Goal: Transaction & Acquisition: Purchase product/service

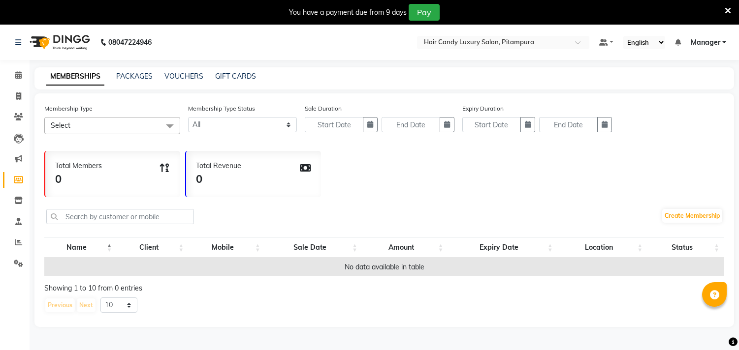
select select
click at [16, 100] on icon at bounding box center [18, 96] width 5 height 7
select select "service"
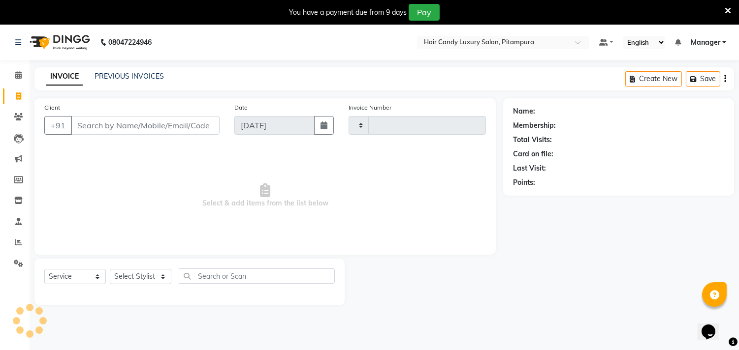
scroll to position [25, 0]
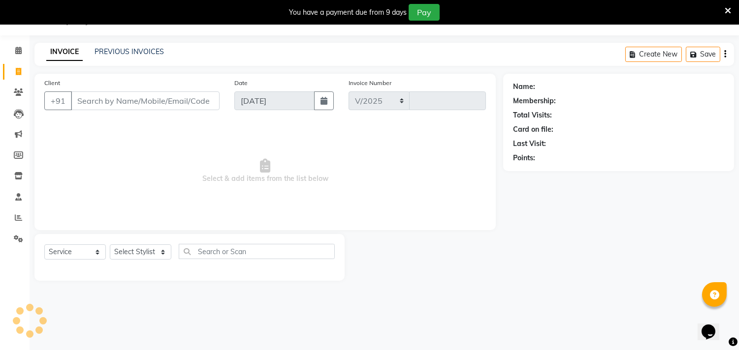
select select "4720"
type input "6075"
click at [141, 94] on input "Client" at bounding box center [145, 101] width 149 height 19
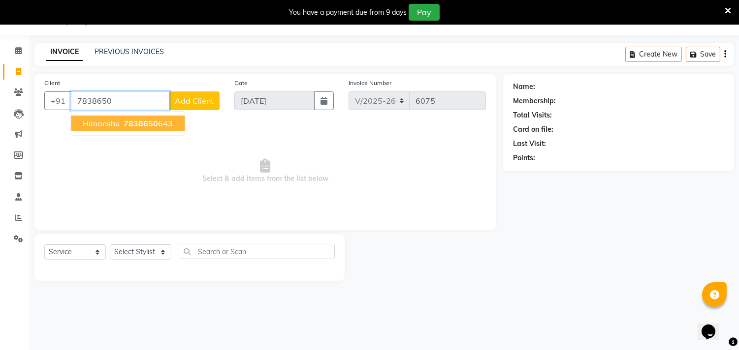
click at [144, 125] on span "7838650" at bounding box center [141, 124] width 34 height 10
type input "7838650643"
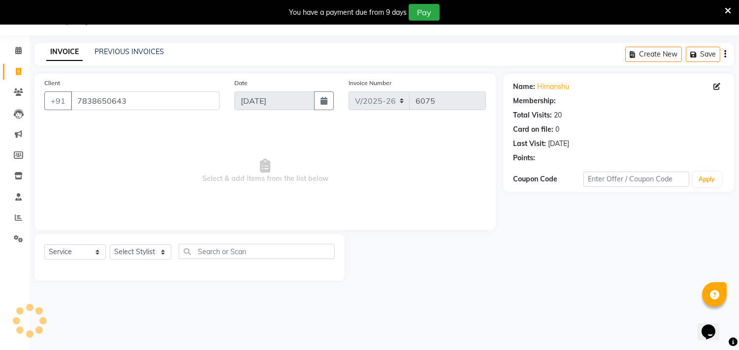
select select "1: Object"
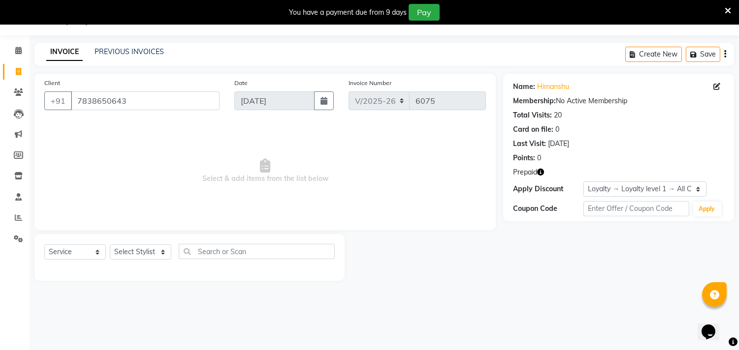
click at [542, 170] on icon "button" at bounding box center [540, 172] width 7 height 7
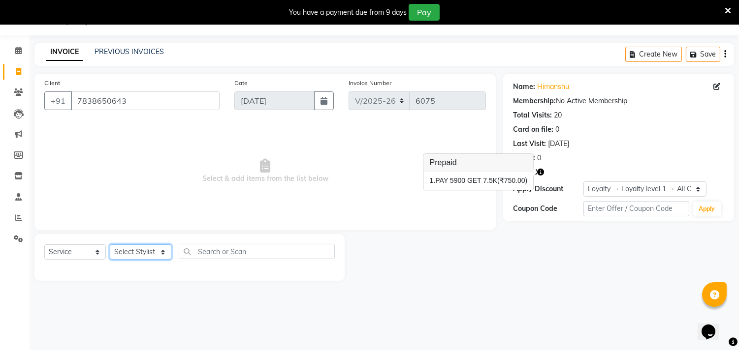
click at [164, 249] on select "Select Stylist [PERSON_NAME] [PERSON_NAME] [PERSON_NAME] [PERSON_NAME] [PERSON_…" at bounding box center [141, 252] width 62 height 15
select select "69623"
click at [110, 245] on select "Select Stylist [PERSON_NAME] [PERSON_NAME] [PERSON_NAME] [PERSON_NAME] [PERSON_…" at bounding box center [141, 252] width 62 height 15
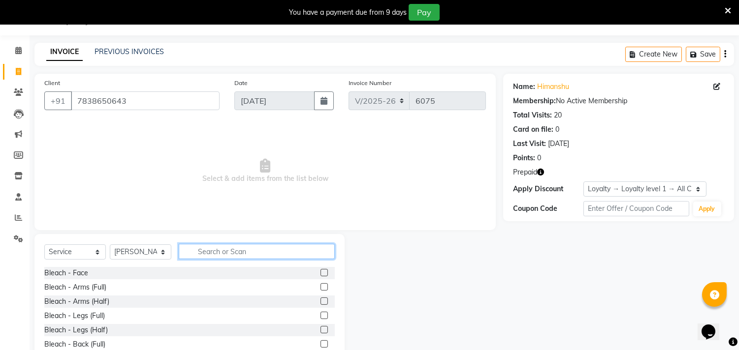
click at [227, 254] on input "text" at bounding box center [257, 251] width 156 height 15
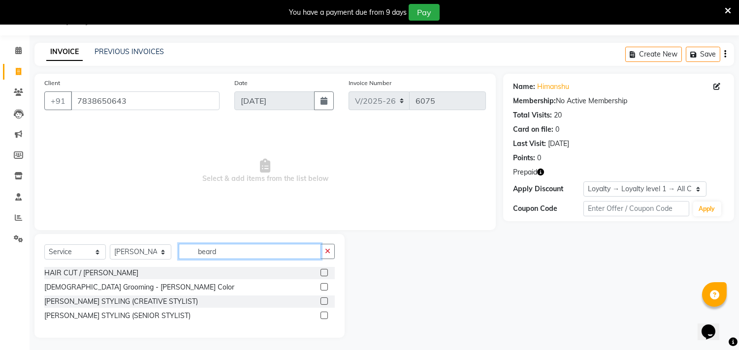
type input "beard"
click at [321, 303] on label at bounding box center [323, 301] width 7 height 7
click at [321, 303] on input "checkbox" at bounding box center [323, 302] width 6 height 6
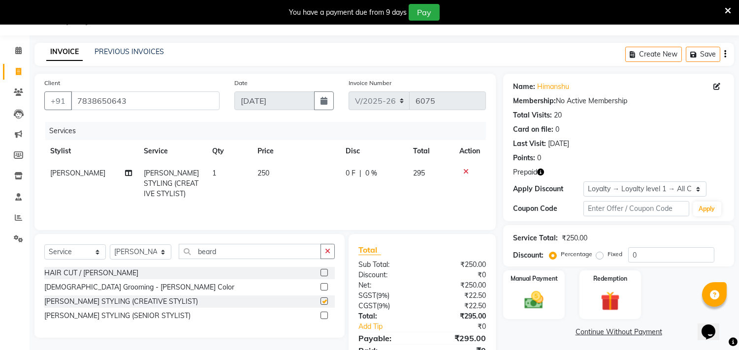
checkbox input "false"
click at [267, 169] on span "250" at bounding box center [263, 173] width 12 height 9
select select "69623"
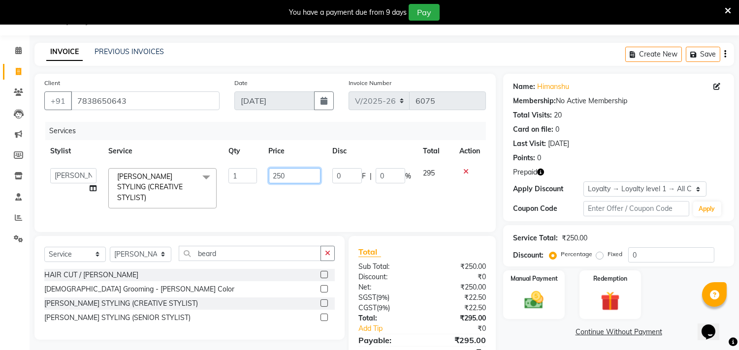
click at [282, 178] on input "250" at bounding box center [295, 175] width 52 height 15
type input "200"
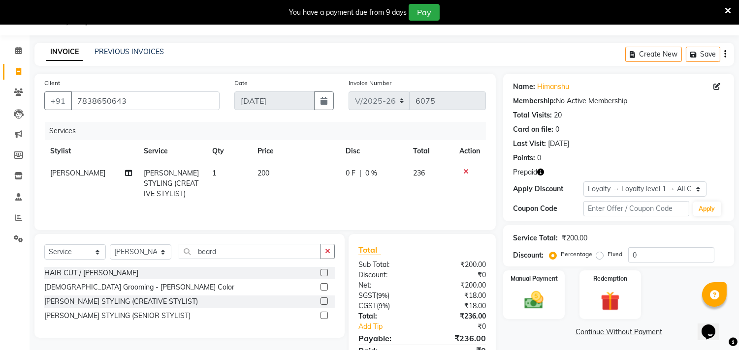
drag, startPoint x: 414, startPoint y: 205, endPoint x: 584, endPoint y: 244, distance: 174.7
click at [416, 206] on div "Services Stylist Service Qty Price Disc Total Action ARSHAD SALMANI BEARD STYLI…" at bounding box center [264, 171] width 441 height 98
click at [612, 293] on img at bounding box center [610, 301] width 32 height 25
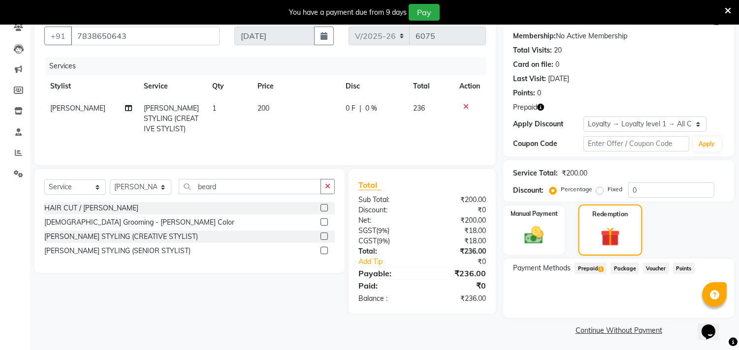
scroll to position [91, 0]
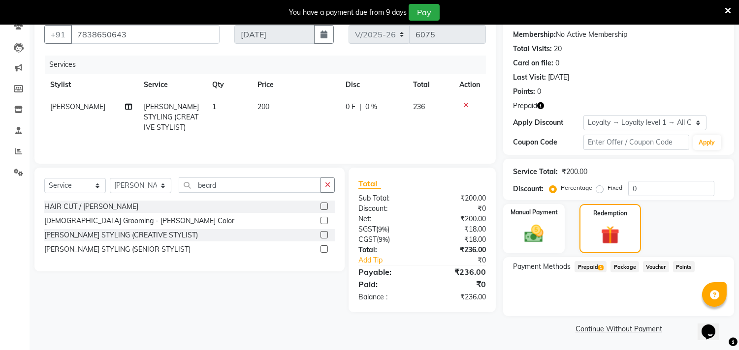
click at [586, 264] on span "Prepaid 1" at bounding box center [590, 266] width 32 height 11
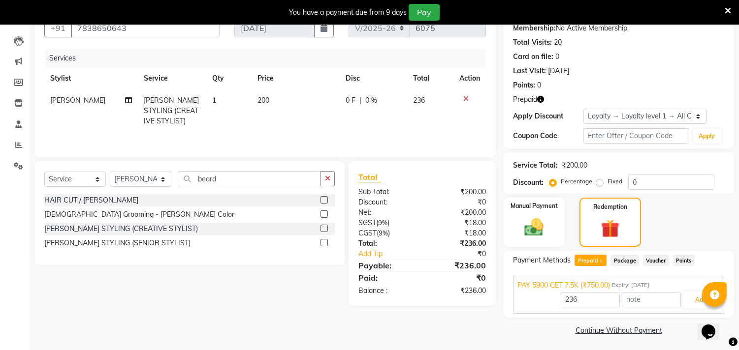
scroll to position [99, 0]
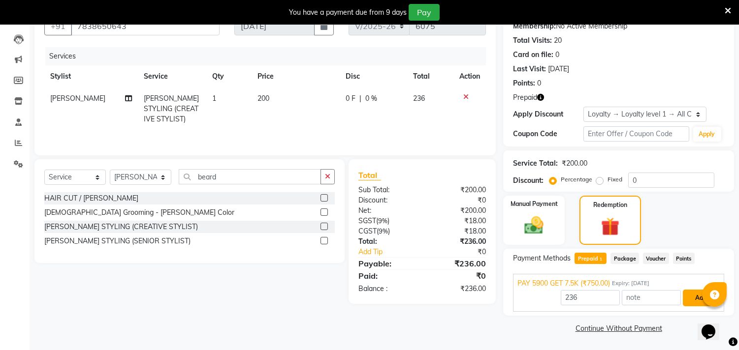
click at [697, 298] on button "Add" at bounding box center [701, 298] width 36 height 17
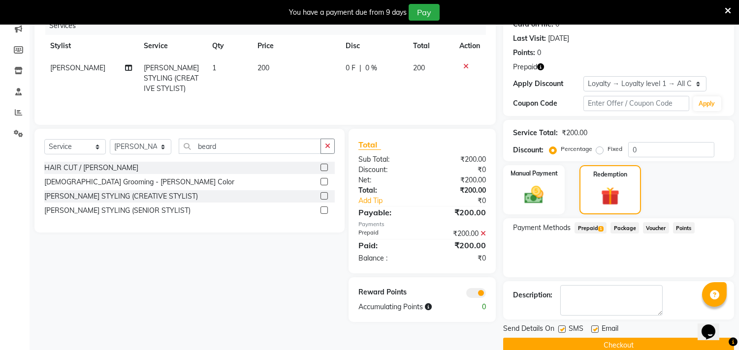
scroll to position [147, 0]
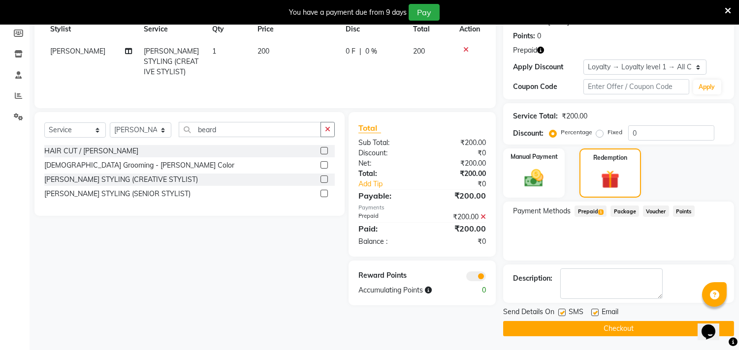
click at [475, 278] on span at bounding box center [476, 277] width 20 height 10
click at [486, 278] on input "checkbox" at bounding box center [486, 278] width 0 height 0
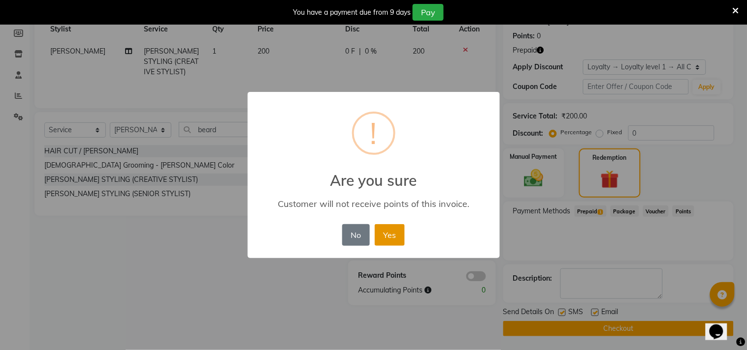
click at [399, 230] on button "Yes" at bounding box center [390, 235] width 30 height 22
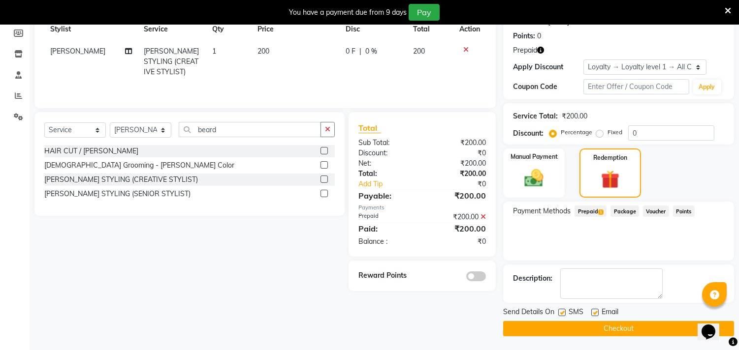
click at [562, 325] on button "Checkout" at bounding box center [618, 328] width 231 height 15
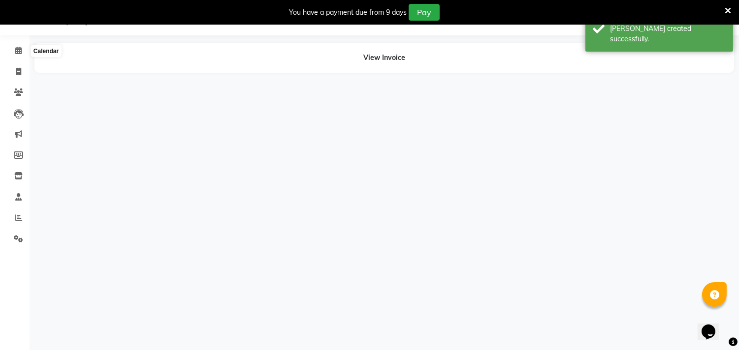
scroll to position [25, 0]
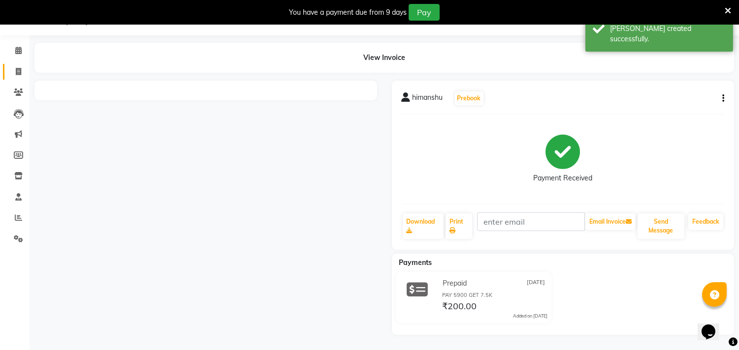
click at [16, 71] on icon at bounding box center [18, 71] width 5 height 7
select select "service"
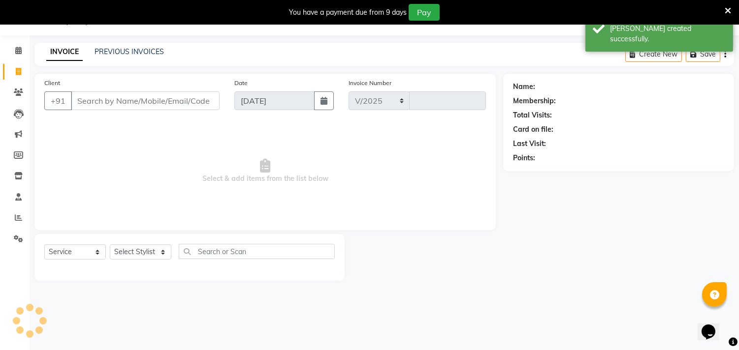
select select "4720"
type input "6076"
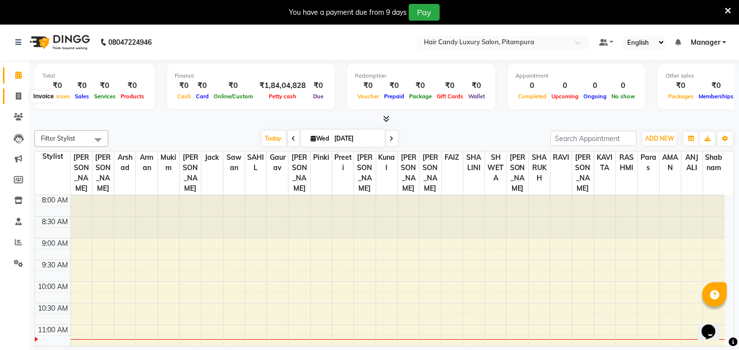
click at [22, 95] on span at bounding box center [18, 96] width 17 height 11
select select "service"
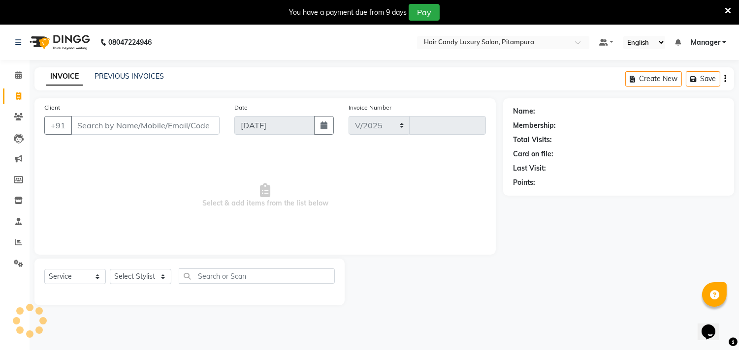
select select "4720"
type input "6075"
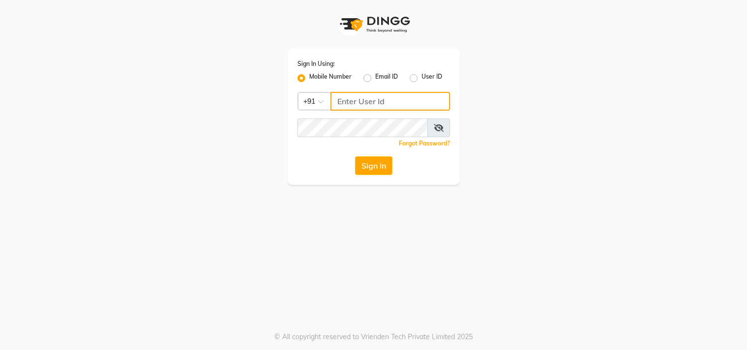
type input "9711156767"
click at [364, 161] on button "Sign In" at bounding box center [373, 166] width 37 height 19
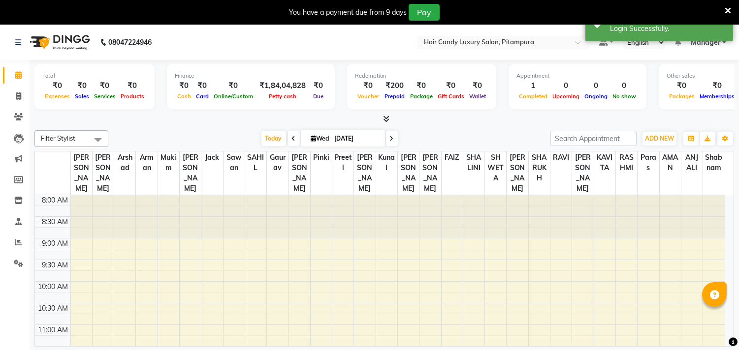
select select "en"
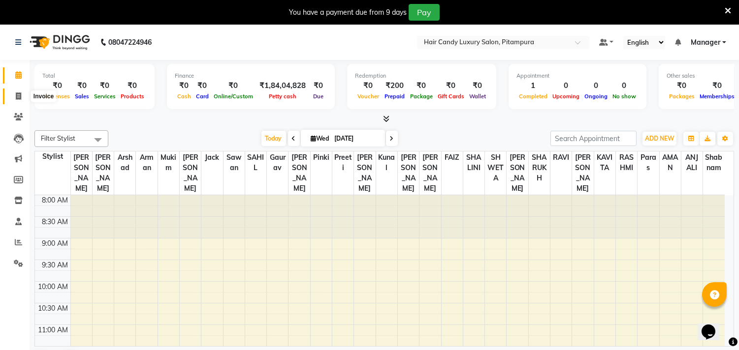
click at [21, 98] on span at bounding box center [18, 96] width 17 height 11
select select "service"
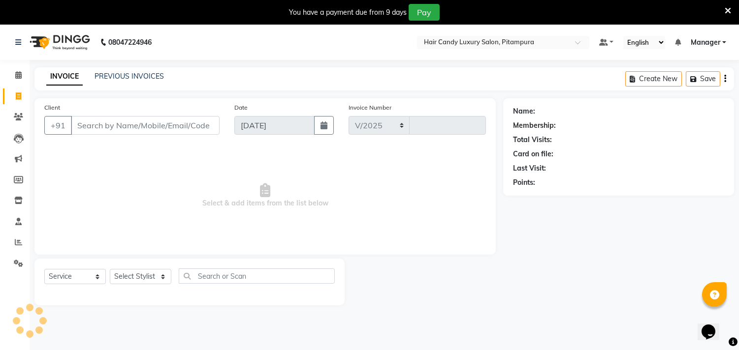
select select "4720"
type input "6076"
click at [139, 121] on input "Client" at bounding box center [145, 125] width 149 height 19
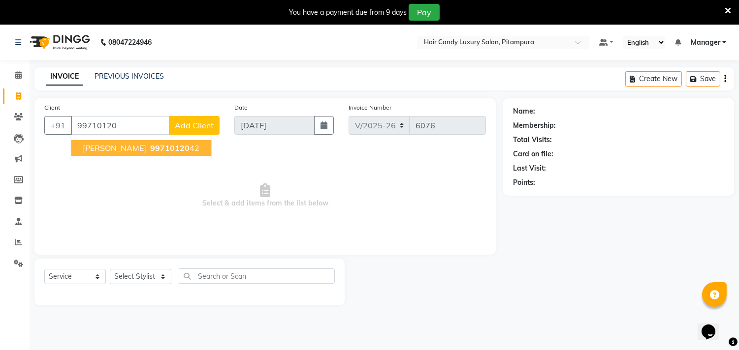
click at [148, 145] on ngb-highlight "99710120 42" at bounding box center [173, 148] width 51 height 10
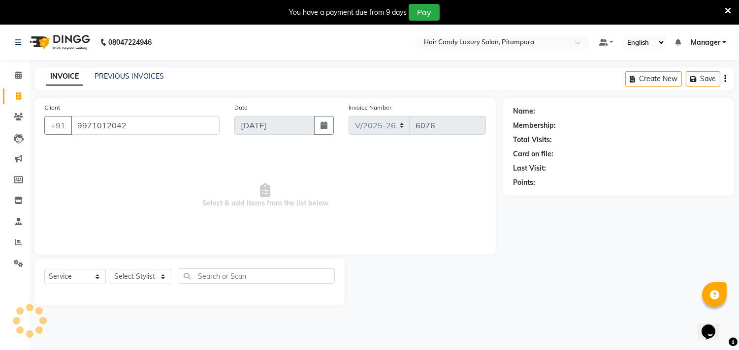
type input "9971012042"
select select "1: Object"
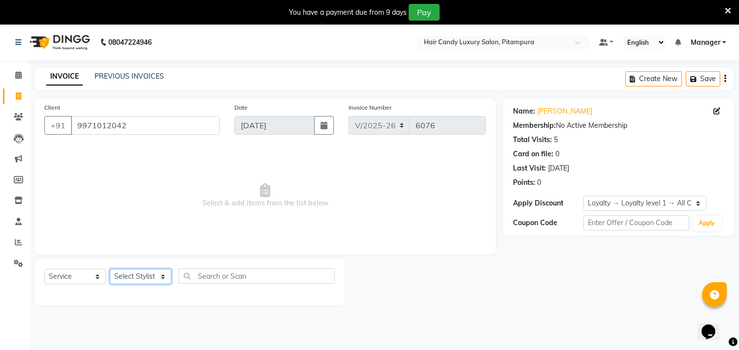
click at [165, 281] on select "Select Stylist Aarif AMAN ANJALI Arman Arshad ARSHAD SALMANI ASHU FAIZ gaurav H…" at bounding box center [141, 276] width 62 height 15
select select "69623"
click at [110, 270] on select "Select Stylist Aarif AMAN ANJALI Arman Arshad ARSHAD SALMANI ASHU FAIZ gaurav H…" at bounding box center [141, 276] width 62 height 15
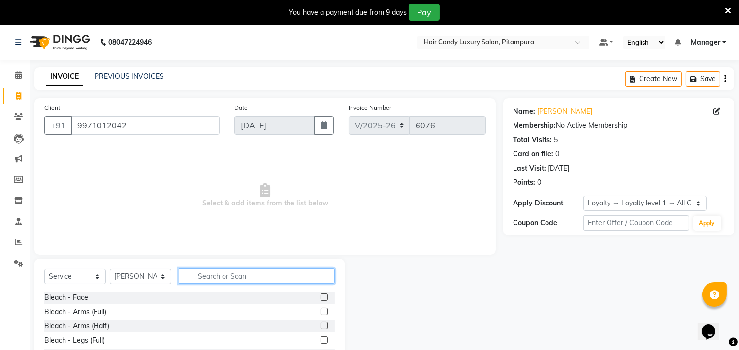
click at [239, 272] on input "text" at bounding box center [257, 276] width 156 height 15
type input "cut"
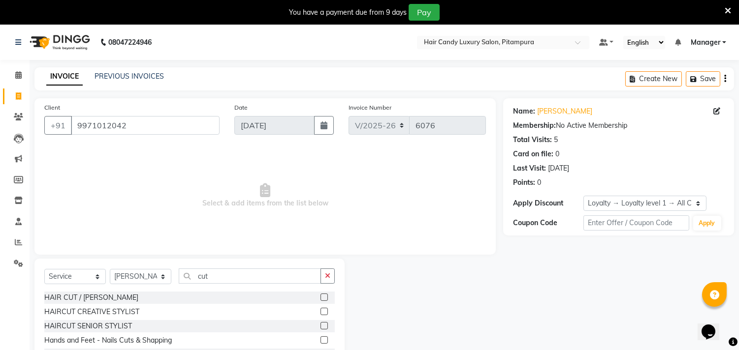
click at [320, 311] on label at bounding box center [323, 311] width 7 height 7
click at [320, 311] on input "checkbox" at bounding box center [323, 312] width 6 height 6
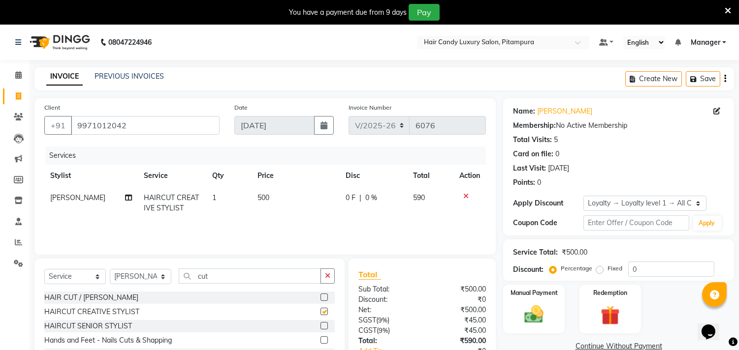
checkbox input "false"
drag, startPoint x: 650, startPoint y: 267, endPoint x: 513, endPoint y: 273, distance: 136.9
click at [513, 273] on div "Discount: Percentage Fixed 0" at bounding box center [618, 269] width 211 height 15
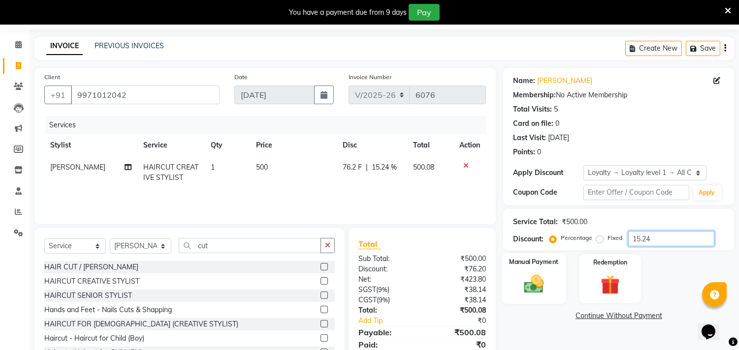
scroll to position [68, 0]
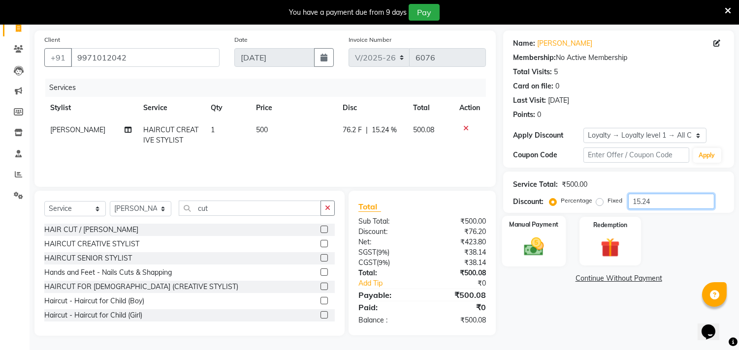
type input "15.24"
click at [543, 247] on img at bounding box center [534, 247] width 32 height 23
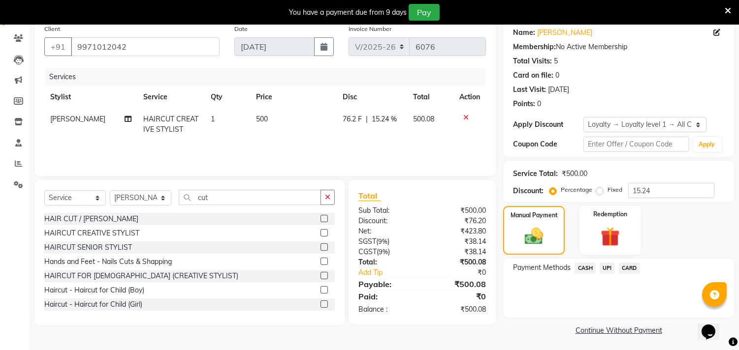
scroll to position [81, 0]
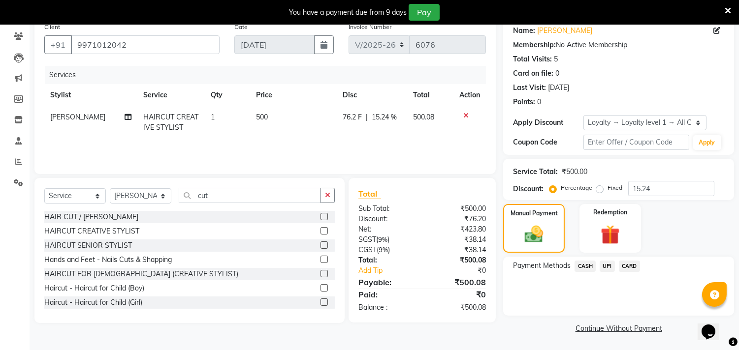
click at [581, 264] on span "CASH" at bounding box center [584, 266] width 21 height 11
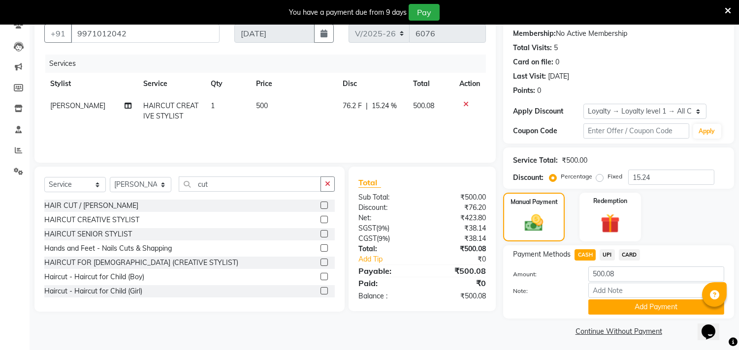
scroll to position [95, 0]
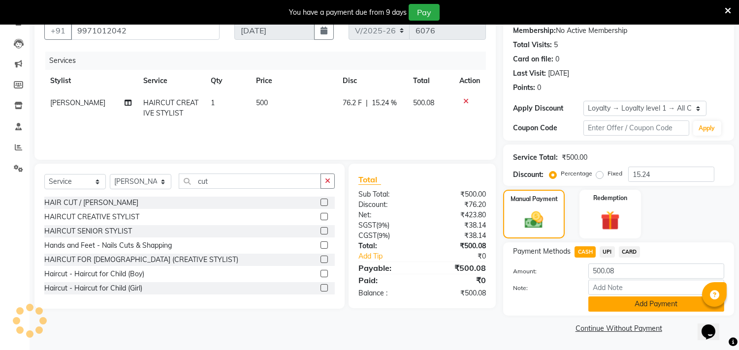
click at [614, 304] on button "Add Payment" at bounding box center [656, 304] width 136 height 15
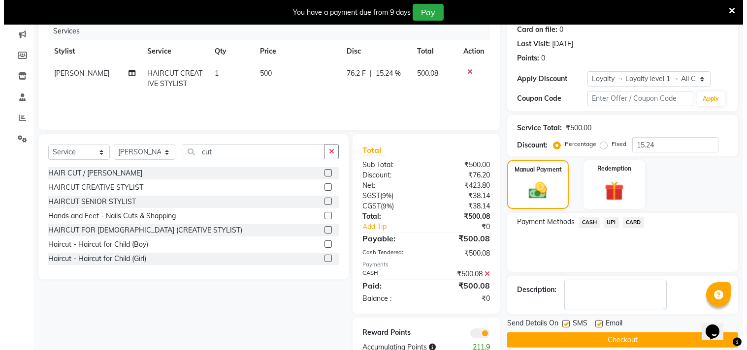
scroll to position [151, 0]
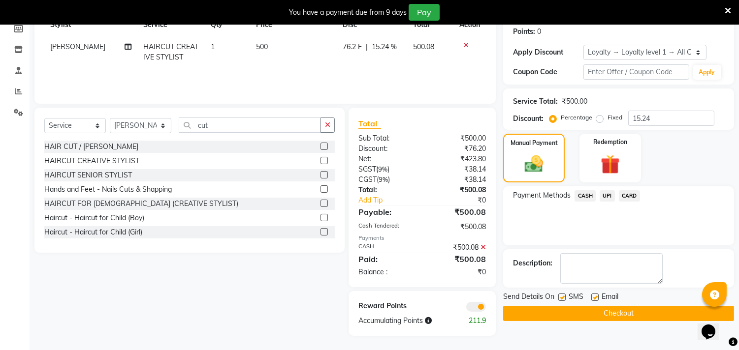
click at [473, 303] on span at bounding box center [476, 307] width 20 height 10
click at [486, 309] on input "checkbox" at bounding box center [486, 309] width 0 height 0
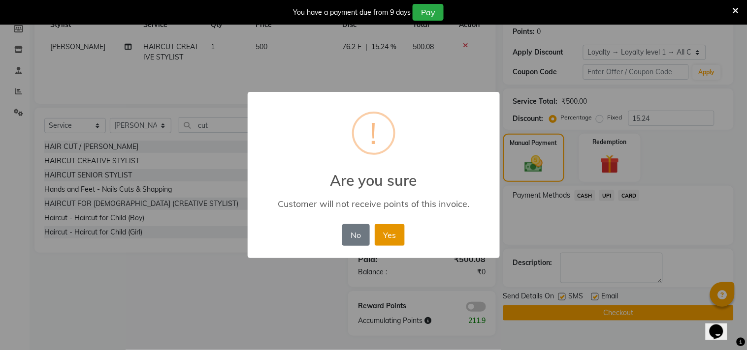
click at [402, 239] on button "Yes" at bounding box center [390, 235] width 30 height 22
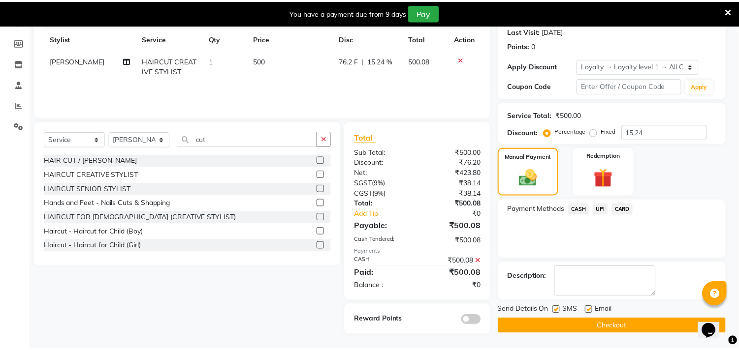
scroll to position [137, 0]
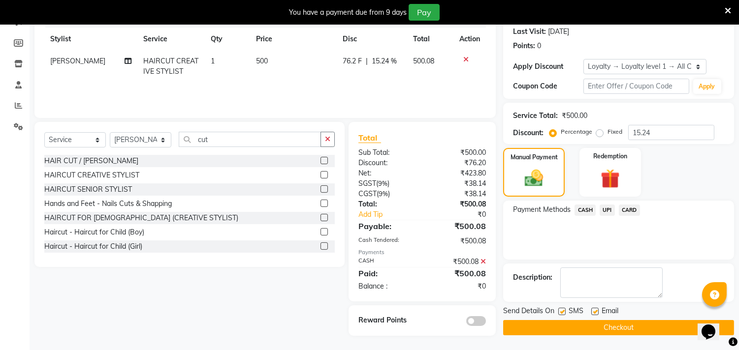
drag, startPoint x: 577, startPoint y: 331, endPoint x: 576, endPoint y: 304, distance: 27.1
click at [577, 331] on button "Checkout" at bounding box center [618, 327] width 231 height 15
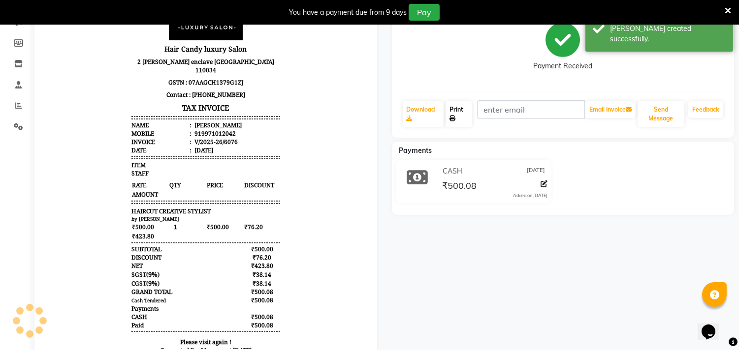
click at [458, 116] on link "Print" at bounding box center [458, 114] width 27 height 26
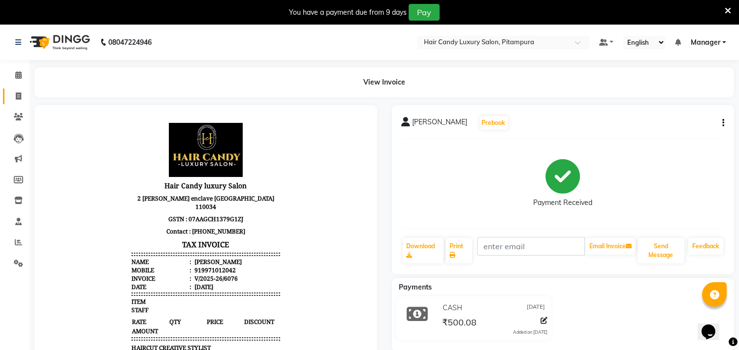
click at [21, 102] on link "Invoice" at bounding box center [15, 97] width 24 height 16
select select "4720"
select select "service"
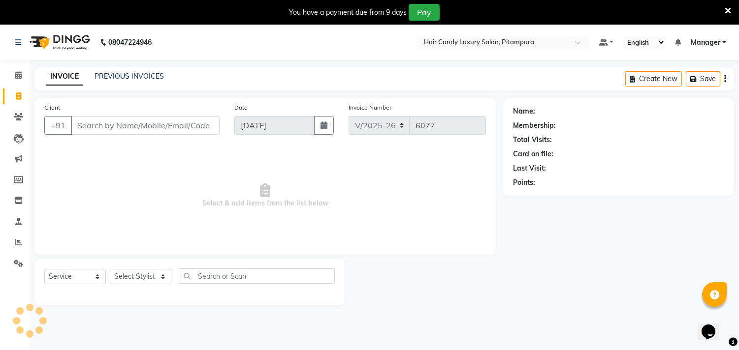
scroll to position [25, 0]
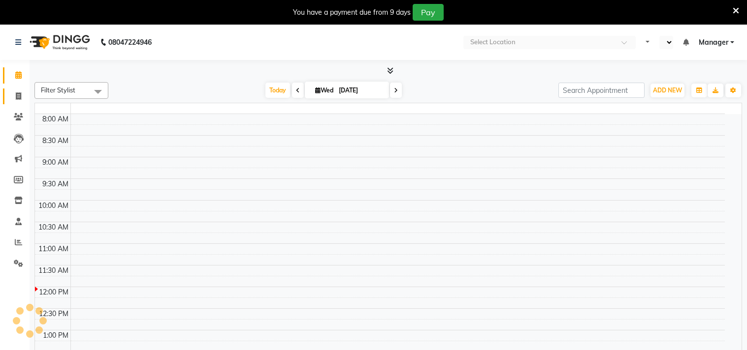
select select "en"
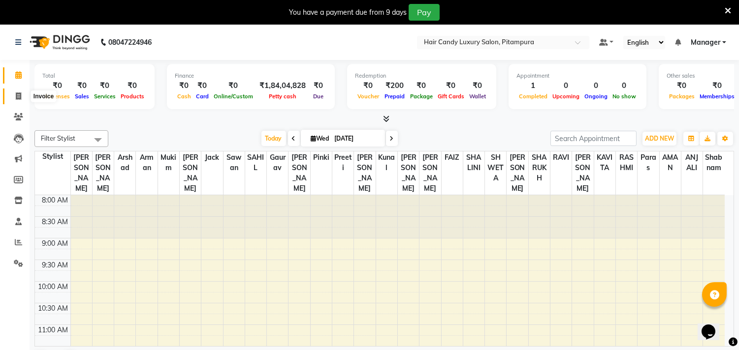
click at [23, 99] on span at bounding box center [18, 96] width 17 height 11
select select "service"
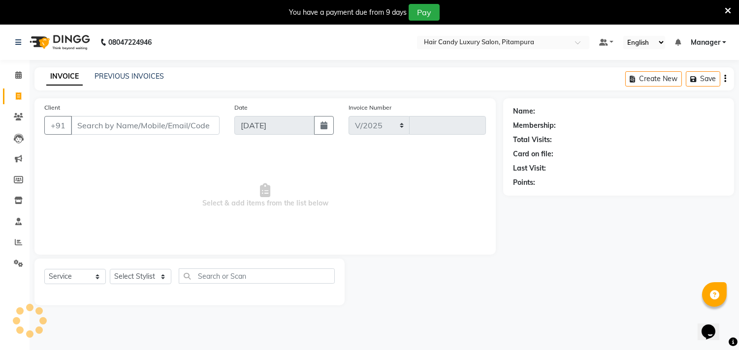
select select "4720"
type input "6077"
click at [198, 126] on input "Client" at bounding box center [145, 125] width 149 height 19
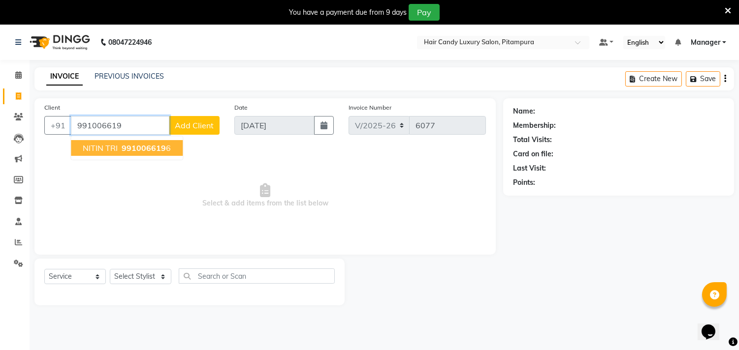
click at [160, 144] on span "991006619" at bounding box center [144, 148] width 44 height 10
type input "9910066196"
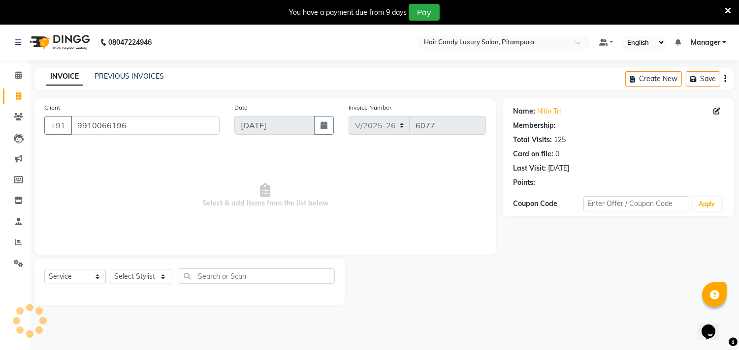
select select "1: Object"
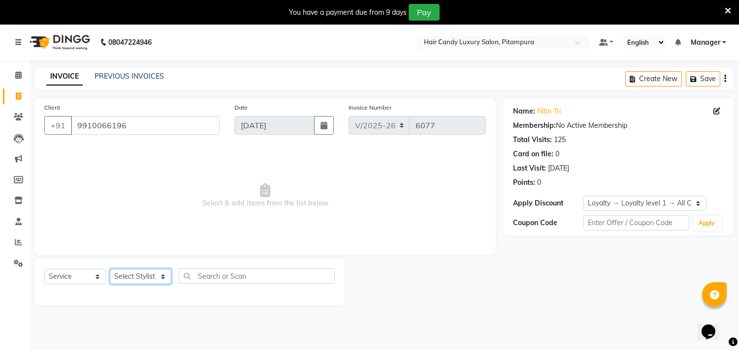
click at [163, 279] on select "Select Stylist [PERSON_NAME] [PERSON_NAME] [PERSON_NAME] [PERSON_NAME] [PERSON_…" at bounding box center [141, 276] width 62 height 15
select select "28023"
click at [110, 270] on select "Select Stylist [PERSON_NAME] [PERSON_NAME] [PERSON_NAME] [PERSON_NAME] [PERSON_…" at bounding box center [141, 276] width 62 height 15
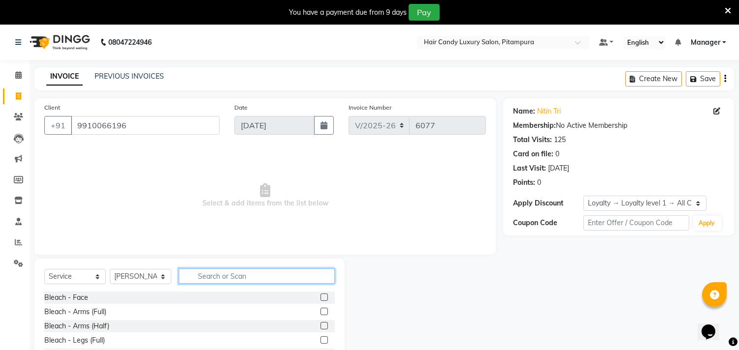
click at [209, 276] on input "text" at bounding box center [257, 276] width 156 height 15
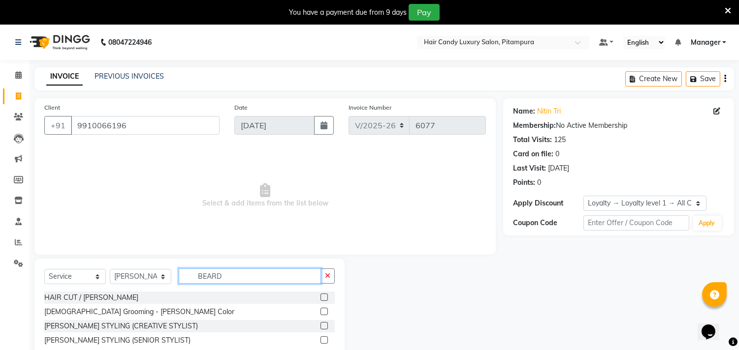
type input "BEARD"
click at [321, 325] on label at bounding box center [323, 325] width 7 height 7
click at [321, 325] on input "checkbox" at bounding box center [323, 326] width 6 height 6
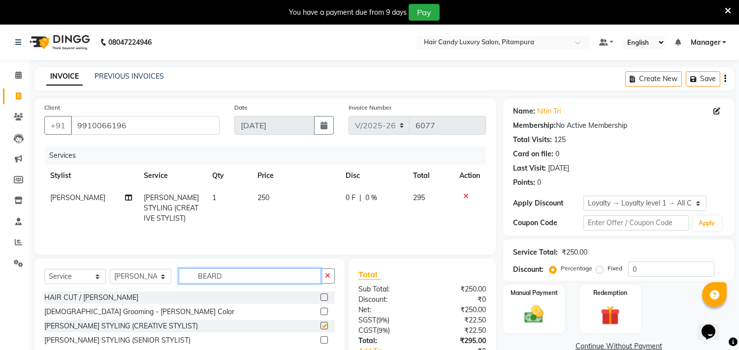
checkbox input "false"
drag, startPoint x: 245, startPoint y: 278, endPoint x: 172, endPoint y: 278, distance: 72.3
click at [172, 278] on div "Select Service Product Membership Package Voucher Prepaid Gift Card Select Styl…" at bounding box center [189, 280] width 290 height 23
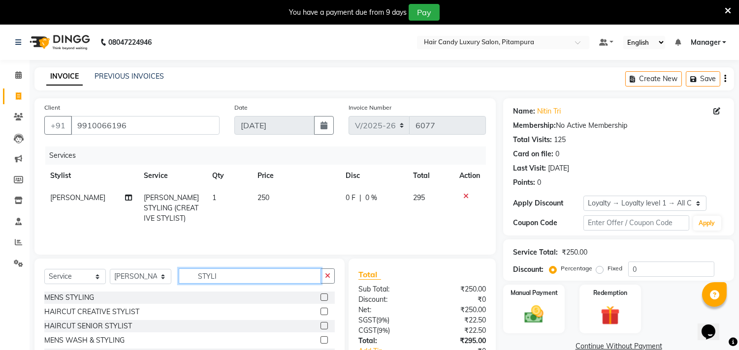
type input "STYLI"
click at [320, 297] on label at bounding box center [323, 297] width 7 height 7
click at [320, 297] on input "checkbox" at bounding box center [323, 298] width 6 height 6
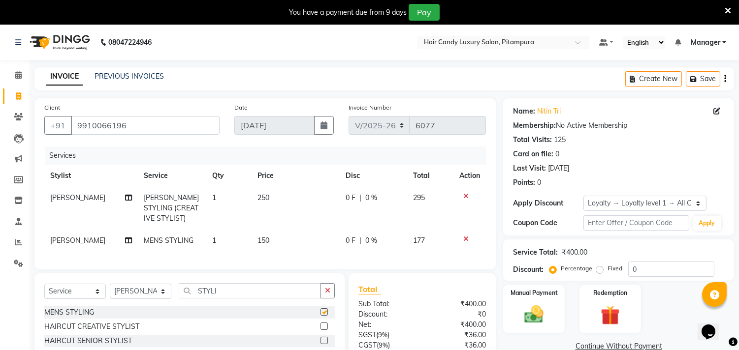
checkbox input "false"
click at [263, 242] on span "150" at bounding box center [263, 240] width 12 height 9
select select "28023"
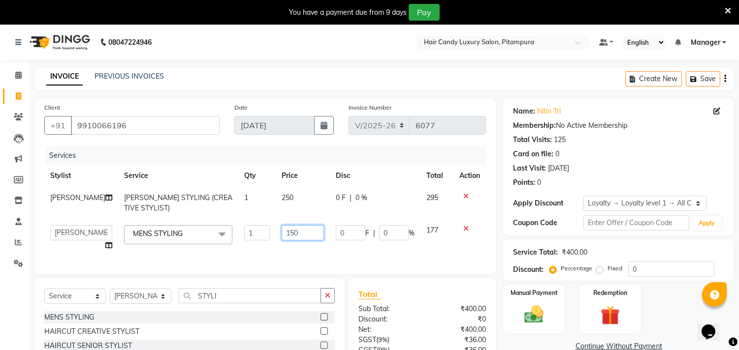
click at [282, 229] on input "150" at bounding box center [303, 232] width 42 height 15
type input "100"
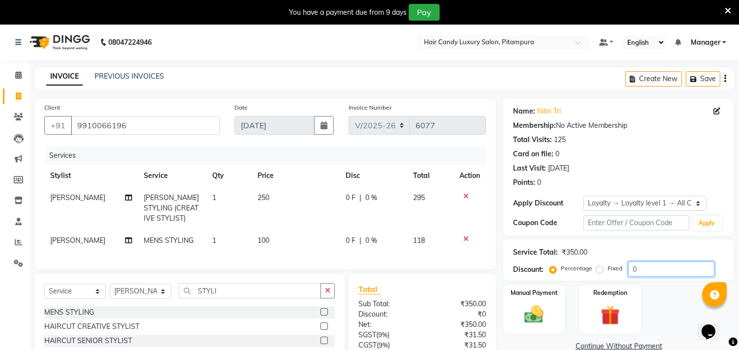
drag, startPoint x: 643, startPoint y: 267, endPoint x: 612, endPoint y: 267, distance: 31.0
click at [612, 267] on div "Percentage Fixed 0" at bounding box center [632, 269] width 163 height 15
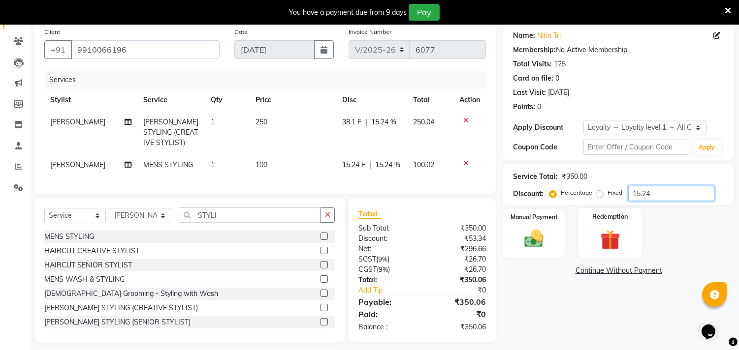
scroll to position [91, 0]
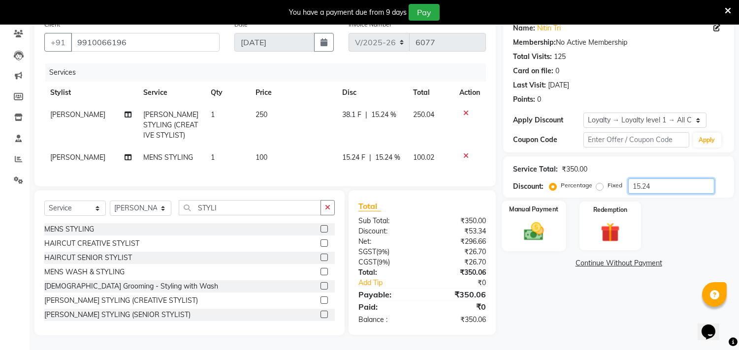
type input "15.24"
click at [534, 233] on img at bounding box center [534, 231] width 32 height 23
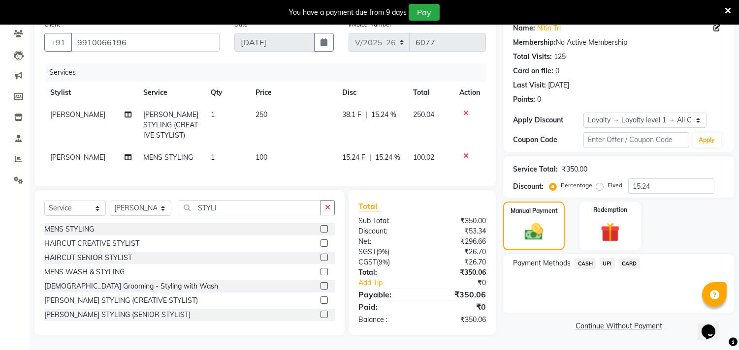
click at [604, 258] on span "UPI" at bounding box center [606, 263] width 15 height 11
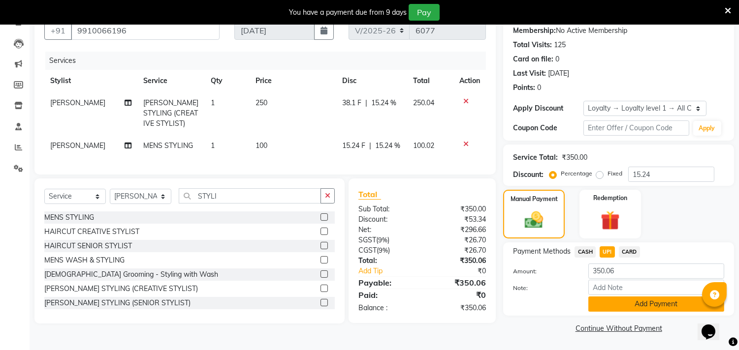
click at [643, 307] on button "Add Payment" at bounding box center [656, 304] width 136 height 15
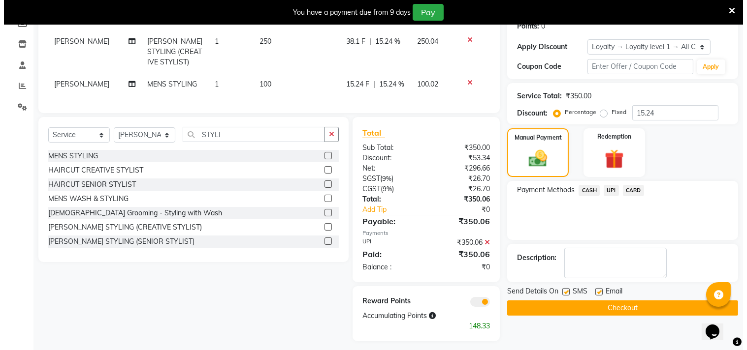
scroll to position [170, 0]
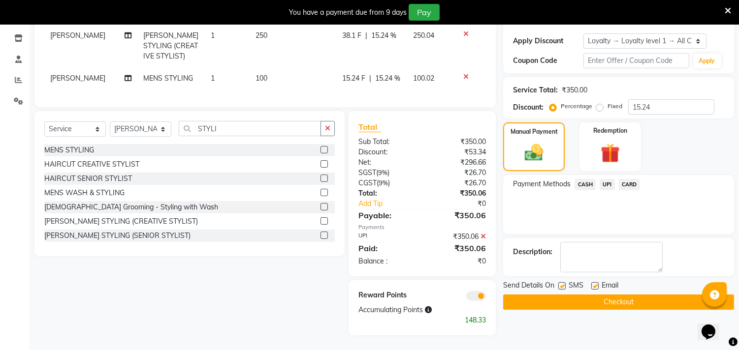
click at [474, 298] on span at bounding box center [476, 296] width 20 height 10
click at [486, 298] on input "checkbox" at bounding box center [486, 298] width 0 height 0
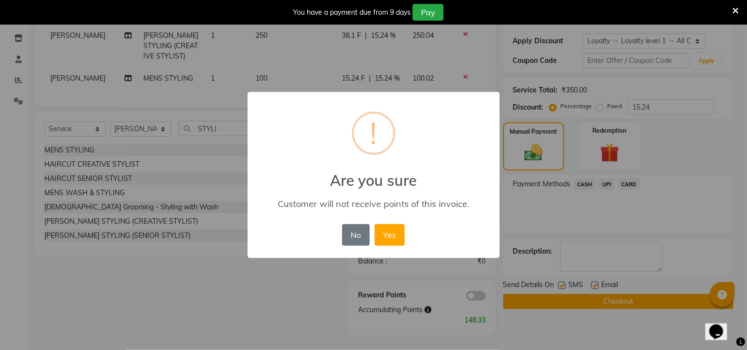
click at [374, 232] on div "No No Yes" at bounding box center [373, 235] width 67 height 27
click at [382, 232] on button "Yes" at bounding box center [390, 235] width 30 height 22
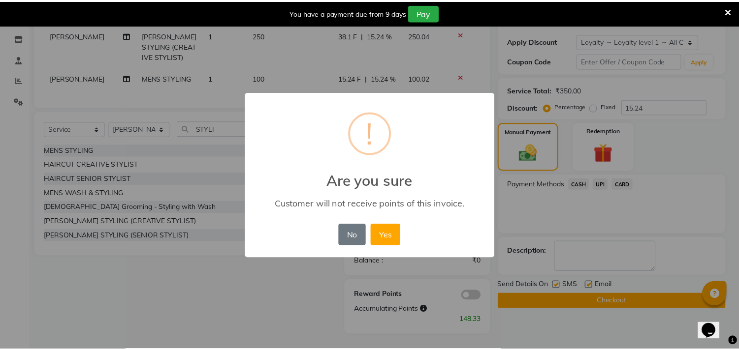
scroll to position [146, 0]
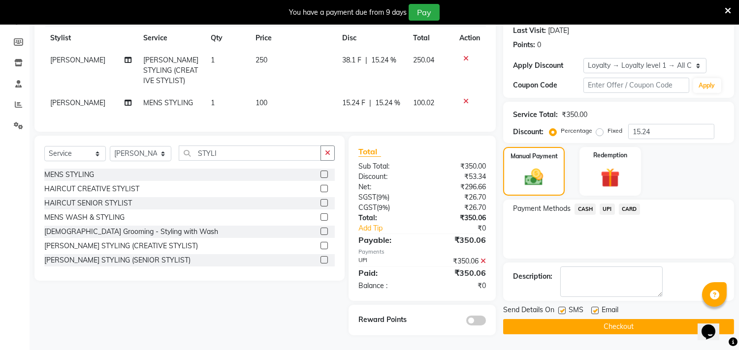
click at [574, 321] on button "Checkout" at bounding box center [618, 326] width 231 height 15
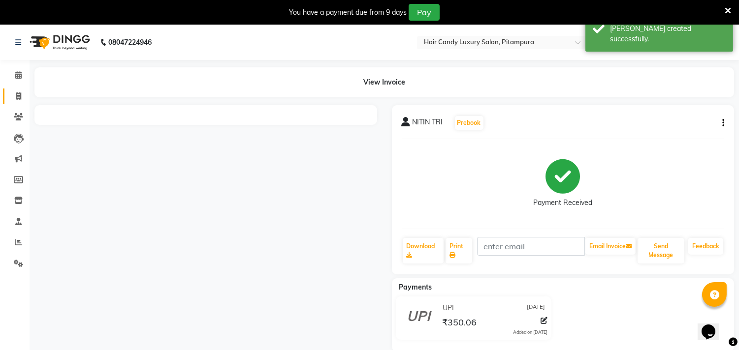
click at [15, 101] on span at bounding box center [18, 96] width 17 height 11
select select "service"
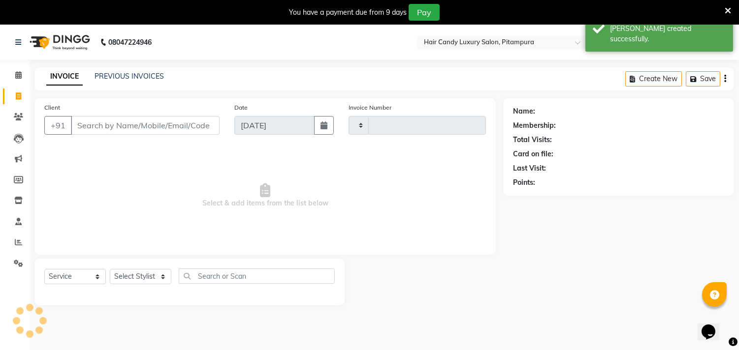
scroll to position [25, 0]
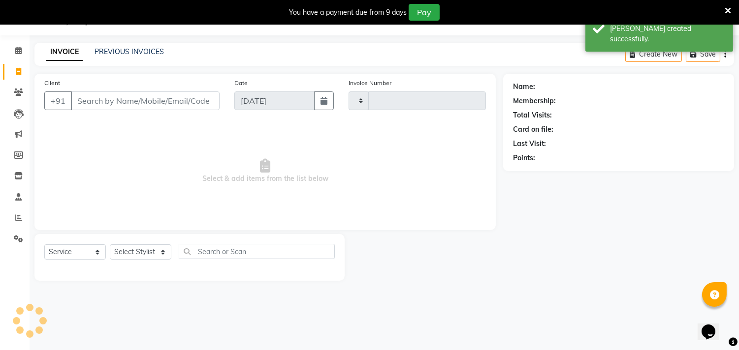
type input "6078"
select select "4720"
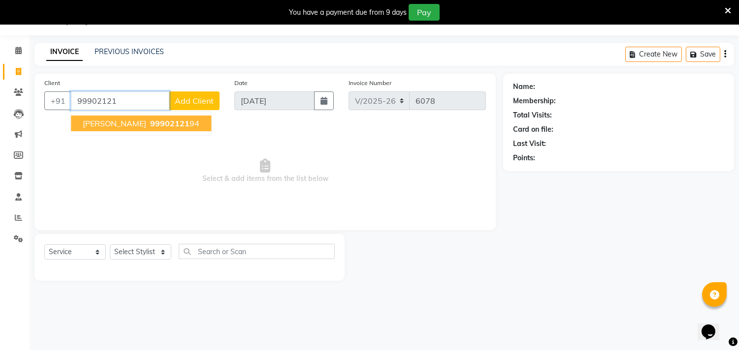
click at [150, 123] on span "99902121" at bounding box center [169, 124] width 39 height 10
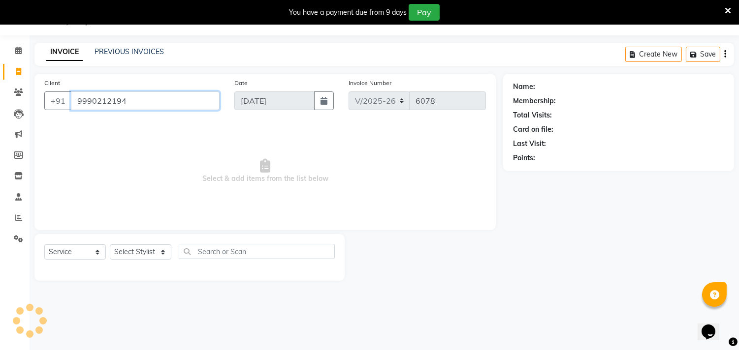
type input "9990212194"
select select "1: Object"
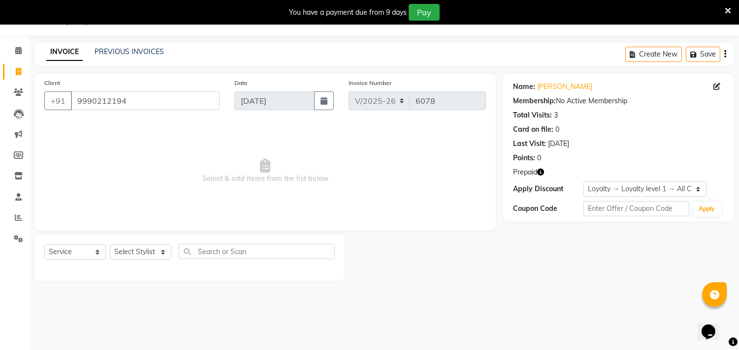
click at [539, 173] on icon "button" at bounding box center [540, 172] width 7 height 7
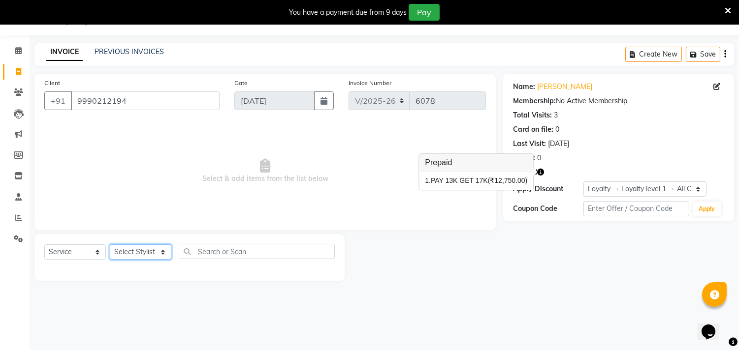
click at [161, 254] on select "Select Stylist [PERSON_NAME] [PERSON_NAME] [PERSON_NAME] [PERSON_NAME] [PERSON_…" at bounding box center [141, 252] width 62 height 15
select select "69623"
click at [110, 245] on select "Select Stylist [PERSON_NAME] [PERSON_NAME] [PERSON_NAME] [PERSON_NAME] [PERSON_…" at bounding box center [141, 252] width 62 height 15
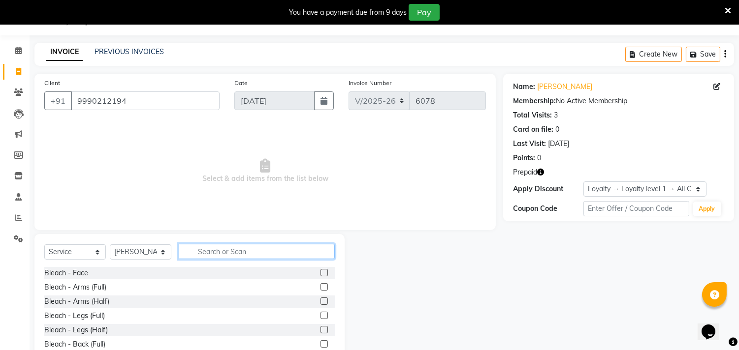
click at [232, 253] on input "text" at bounding box center [257, 251] width 156 height 15
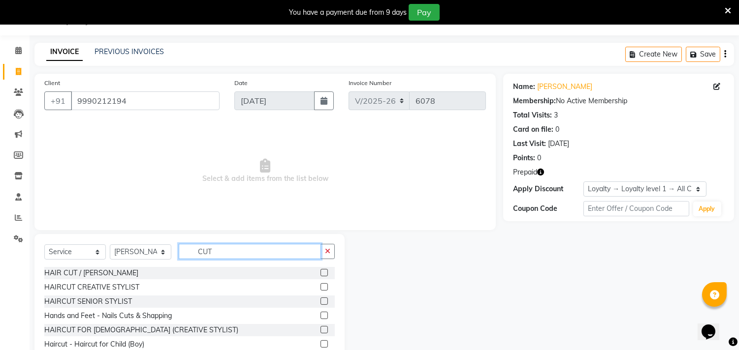
type input "CUT"
click at [320, 273] on label at bounding box center [323, 272] width 7 height 7
click at [320, 273] on input "checkbox" at bounding box center [323, 273] width 6 height 6
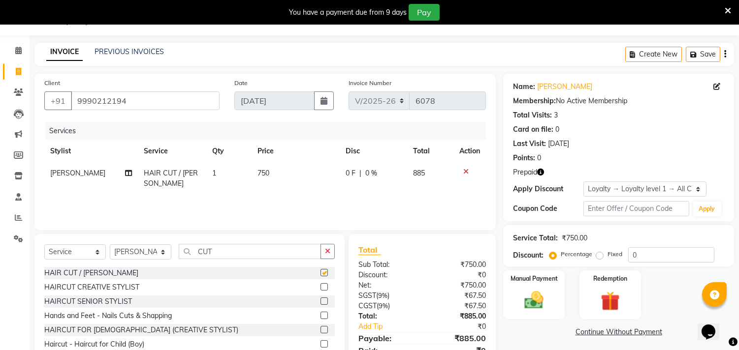
checkbox input "false"
click at [611, 304] on img at bounding box center [610, 301] width 32 height 25
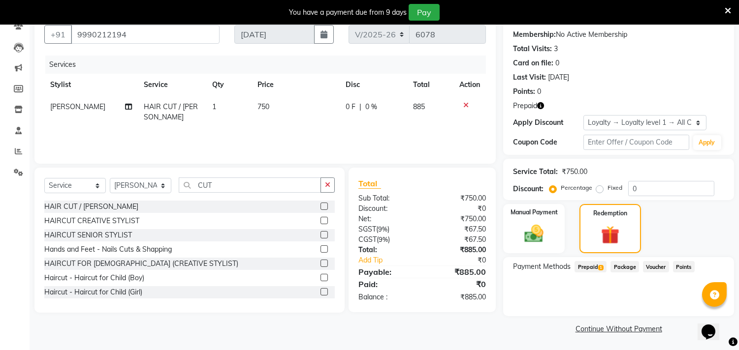
click at [592, 267] on span "Prepaid 1" at bounding box center [590, 266] width 32 height 11
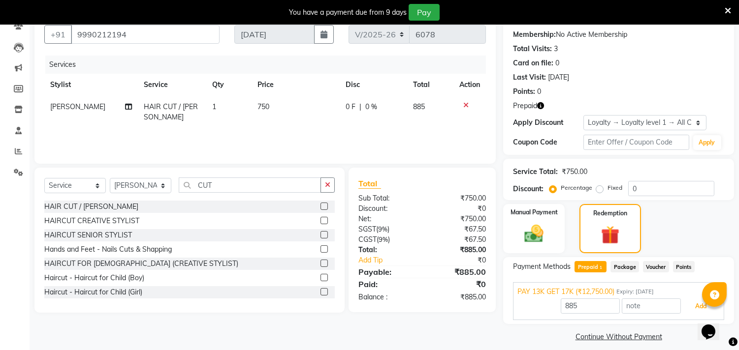
drag, startPoint x: 695, startPoint y: 306, endPoint x: 670, endPoint y: 311, distance: 25.7
click at [689, 308] on button "Add" at bounding box center [701, 306] width 36 height 17
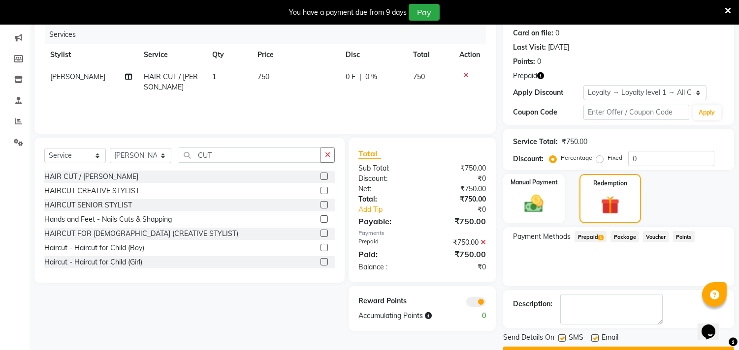
scroll to position [147, 0]
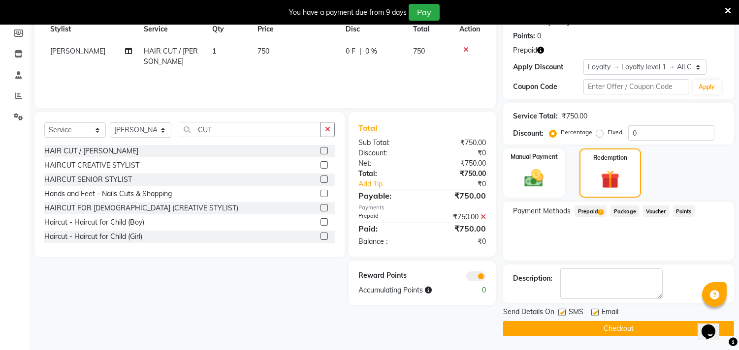
click at [474, 279] on span at bounding box center [476, 277] width 20 height 10
click at [486, 278] on input "checkbox" at bounding box center [486, 278] width 0 height 0
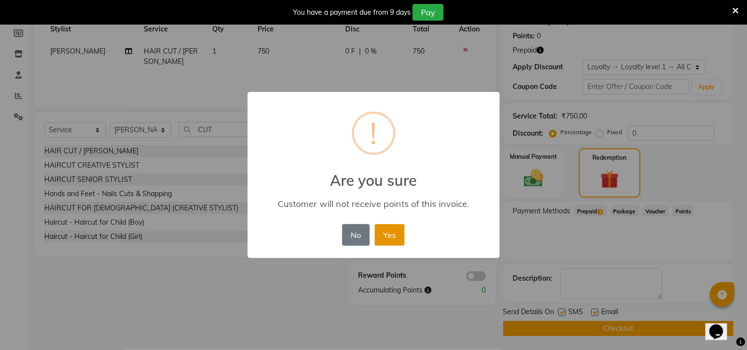
click at [390, 236] on button "Yes" at bounding box center [390, 235] width 30 height 22
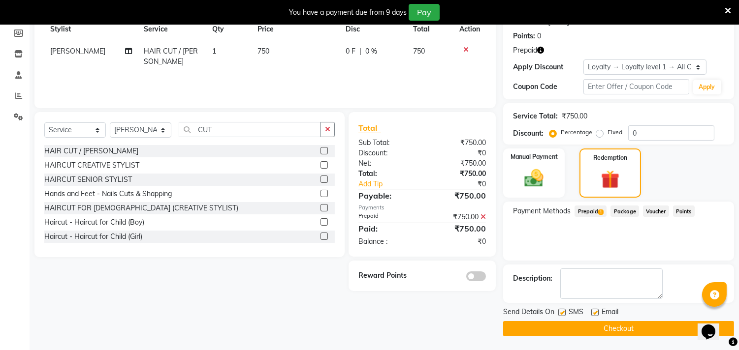
click at [605, 331] on button "Checkout" at bounding box center [618, 328] width 231 height 15
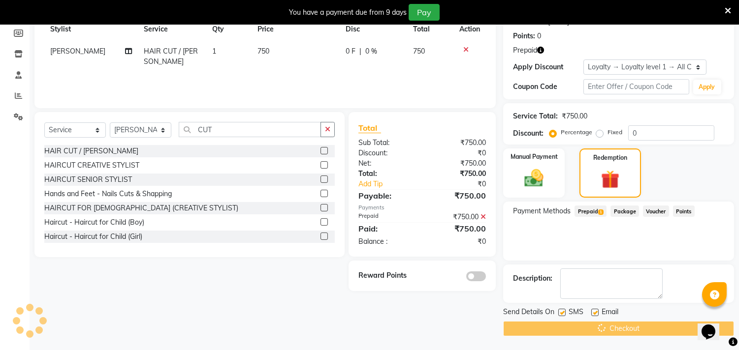
scroll to position [28, 0]
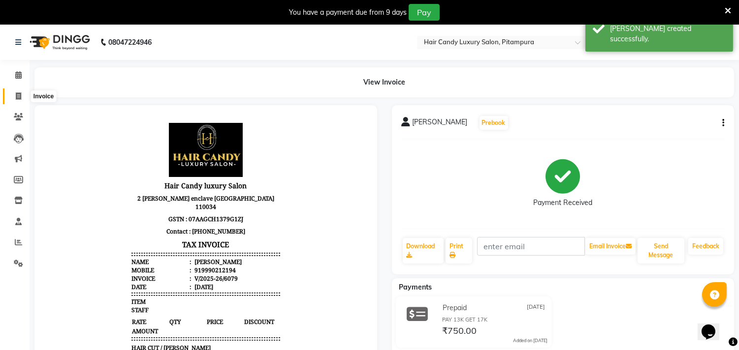
click at [18, 96] on icon at bounding box center [18, 96] width 5 height 7
select select "service"
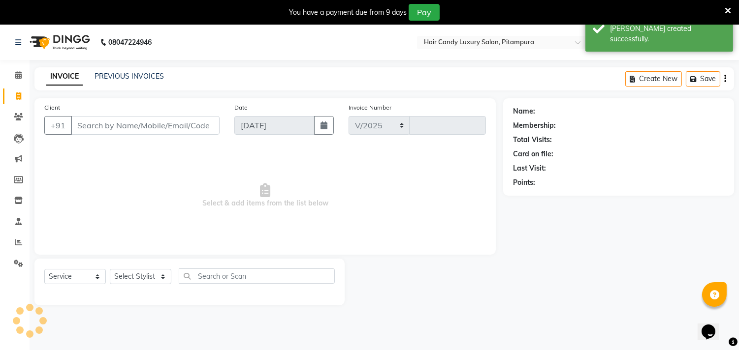
select select "4720"
type input "6080"
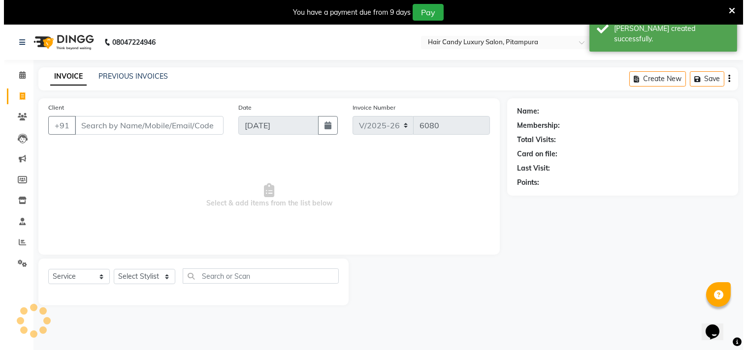
scroll to position [25, 0]
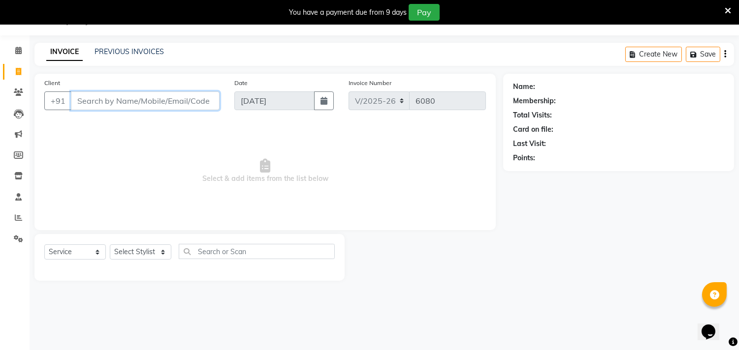
click at [151, 103] on input "Client" at bounding box center [145, 101] width 149 height 19
click at [127, 99] on input "Client" at bounding box center [145, 101] width 149 height 19
type input "9610989375"
click at [194, 99] on span "Add Client" at bounding box center [194, 101] width 39 height 10
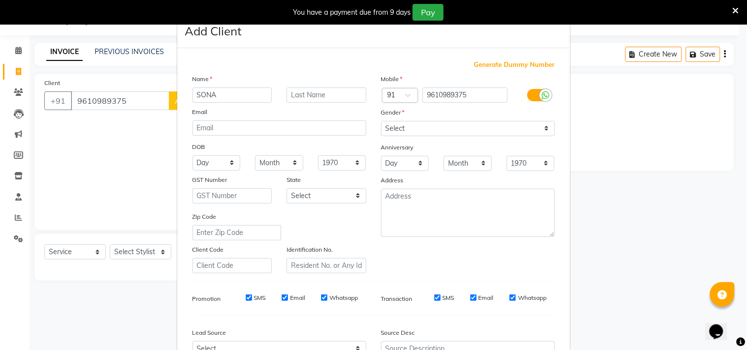
type input "SONA"
click at [327, 95] on input "text" at bounding box center [326, 95] width 80 height 15
click at [471, 129] on select "Select Male Female Other Prefer Not To Say" at bounding box center [468, 128] width 174 height 15
click at [381, 121] on select "Select Male Female Other Prefer Not To Say" at bounding box center [468, 128] width 174 height 15
click at [421, 133] on select "Select Male Female Other Prefer Not To Say" at bounding box center [468, 128] width 174 height 15
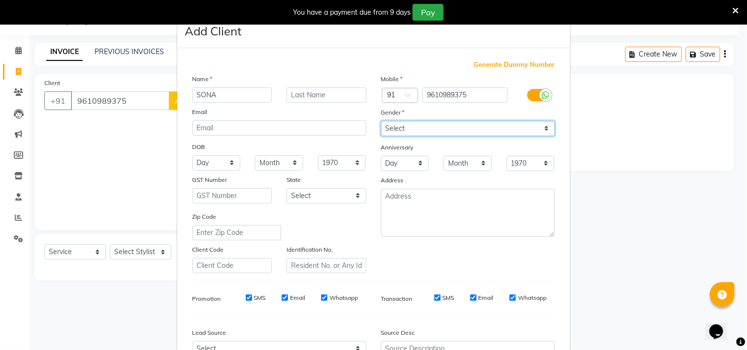
select select "female"
click at [381, 121] on select "Select Male Female Other Prefer Not To Say" at bounding box center [468, 128] width 174 height 15
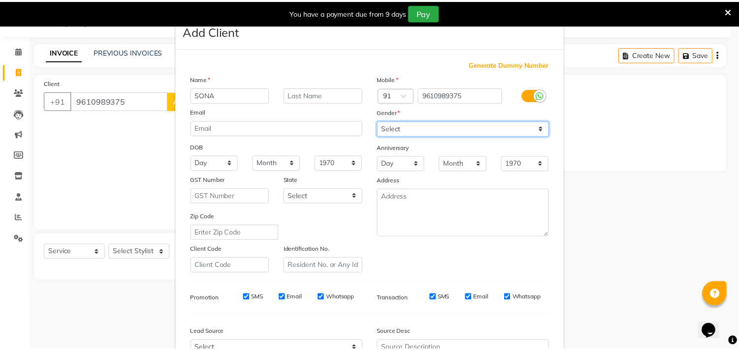
scroll to position [104, 0]
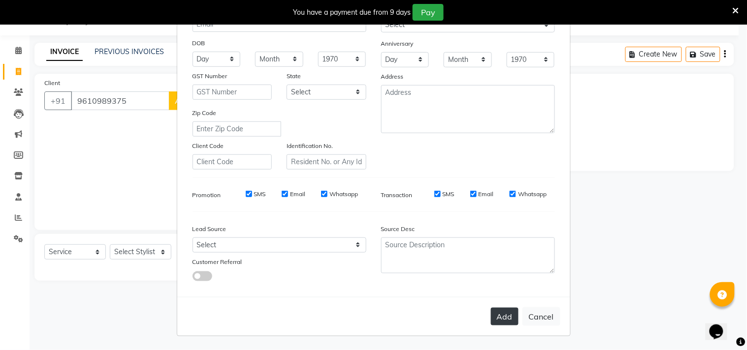
click at [501, 314] on button "Add" at bounding box center [505, 317] width 28 height 18
select select
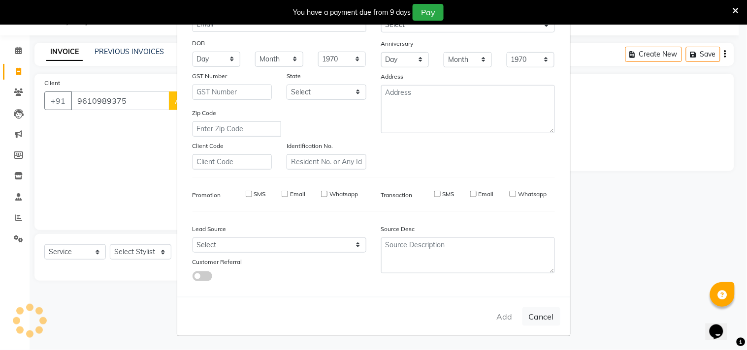
select select
checkbox input "false"
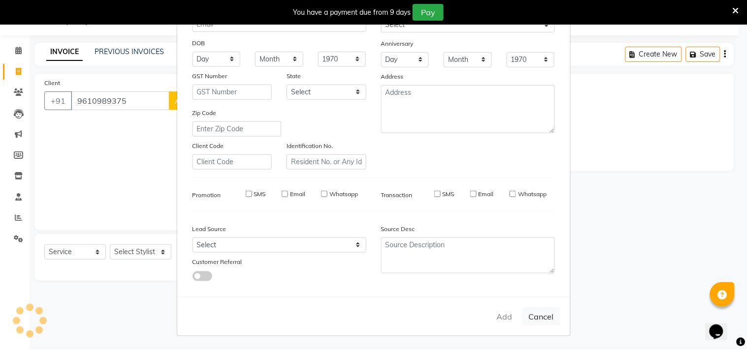
checkbox input "false"
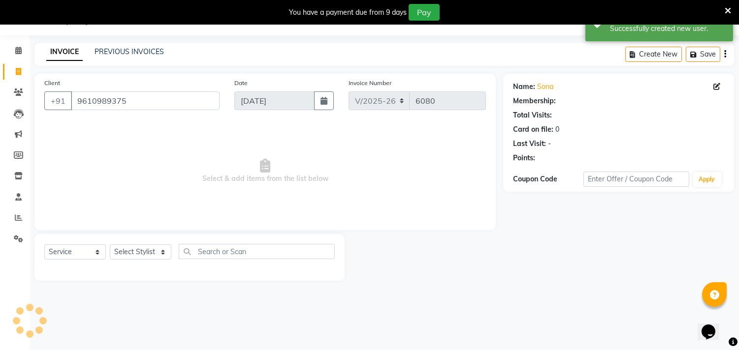
select select "1: Object"
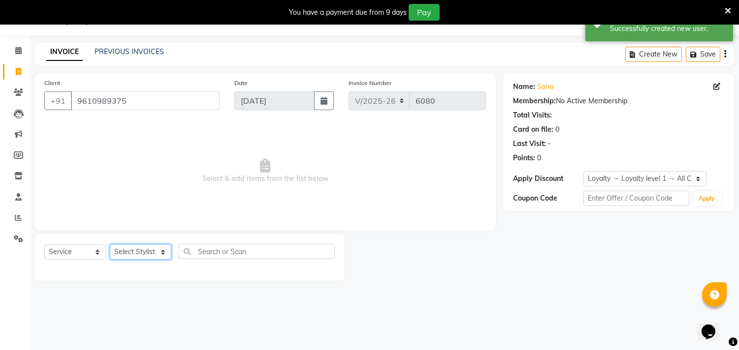
click at [143, 253] on select "Select Stylist Aarif AMAN ANJALI Arman Arshad ARSHAD SALMANI ASHU FAIZ gaurav H…" at bounding box center [141, 252] width 62 height 15
click at [110, 245] on select "Select Stylist Aarif AMAN ANJALI Arman Arshad ARSHAD SALMANI ASHU FAIZ gaurav H…" at bounding box center [141, 252] width 62 height 15
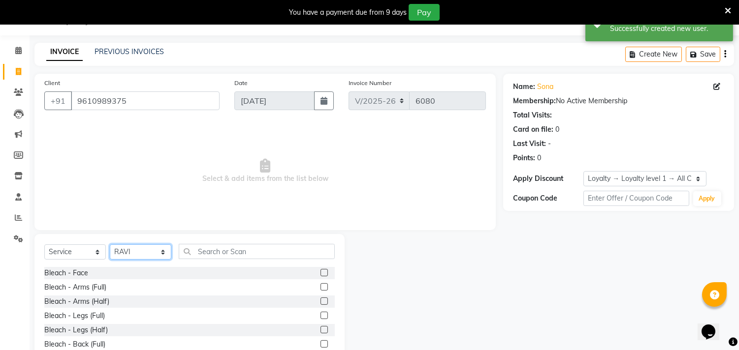
click at [136, 254] on select "Select Stylist Aarif AMAN ANJALI Arman Arshad ARSHAD SALMANI ASHU FAIZ gaurav H…" at bounding box center [141, 252] width 62 height 15
select select "54113"
click at [110, 245] on select "Select Stylist Aarif AMAN ANJALI Arman Arshad ARSHAD SALMANI ASHU FAIZ gaurav H…" at bounding box center [141, 252] width 62 height 15
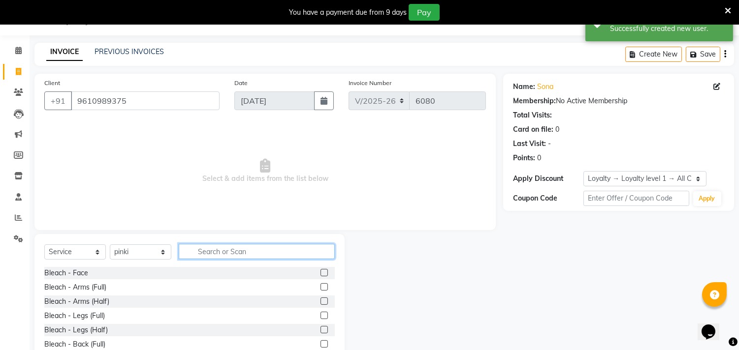
click at [244, 251] on input "text" at bounding box center [257, 251] width 156 height 15
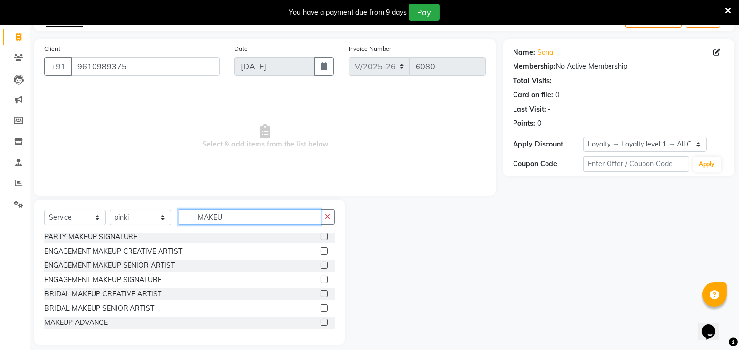
scroll to position [68, 0]
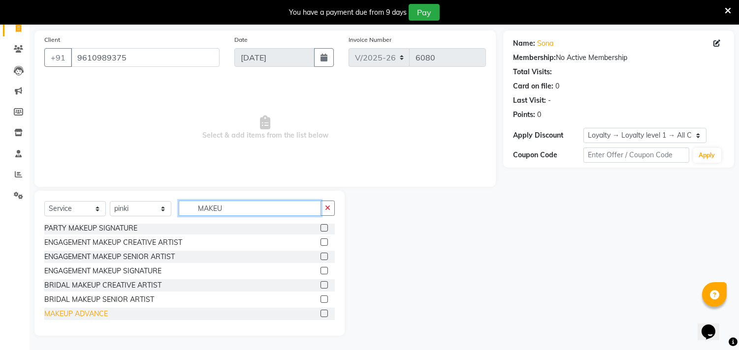
type input "MAKEU"
click at [108, 313] on div "MAKEUP ADVANCE" at bounding box center [75, 314] width 63 height 10
checkbox input "false"
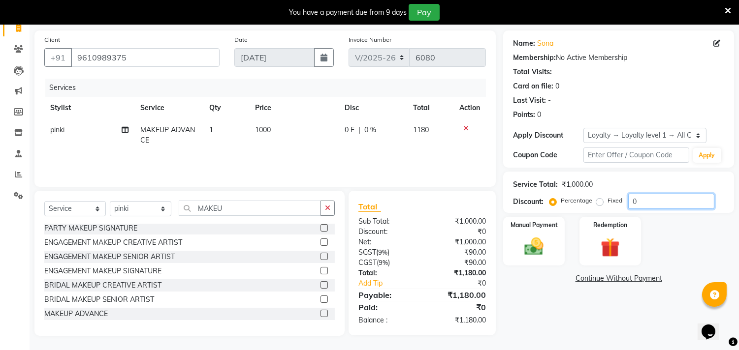
click at [643, 202] on input "0" at bounding box center [671, 201] width 86 height 15
type input "015.25"
click at [539, 241] on img at bounding box center [534, 247] width 32 height 23
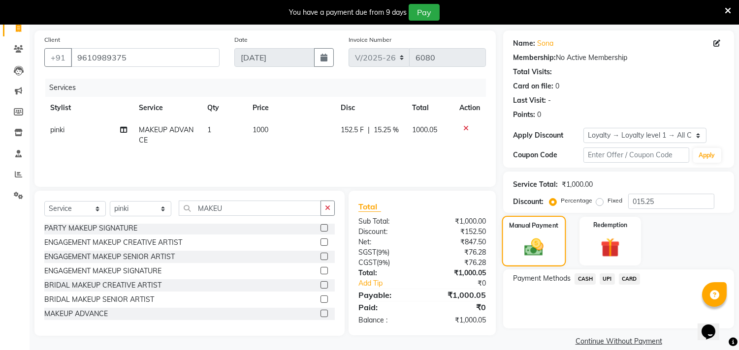
scroll to position [81, 0]
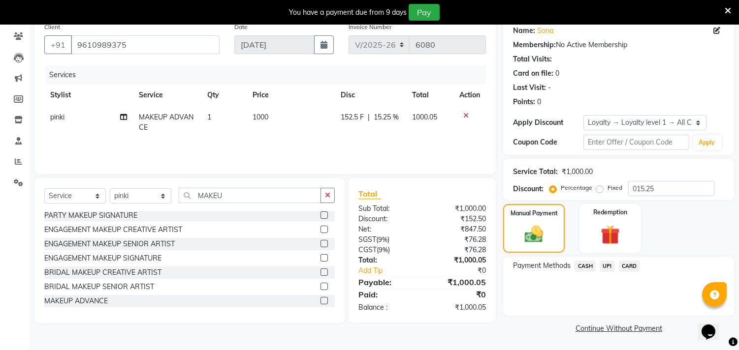
click at [582, 262] on span "CASH" at bounding box center [584, 266] width 21 height 11
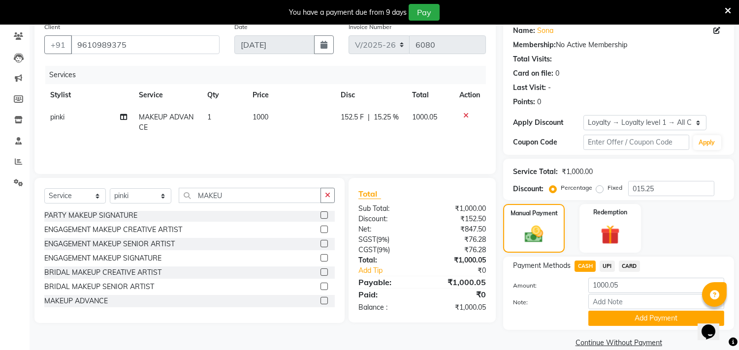
scroll to position [95, 0]
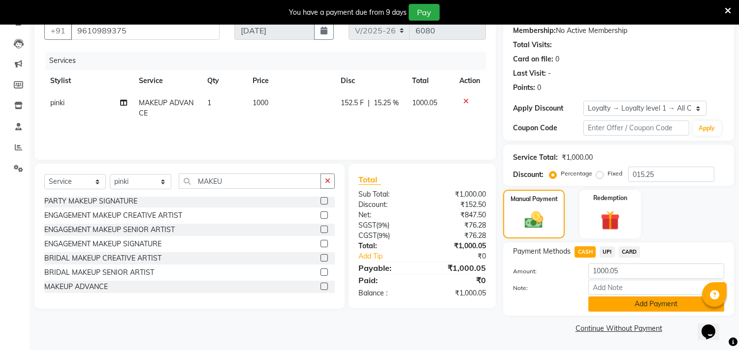
click at [647, 302] on button "Add Payment" at bounding box center [656, 304] width 136 height 15
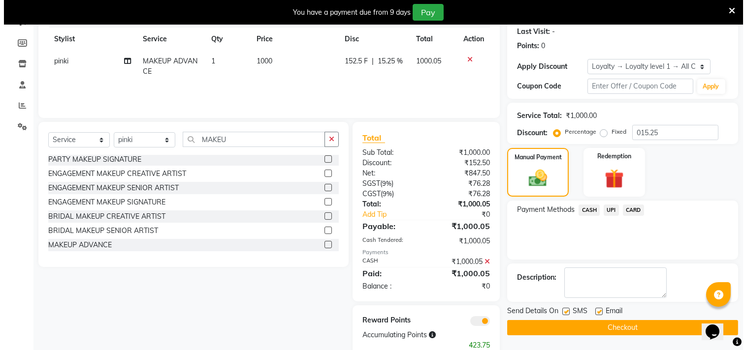
scroll to position [161, 0]
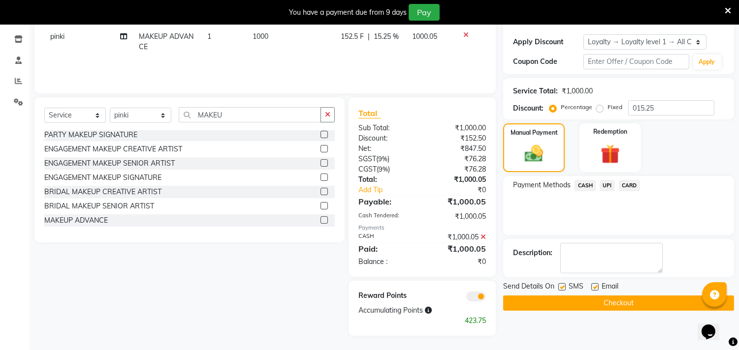
click at [480, 297] on span at bounding box center [476, 297] width 20 height 10
click at [486, 298] on input "checkbox" at bounding box center [486, 298] width 0 height 0
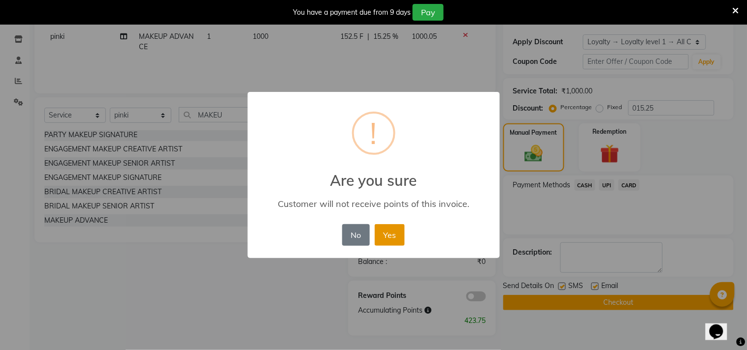
click at [382, 239] on button "Yes" at bounding box center [390, 235] width 30 height 22
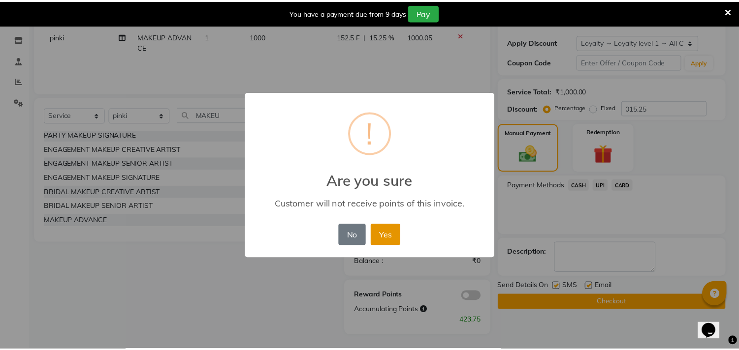
scroll to position [137, 0]
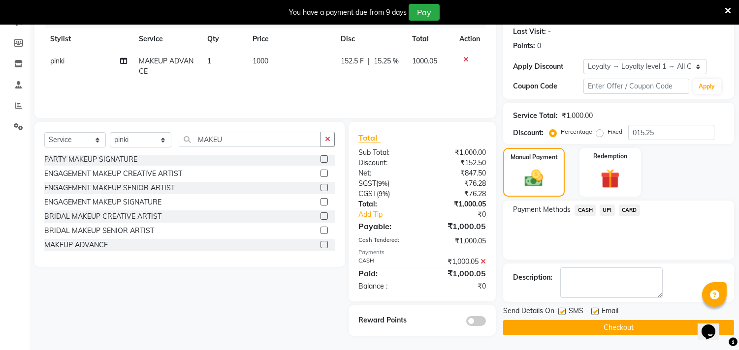
click at [602, 333] on button "Checkout" at bounding box center [618, 327] width 231 height 15
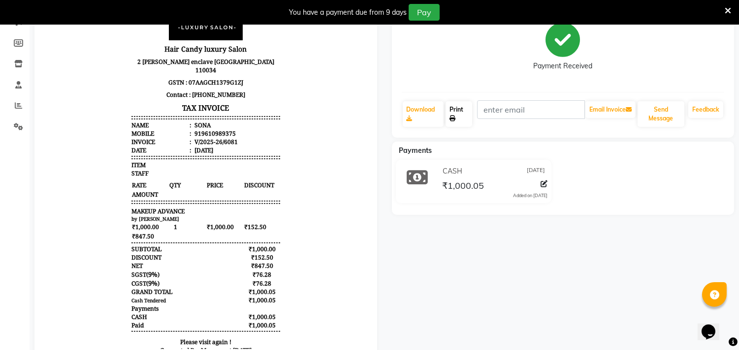
click at [461, 114] on link "Print" at bounding box center [458, 114] width 27 height 26
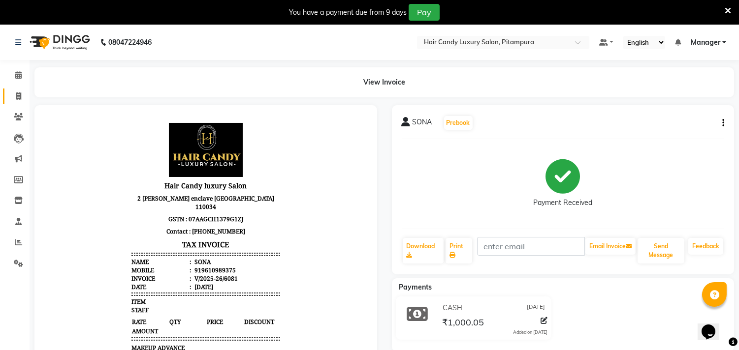
click at [18, 96] on icon at bounding box center [18, 96] width 5 height 7
select select "service"
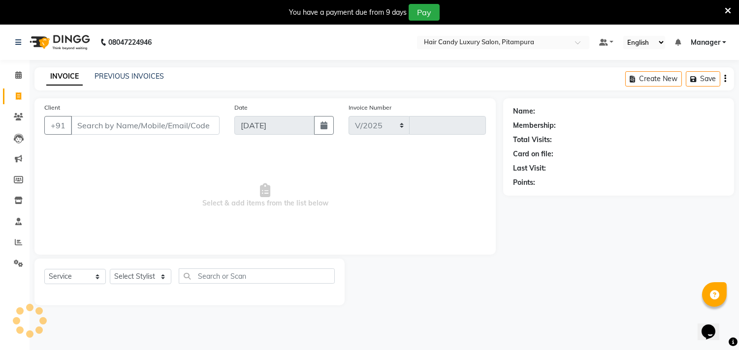
scroll to position [25, 0]
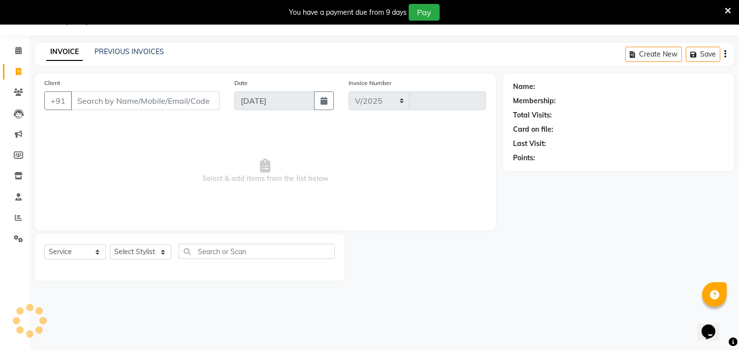
select select "4720"
type input "6082"
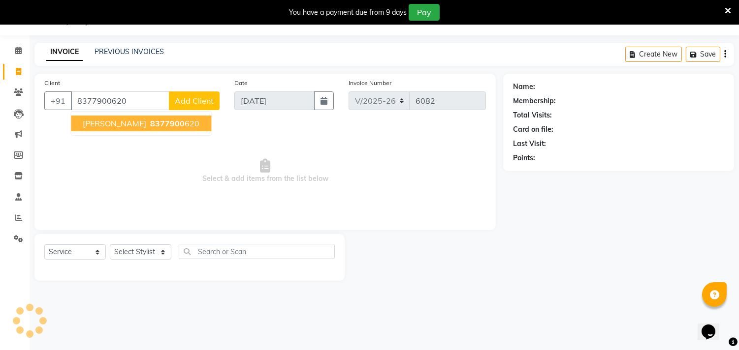
type input "8377900620"
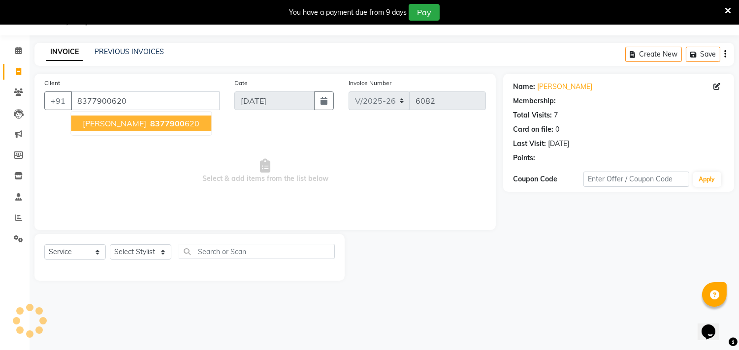
select select "1: Object"
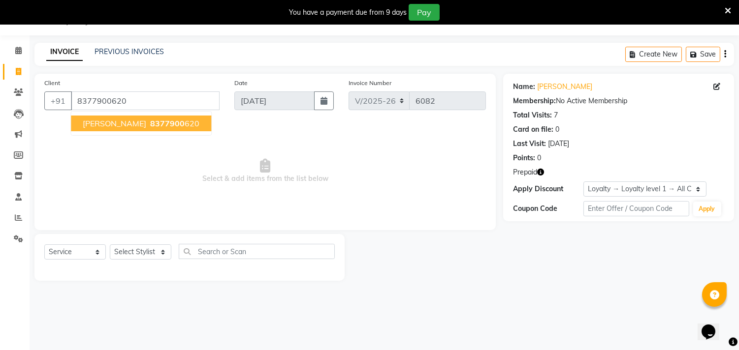
click at [99, 125] on span "SHALINI GUPTA" at bounding box center [114, 124] width 63 height 10
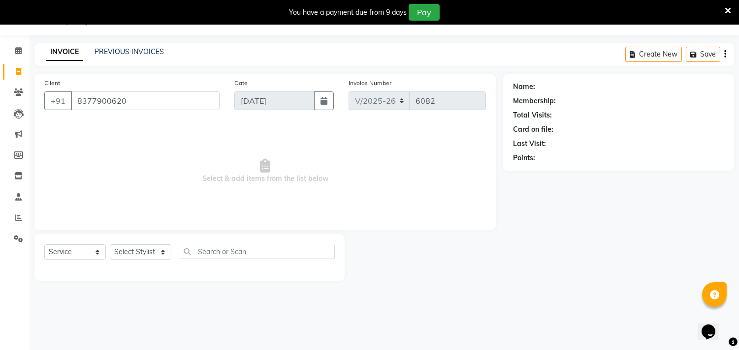
select select "1: Object"
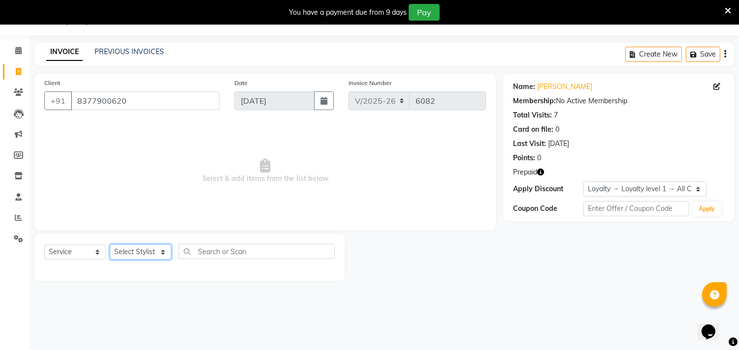
click at [136, 254] on select "Select Stylist Aarif AMAN ANJALI Arman Arshad ARSHAD SALMANI ASHU FAIZ gaurav H…" at bounding box center [141, 252] width 62 height 15
click at [541, 173] on icon "button" at bounding box center [540, 172] width 7 height 7
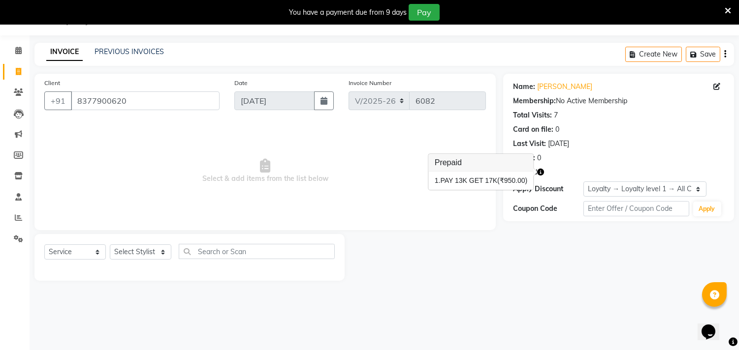
click at [540, 172] on icon "button" at bounding box center [540, 172] width 7 height 7
click at [540, 173] on icon "button" at bounding box center [540, 172] width 7 height 7
click at [91, 251] on select "Select Service Product Membership Package Voucher Prepaid Gift Card" at bounding box center [75, 252] width 62 height 15
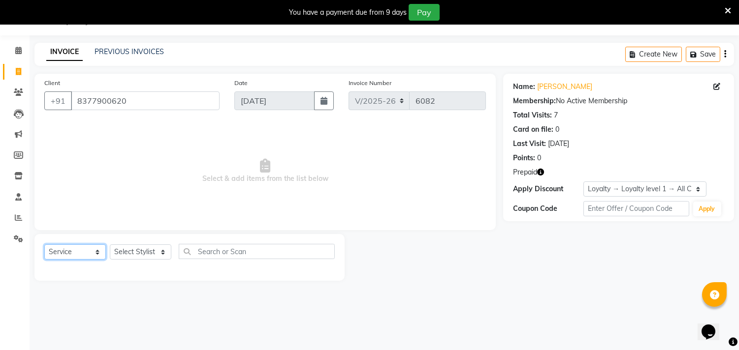
select select "P"
click at [44, 245] on select "Select Service Product Membership Package Voucher Prepaid Gift Card" at bounding box center [75, 252] width 62 height 15
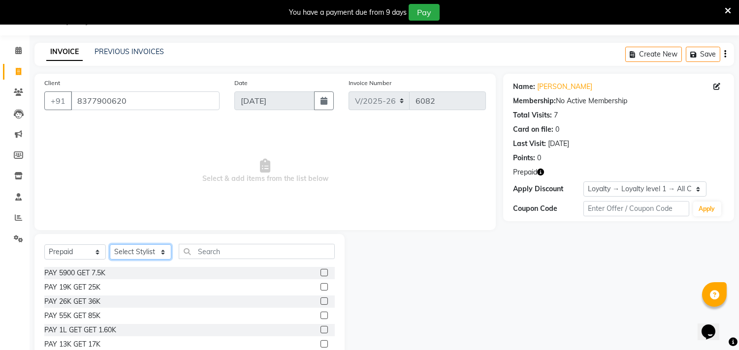
click at [130, 253] on select "Select Stylist Aarif AMAN ANJALI Arman Arshad ARSHAD SALMANI ASHU FAIZ gaurav H…" at bounding box center [141, 252] width 62 height 15
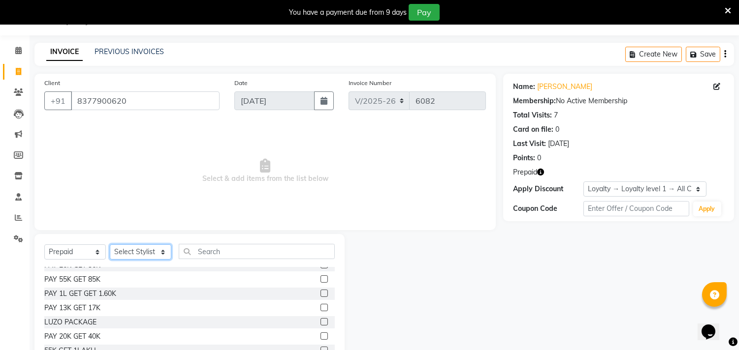
scroll to position [55, 0]
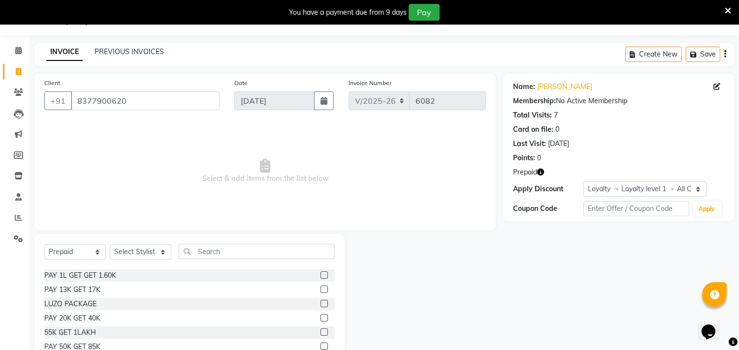
click at [320, 289] on label at bounding box center [323, 289] width 7 height 7
click at [320, 289] on input "checkbox" at bounding box center [323, 290] width 6 height 6
checkbox input "false"
click at [140, 251] on select "Select Stylist Aarif AMAN ANJALI Arman Arshad ARSHAD SALMANI ASHU FAIZ gaurav H…" at bounding box center [141, 252] width 62 height 15
select select "28024"
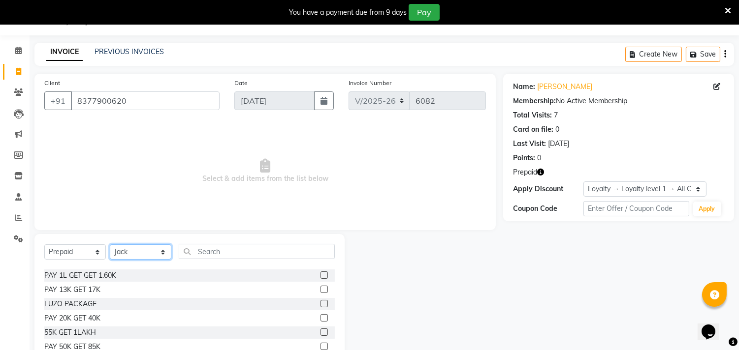
click at [110, 245] on select "Select Stylist Aarif AMAN ANJALI Arman Arshad ARSHAD SALMANI ASHU FAIZ gaurav H…" at bounding box center [141, 252] width 62 height 15
click at [320, 289] on label at bounding box center [323, 289] width 7 height 7
click at [320, 289] on input "checkbox" at bounding box center [323, 290] width 6 height 6
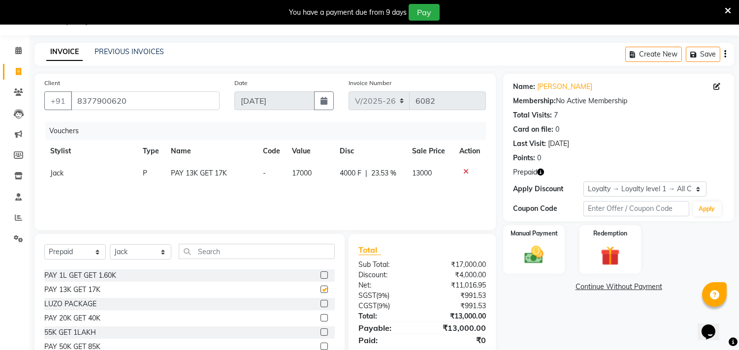
checkbox input "false"
click at [609, 248] on img at bounding box center [610, 256] width 32 height 25
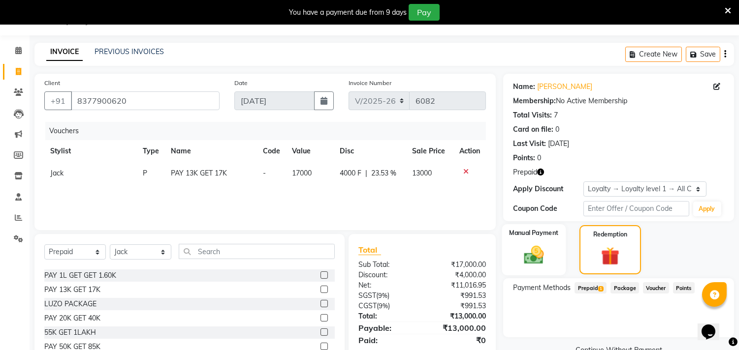
click at [543, 247] on img at bounding box center [534, 255] width 32 height 23
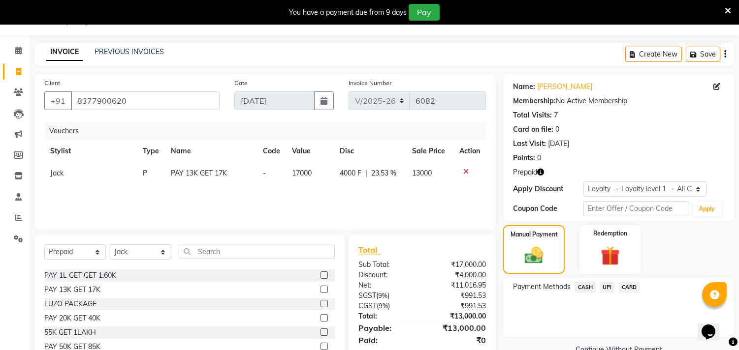
click at [624, 286] on span "CARD" at bounding box center [629, 287] width 21 height 11
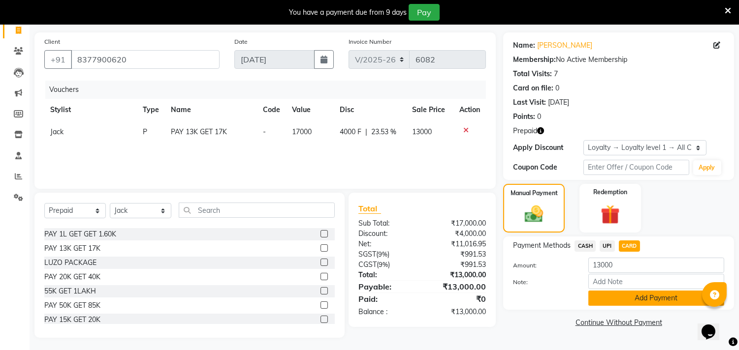
scroll to position [68, 0]
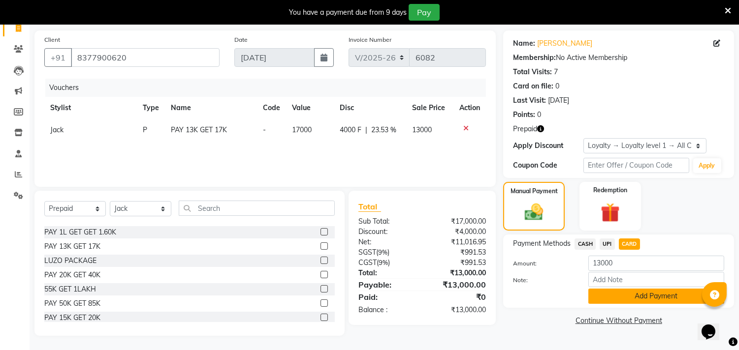
click at [628, 300] on button "Add Payment" at bounding box center [656, 296] width 136 height 15
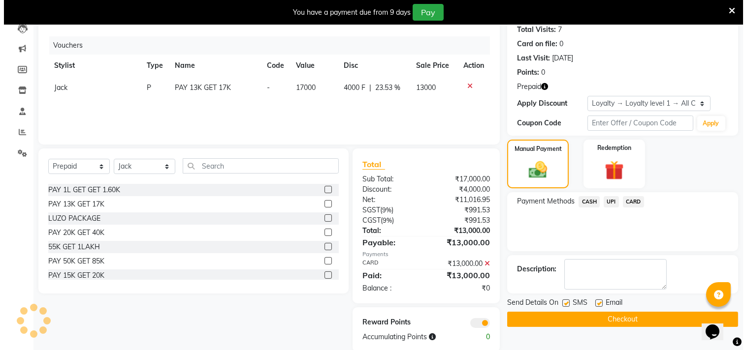
scroll to position [126, 0]
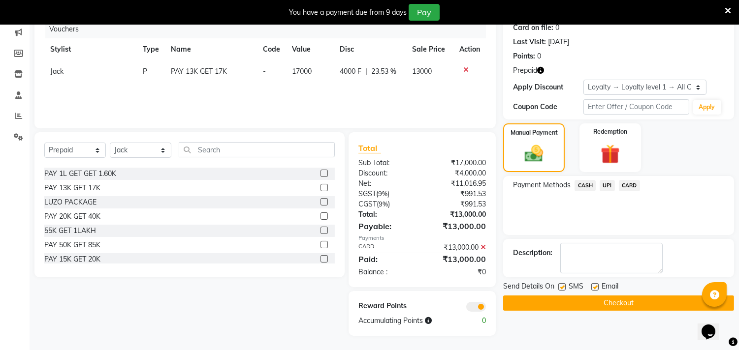
click at [476, 307] on span at bounding box center [476, 307] width 20 height 10
click at [486, 309] on input "checkbox" at bounding box center [486, 309] width 0 height 0
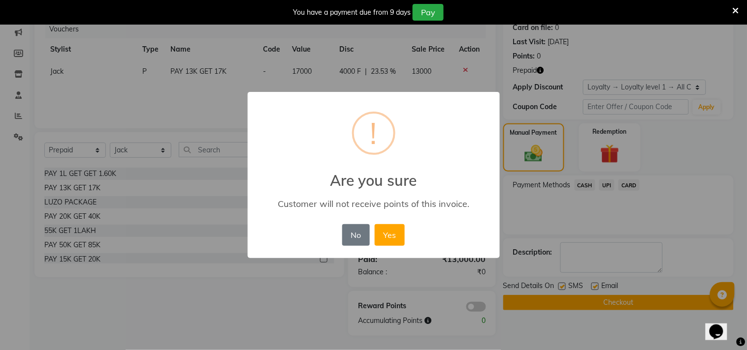
drag, startPoint x: 386, startPoint y: 237, endPoint x: 432, endPoint y: 240, distance: 45.9
click at [386, 237] on button "Yes" at bounding box center [390, 235] width 30 height 22
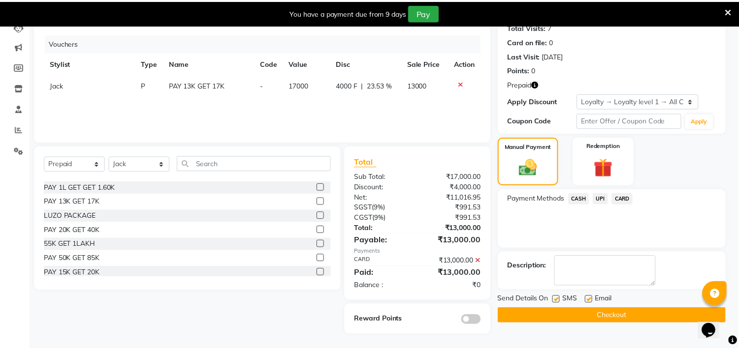
scroll to position [112, 0]
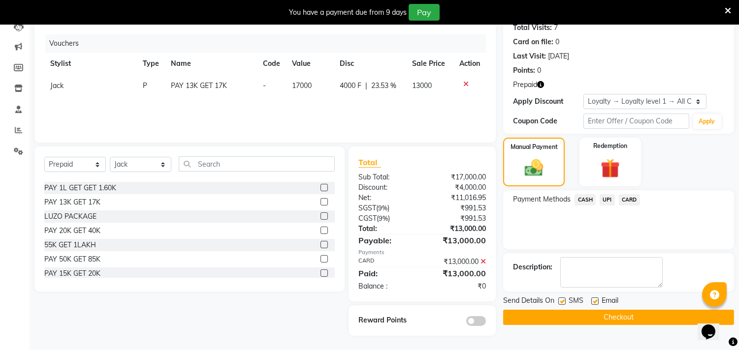
click at [569, 318] on button "Checkout" at bounding box center [618, 317] width 231 height 15
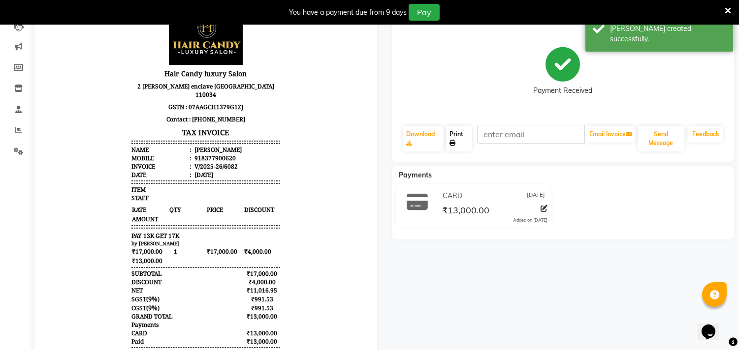
click at [459, 141] on link "Print" at bounding box center [458, 139] width 27 height 26
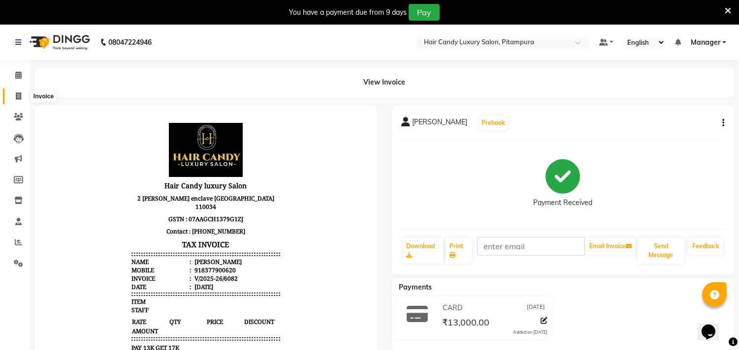
click at [21, 97] on icon at bounding box center [18, 96] width 5 height 7
select select "service"
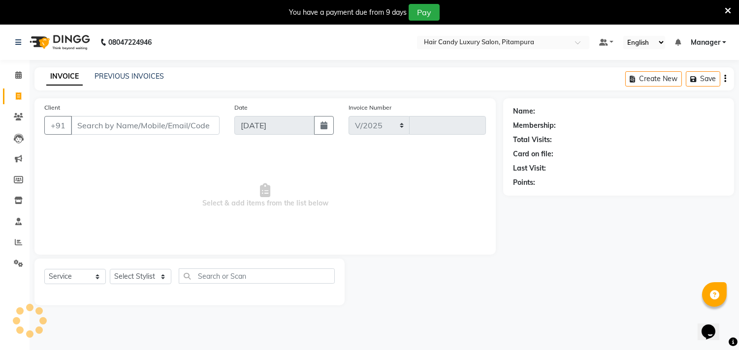
scroll to position [25, 0]
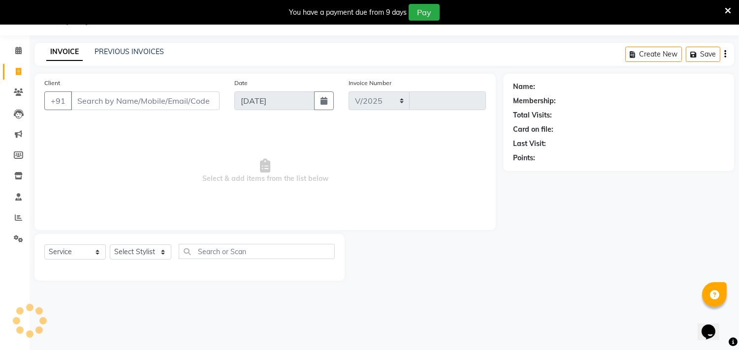
select select "4720"
type input "6083"
click at [146, 99] on input "Client" at bounding box center [145, 101] width 149 height 19
type input "8377900620"
select select "1: Object"
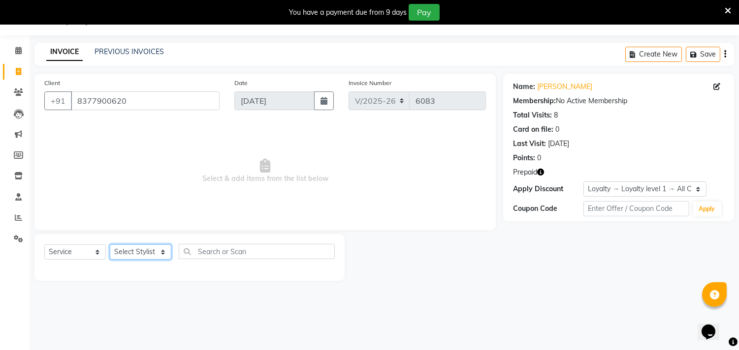
click at [136, 249] on select "Select Stylist Aarif AMAN ANJALI Arman Arshad ARSHAD SALMANI ASHU FAIZ gaurav H…" at bounding box center [141, 252] width 62 height 15
select select "28013"
click at [110, 245] on select "Select Stylist Aarif AMAN ANJALI Arman Arshad ARSHAD SALMANI ASHU FAIZ gaurav H…" at bounding box center [141, 252] width 62 height 15
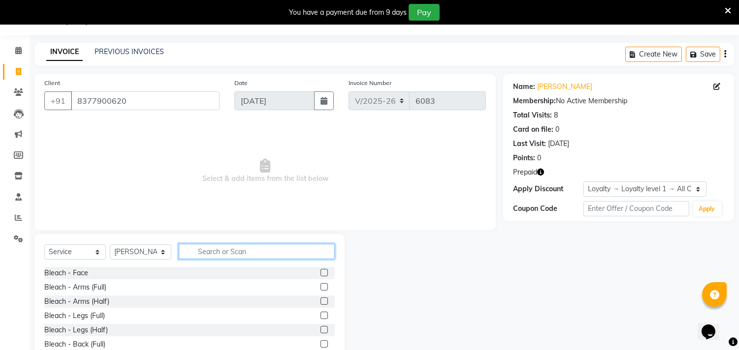
click at [249, 249] on input "text" at bounding box center [257, 251] width 156 height 15
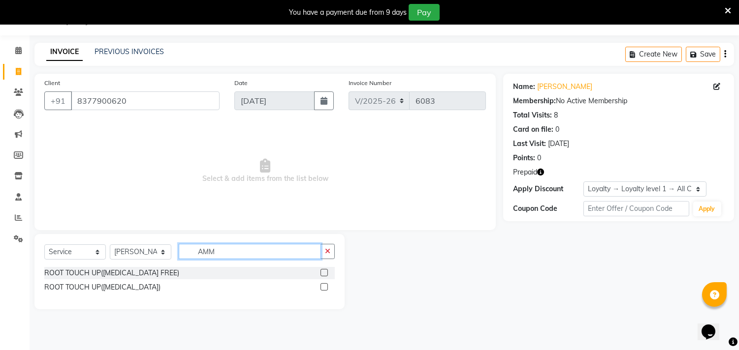
type input "AMM"
click at [323, 273] on label at bounding box center [323, 272] width 7 height 7
click at [323, 273] on input "checkbox" at bounding box center [323, 273] width 6 height 6
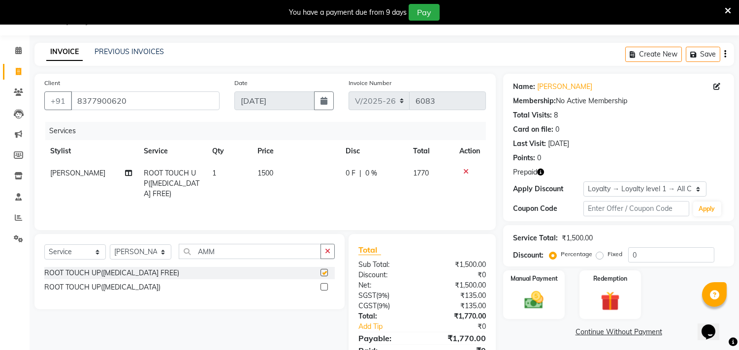
checkbox input "false"
drag, startPoint x: 228, startPoint y: 251, endPoint x: 154, endPoint y: 253, distance: 74.8
click at [160, 252] on div "Select Service Product Membership Package Voucher Prepaid Gift Card Select Styl…" at bounding box center [189, 255] width 290 height 23
click at [139, 254] on select "Select Stylist Aarif AMAN ANJALI Arman Arshad ARSHAD SALMANI ASHU FAIZ gaurav H…" at bounding box center [141, 252] width 62 height 15
click at [110, 245] on select "Select Stylist Aarif AMAN ANJALI Arman Arshad ARSHAD SALMANI ASHU FAIZ gaurav H…" at bounding box center [141, 252] width 62 height 15
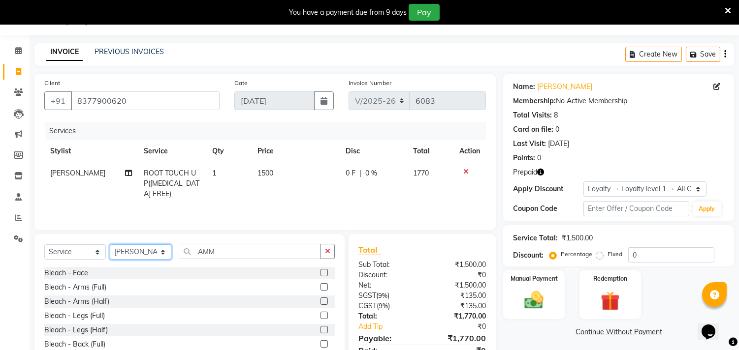
click at [139, 250] on select "Select Stylist Aarif AMAN ANJALI Arman Arshad ARSHAD SALMANI ASHU FAIZ gaurav H…" at bounding box center [141, 252] width 62 height 15
select select "28024"
click at [110, 245] on select "Select Stylist Aarif AMAN ANJALI Arman Arshad ARSHAD SALMANI ASHU FAIZ gaurav H…" at bounding box center [141, 252] width 62 height 15
click at [330, 252] on icon "button" at bounding box center [327, 251] width 5 height 7
click at [602, 288] on div "Redemption" at bounding box center [610, 295] width 64 height 50
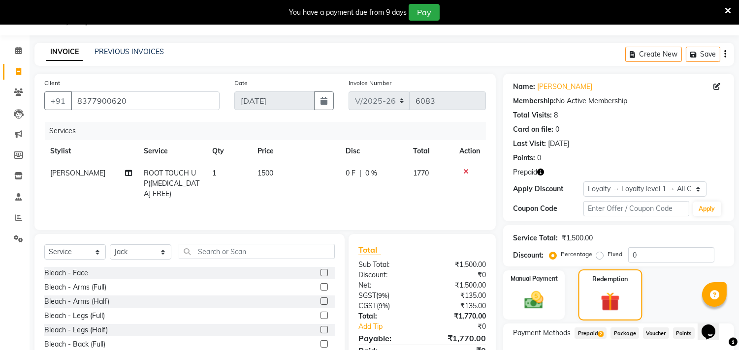
scroll to position [36, 0]
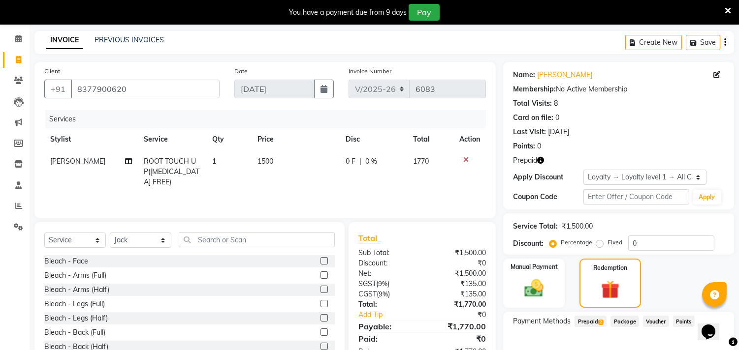
click at [590, 317] on span "Prepaid 2" at bounding box center [590, 321] width 32 height 11
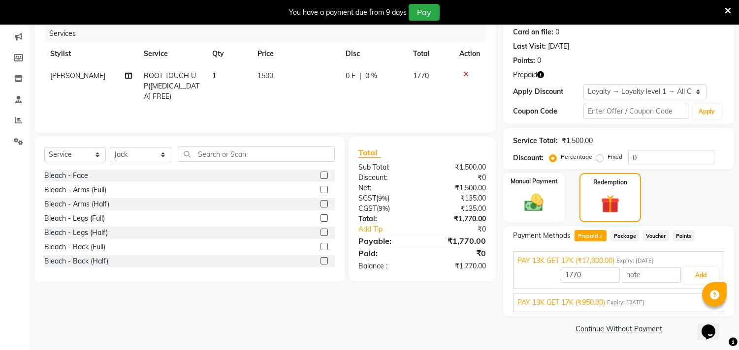
click at [644, 306] on span "Expiry: 02-12-2026" at bounding box center [625, 303] width 37 height 8
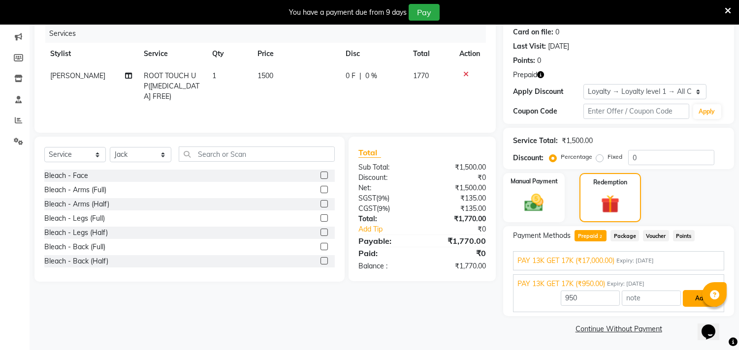
click at [700, 299] on button "Add" at bounding box center [701, 298] width 36 height 17
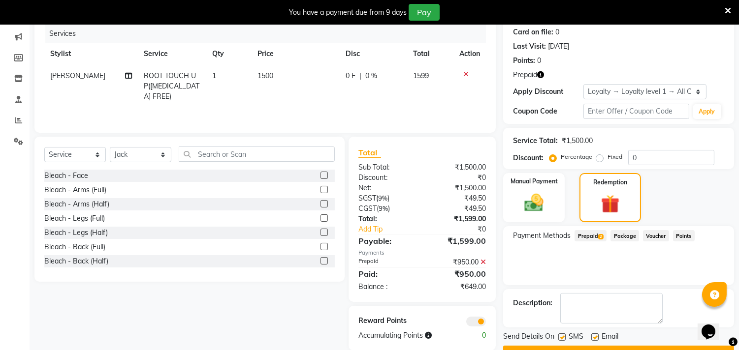
scroll to position [147, 0]
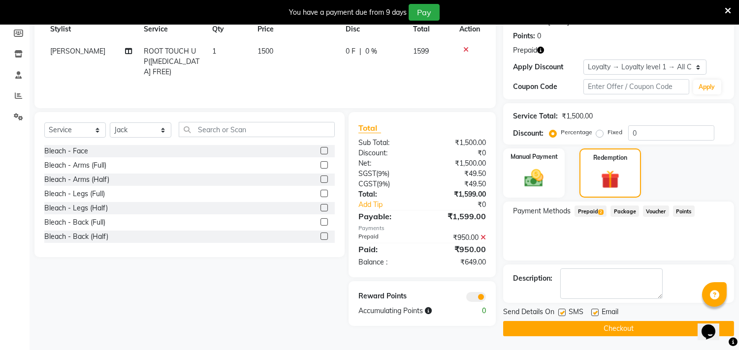
click at [601, 206] on span "Prepaid 2" at bounding box center [590, 211] width 32 height 11
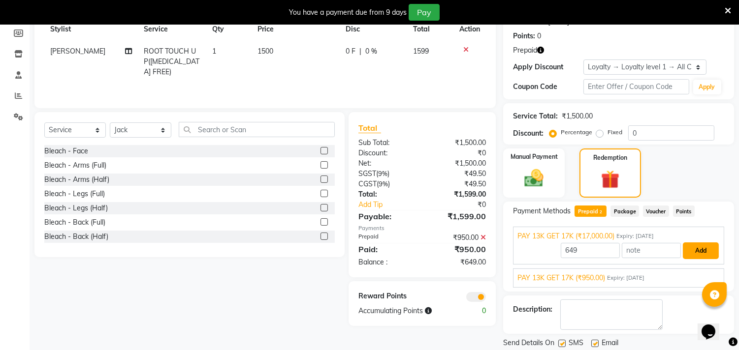
click at [707, 251] on button "Add" at bounding box center [701, 251] width 36 height 17
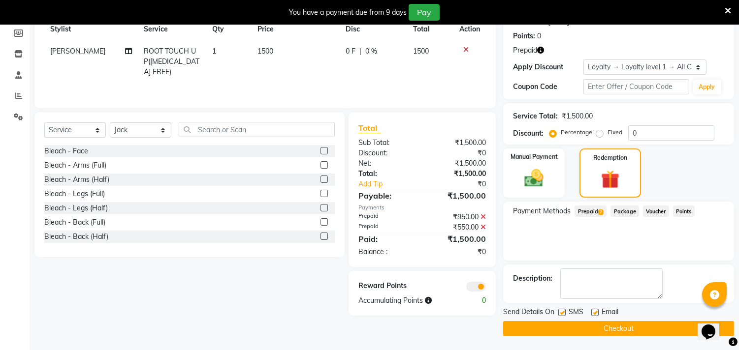
click at [534, 328] on button "Checkout" at bounding box center [618, 328] width 231 height 15
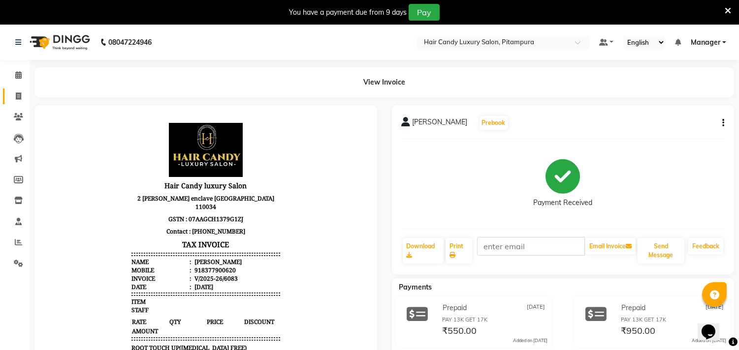
click at [17, 89] on link "Invoice" at bounding box center [15, 97] width 24 height 16
select select "service"
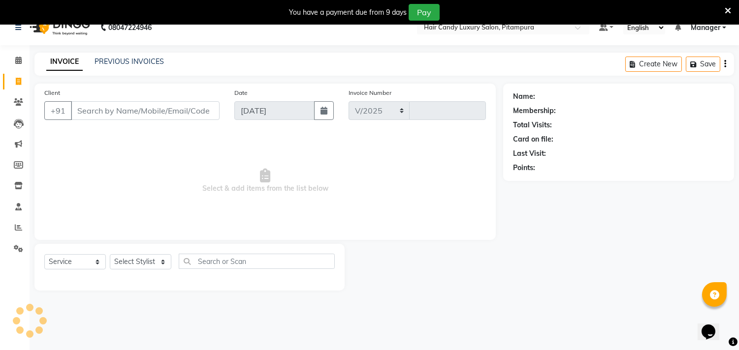
select select "4720"
type input "6084"
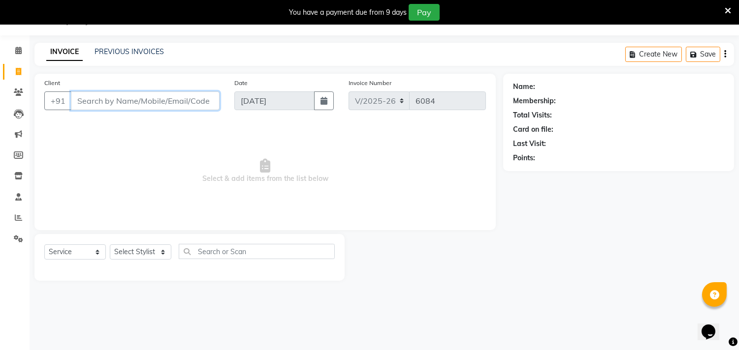
click at [160, 105] on input "Client" at bounding box center [145, 101] width 149 height 19
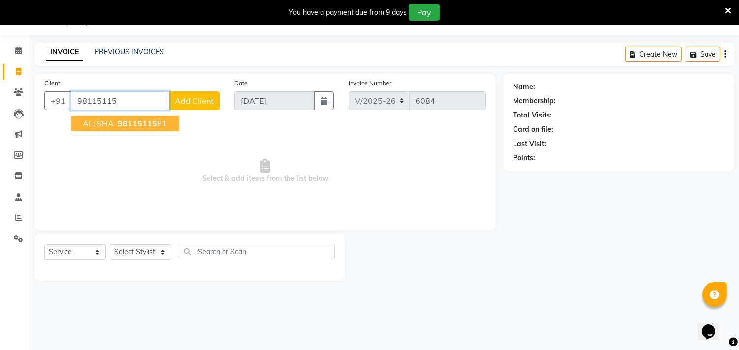
click at [122, 117] on button "AL;ISHA 98115115 81" at bounding box center [125, 124] width 108 height 16
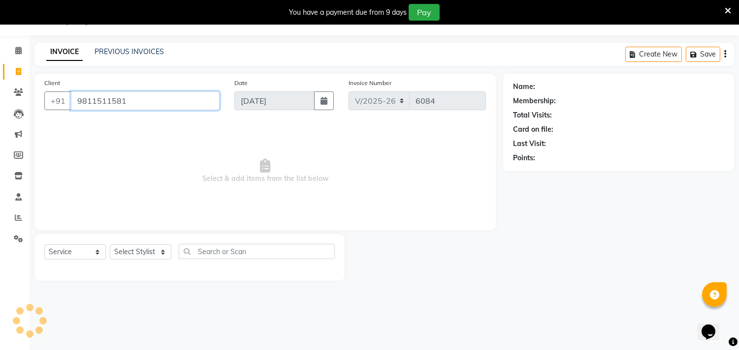
type input "9811511581"
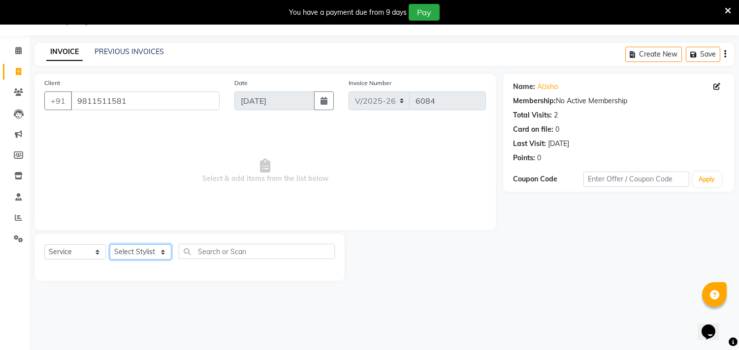
click at [131, 252] on select "Select Stylist [PERSON_NAME] [PERSON_NAME] [PERSON_NAME] [PERSON_NAME] [PERSON_…" at bounding box center [141, 252] width 62 height 15
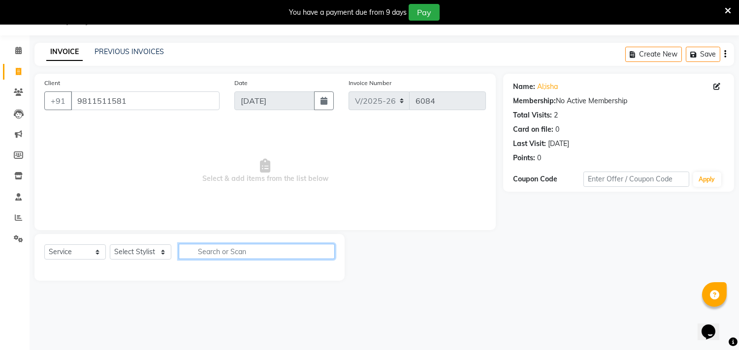
click at [229, 248] on input "text" at bounding box center [257, 251] width 156 height 15
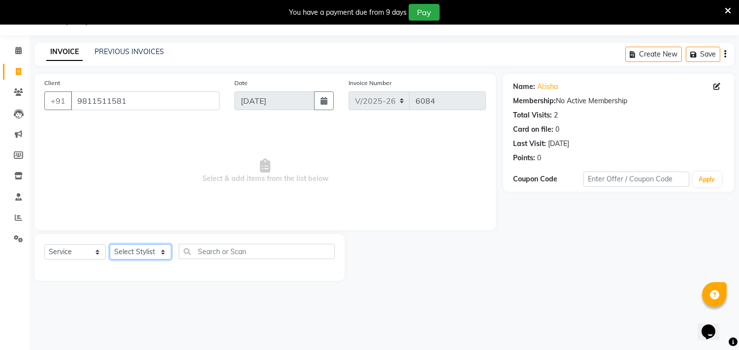
click at [122, 256] on select "Select Stylist [PERSON_NAME] [PERSON_NAME] [PERSON_NAME] [PERSON_NAME] [PERSON_…" at bounding box center [141, 252] width 62 height 15
select select "75745"
click at [110, 245] on select "Select Stylist [PERSON_NAME] [PERSON_NAME] [PERSON_NAME] [PERSON_NAME] [PERSON_…" at bounding box center [141, 252] width 62 height 15
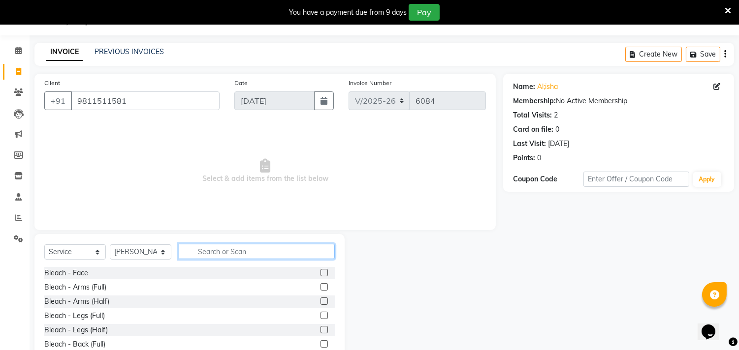
click at [229, 249] on input "text" at bounding box center [257, 251] width 156 height 15
type input "WASH"
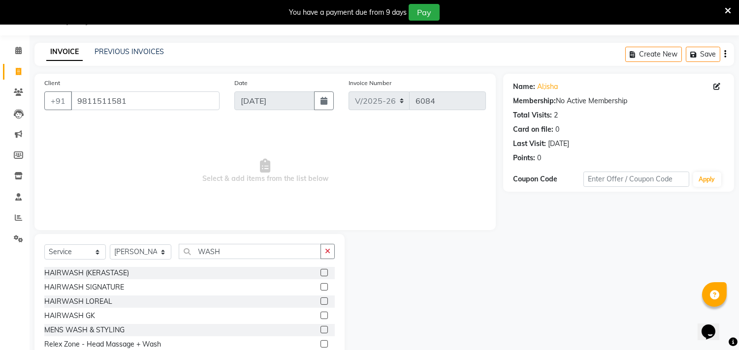
click at [320, 274] on label at bounding box center [323, 272] width 7 height 7
click at [320, 274] on input "checkbox" at bounding box center [323, 273] width 6 height 6
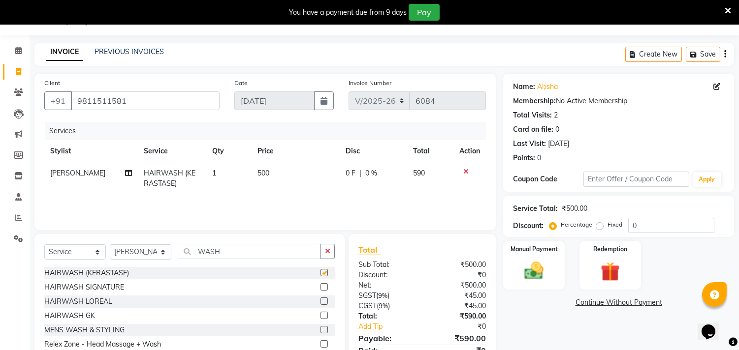
checkbox input "false"
click at [648, 222] on input "0" at bounding box center [671, 225] width 86 height 15
type input "015.25"
click at [548, 269] on img at bounding box center [534, 271] width 32 height 23
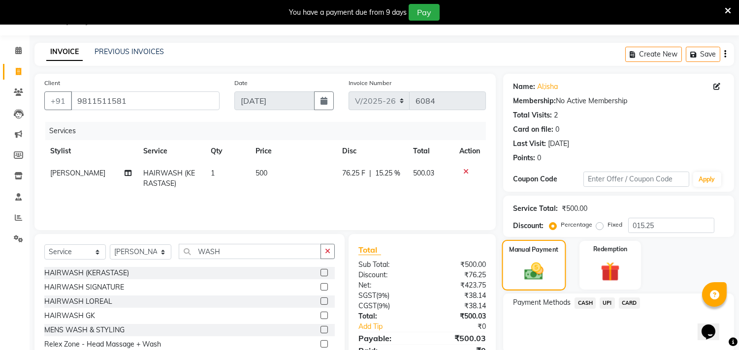
scroll to position [68, 0]
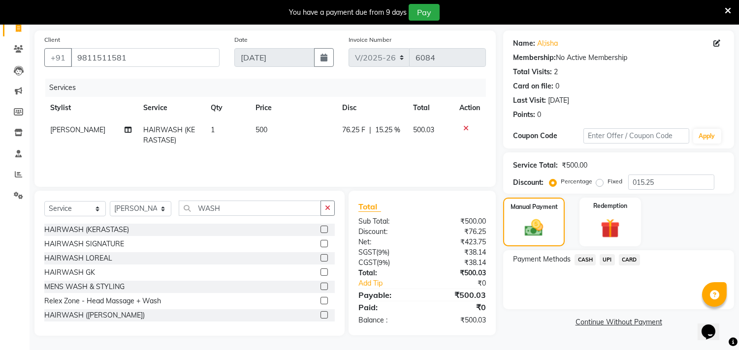
click at [582, 257] on span "CASH" at bounding box center [584, 259] width 21 height 11
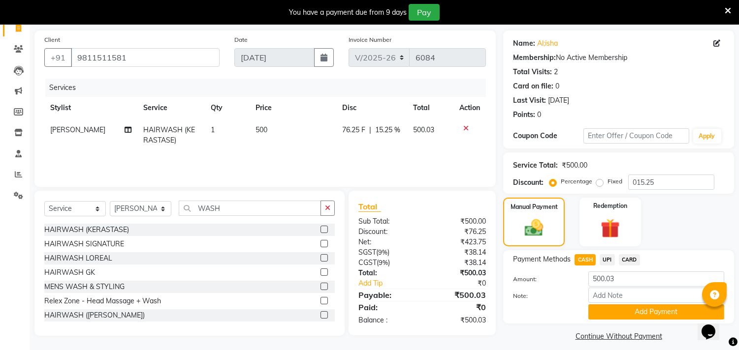
scroll to position [76, 0]
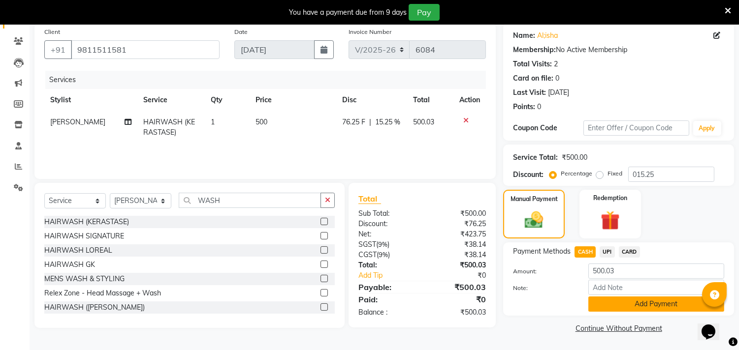
click at [608, 304] on button "Add Payment" at bounding box center [656, 304] width 136 height 15
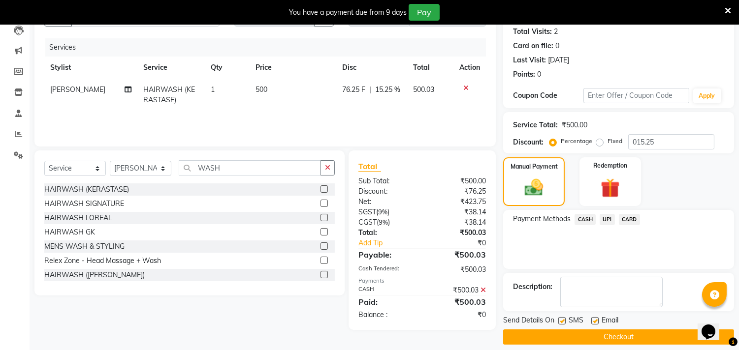
scroll to position [117, 0]
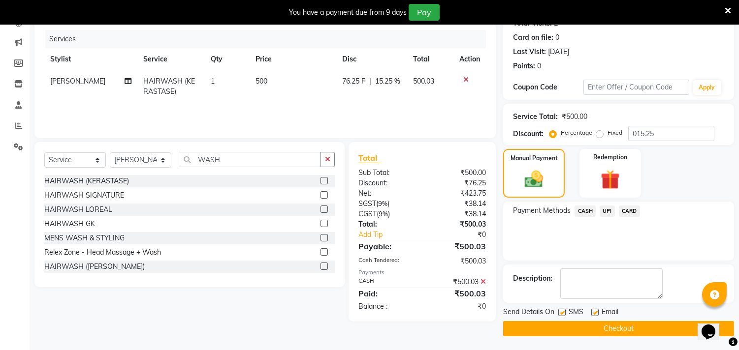
click at [549, 322] on button "Checkout" at bounding box center [618, 328] width 231 height 15
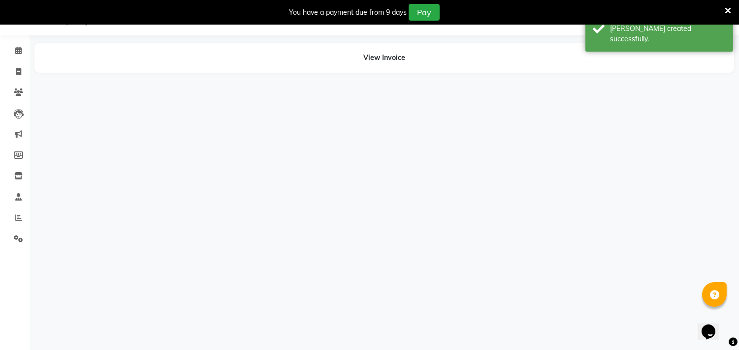
scroll to position [25, 0]
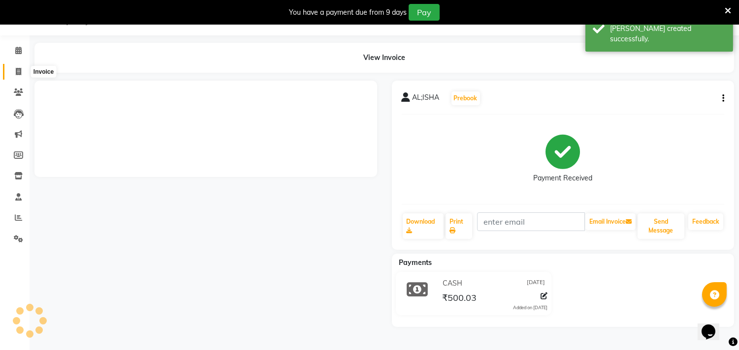
click at [17, 75] on icon at bounding box center [18, 71] width 5 height 7
select select "service"
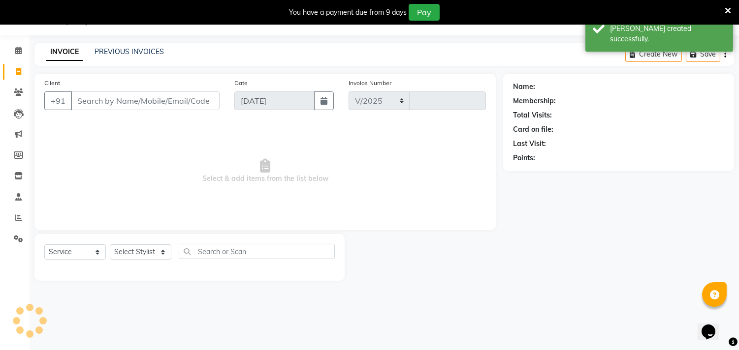
select select "4720"
type input "6085"
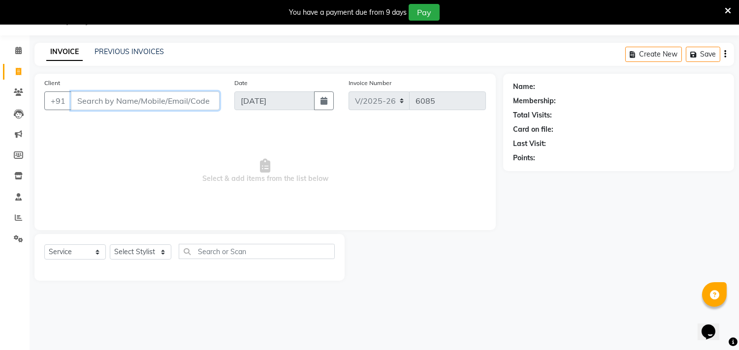
click at [101, 106] on input "Client" at bounding box center [145, 101] width 149 height 19
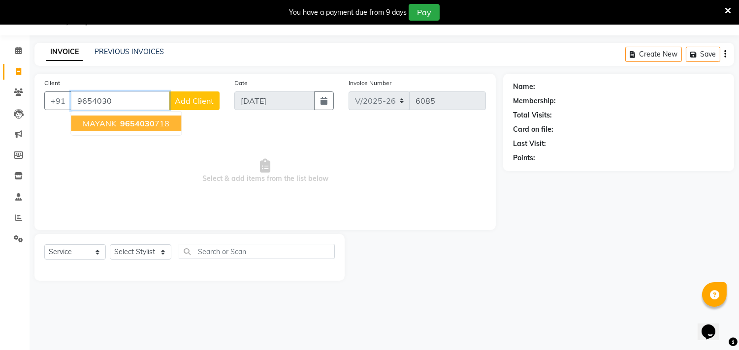
click at [118, 123] on ngb-highlight "9654030 718" at bounding box center [143, 124] width 51 height 10
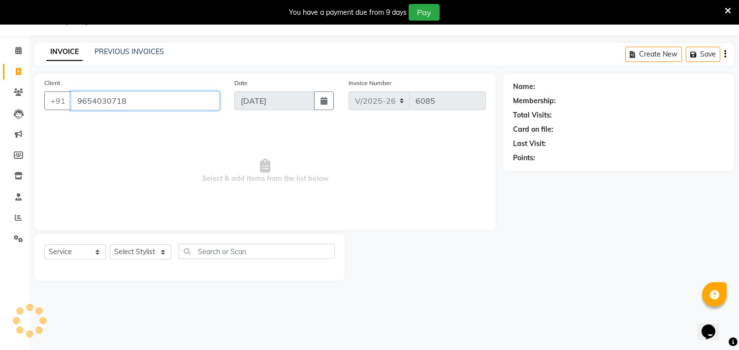
type input "9654030718"
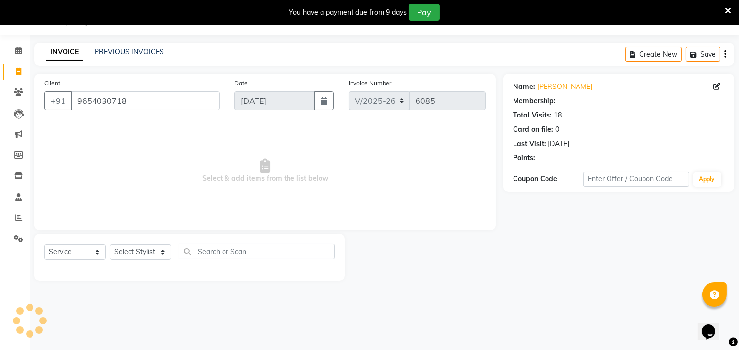
select select "1: Object"
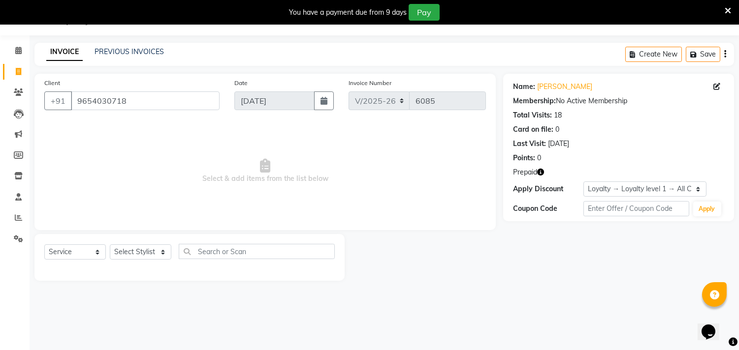
click at [543, 171] on icon "button" at bounding box center [540, 172] width 7 height 7
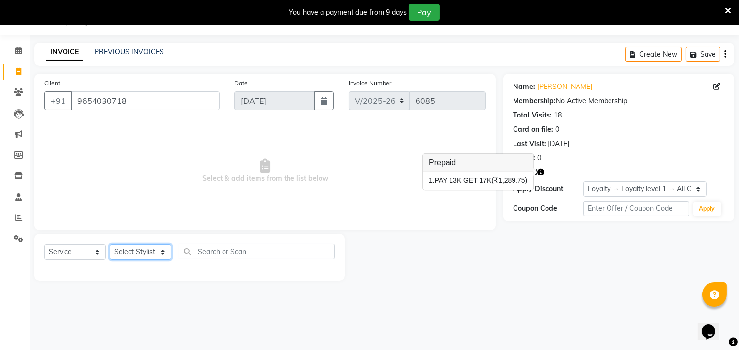
click at [124, 251] on select "Select Stylist [PERSON_NAME] [PERSON_NAME] [PERSON_NAME] [PERSON_NAME] [PERSON_…" at bounding box center [141, 252] width 62 height 15
select select "28014"
click at [110, 245] on select "Select Stylist [PERSON_NAME] [PERSON_NAME] [PERSON_NAME] [PERSON_NAME] [PERSON_…" at bounding box center [141, 252] width 62 height 15
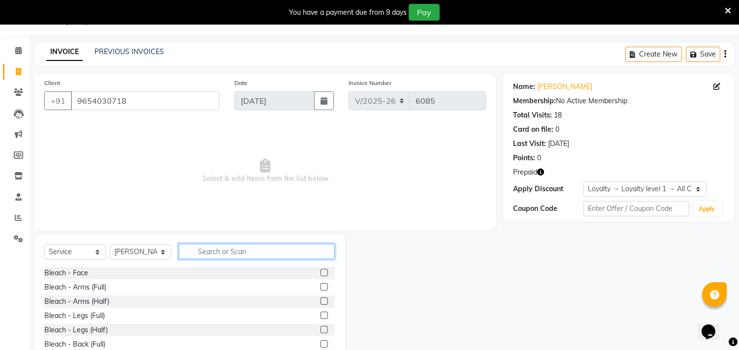
click at [247, 248] on input "text" at bounding box center [257, 251] width 156 height 15
type input "A"
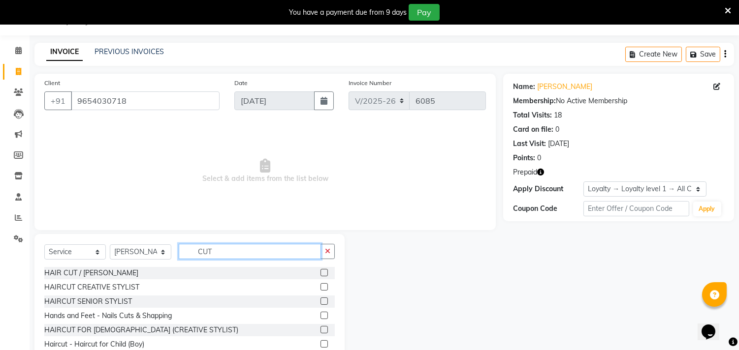
type input "CUT"
click at [320, 287] on label at bounding box center [323, 286] width 7 height 7
click at [320, 287] on input "checkbox" at bounding box center [323, 287] width 6 height 6
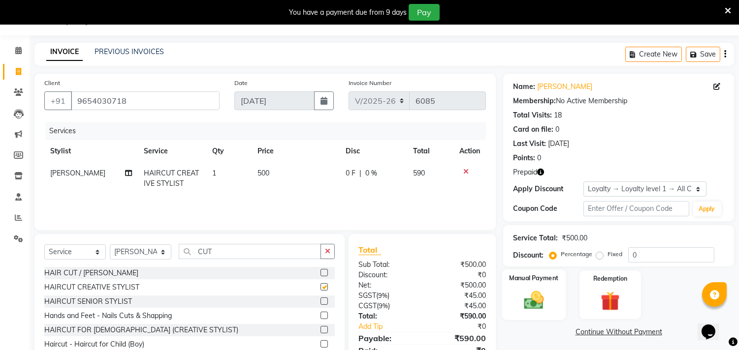
checkbox input "false"
click at [611, 293] on img at bounding box center [610, 301] width 32 height 25
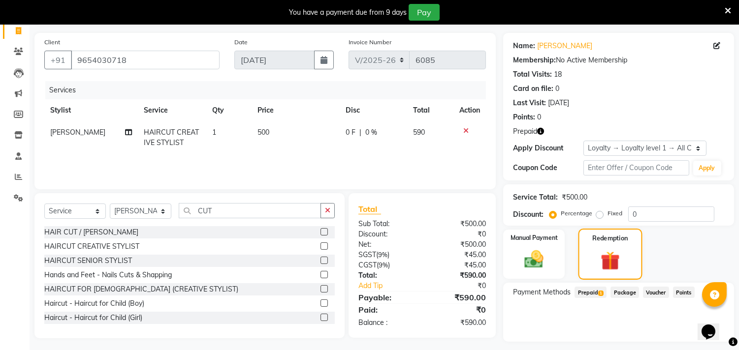
scroll to position [91, 0]
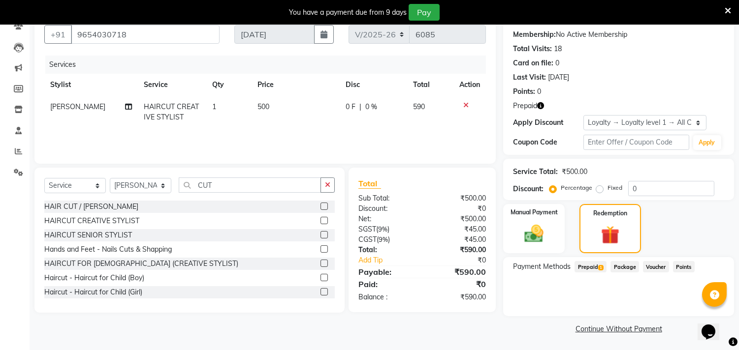
click at [598, 263] on span "Prepaid 1" at bounding box center [590, 266] width 32 height 11
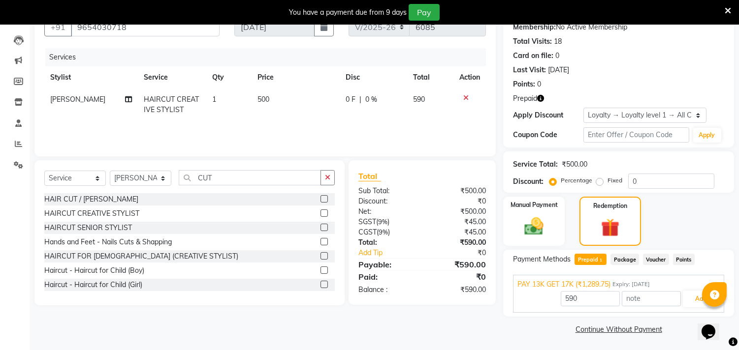
scroll to position [99, 0]
click at [690, 294] on button "Add" at bounding box center [701, 298] width 36 height 17
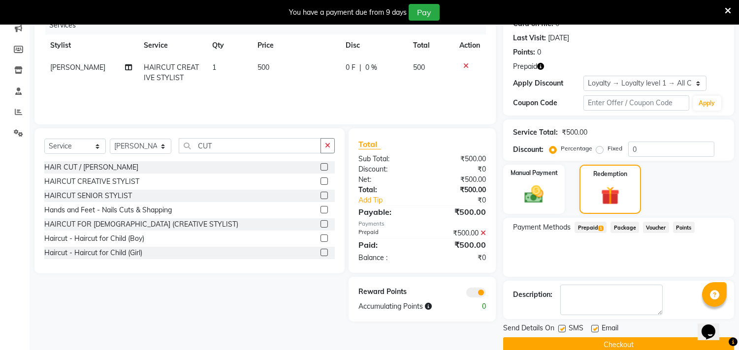
scroll to position [147, 0]
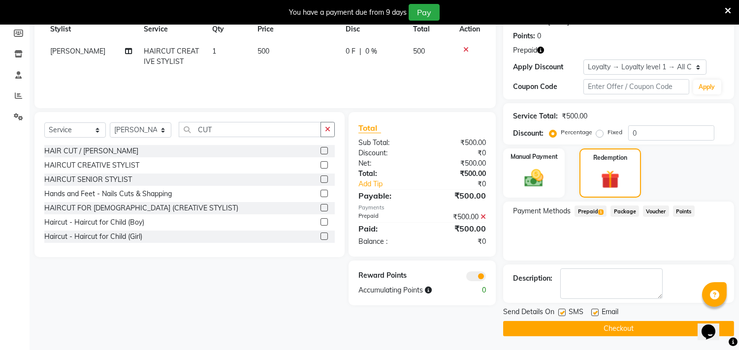
click at [565, 325] on button "Checkout" at bounding box center [618, 328] width 231 height 15
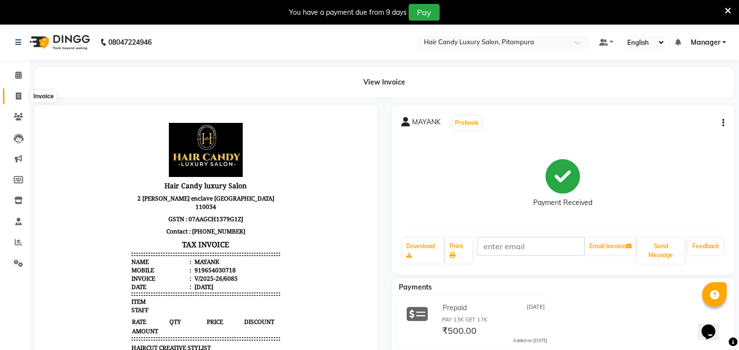
click at [16, 99] on icon at bounding box center [18, 96] width 5 height 7
select select "service"
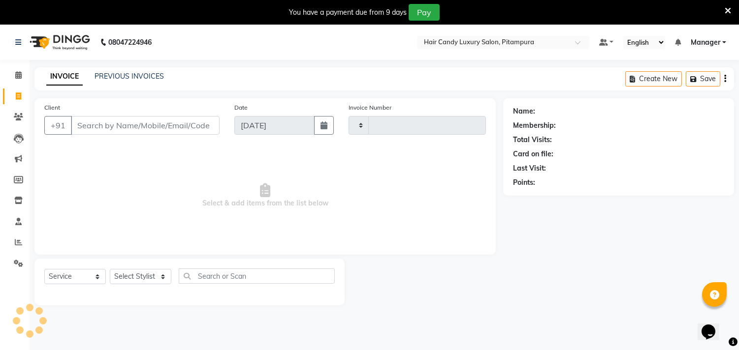
type input "6086"
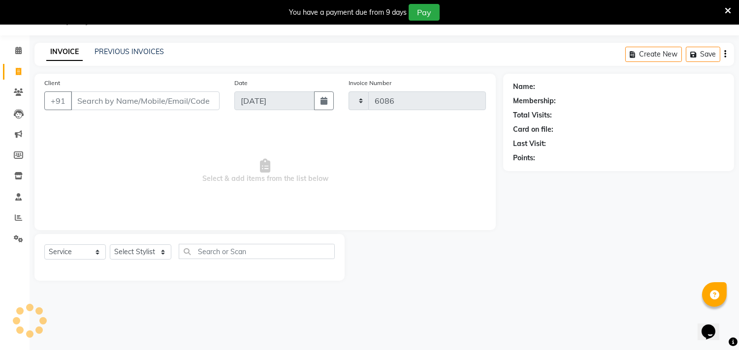
select select "4720"
click at [138, 104] on input "Client" at bounding box center [145, 101] width 149 height 19
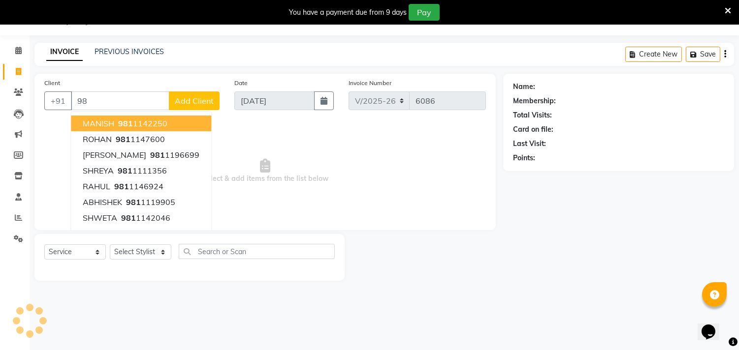
type input "9"
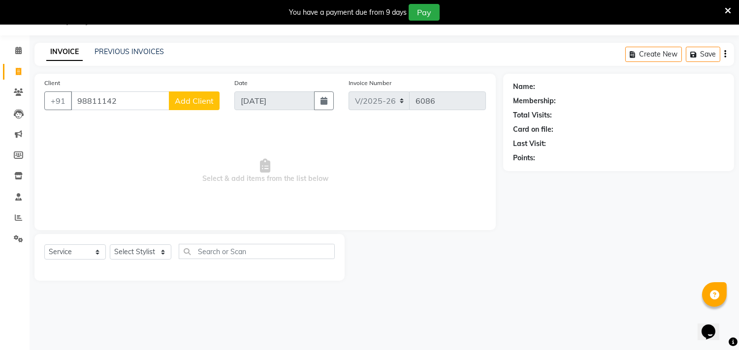
click at [143, 105] on input "98811142" at bounding box center [120, 101] width 98 height 19
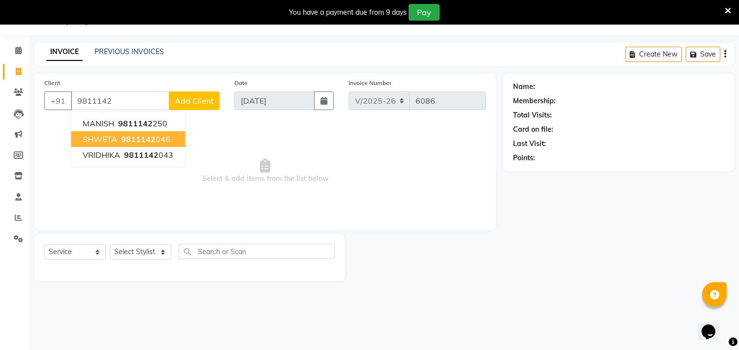
click at [157, 138] on ngb-highlight "9811142 046" at bounding box center [144, 139] width 51 height 10
type input "9811142046"
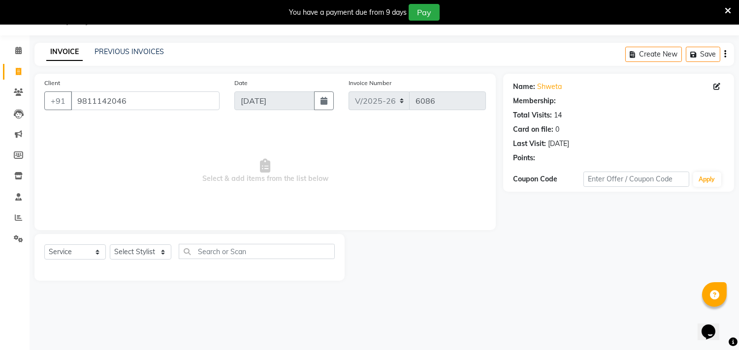
select select "1: Object"
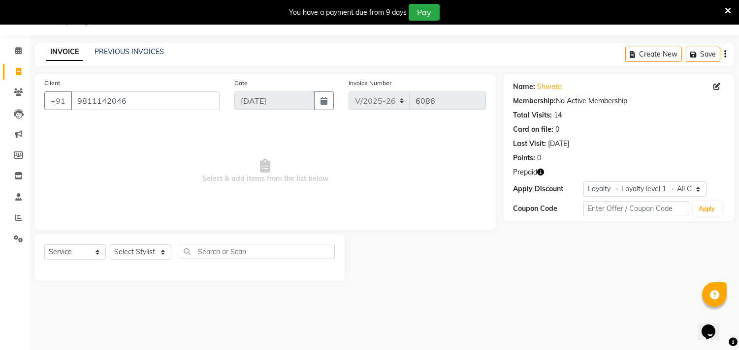
click at [541, 173] on icon "button" at bounding box center [540, 172] width 7 height 7
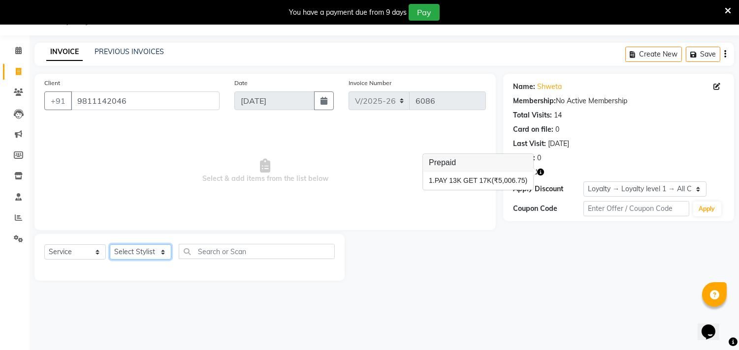
click at [122, 252] on select "Select Stylist [PERSON_NAME] [PERSON_NAME] [PERSON_NAME] [PERSON_NAME] [PERSON_…" at bounding box center [141, 252] width 62 height 15
select select "28013"
click at [110, 245] on select "Select Stylist [PERSON_NAME] [PERSON_NAME] [PERSON_NAME] [PERSON_NAME] [PERSON_…" at bounding box center [141, 252] width 62 height 15
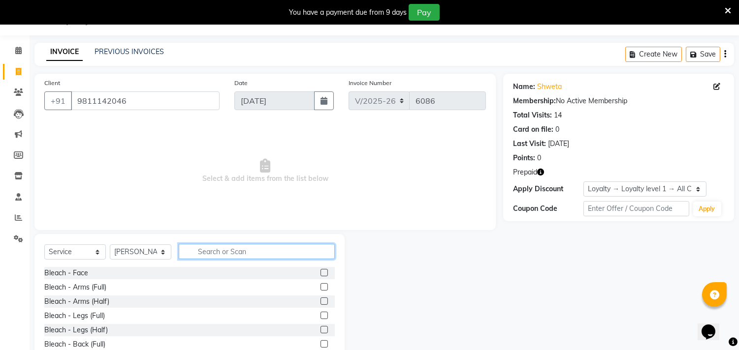
click at [193, 250] on input "text" at bounding box center [257, 251] width 156 height 15
click at [204, 254] on input "text" at bounding box center [257, 251] width 156 height 15
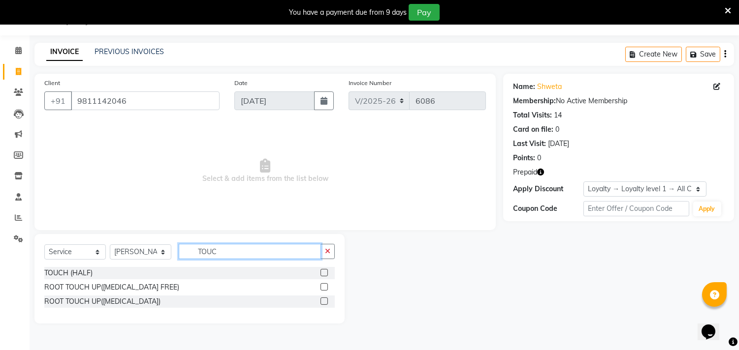
type input "TOUC"
click at [325, 288] on label at bounding box center [323, 286] width 7 height 7
click at [325, 288] on input "checkbox" at bounding box center [323, 287] width 6 height 6
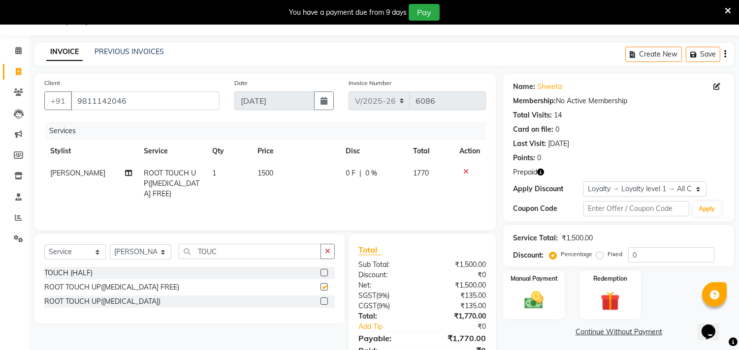
checkbox input "false"
click at [272, 176] on td "1500" at bounding box center [295, 183] width 88 height 43
select select "28013"
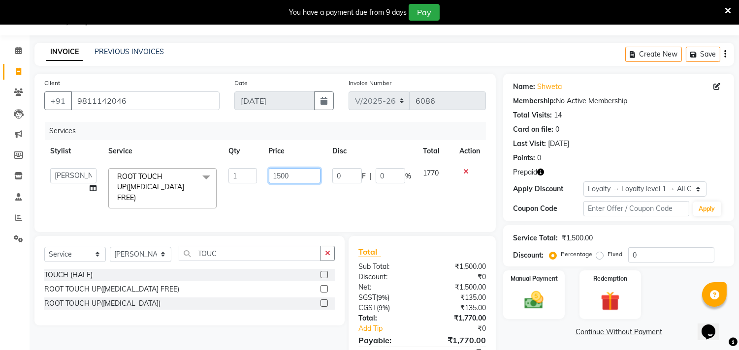
drag, startPoint x: 293, startPoint y: 180, endPoint x: 248, endPoint y: 178, distance: 45.8
click at [248, 178] on tr "Aarif AMAN ANJALI Arman Arshad ARSHAD SALMANI ASHU FAIZ gaurav Hanish harshit J…" at bounding box center [264, 188] width 441 height 52
type input "1000"
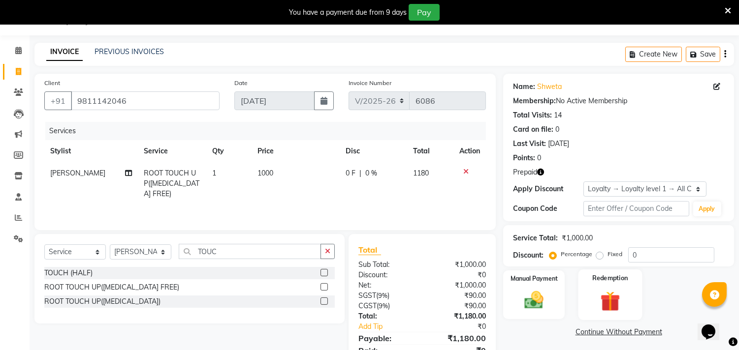
click at [616, 295] on img at bounding box center [610, 301] width 32 height 25
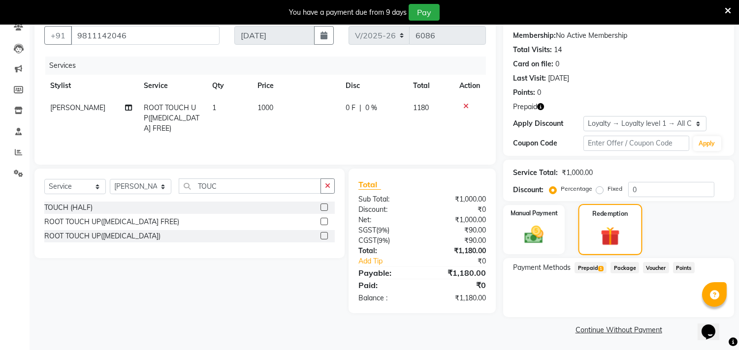
scroll to position [91, 0]
click at [595, 267] on span "Prepaid 1" at bounding box center [590, 266] width 32 height 11
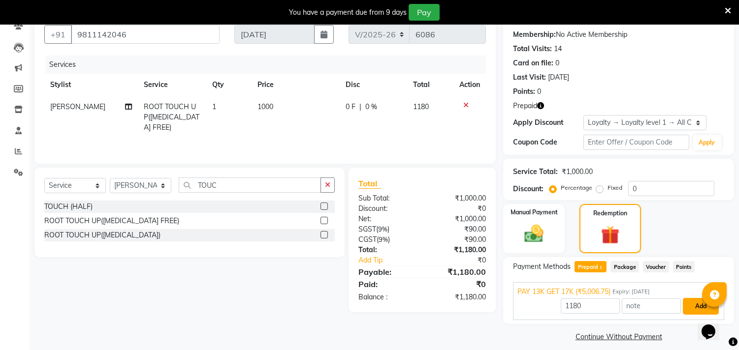
click at [692, 312] on button "Add" at bounding box center [701, 306] width 36 height 17
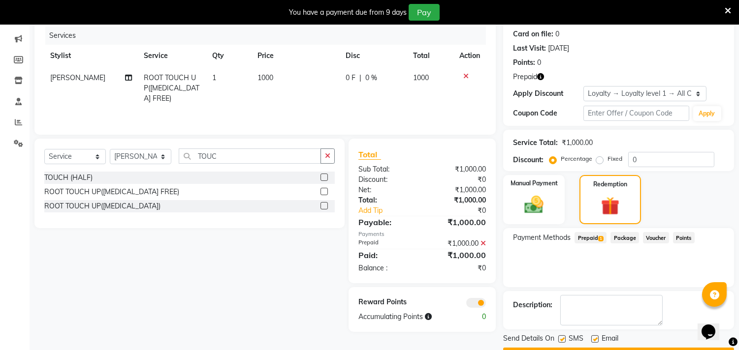
scroll to position [147, 0]
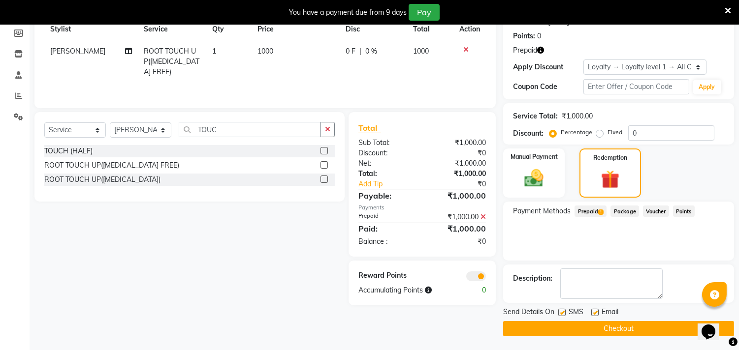
click at [568, 328] on button "Checkout" at bounding box center [618, 328] width 231 height 15
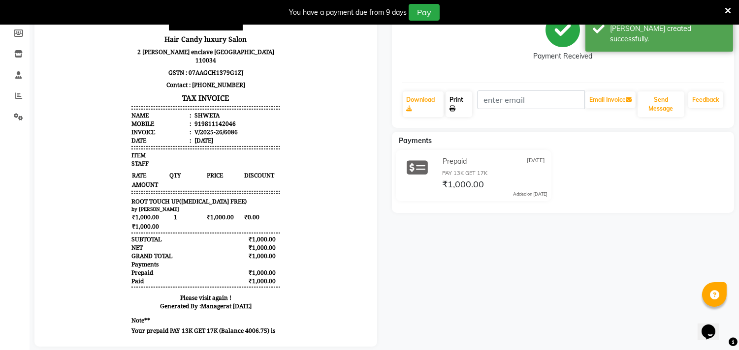
click at [454, 104] on link "Print" at bounding box center [458, 105] width 27 height 26
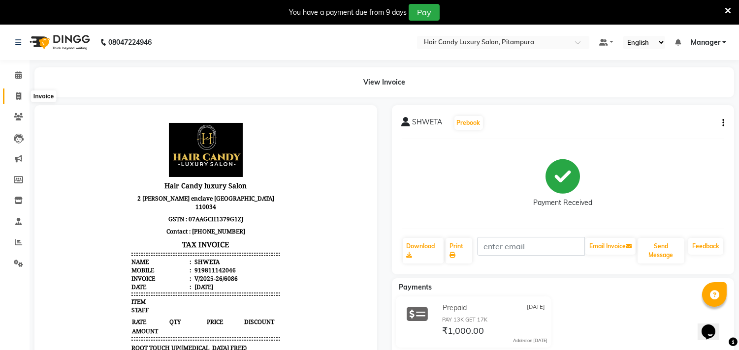
click at [23, 95] on span at bounding box center [18, 96] width 17 height 11
select select "service"
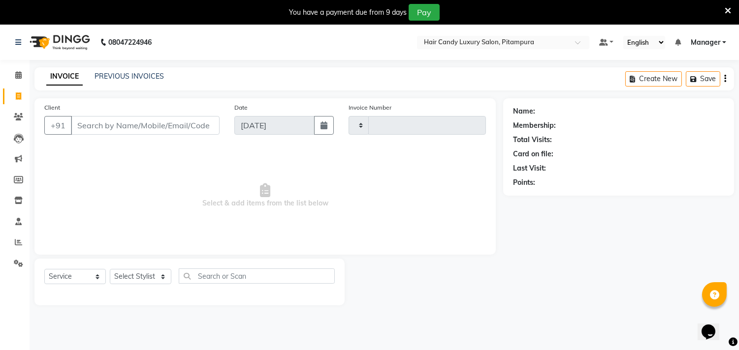
scroll to position [25, 0]
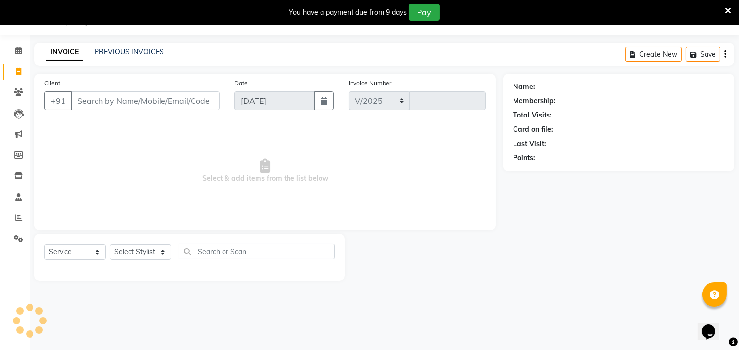
select select "4720"
type input "6087"
click at [81, 96] on input "Client" at bounding box center [145, 101] width 149 height 19
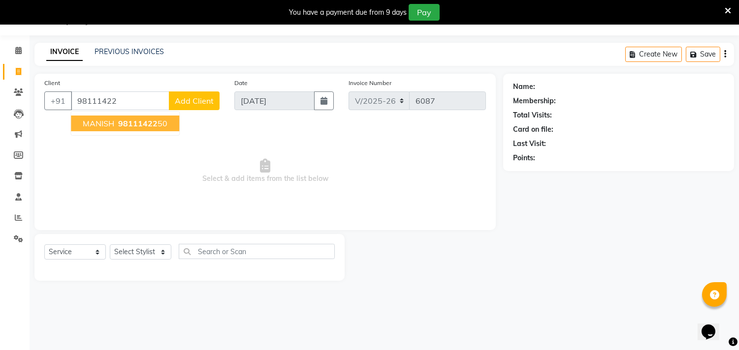
click at [105, 124] on span "MANISH" at bounding box center [98, 124] width 31 height 10
type input "9811142250"
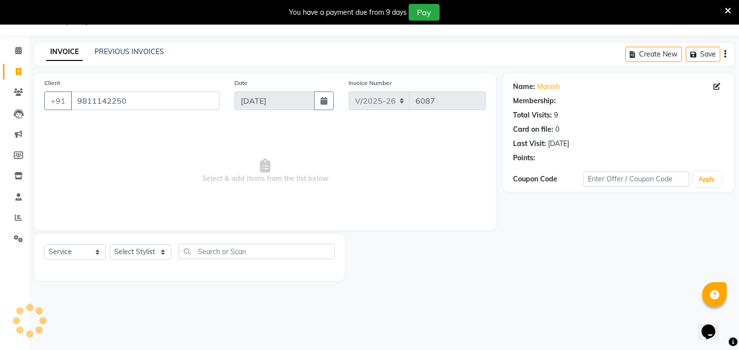
select select "1: Object"
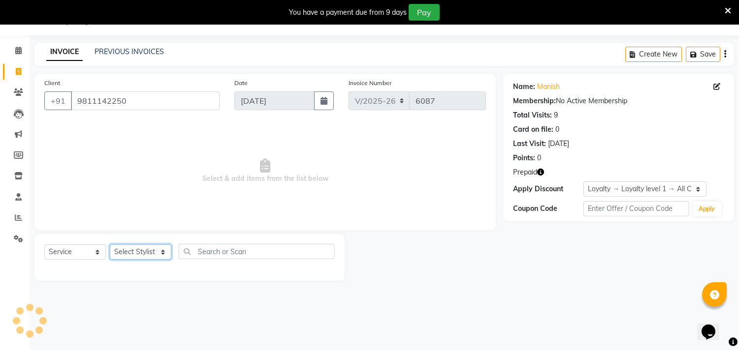
click at [142, 258] on select "Select Stylist [PERSON_NAME] [PERSON_NAME] [PERSON_NAME] [PERSON_NAME] [PERSON_…" at bounding box center [141, 252] width 62 height 15
select select "28014"
click at [110, 245] on select "Select Stylist [PERSON_NAME] [PERSON_NAME] [PERSON_NAME] [PERSON_NAME] [PERSON_…" at bounding box center [141, 252] width 62 height 15
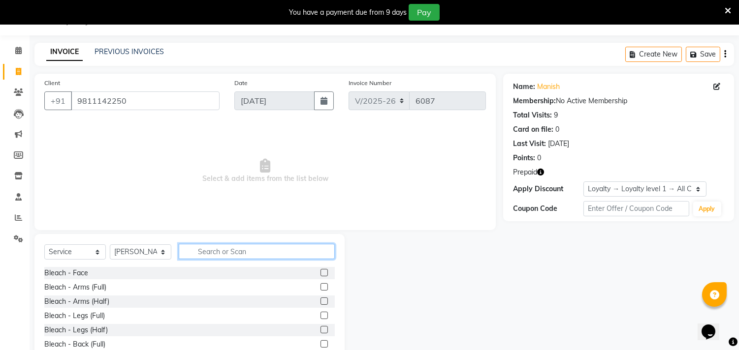
click at [228, 248] on input "text" at bounding box center [257, 251] width 156 height 15
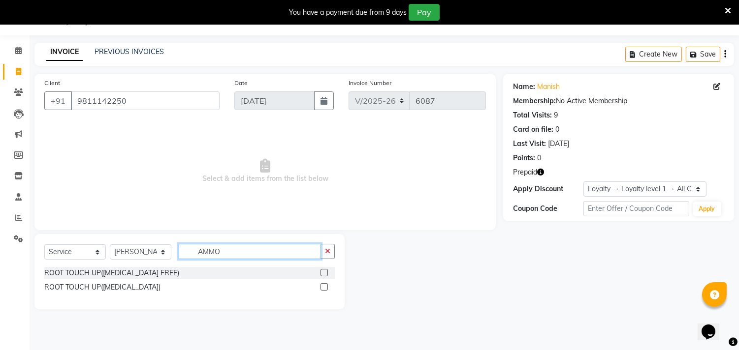
type input "AMMO"
click at [323, 272] on label at bounding box center [323, 272] width 7 height 7
click at [323, 272] on input "checkbox" at bounding box center [323, 273] width 6 height 6
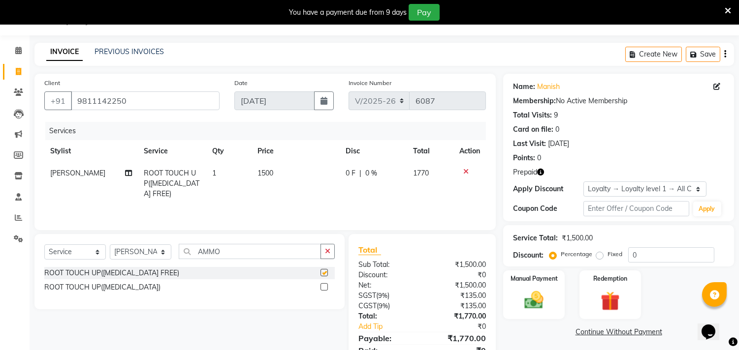
checkbox input "false"
drag, startPoint x: 227, startPoint y: 252, endPoint x: 155, endPoint y: 251, distance: 72.3
click at [155, 251] on div "Select Service Product Membership Package Voucher Prepaid Gift Card Select Styl…" at bounding box center [189, 255] width 290 height 23
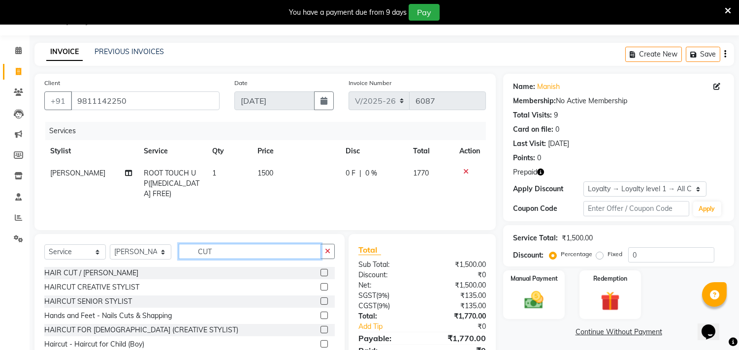
type input "CUT"
click at [320, 288] on label at bounding box center [323, 286] width 7 height 7
click at [320, 288] on input "checkbox" at bounding box center [323, 287] width 6 height 6
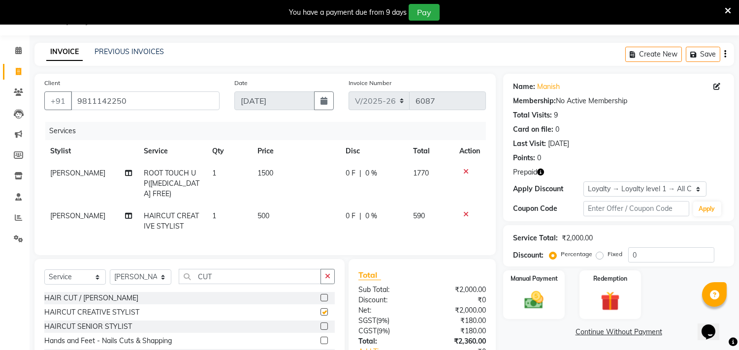
checkbox input "false"
drag, startPoint x: 219, startPoint y: 274, endPoint x: 162, endPoint y: 272, distance: 56.6
click at [163, 272] on div "Select Service Product Membership Package Voucher Prepaid Gift Card Select Styl…" at bounding box center [189, 280] width 290 height 23
type input "KEY"
click at [320, 296] on label at bounding box center [323, 297] width 7 height 7
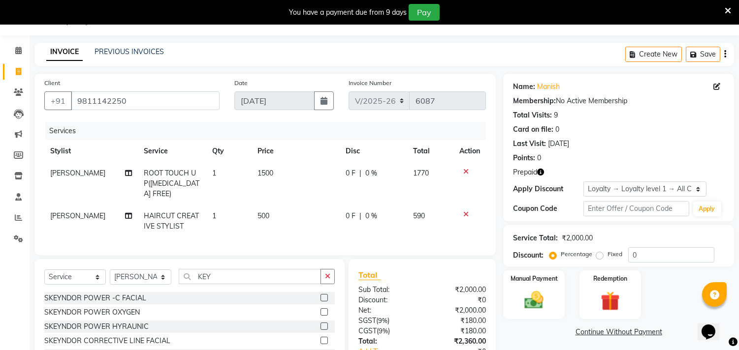
click at [320, 296] on input "checkbox" at bounding box center [323, 298] width 6 height 6
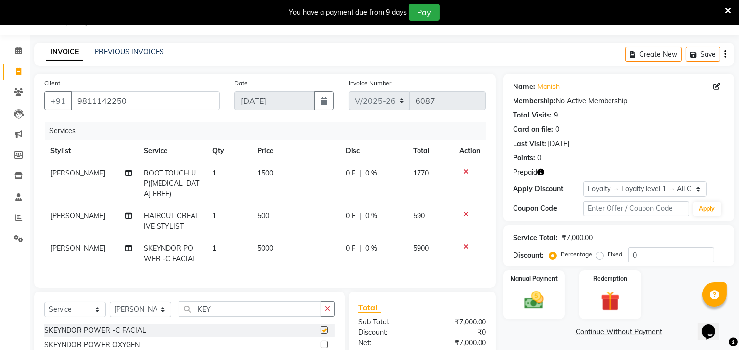
checkbox input "false"
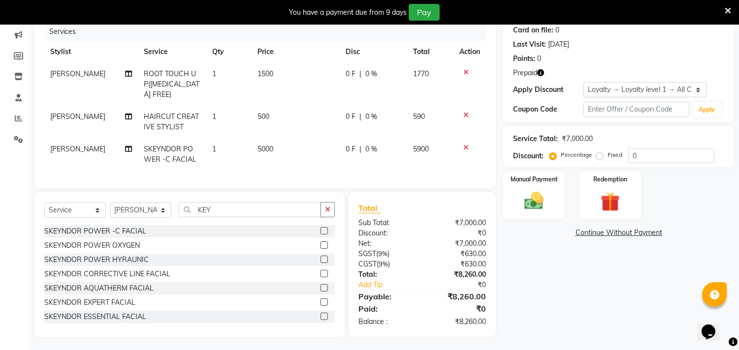
click at [273, 141] on td "5000" at bounding box center [295, 154] width 88 height 32
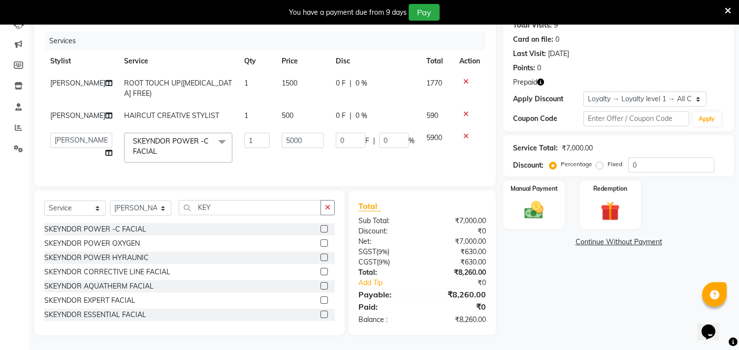
scroll to position [123, 0]
drag, startPoint x: 293, startPoint y: 129, endPoint x: 253, endPoint y: 139, distance: 40.6
click at [276, 130] on td "5000" at bounding box center [303, 148] width 54 height 42
type input "5500"
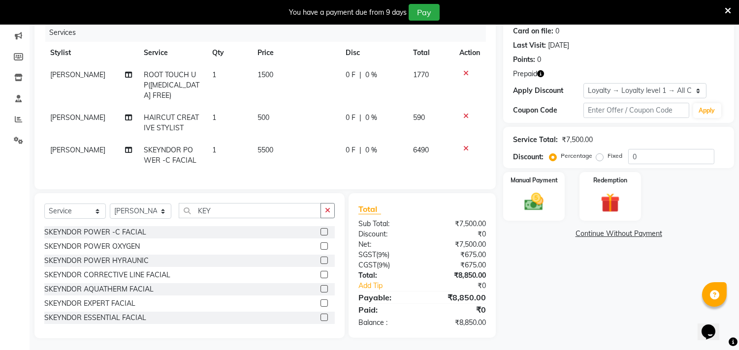
click at [288, 166] on div "Services Stylist Service Qty Price Disc Total Action Aarif ROOT TOUCH UP(AMMONI…" at bounding box center [264, 102] width 441 height 156
click at [60, 146] on span "[PERSON_NAME]" at bounding box center [77, 150] width 55 height 9
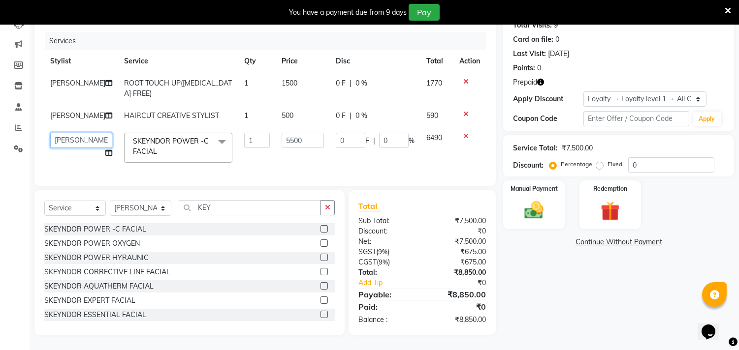
click at [71, 133] on select "[PERSON_NAME] ANJALI [PERSON_NAME] [PERSON_NAME] [PERSON_NAME] [PERSON_NAME] [P…" at bounding box center [81, 140] width 62 height 15
select select "28016"
click at [55, 79] on span "[PERSON_NAME]" at bounding box center [77, 83] width 55 height 9
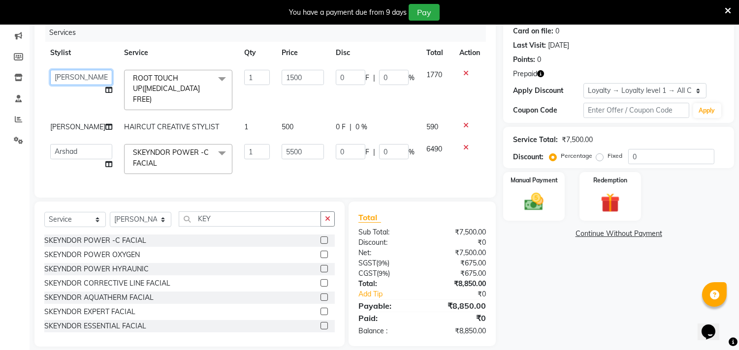
click at [83, 77] on select "[PERSON_NAME] ANJALI [PERSON_NAME] [PERSON_NAME] [PERSON_NAME] [PERSON_NAME] [P…" at bounding box center [81, 77] width 62 height 15
select select "28016"
click at [605, 209] on img at bounding box center [610, 203] width 32 height 25
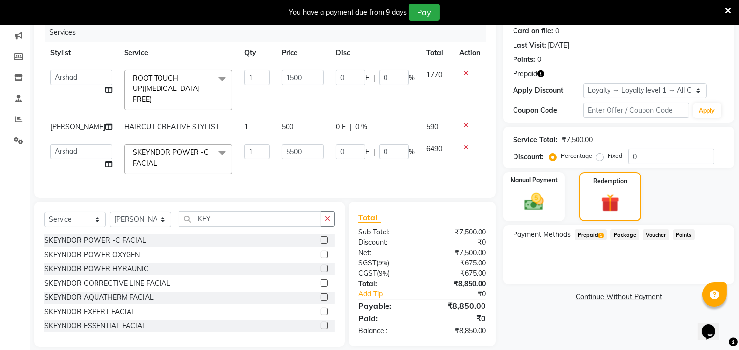
click at [542, 71] on icon "button" at bounding box center [540, 73] width 7 height 7
click at [597, 233] on span "Prepaid 1" at bounding box center [590, 234] width 32 height 11
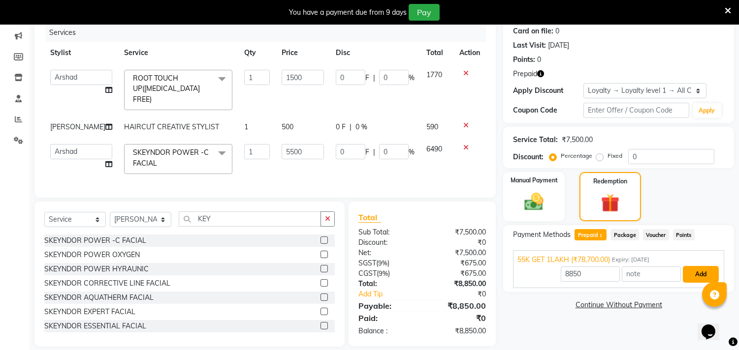
click at [693, 273] on button "Add" at bounding box center [701, 274] width 36 height 17
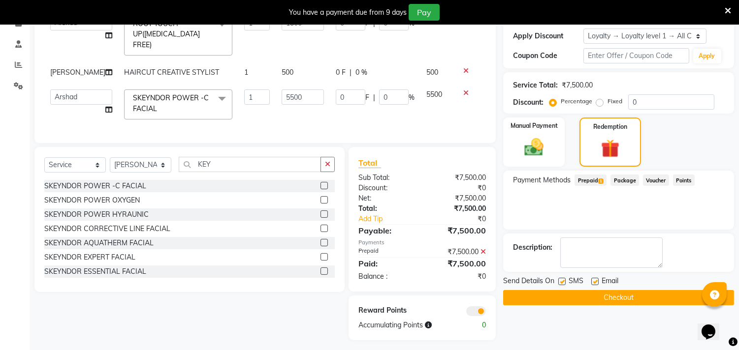
scroll to position [180, 0]
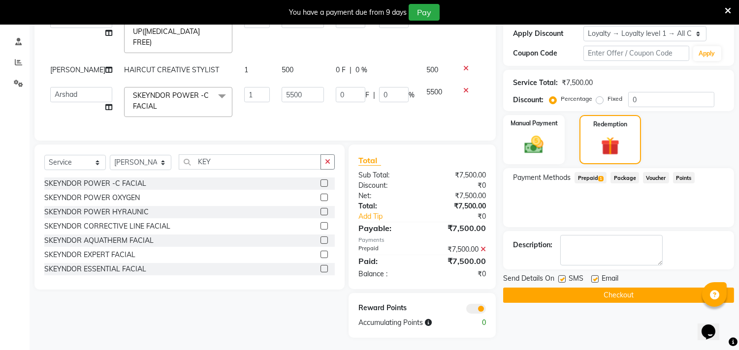
click at [592, 296] on button "Checkout" at bounding box center [618, 295] width 231 height 15
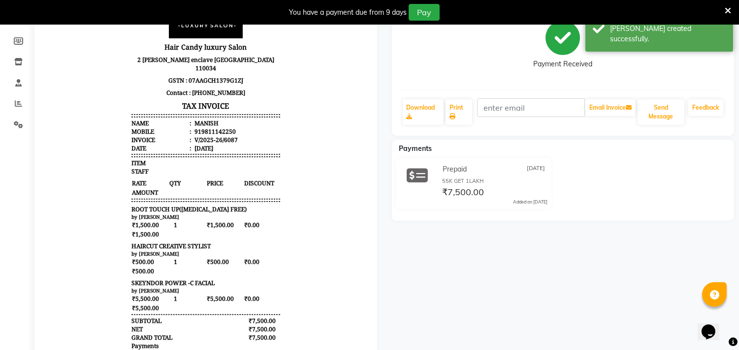
scroll to position [129, 0]
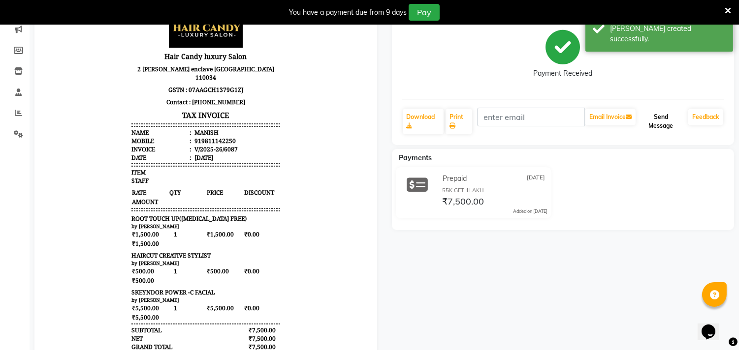
click at [656, 115] on button "Send Message" at bounding box center [660, 122] width 47 height 26
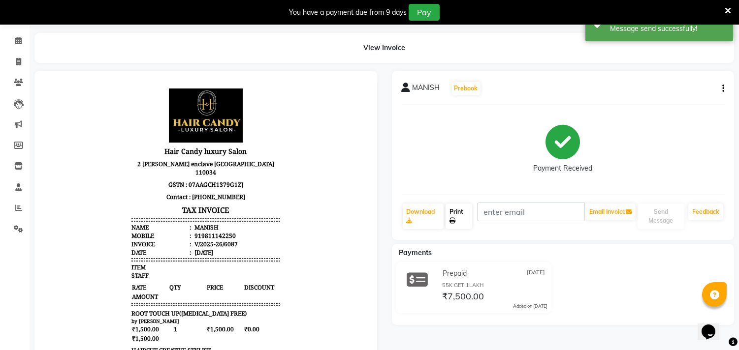
scroll to position [20, 0]
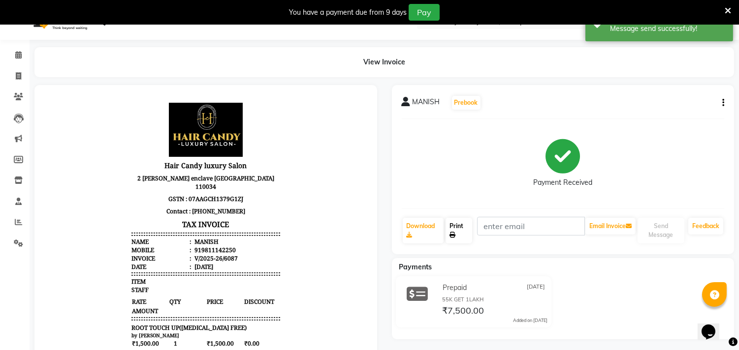
click at [451, 229] on link "Print" at bounding box center [458, 231] width 27 height 26
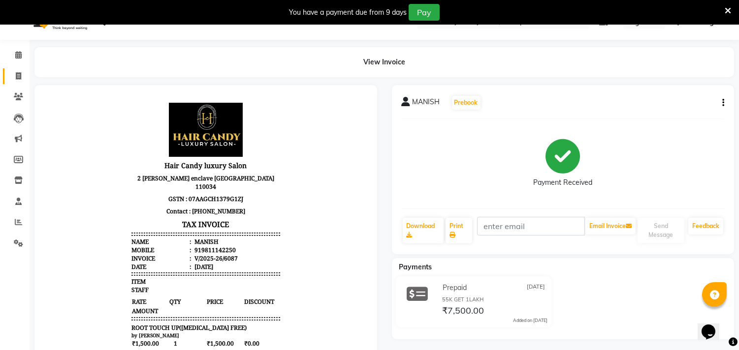
click at [5, 82] on link "Invoice" at bounding box center [15, 76] width 24 height 16
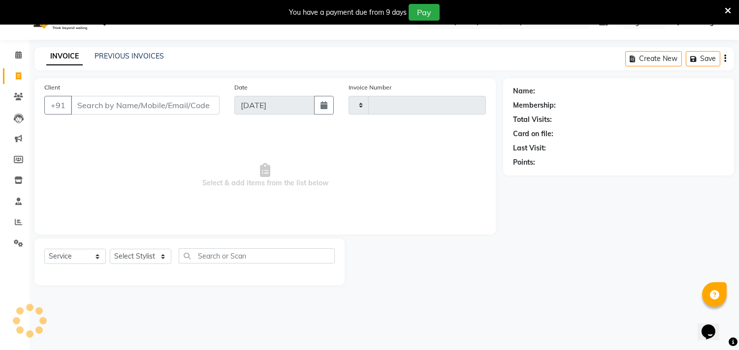
click at [16, 72] on icon at bounding box center [18, 75] width 5 height 7
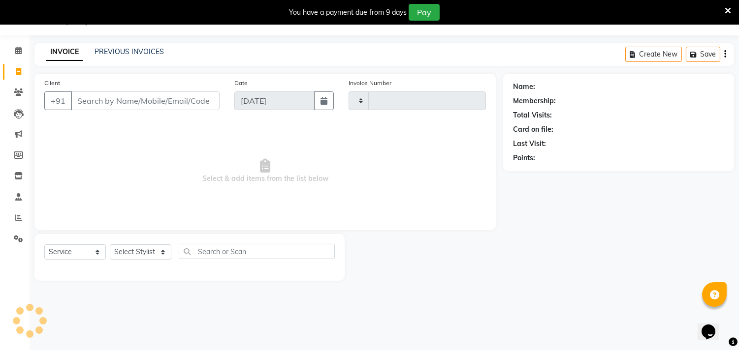
select select "service"
select select "4720"
type input "6088"
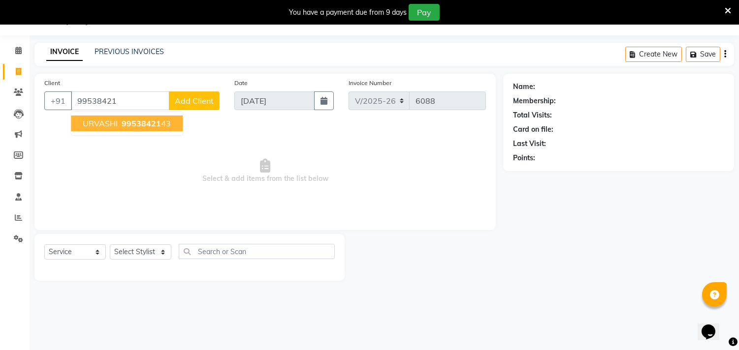
click at [134, 125] on span "99538421" at bounding box center [141, 124] width 39 height 10
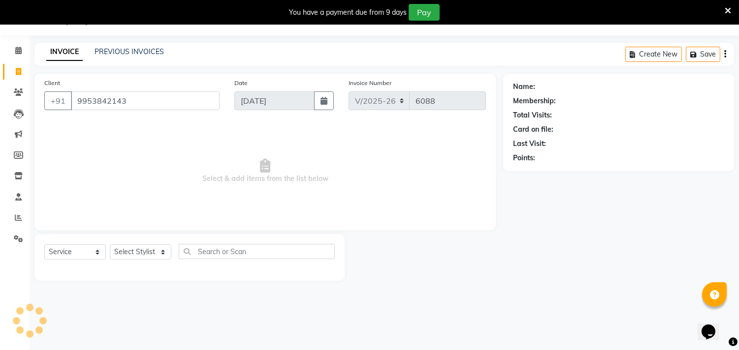
type input "9953842143"
select select "1: Object"
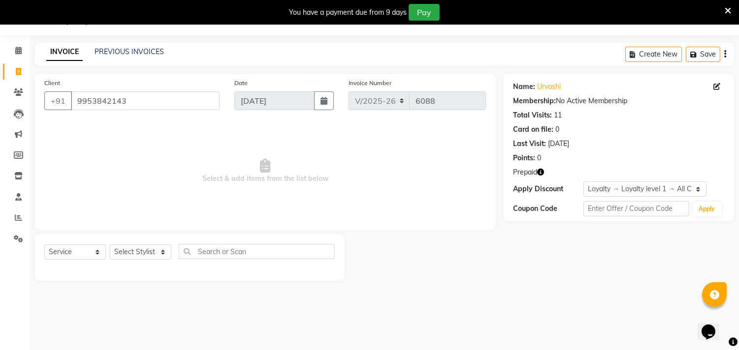
click at [543, 172] on icon "button" at bounding box center [540, 172] width 7 height 7
drag, startPoint x: 407, startPoint y: 300, endPoint x: 231, endPoint y: 266, distance: 178.6
click at [387, 299] on div "08047224946 Select Location × Hair Candy Luxury Salon, Pitampura Default Panel …" at bounding box center [369, 175] width 739 height 350
click at [149, 256] on select "Select Stylist [PERSON_NAME] [PERSON_NAME] [PERSON_NAME] [PERSON_NAME] [PERSON_…" at bounding box center [141, 252] width 62 height 15
select select "28016"
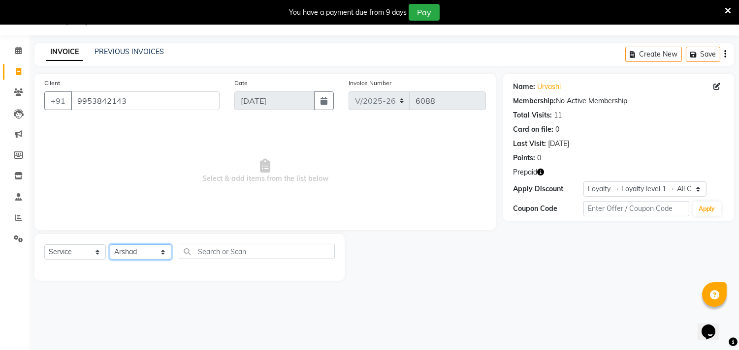
click at [110, 245] on select "Select Stylist [PERSON_NAME] [PERSON_NAME] [PERSON_NAME] [PERSON_NAME] [PERSON_…" at bounding box center [141, 252] width 62 height 15
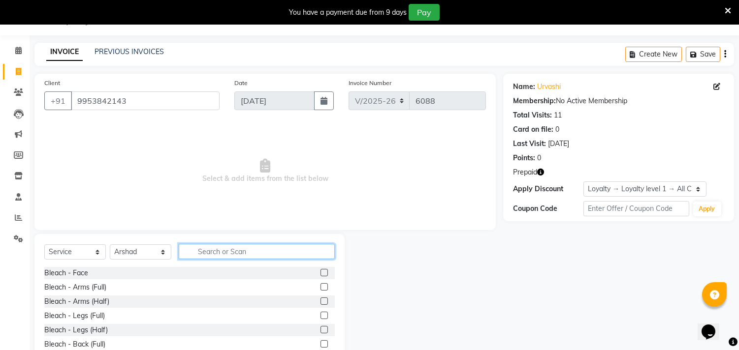
click at [228, 253] on input "text" at bounding box center [257, 251] width 156 height 15
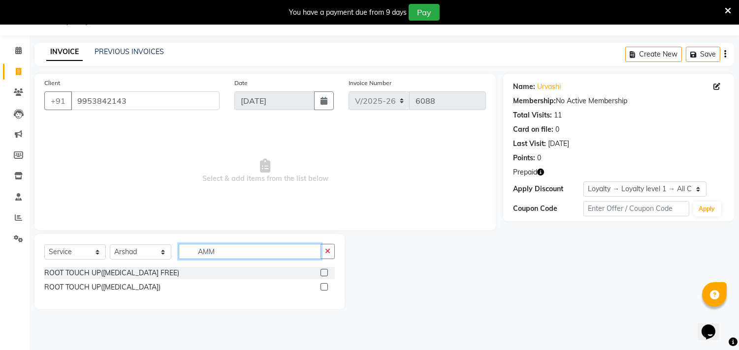
type input "AMM"
click at [321, 273] on label at bounding box center [323, 272] width 7 height 7
click at [321, 273] on input "checkbox" at bounding box center [323, 273] width 6 height 6
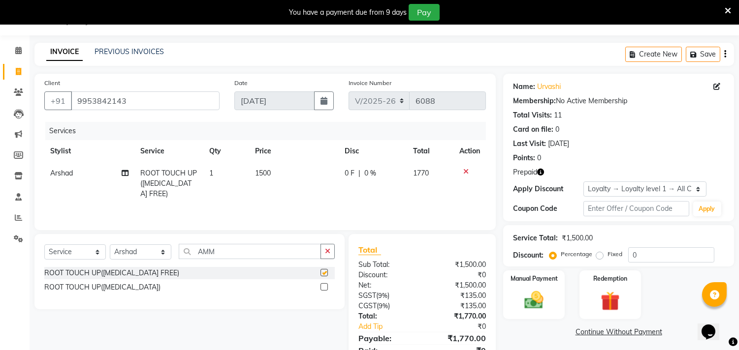
checkbox input "false"
drag, startPoint x: 267, startPoint y: 255, endPoint x: 182, endPoint y: 254, distance: 84.7
click at [263, 254] on input "AMM" at bounding box center [250, 251] width 142 height 15
drag, startPoint x: 182, startPoint y: 254, endPoint x: 156, endPoint y: 254, distance: 26.6
click at [156, 254] on div "Select Service Product Membership Package Voucher Prepaid Gift Card Select Styl…" at bounding box center [189, 255] width 290 height 23
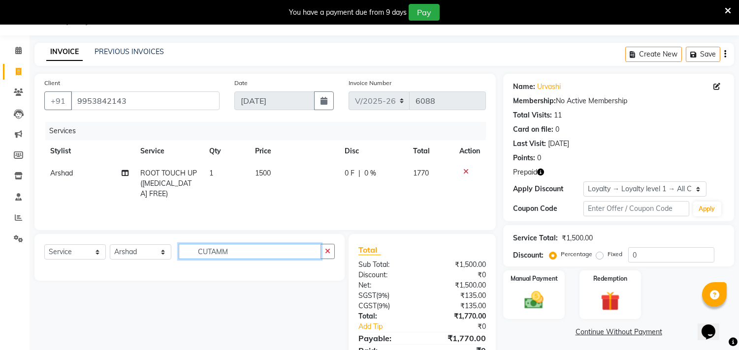
drag, startPoint x: 240, startPoint y: 250, endPoint x: 176, endPoint y: 250, distance: 63.5
click at [176, 250] on div "Select Service Product Membership Package Voucher Prepaid Gift Card Select Styl…" at bounding box center [189, 255] width 290 height 23
click at [176, 251] on div "Select Service Product Membership Package Voucher Prepaid Gift Card Select Styl…" at bounding box center [189, 255] width 290 height 23
click at [243, 249] on input "CUTAMM" at bounding box center [250, 251] width 142 height 15
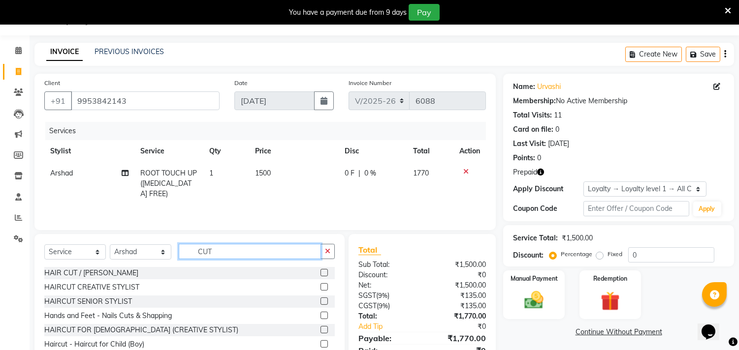
type input "CUT"
click at [320, 286] on label at bounding box center [323, 286] width 7 height 7
click at [320, 286] on input "checkbox" at bounding box center [323, 287] width 6 height 6
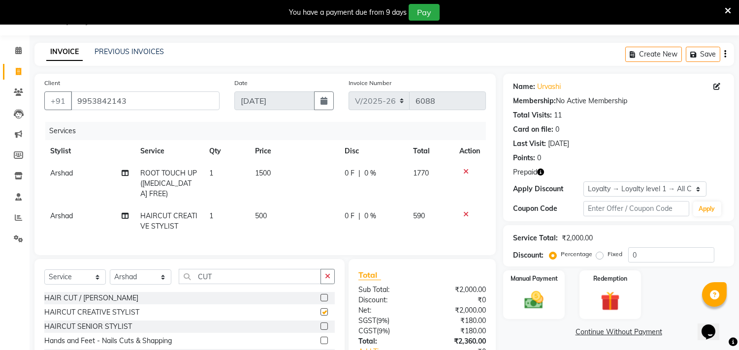
checkbox input "false"
click at [609, 297] on img at bounding box center [610, 301] width 32 height 25
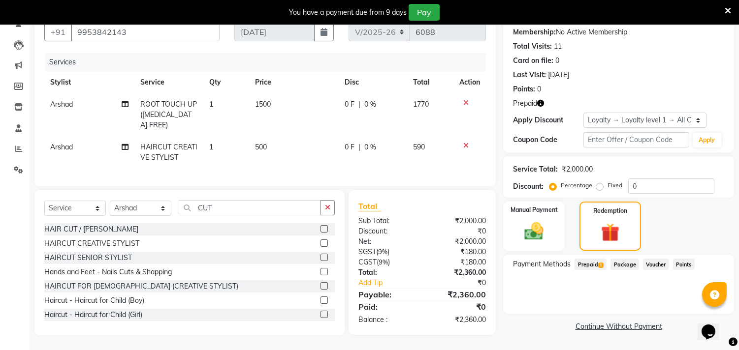
scroll to position [101, 0]
click at [594, 259] on span "Prepaid 1" at bounding box center [590, 264] width 32 height 11
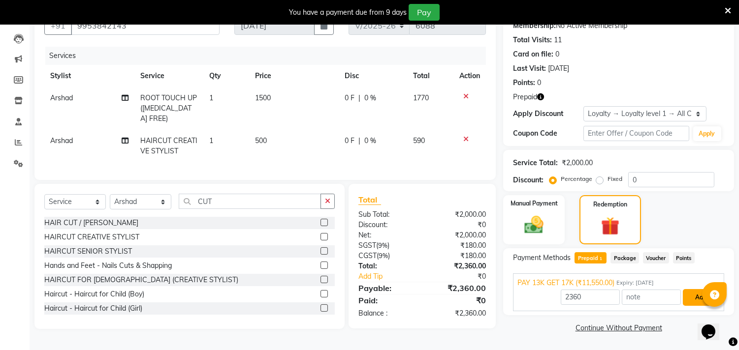
click at [700, 294] on button "Add" at bounding box center [701, 297] width 36 height 17
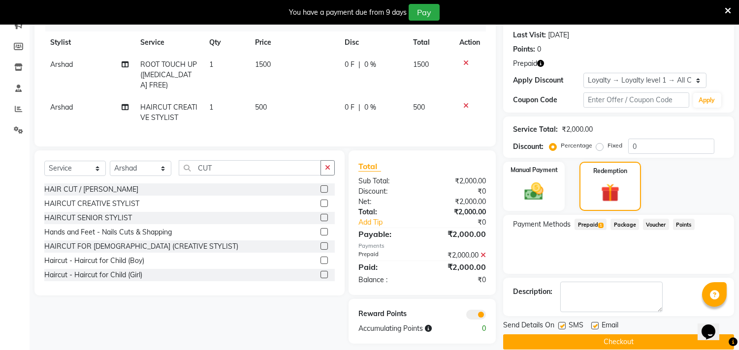
scroll to position [150, 0]
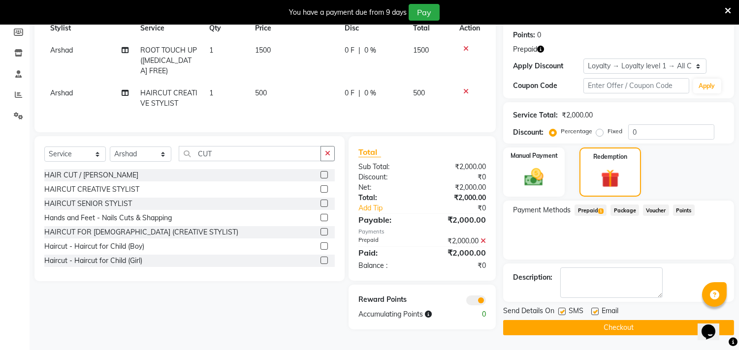
click at [581, 323] on button "Checkout" at bounding box center [618, 327] width 231 height 15
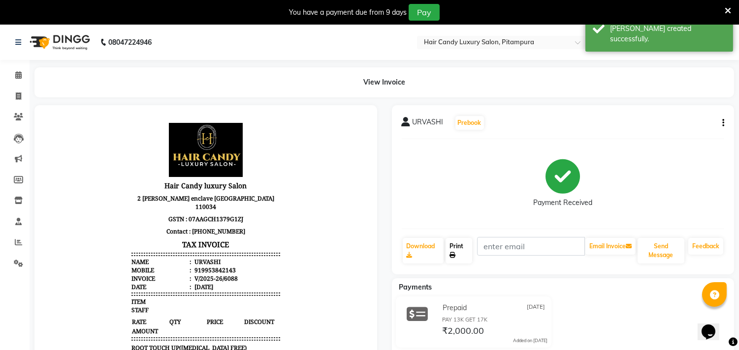
click at [455, 251] on link "Print" at bounding box center [458, 251] width 27 height 26
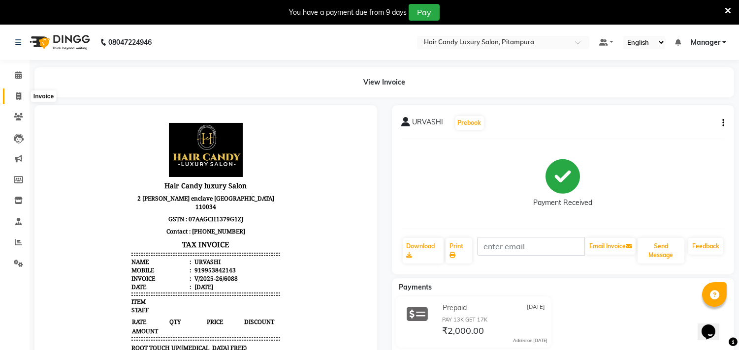
drag, startPoint x: 22, startPoint y: 97, endPoint x: 158, endPoint y: 0, distance: 167.6
click at [22, 99] on span at bounding box center [18, 96] width 17 height 11
select select "service"
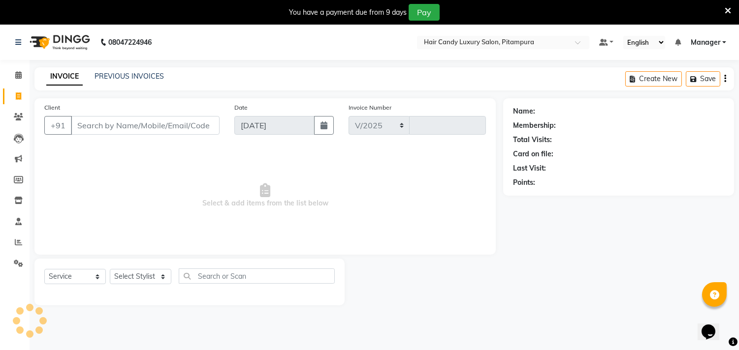
select select "4720"
type input "6090"
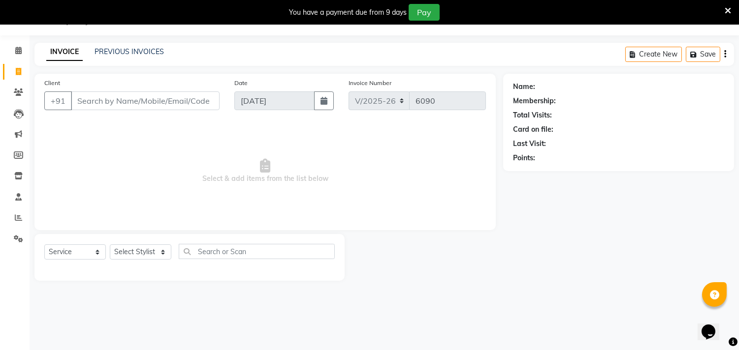
drag, startPoint x: 730, startPoint y: 8, endPoint x: 569, endPoint y: 26, distance: 161.4
click at [727, 9] on icon at bounding box center [727, 10] width 6 height 9
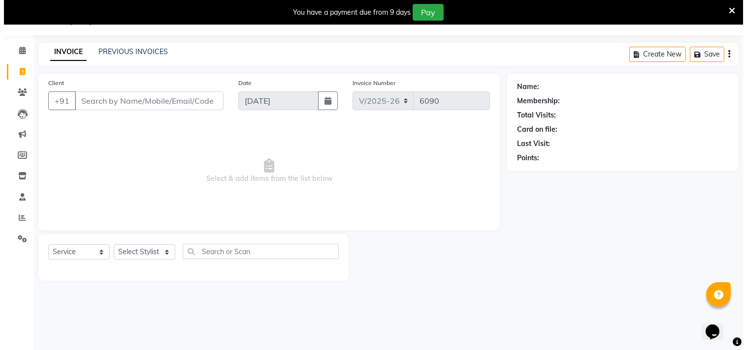
scroll to position [0, 0]
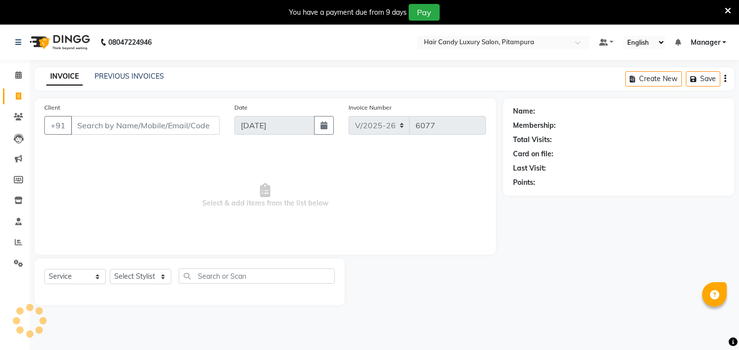
select select "4720"
select select "service"
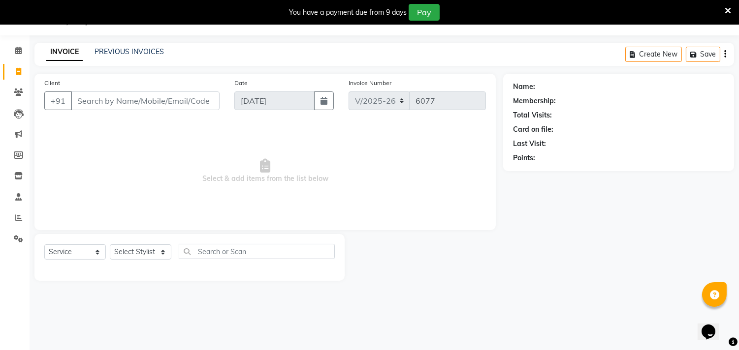
click at [150, 100] on input "Client" at bounding box center [145, 101] width 149 height 19
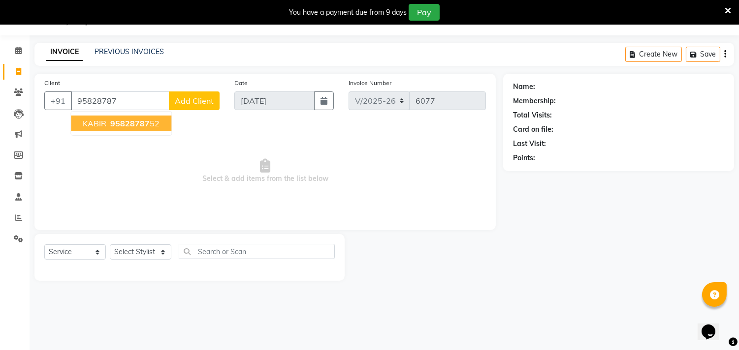
click at [145, 117] on button "KABIR 95828787 52" at bounding box center [121, 124] width 100 height 16
type input "9582878752"
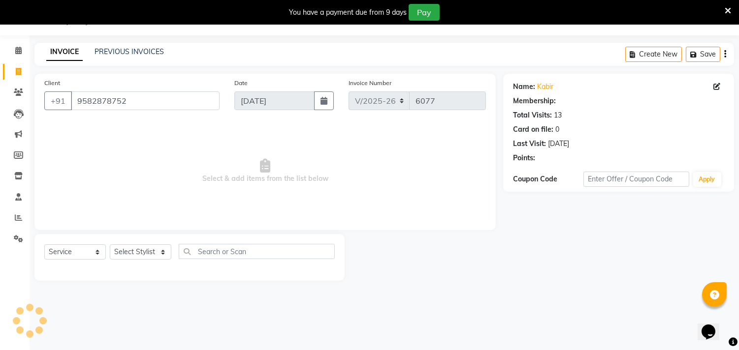
select select "1: Object"
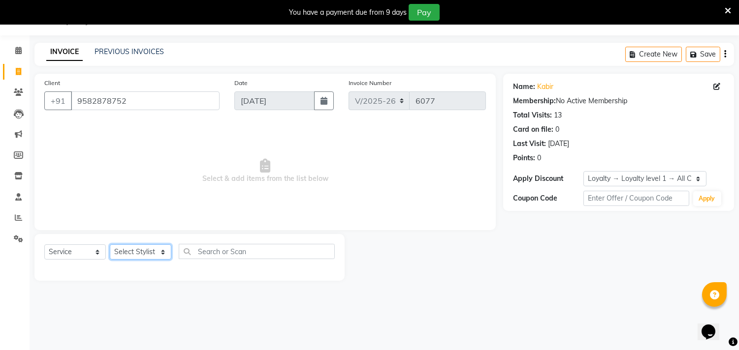
click at [149, 250] on select "Select Stylist [PERSON_NAME] [PERSON_NAME] [PERSON_NAME] [PERSON_NAME] [PERSON_…" at bounding box center [141, 252] width 62 height 15
select select "28014"
click at [110, 245] on select "Select Stylist [PERSON_NAME] [PERSON_NAME] [PERSON_NAME] [PERSON_NAME] [PERSON_…" at bounding box center [141, 252] width 62 height 15
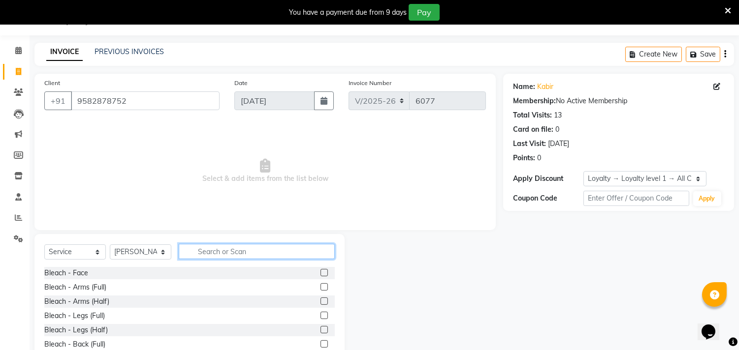
click at [258, 248] on input "text" at bounding box center [257, 251] width 156 height 15
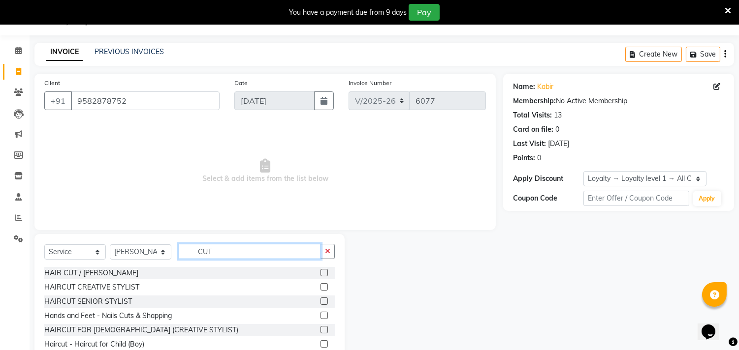
type input "CUT"
click at [320, 284] on label at bounding box center [323, 286] width 7 height 7
click at [320, 284] on input "checkbox" at bounding box center [323, 287] width 6 height 6
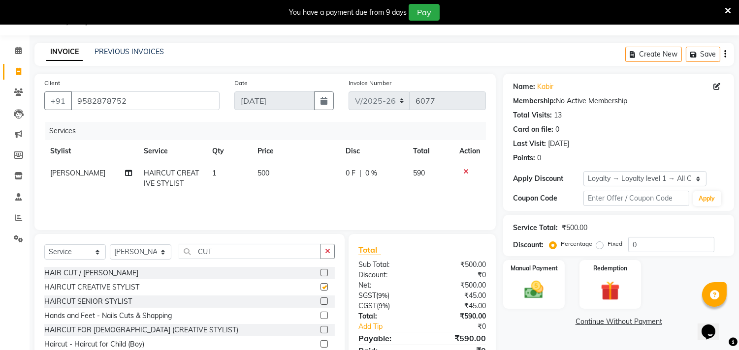
checkbox input "false"
drag, startPoint x: 644, startPoint y: 242, endPoint x: 587, endPoint y: 243, distance: 57.1
click at [587, 243] on div "Percentage Fixed 0" at bounding box center [632, 244] width 163 height 15
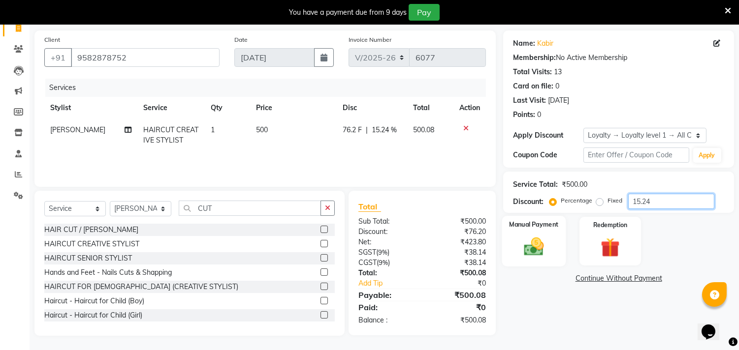
type input "15.24"
click at [542, 242] on img at bounding box center [534, 247] width 32 height 23
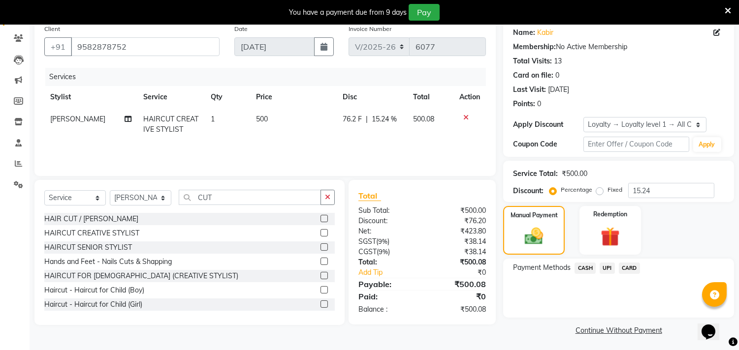
scroll to position [81, 0]
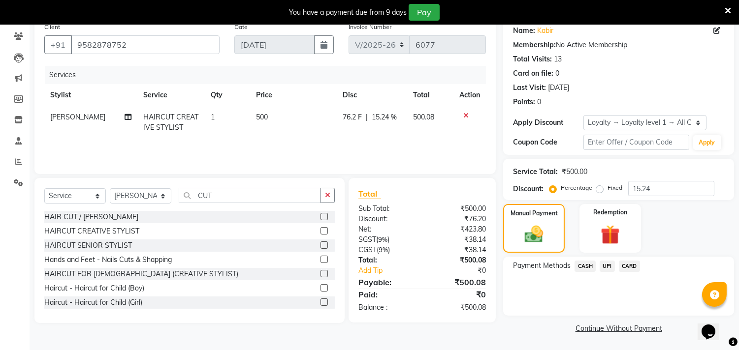
click at [591, 267] on span "CASH" at bounding box center [584, 266] width 21 height 11
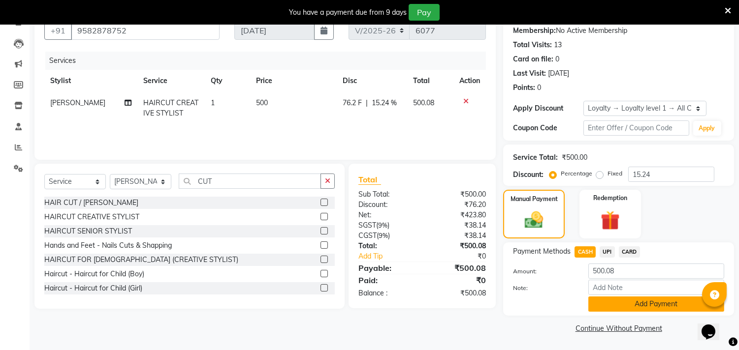
click at [632, 305] on button "Add Payment" at bounding box center [656, 304] width 136 height 15
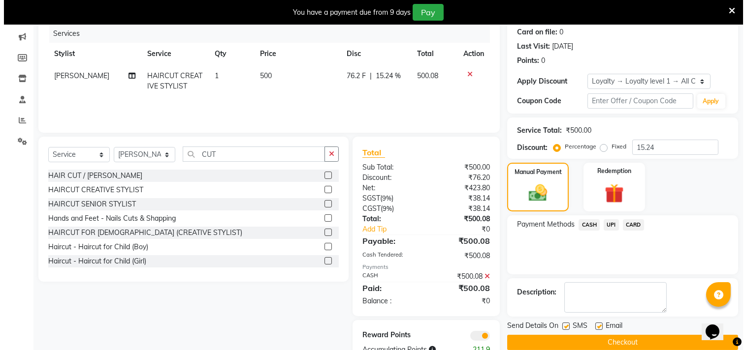
scroll to position [151, 0]
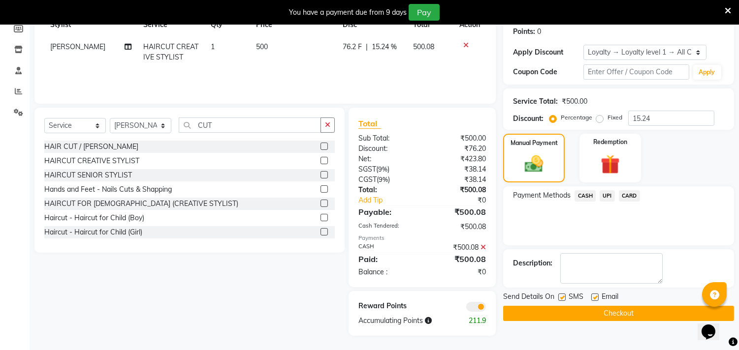
click at [473, 306] on span at bounding box center [476, 307] width 20 height 10
click at [486, 309] on input "checkbox" at bounding box center [486, 309] width 0 height 0
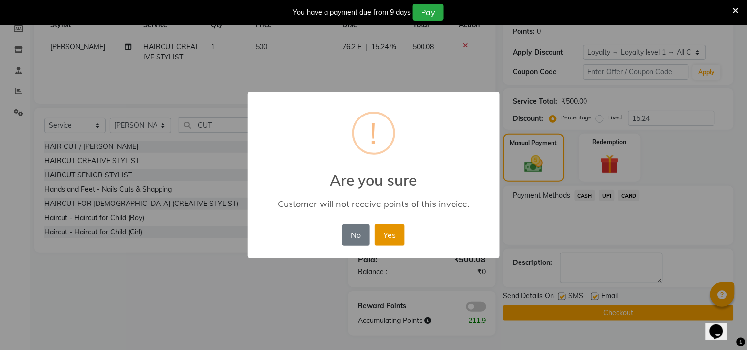
click at [396, 236] on button "Yes" at bounding box center [390, 235] width 30 height 22
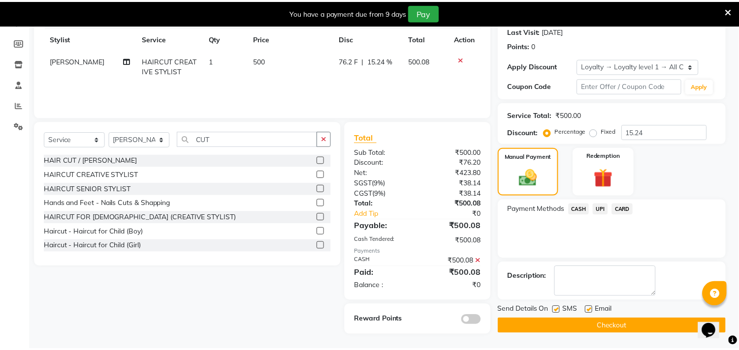
scroll to position [137, 0]
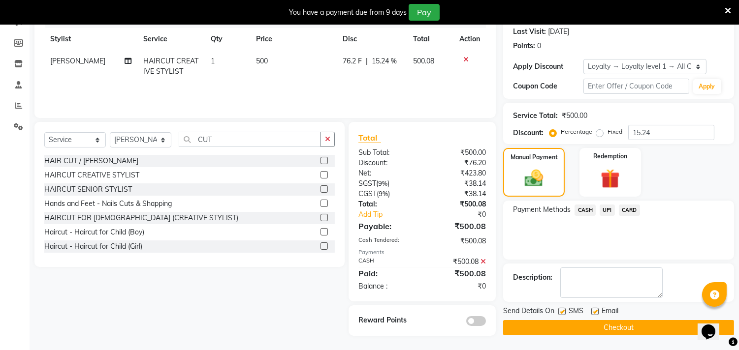
click at [583, 328] on button "Checkout" at bounding box center [618, 327] width 231 height 15
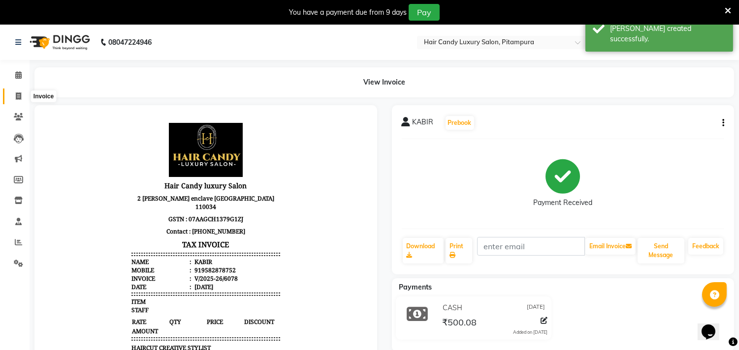
click at [16, 95] on icon at bounding box center [18, 96] width 5 height 7
select select "service"
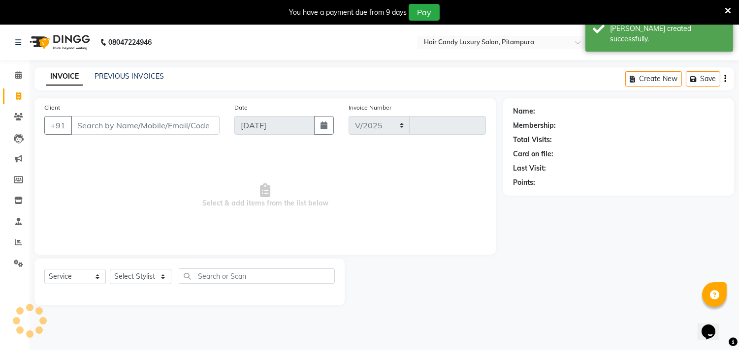
select select "4720"
type input "6079"
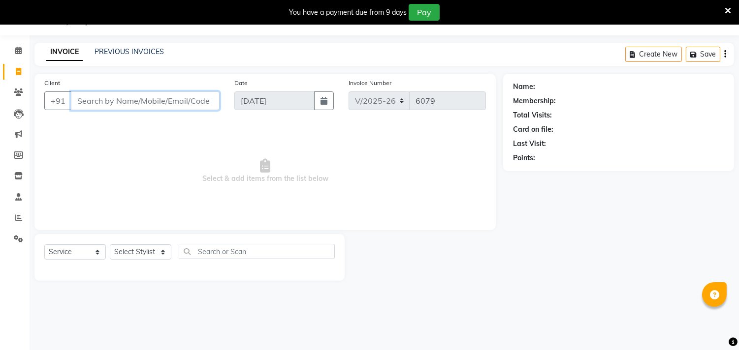
click at [138, 101] on input "Client" at bounding box center [145, 101] width 149 height 19
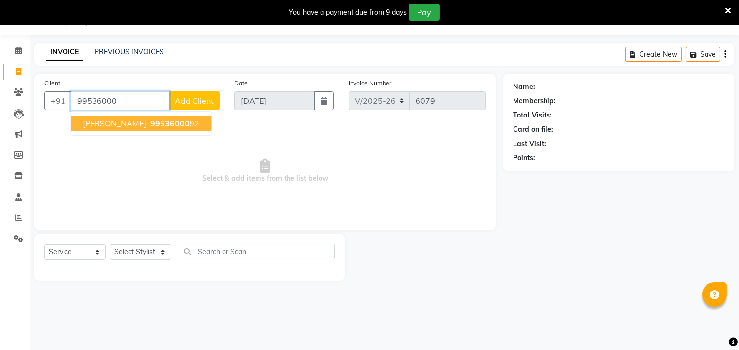
click at [148, 123] on ngb-highlight "99536000 92" at bounding box center [173, 124] width 51 height 10
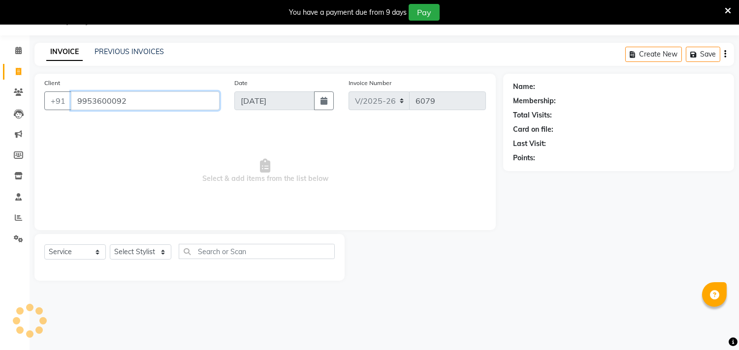
type input "9953600092"
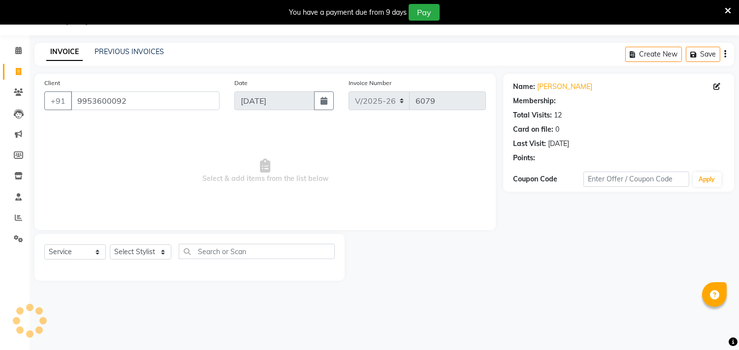
select select "1: Object"
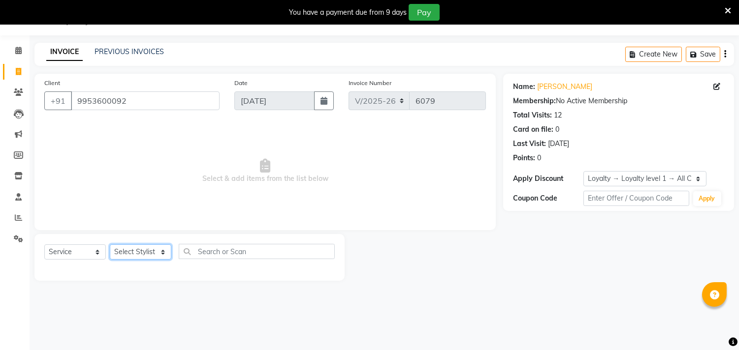
click at [163, 251] on select "Select Stylist [PERSON_NAME] [PERSON_NAME] [PERSON_NAME] [PERSON_NAME] [PERSON_…" at bounding box center [141, 252] width 62 height 15
select select "28014"
click at [110, 245] on select "Select Stylist [PERSON_NAME] [PERSON_NAME] [PERSON_NAME] [PERSON_NAME] [PERSON_…" at bounding box center [141, 252] width 62 height 15
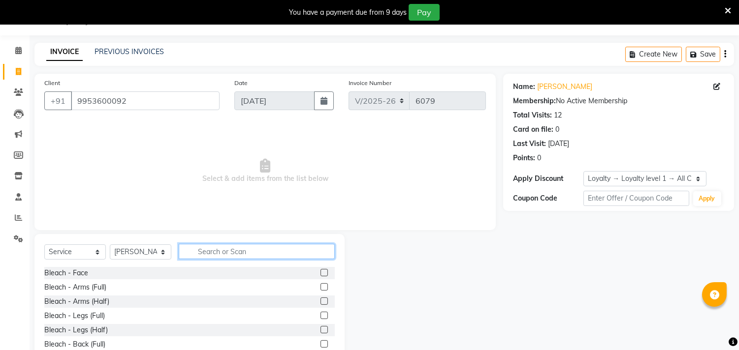
click at [274, 251] on input "text" at bounding box center [257, 251] width 156 height 15
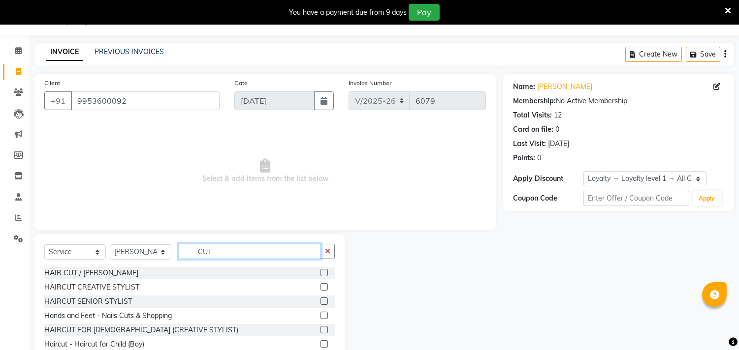
type input "CUT"
click at [320, 287] on label at bounding box center [323, 286] width 7 height 7
click at [320, 287] on input "checkbox" at bounding box center [323, 287] width 6 height 6
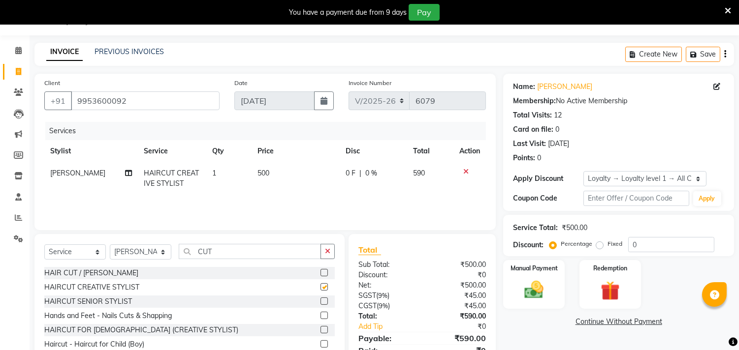
checkbox input "false"
drag, startPoint x: 641, startPoint y: 243, endPoint x: 613, endPoint y: 243, distance: 28.5
click at [613, 243] on div "Percentage Fixed 0" at bounding box center [632, 244] width 163 height 15
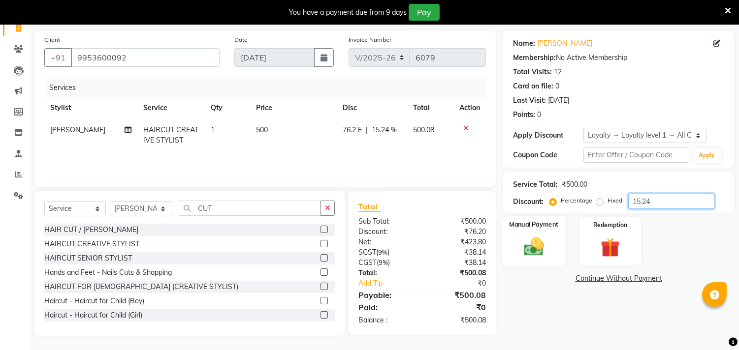
type input "15.24"
click at [552, 250] on div "Manual Payment" at bounding box center [534, 241] width 64 height 50
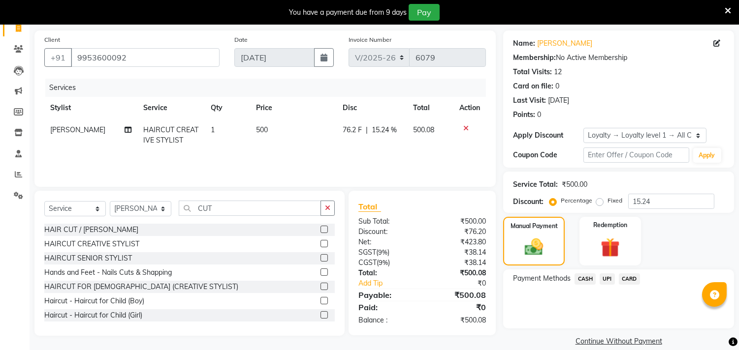
click at [606, 280] on span "UPI" at bounding box center [606, 279] width 15 height 11
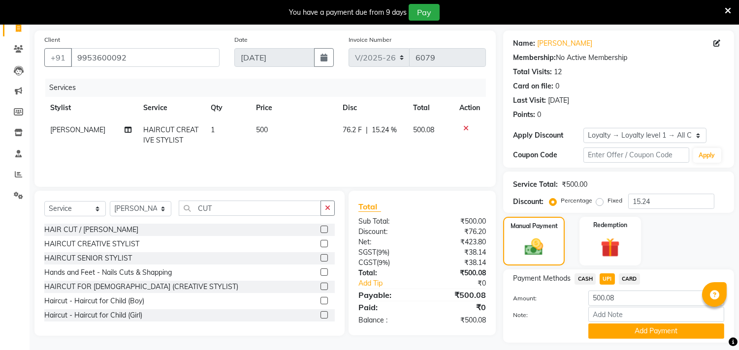
scroll to position [95, 0]
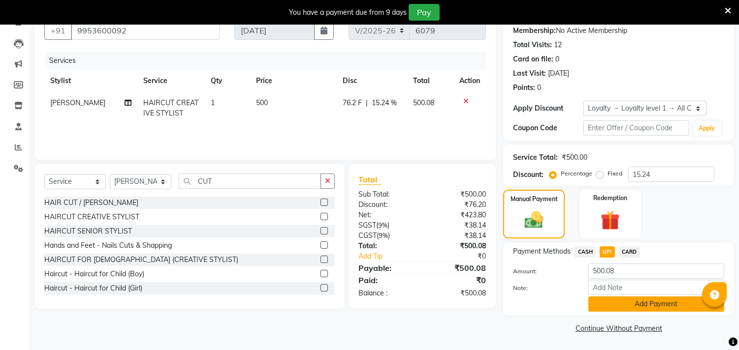
click at [619, 306] on button "Add Payment" at bounding box center [656, 304] width 136 height 15
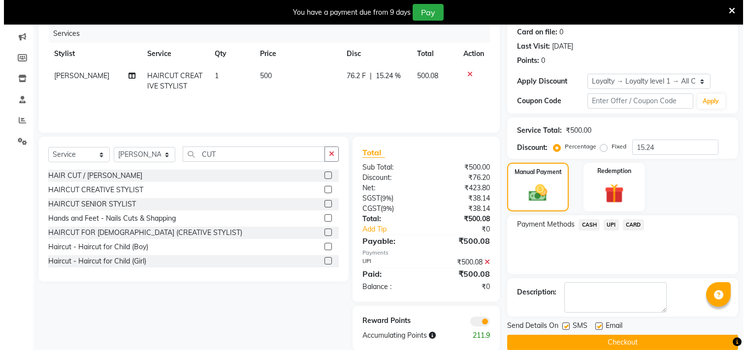
scroll to position [137, 0]
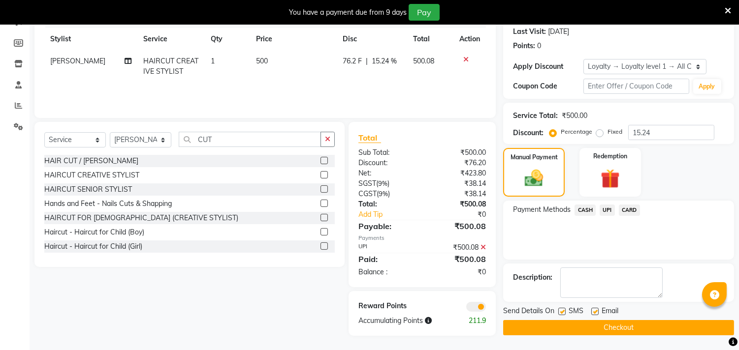
click at [474, 308] on span at bounding box center [476, 307] width 20 height 10
click at [486, 309] on input "checkbox" at bounding box center [486, 309] width 0 height 0
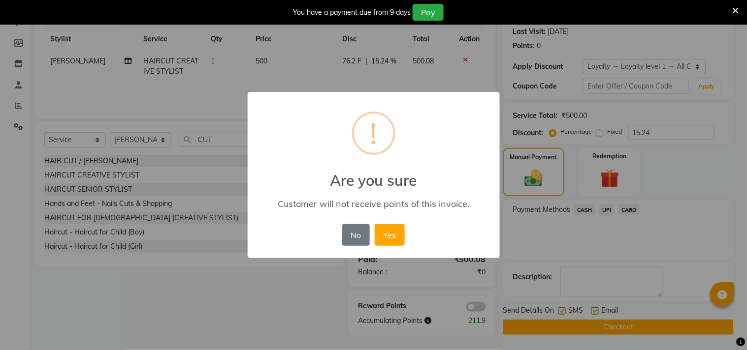
drag, startPoint x: 387, startPoint y: 239, endPoint x: 491, endPoint y: 288, distance: 115.1
click at [391, 240] on button "Yes" at bounding box center [390, 235] width 30 height 22
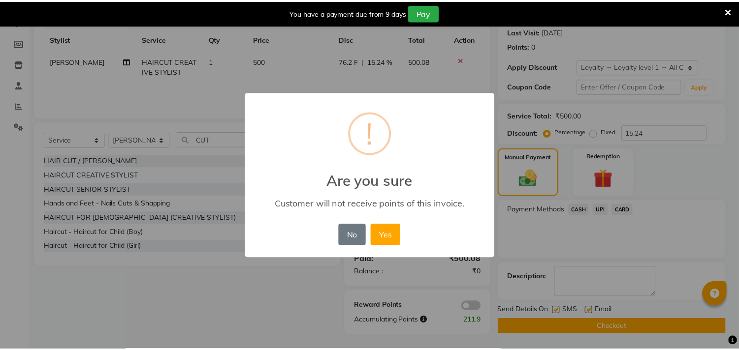
scroll to position [136, 0]
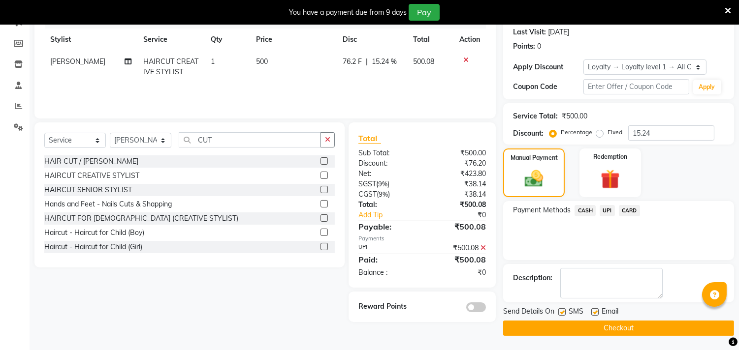
click at [602, 325] on button "Checkout" at bounding box center [618, 328] width 231 height 15
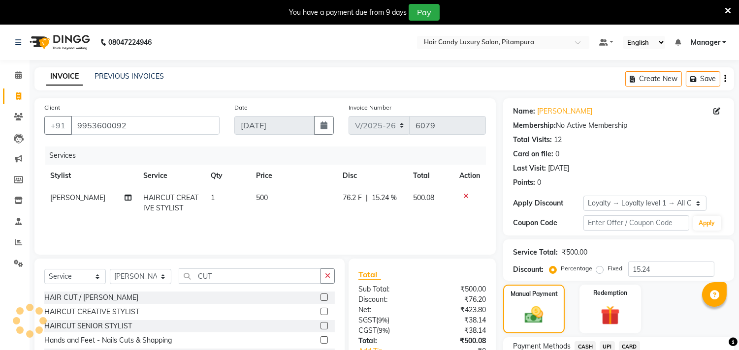
scroll to position [7, 0]
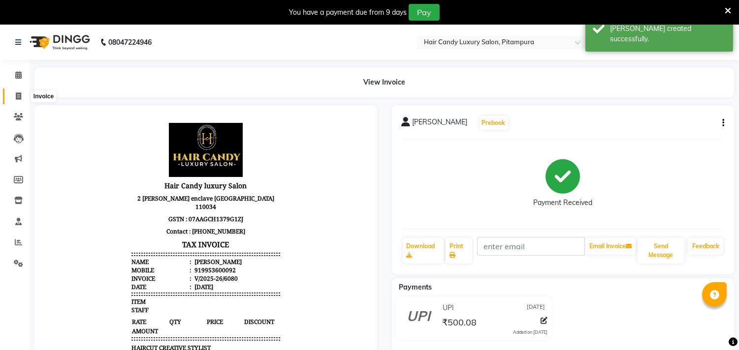
click at [10, 94] on span at bounding box center [18, 96] width 17 height 11
select select "service"
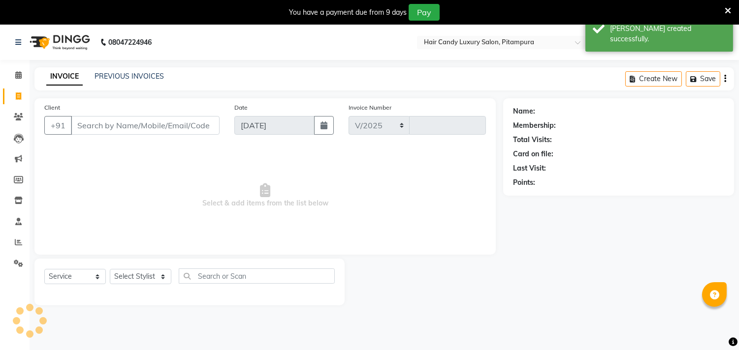
select select "4720"
type input "6081"
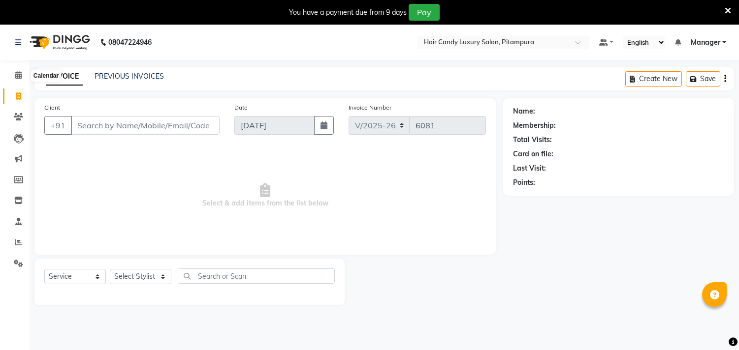
select select "4720"
select select "service"
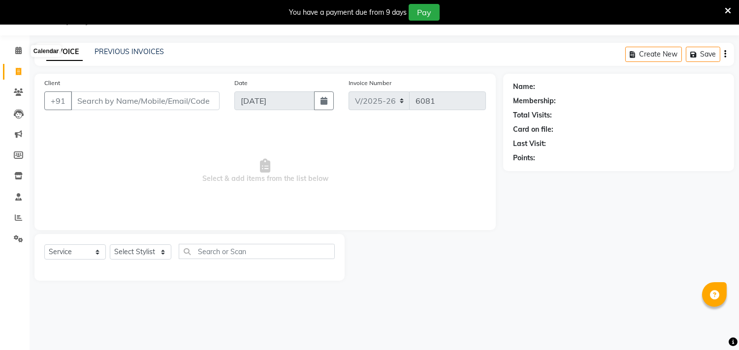
scroll to position [25, 0]
click at [22, 67] on span at bounding box center [18, 71] width 17 height 11
select select "4720"
select select "service"
click at [125, 43] on div "INVOICE PREVIOUS INVOICES Create New Save" at bounding box center [383, 54] width 699 height 23
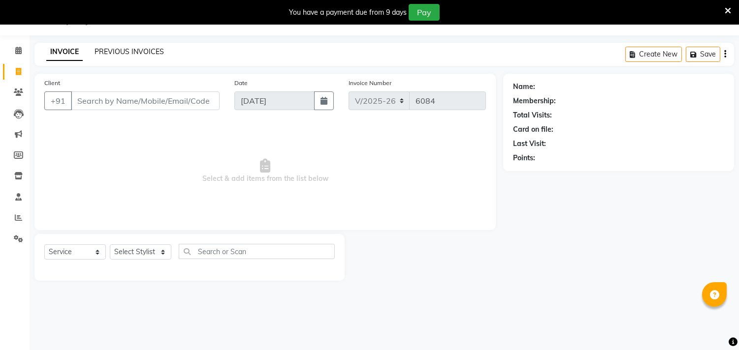
click at [129, 50] on link "PREVIOUS INVOICES" at bounding box center [128, 51] width 69 height 9
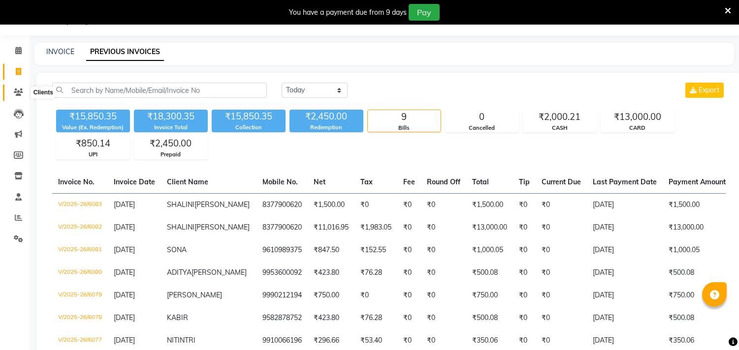
click at [16, 90] on icon at bounding box center [18, 92] width 9 height 7
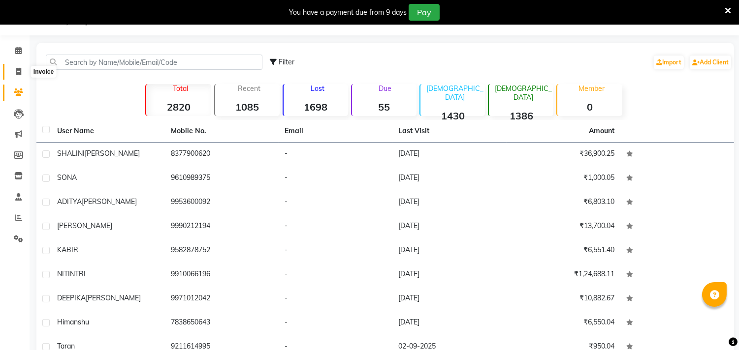
click at [12, 66] on span at bounding box center [18, 71] width 17 height 11
select select "service"
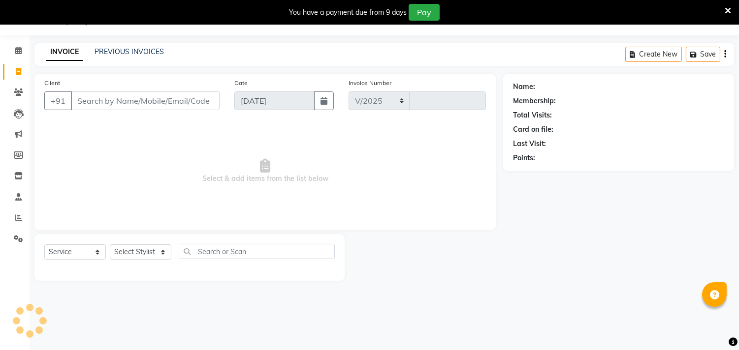
select select "4720"
type input "6084"
click at [114, 95] on input "Client" at bounding box center [145, 101] width 149 height 19
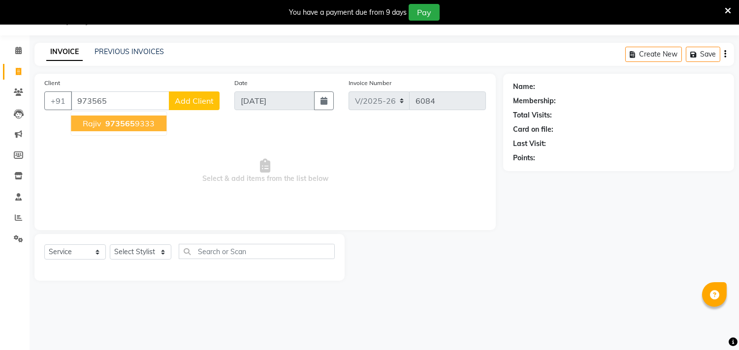
click at [131, 126] on span "973565" at bounding box center [120, 124] width 30 height 10
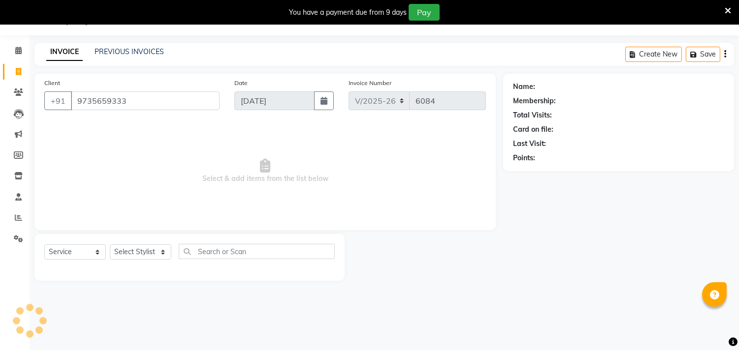
type input "9735659333"
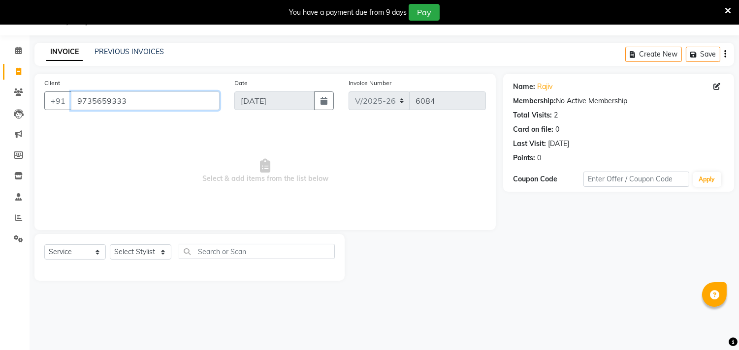
drag, startPoint x: 150, startPoint y: 100, endPoint x: 79, endPoint y: 111, distance: 72.3
click at [72, 101] on input "9735659333" at bounding box center [145, 101] width 149 height 19
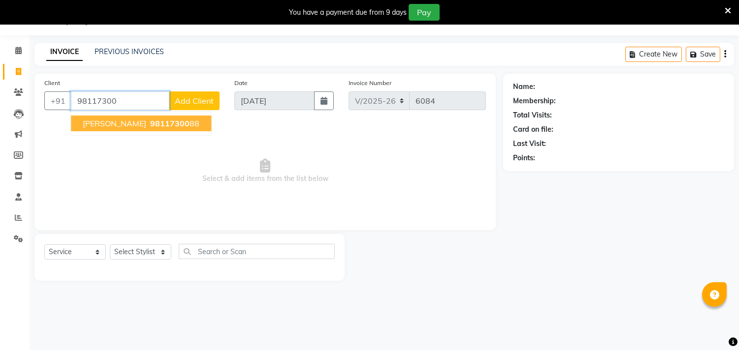
click at [178, 126] on ngb-highlight "98117300 88" at bounding box center [173, 124] width 51 height 10
type input "9811730088"
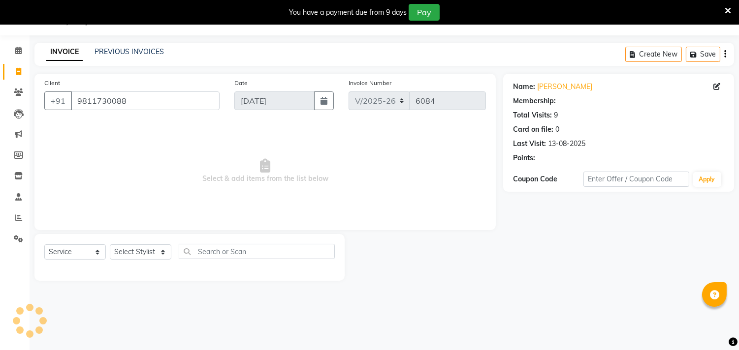
select select "1: Object"
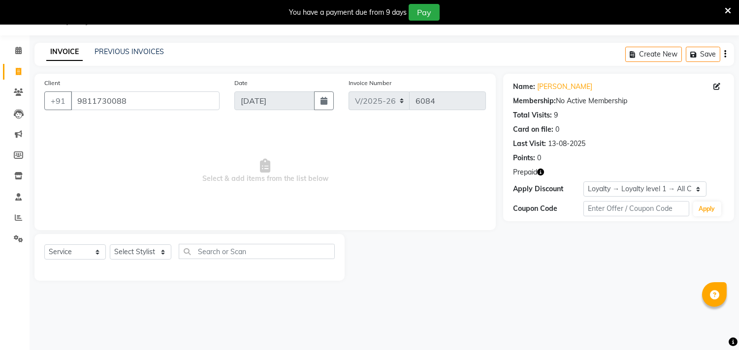
click at [539, 171] on icon "button" at bounding box center [540, 172] width 7 height 7
click at [21, 178] on icon at bounding box center [18, 175] width 8 height 7
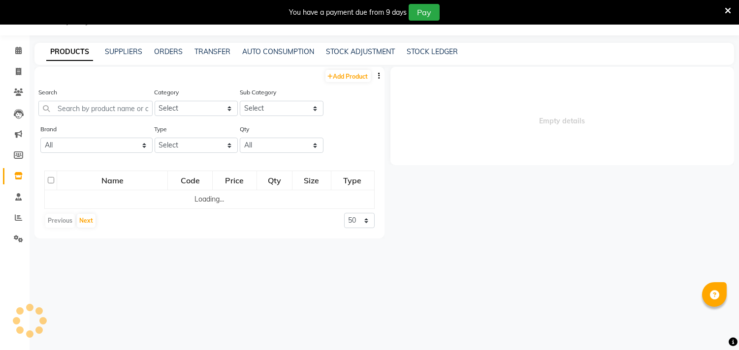
select select
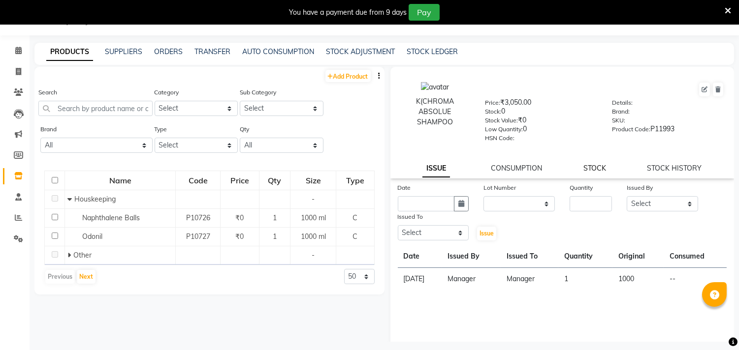
click at [589, 167] on link "STOCK" at bounding box center [594, 168] width 23 height 9
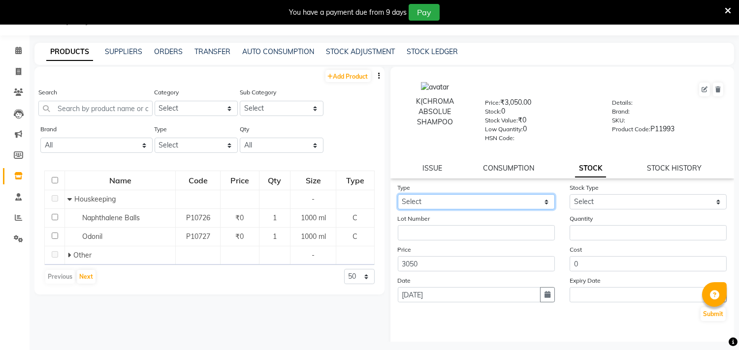
click at [433, 202] on select "Select In Out" at bounding box center [476, 201] width 157 height 15
select select "in"
click at [398, 195] on select "Select In Out" at bounding box center [476, 201] width 157 height 15
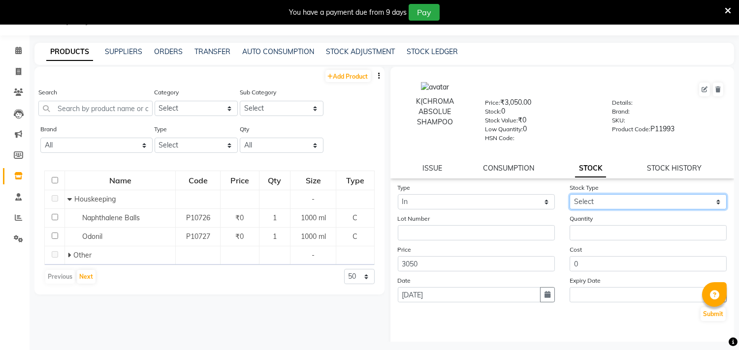
click at [585, 199] on select "Select New Stock Adjustment Return Other" at bounding box center [647, 201] width 157 height 15
select select "new stock"
click at [569, 195] on select "Select New Stock Adjustment Return Other" at bounding box center [647, 201] width 157 height 15
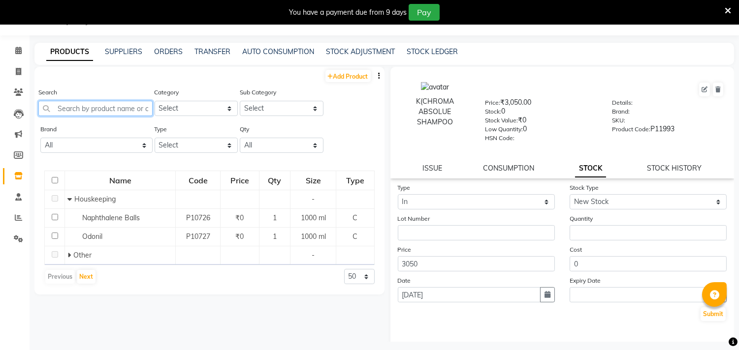
click at [104, 105] on input "text" at bounding box center [95, 108] width 114 height 15
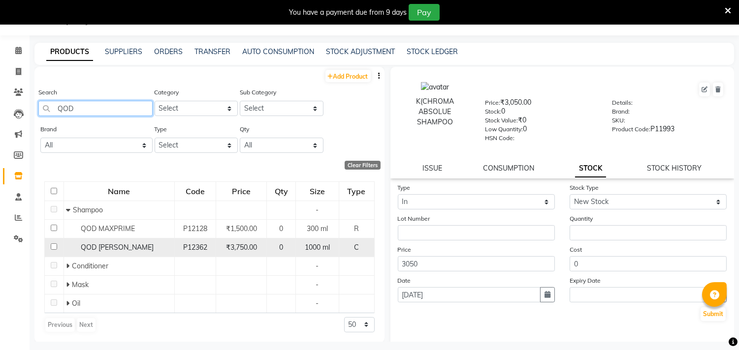
type input "QOD"
click at [56, 250] on input "checkbox" at bounding box center [54, 247] width 6 height 6
checkbox input "true"
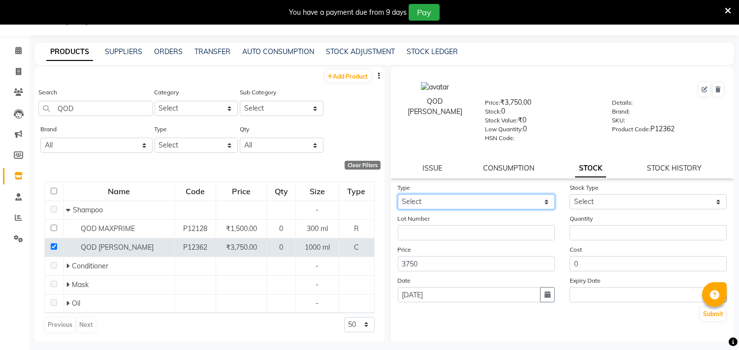
click at [473, 202] on select "Select In Out" at bounding box center [476, 201] width 157 height 15
select select "in"
click at [398, 195] on select "Select In Out" at bounding box center [476, 201] width 157 height 15
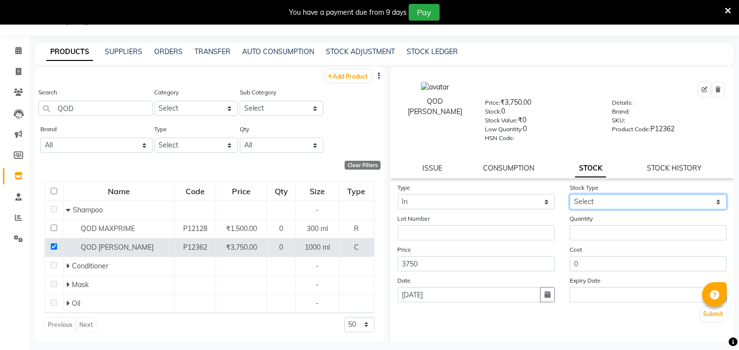
click at [597, 201] on select "Select New Stock Adjustment Return Other" at bounding box center [647, 201] width 157 height 15
select select "new stock"
click at [569, 195] on select "Select New Stock Adjustment Return Other" at bounding box center [647, 201] width 157 height 15
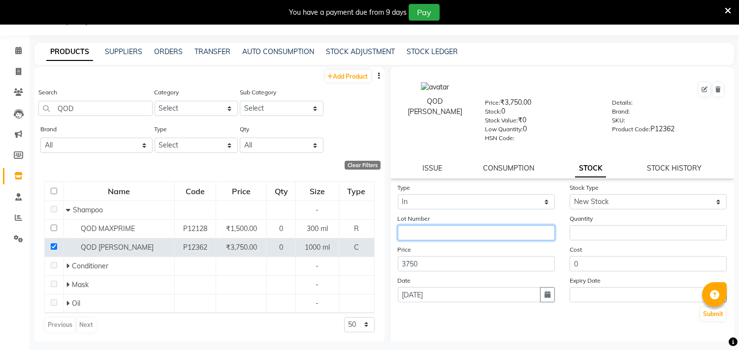
click at [436, 230] on input "text" at bounding box center [476, 232] width 157 height 15
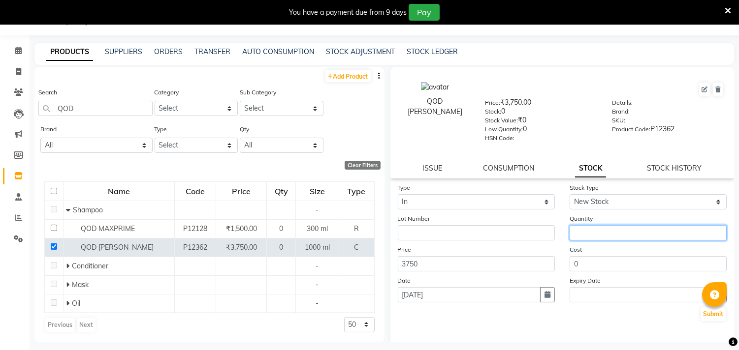
click at [626, 229] on input "number" at bounding box center [647, 232] width 157 height 15
type input "1"
click at [704, 313] on button "Submit" at bounding box center [712, 315] width 25 height 14
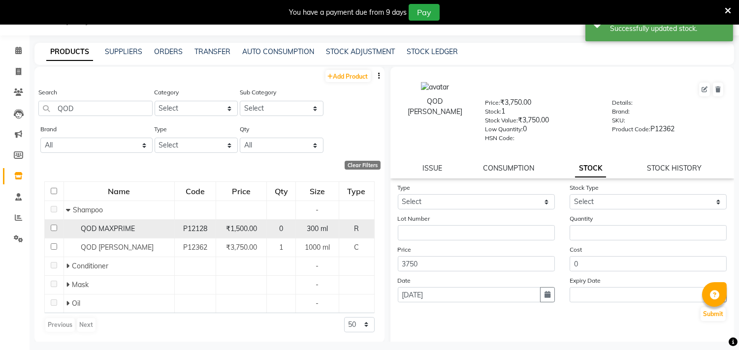
click at [48, 228] on td at bounding box center [54, 229] width 19 height 19
click at [53, 228] on input "checkbox" at bounding box center [54, 228] width 6 height 6
checkbox input "true"
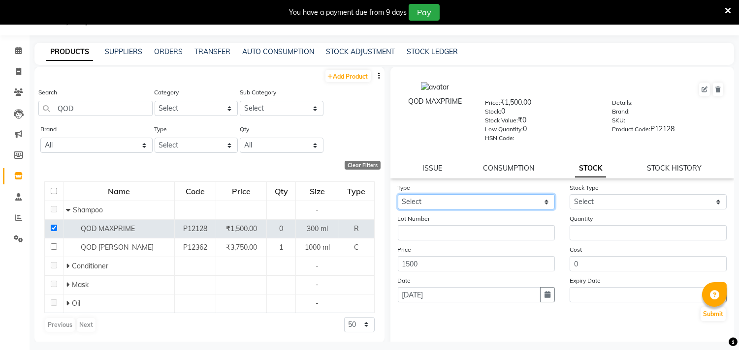
click at [469, 198] on select "Select In Out" at bounding box center [476, 201] width 157 height 15
select select "in"
click at [398, 195] on select "Select In Out" at bounding box center [476, 201] width 157 height 15
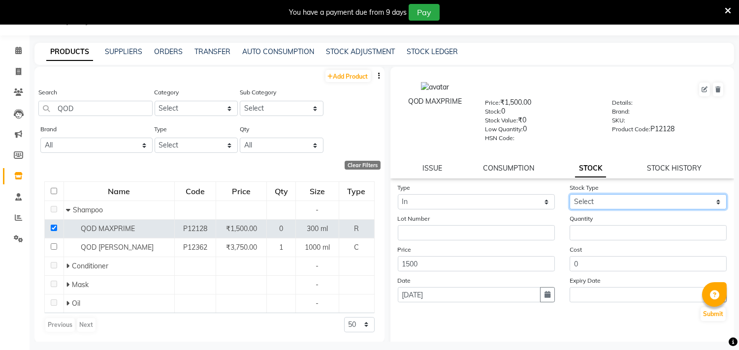
click at [596, 204] on select "Select New Stock Adjustment Return Other" at bounding box center [647, 201] width 157 height 15
select select "new stock"
click at [569, 195] on select "Select New Stock Adjustment Return Other" at bounding box center [647, 201] width 157 height 15
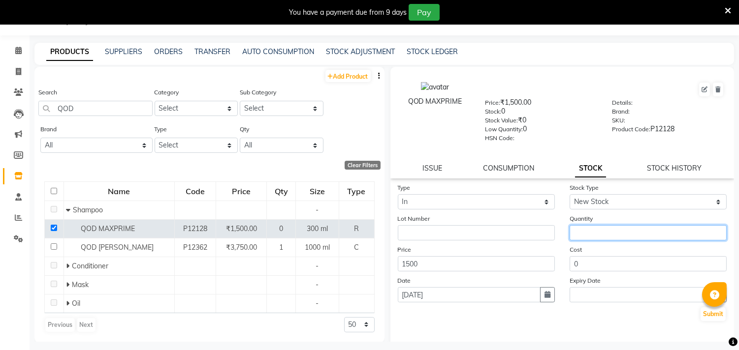
click at [602, 234] on input "number" at bounding box center [647, 232] width 157 height 15
type input "11"
click at [700, 314] on button "Submit" at bounding box center [712, 315] width 25 height 14
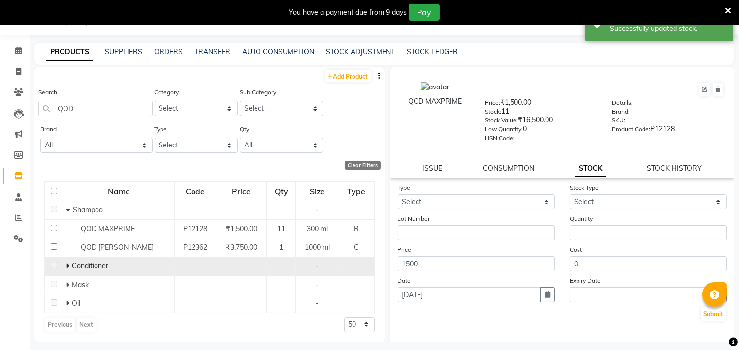
click at [70, 271] on span at bounding box center [69, 266] width 6 height 9
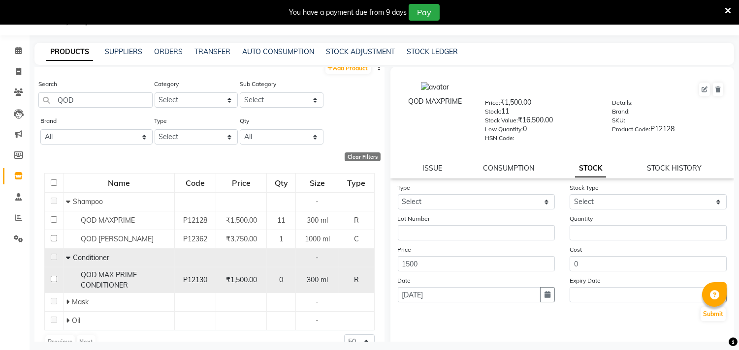
scroll to position [34, 0]
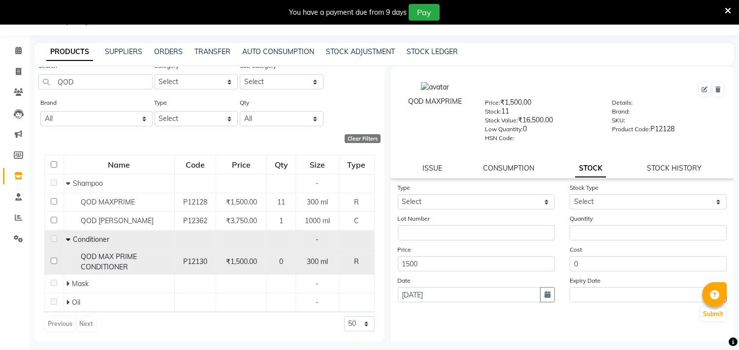
click at [51, 258] on input "checkbox" at bounding box center [54, 261] width 6 height 6
checkbox input "true"
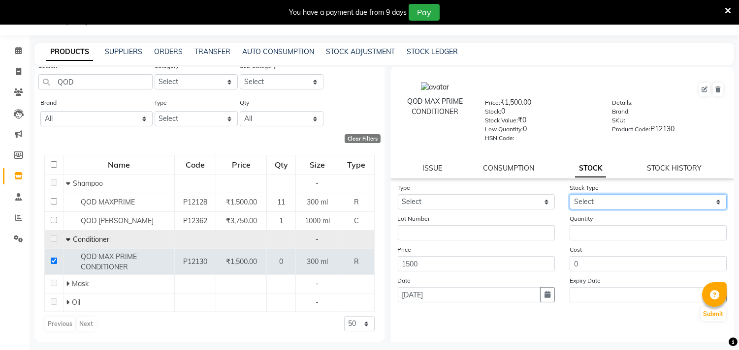
click at [608, 196] on select "Select New Stock Adjustment Return Other" at bounding box center [647, 201] width 157 height 15
select select "new stock"
click at [569, 195] on select "Select New Stock Adjustment Return Other" at bounding box center [647, 201] width 157 height 15
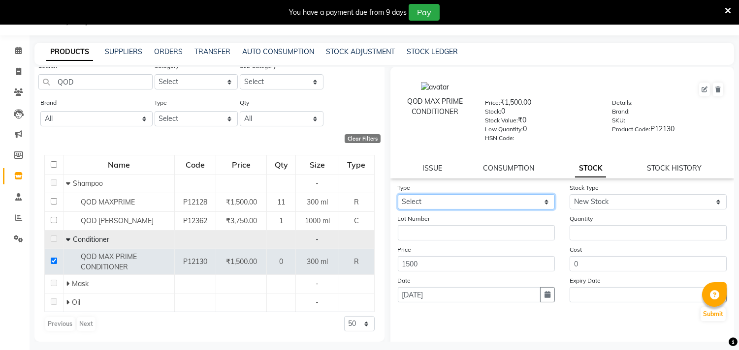
click at [501, 203] on select "Select In Out" at bounding box center [476, 201] width 157 height 15
select select "in"
click at [398, 195] on select "Select In Out" at bounding box center [476, 201] width 157 height 15
select select
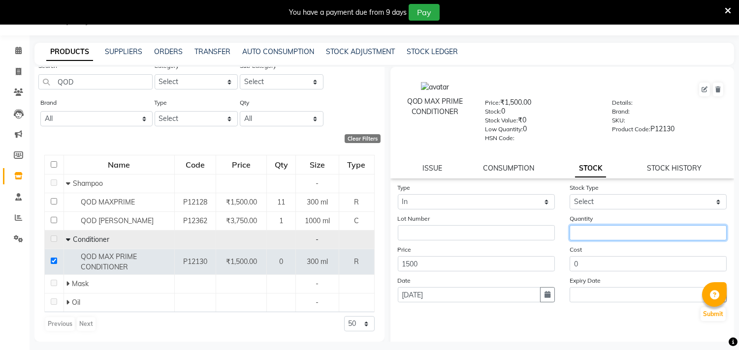
click at [587, 234] on input "number" at bounding box center [647, 232] width 157 height 15
type input "11"
click at [709, 317] on button "Submit" at bounding box center [712, 315] width 25 height 14
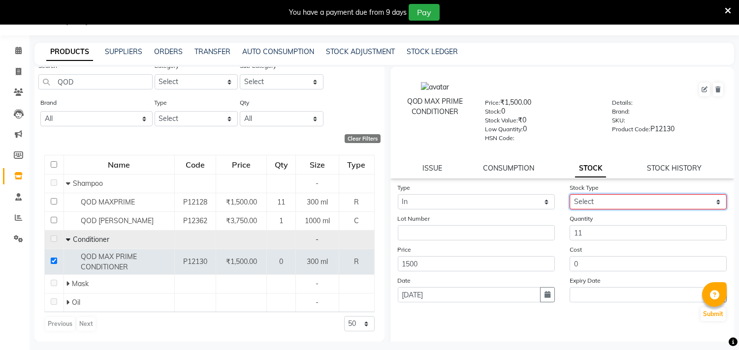
click at [622, 204] on select "Select New Stock Adjustment Return Other" at bounding box center [647, 201] width 157 height 15
select select "new stock"
click at [569, 195] on select "Select New Stock Adjustment Return Other" at bounding box center [647, 201] width 157 height 15
click at [704, 315] on button "Submit" at bounding box center [712, 315] width 25 height 14
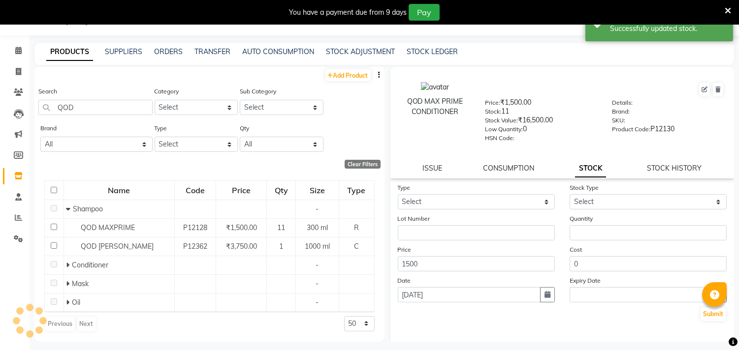
scroll to position [0, 0]
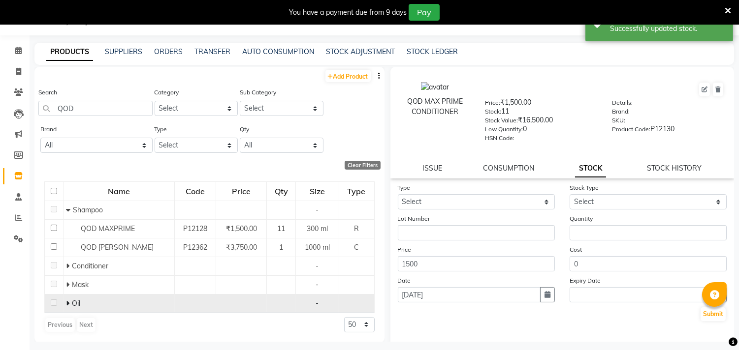
click at [66, 307] on icon at bounding box center [67, 303] width 3 height 7
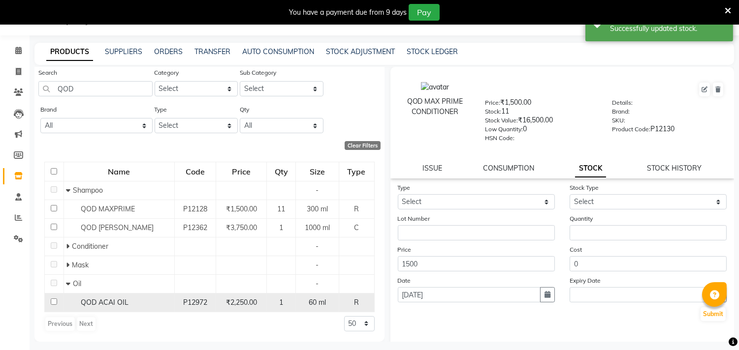
click at [53, 301] on input "checkbox" at bounding box center [54, 302] width 6 height 6
checkbox input "true"
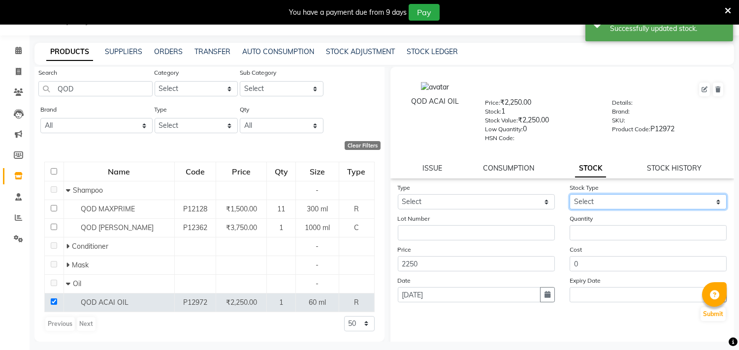
click at [628, 205] on select "Select New Stock Adjustment Return Other" at bounding box center [647, 201] width 157 height 15
select select "new stock"
click at [569, 195] on select "Select New Stock Adjustment Return Other" at bounding box center [647, 201] width 157 height 15
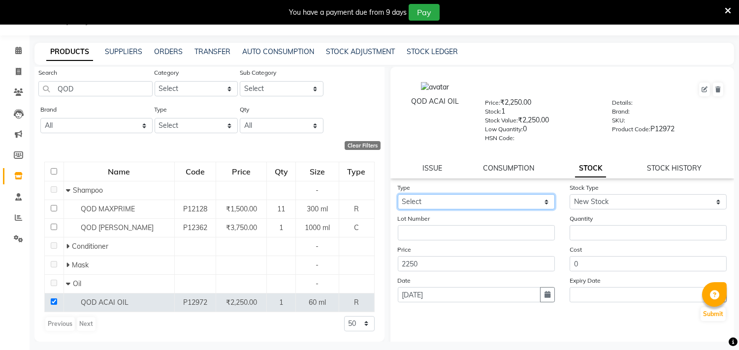
click at [471, 196] on select "Select In Out" at bounding box center [476, 201] width 157 height 15
select select "in"
click at [398, 195] on select "Select In Out" at bounding box center [476, 201] width 157 height 15
select select
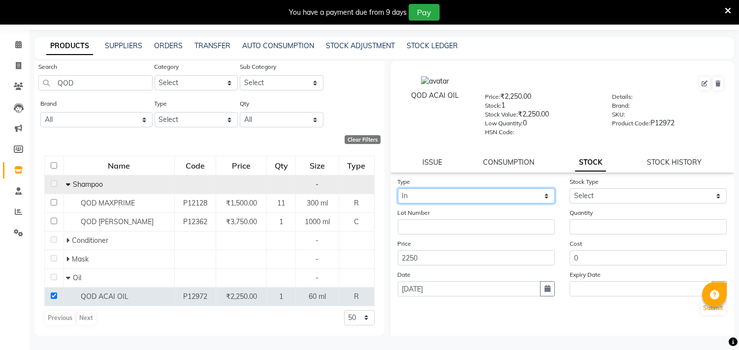
scroll to position [0, 0]
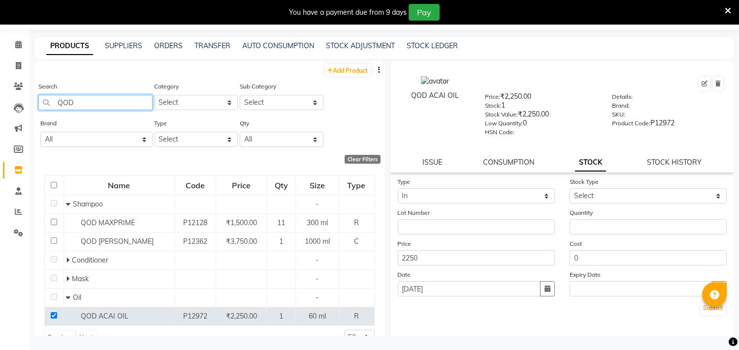
drag, startPoint x: 104, startPoint y: 101, endPoint x: 59, endPoint y: 102, distance: 44.8
click at [59, 102] on input "QOD" at bounding box center [95, 102] width 114 height 15
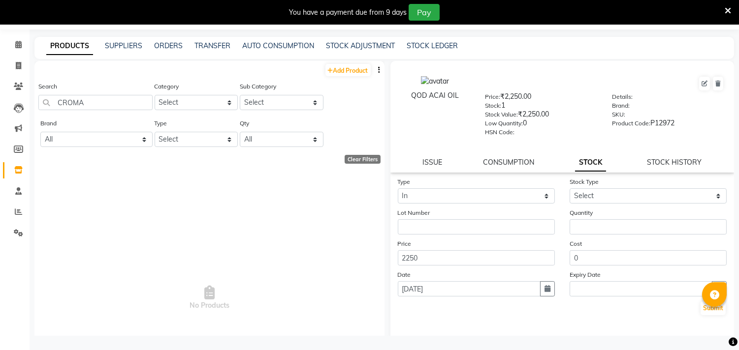
click at [277, 229] on span "No Products" at bounding box center [209, 299] width 330 height 246
click at [85, 108] on input "CROMA" at bounding box center [95, 102] width 114 height 15
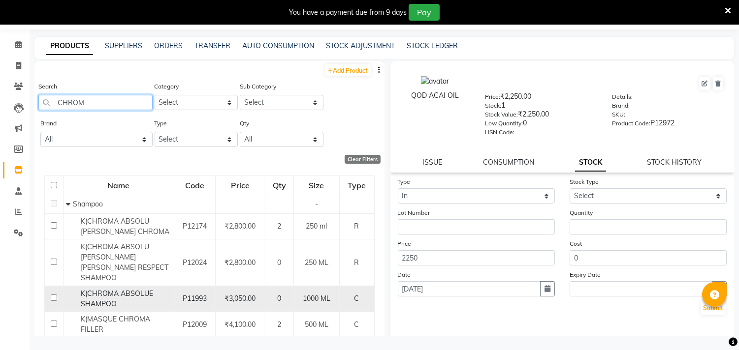
type input "CHROM"
click at [55, 295] on input "checkbox" at bounding box center [54, 298] width 6 height 6
checkbox input "true"
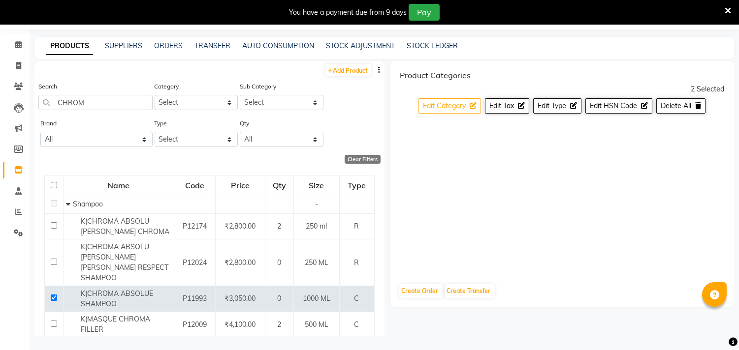
click at [451, 106] on span "Edit Category" at bounding box center [444, 105] width 43 height 9
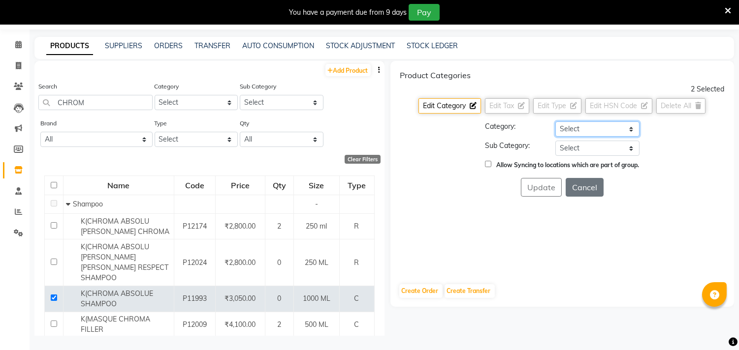
click at [588, 129] on select "Select Hair Skin Makeup Personal Care Appliances Beard Waxing Disposable Thread…" at bounding box center [597, 129] width 84 height 15
select select "650701100"
click at [555, 122] on select "Select Hair Skin Makeup Personal Care Appliances Beard Waxing Disposable Thread…" at bounding box center [597, 129] width 84 height 15
click at [588, 150] on select "Select Shampoo Conditioner Cream Mask Oil Serum Color Appliances Treatment Styl…" at bounding box center [597, 148] width 84 height 15
select select "650701101"
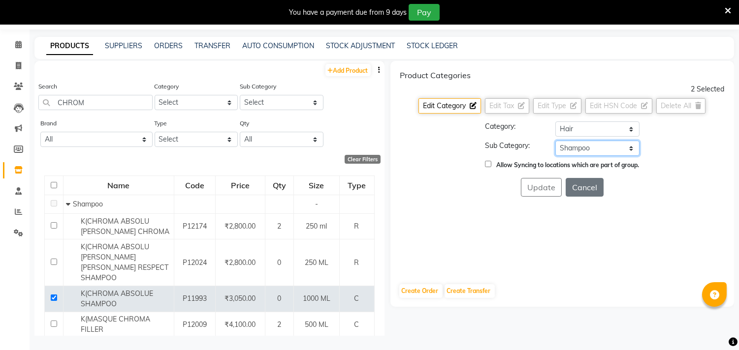
click at [555, 141] on select "Select Shampoo Conditioner Cream Mask Oil Serum Color Appliances Treatment Styl…" at bounding box center [597, 148] width 84 height 15
click at [531, 197] on button "Update" at bounding box center [541, 187] width 41 height 19
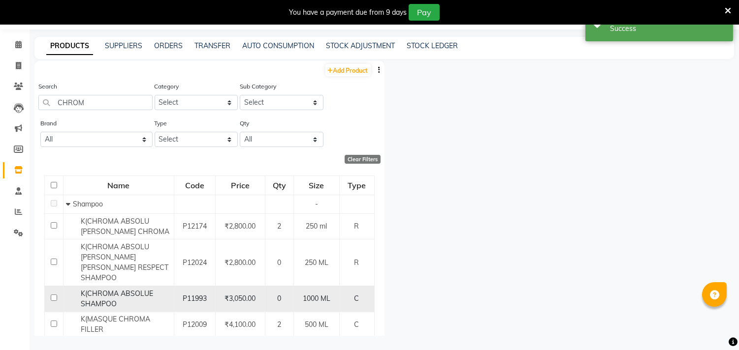
click at [55, 295] on input "checkbox" at bounding box center [54, 298] width 6 height 6
checkbox input "true"
select select
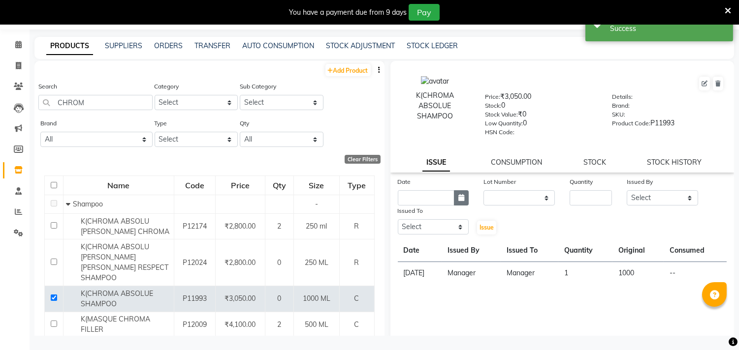
click at [464, 197] on button "button" at bounding box center [461, 197] width 15 height 15
select select "9"
select select "2025"
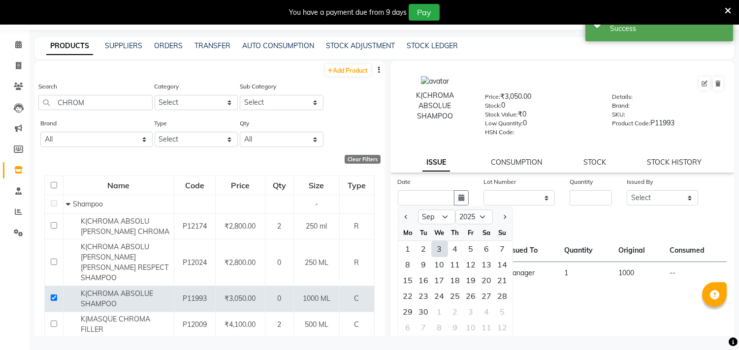
drag, startPoint x: 436, startPoint y: 251, endPoint x: 501, endPoint y: 248, distance: 65.5
click at [437, 251] on div "3" at bounding box center [440, 249] width 16 height 16
type input "[DATE]"
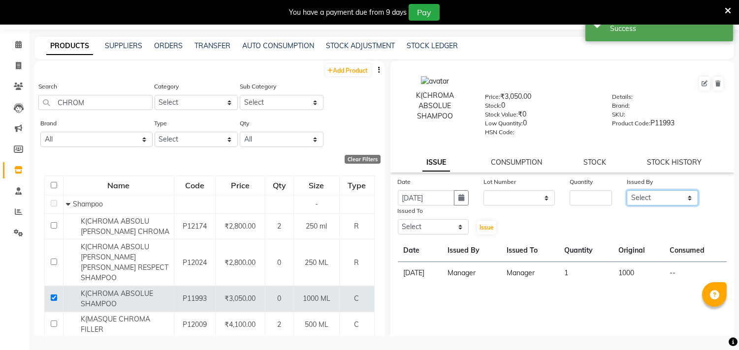
click at [647, 201] on select "Select Aarif AMAN ANJALI Arman Arshad ARSHAD SALMANI ASHU FAIZ gaurav Hanish ha…" at bounding box center [662, 197] width 71 height 15
click at [594, 163] on link "STOCK" at bounding box center [594, 162] width 23 height 9
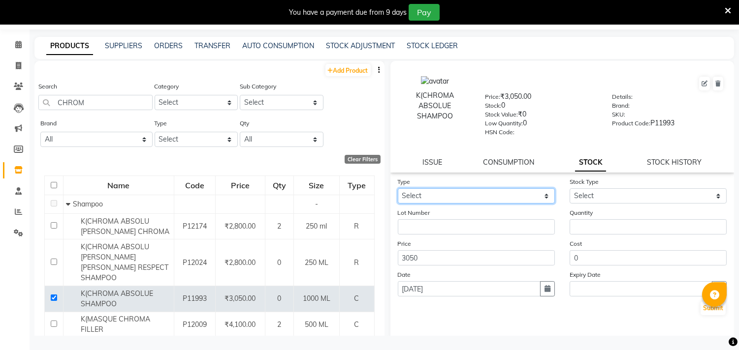
click at [479, 200] on select "Select In Out" at bounding box center [476, 195] width 157 height 15
select select "in"
click at [398, 188] on select "Select In Out" at bounding box center [476, 195] width 157 height 15
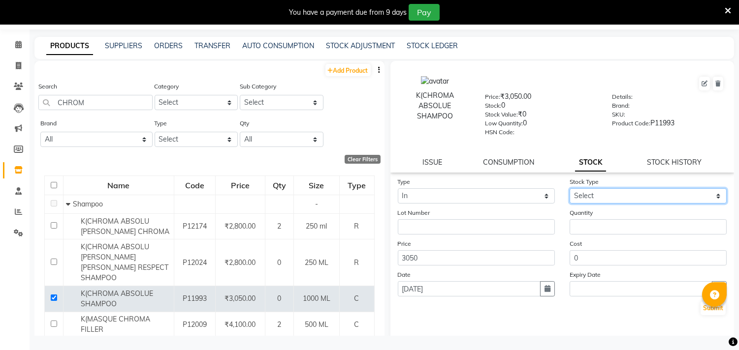
click at [643, 190] on select "Select New Stock Adjustment Return Other" at bounding box center [647, 195] width 157 height 15
select select "new stock"
click at [569, 188] on select "Select New Stock Adjustment Return Other" at bounding box center [647, 195] width 157 height 15
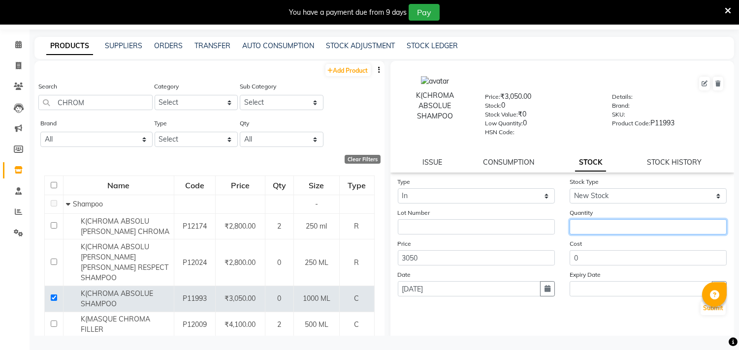
click at [653, 223] on input "number" at bounding box center [647, 227] width 157 height 15
type input "1"
click at [700, 313] on button "Submit" at bounding box center [712, 309] width 25 height 14
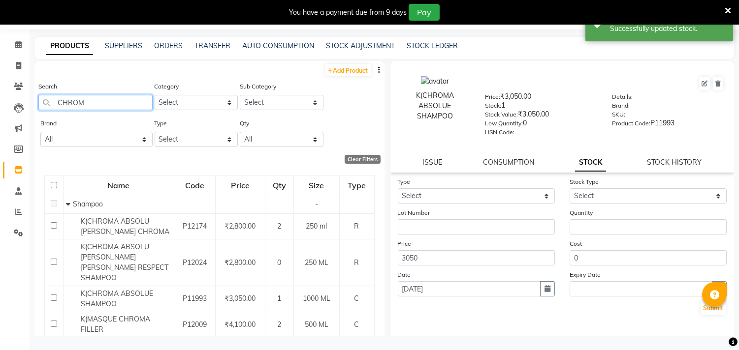
click at [88, 105] on input "CHROM" at bounding box center [95, 102] width 114 height 15
type input "C"
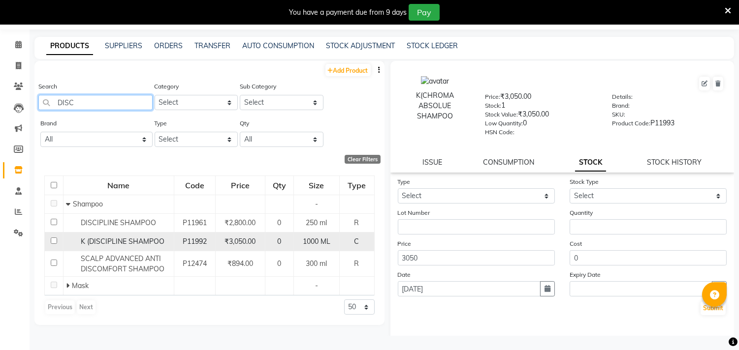
type input "DISC"
click at [54, 241] on input "checkbox" at bounding box center [54, 241] width 6 height 6
checkbox input "true"
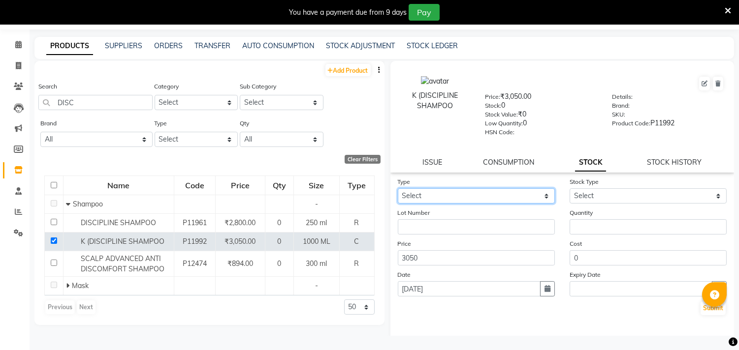
click at [489, 193] on select "Select In Out" at bounding box center [476, 195] width 157 height 15
select select "in"
click at [398, 188] on select "Select In Out" at bounding box center [476, 195] width 157 height 15
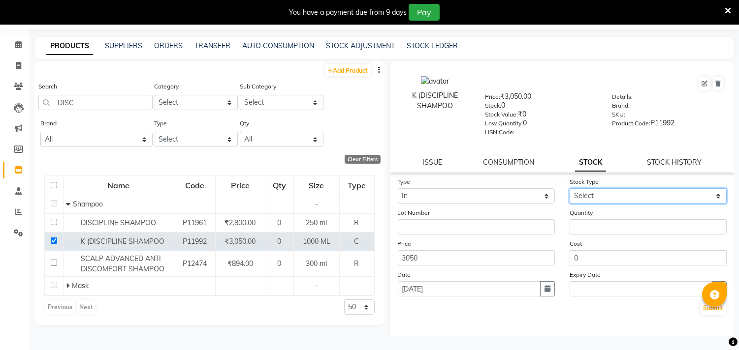
click at [575, 190] on select "Select New Stock Adjustment Return Other" at bounding box center [647, 195] width 157 height 15
select select "new stock"
click at [569, 188] on select "Select New Stock Adjustment Return Other" at bounding box center [647, 195] width 157 height 15
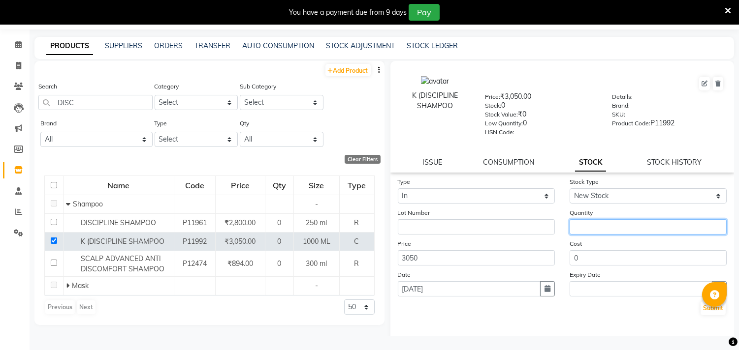
click at [589, 229] on input "number" at bounding box center [647, 227] width 157 height 15
type input "1"
click at [702, 312] on button "Submit" at bounding box center [712, 309] width 25 height 14
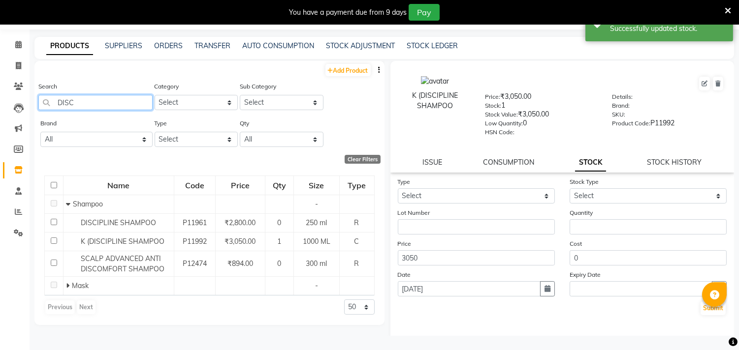
drag, startPoint x: 115, startPoint y: 100, endPoint x: 60, endPoint y: 107, distance: 55.6
click at [61, 108] on input "DISC" at bounding box center [95, 102] width 114 height 15
click at [60, 107] on input "DISC" at bounding box center [95, 102] width 114 height 15
click at [72, 101] on input "DISC" at bounding box center [95, 102] width 114 height 15
type input "D"
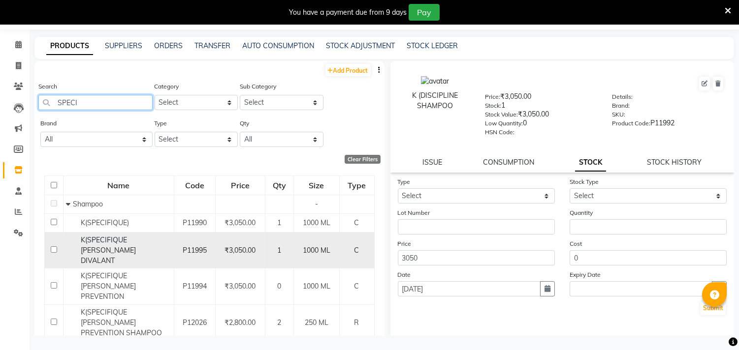
type input "SPECI"
click at [47, 244] on td at bounding box center [54, 250] width 19 height 36
click at [55, 247] on input "checkbox" at bounding box center [54, 250] width 6 height 6
checkbox input "true"
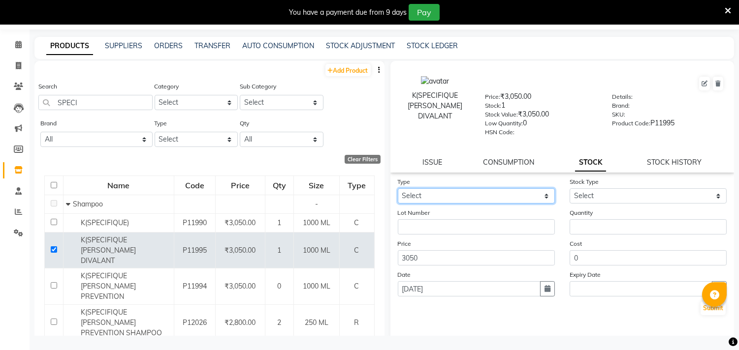
click at [512, 195] on select "Select In Out" at bounding box center [476, 195] width 157 height 15
select select "in"
click at [398, 188] on select "Select In Out" at bounding box center [476, 195] width 157 height 15
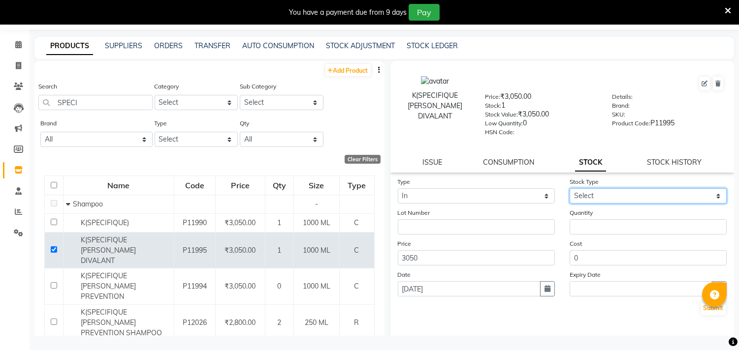
click at [612, 195] on select "Select New Stock Adjustment Return Other" at bounding box center [647, 195] width 157 height 15
select select "new stock"
click at [569, 188] on select "Select New Stock Adjustment Return Other" at bounding box center [647, 195] width 157 height 15
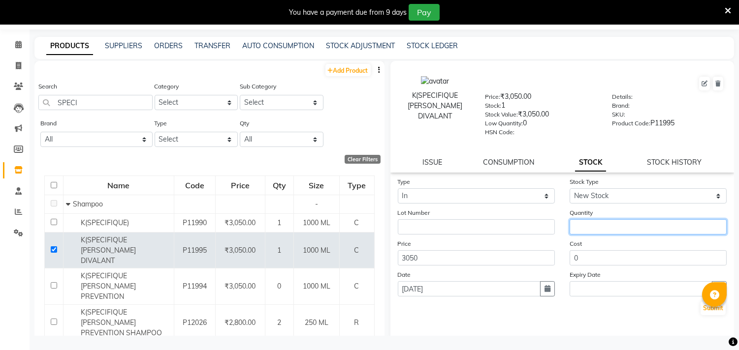
click at [589, 228] on input "number" at bounding box center [647, 227] width 157 height 15
type input "1"
click at [700, 313] on button "Submit" at bounding box center [712, 309] width 25 height 14
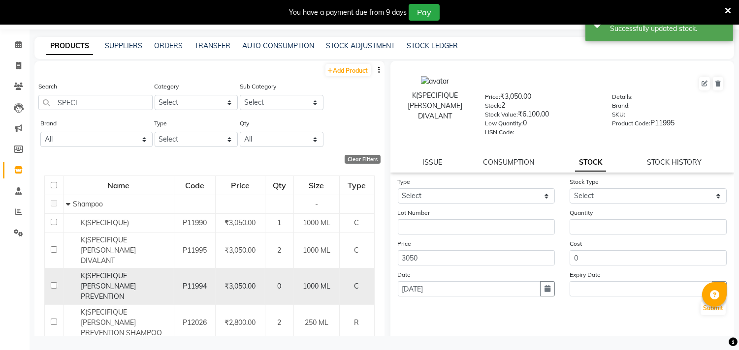
click at [54, 283] on input "checkbox" at bounding box center [54, 286] width 6 height 6
checkbox input "true"
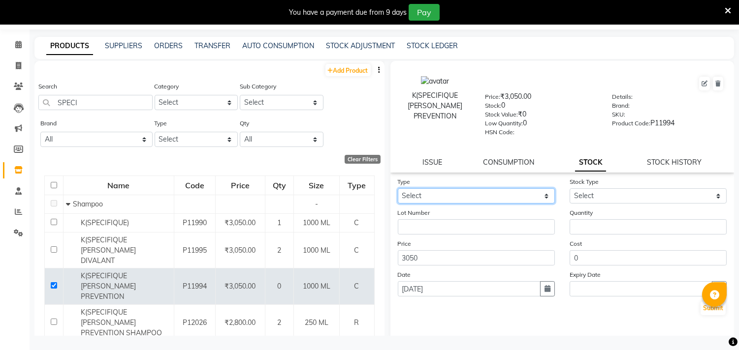
click at [449, 194] on select "Select In Out" at bounding box center [476, 195] width 157 height 15
select select "in"
click at [398, 188] on select "Select In Out" at bounding box center [476, 195] width 157 height 15
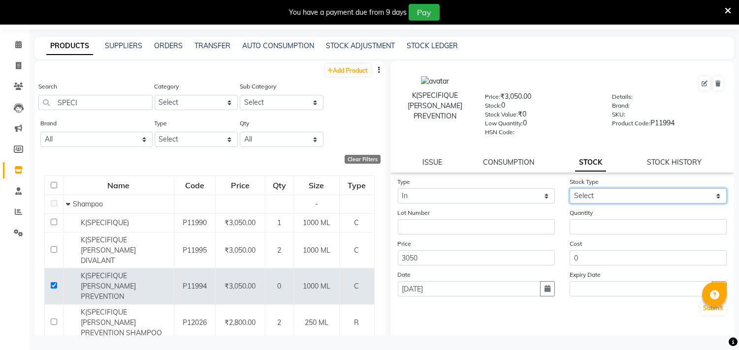
click at [637, 198] on select "Select New Stock Adjustment Return Other" at bounding box center [647, 195] width 157 height 15
select select "new stock"
click at [569, 188] on select "Select New Stock Adjustment Return Other" at bounding box center [647, 195] width 157 height 15
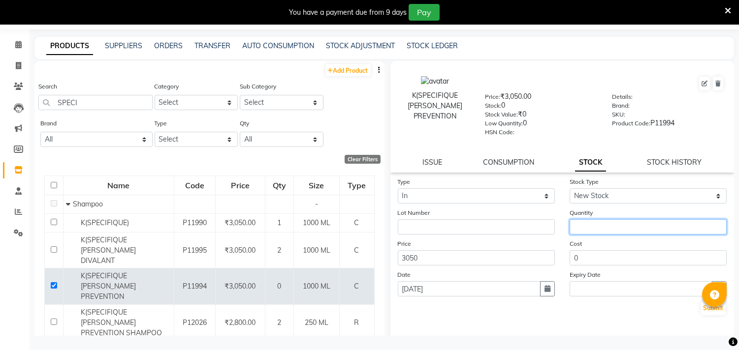
click at [621, 228] on input "number" at bounding box center [647, 227] width 157 height 15
type input "1"
click at [701, 304] on button "Submit" at bounding box center [712, 309] width 25 height 14
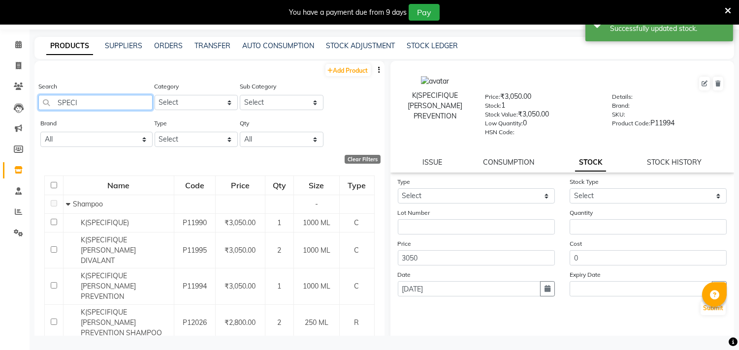
drag, startPoint x: 81, startPoint y: 105, endPoint x: 45, endPoint y: 78, distance: 44.9
click at [45, 77] on div "Add Product Search SPECI Category Select Hair Skin Makeup Personal Care Applian…" at bounding box center [209, 280] width 350 height 439
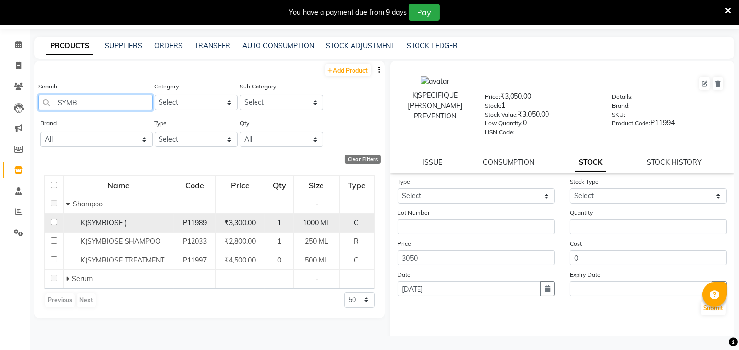
type input "SYMB"
click at [53, 220] on input "checkbox" at bounding box center [54, 222] width 6 height 6
checkbox input "true"
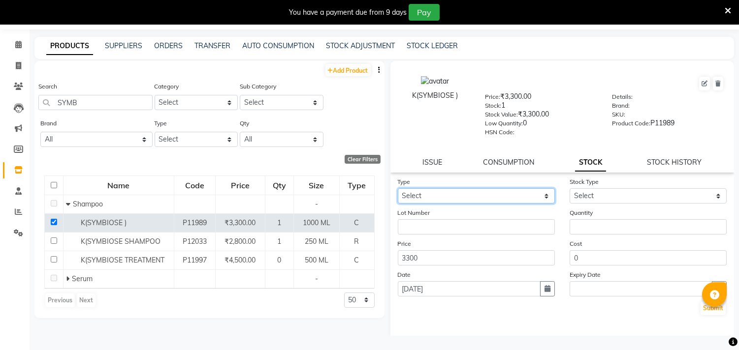
click at [453, 197] on select "Select In Out" at bounding box center [476, 195] width 157 height 15
select select "in"
click at [398, 188] on select "Select In Out" at bounding box center [476, 195] width 157 height 15
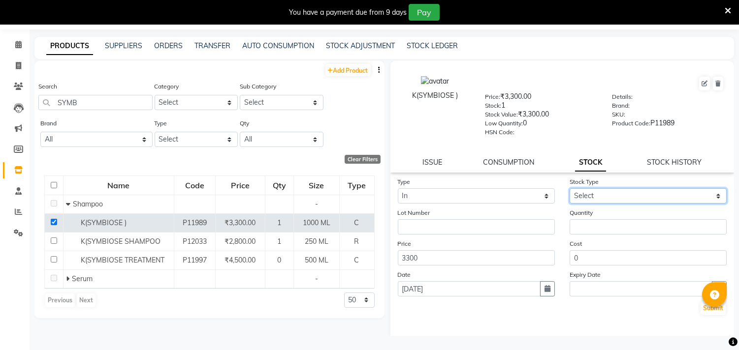
click at [605, 195] on select "Select New Stock Adjustment Return Other" at bounding box center [647, 195] width 157 height 15
select select "new stock"
click at [569, 188] on select "Select New Stock Adjustment Return Other" at bounding box center [647, 195] width 157 height 15
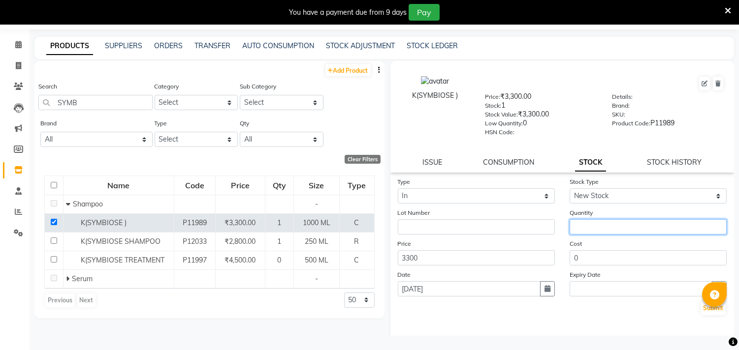
click at [624, 229] on input "number" at bounding box center [647, 227] width 157 height 15
type input "1"
click at [700, 309] on button "Submit" at bounding box center [712, 309] width 25 height 14
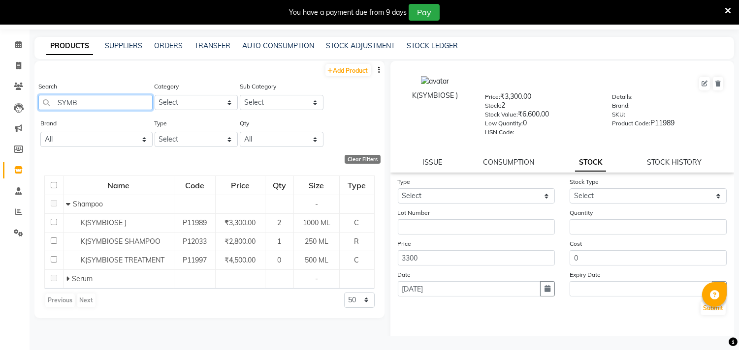
drag, startPoint x: 81, startPoint y: 105, endPoint x: 57, endPoint y: 97, distance: 24.8
click at [57, 97] on input "SYMB" at bounding box center [95, 102] width 114 height 15
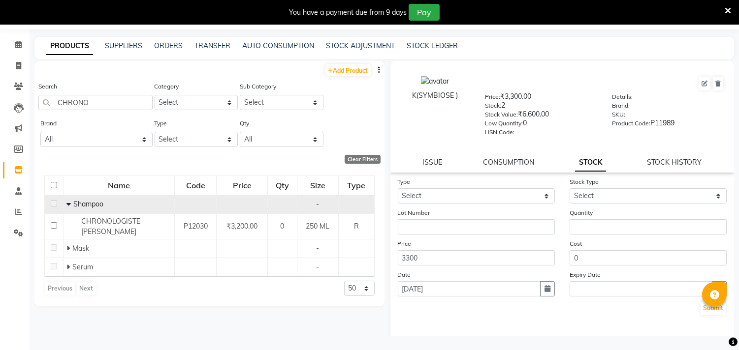
click at [76, 206] on span "Shampoo" at bounding box center [88, 204] width 30 height 9
click at [71, 203] on span at bounding box center [69, 204] width 7 height 9
click at [71, 203] on icon at bounding box center [70, 204] width 3 height 7
drag, startPoint x: 92, startPoint y: 105, endPoint x: 47, endPoint y: 99, distance: 45.2
click at [47, 99] on input "CHRONO" at bounding box center [95, 102] width 114 height 15
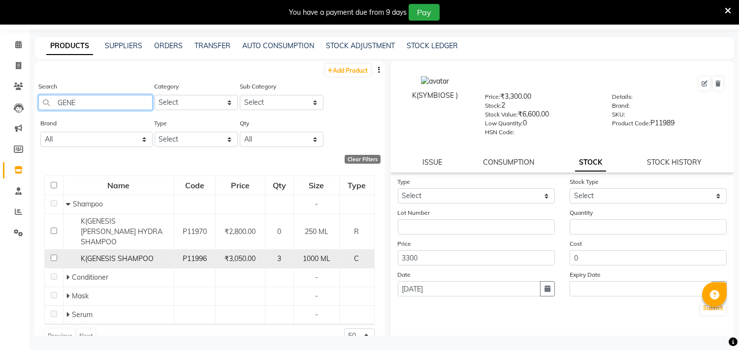
type input "GENE"
click at [51, 255] on input "checkbox" at bounding box center [54, 258] width 6 height 6
checkbox input "true"
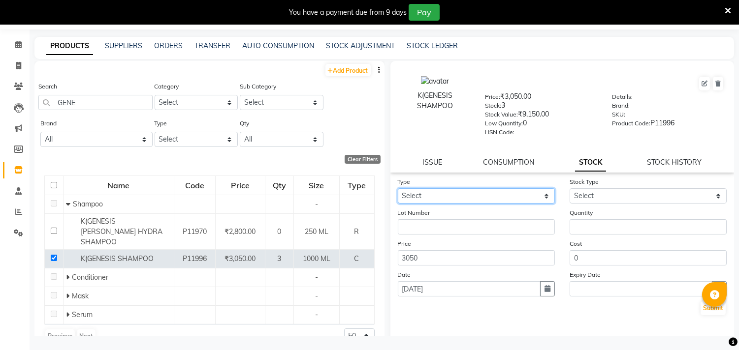
click at [471, 195] on select "Select In Out" at bounding box center [476, 195] width 157 height 15
select select "in"
click at [398, 188] on select "Select In Out" at bounding box center [476, 195] width 157 height 15
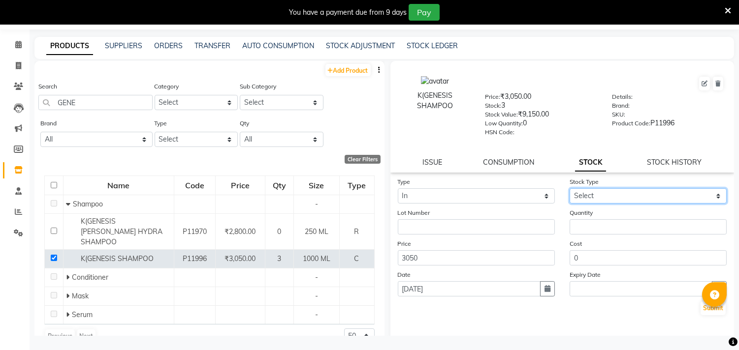
click at [654, 202] on select "Select New Stock Adjustment Return Other" at bounding box center [647, 195] width 157 height 15
select select "new stock"
click at [569, 188] on select "Select New Stock Adjustment Return Other" at bounding box center [647, 195] width 157 height 15
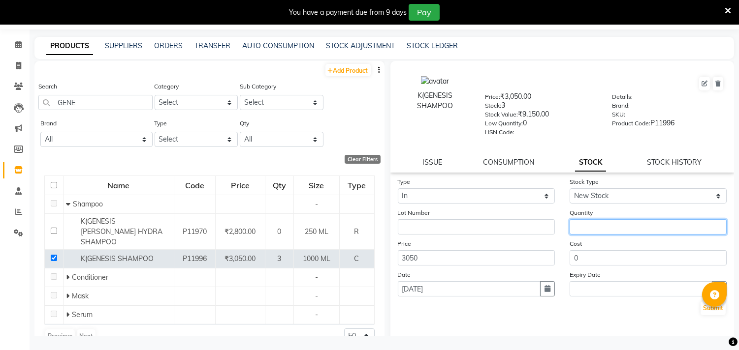
click at [616, 229] on input "number" at bounding box center [647, 227] width 157 height 15
type input "1"
click at [703, 306] on button "Submit" at bounding box center [712, 309] width 25 height 14
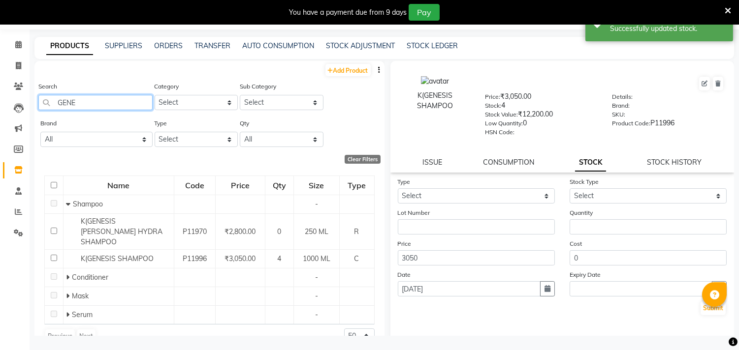
drag, startPoint x: 81, startPoint y: 109, endPoint x: 48, endPoint y: 104, distance: 33.3
click at [48, 104] on input "GENE" at bounding box center [95, 102] width 114 height 15
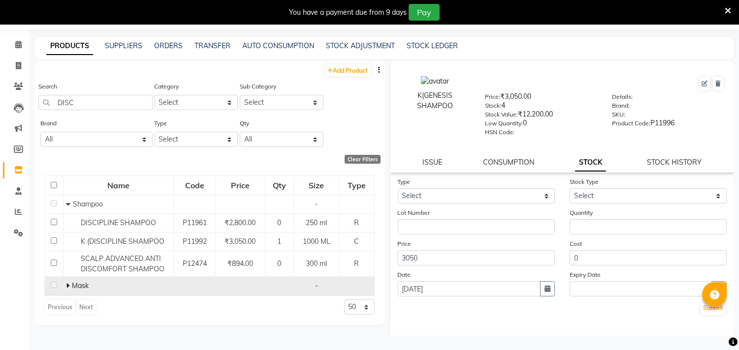
click at [68, 284] on icon at bounding box center [67, 286] width 3 height 7
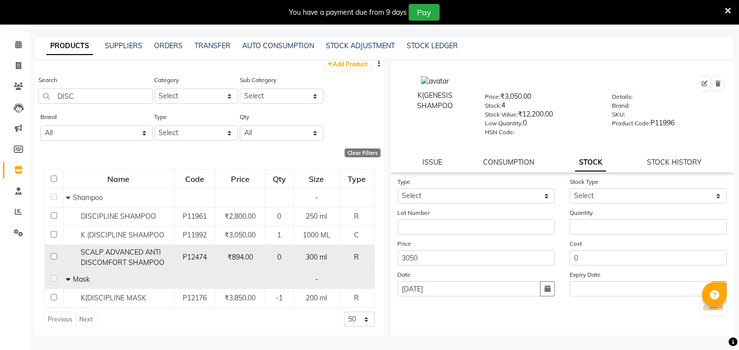
scroll to position [8, 0]
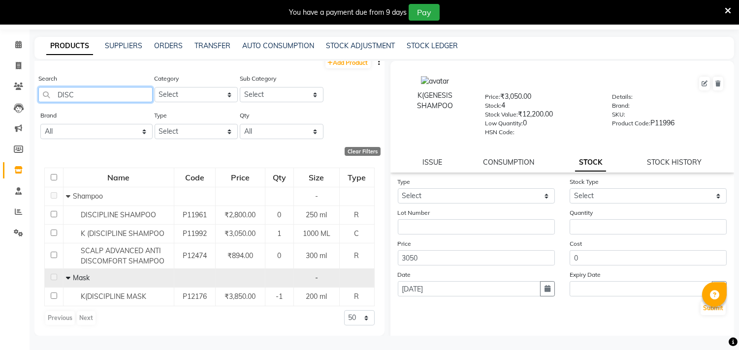
drag, startPoint x: 109, startPoint y: 94, endPoint x: 42, endPoint y: 82, distance: 68.0
click at [42, 82] on div "Search DISC" at bounding box center [95, 87] width 114 height 29
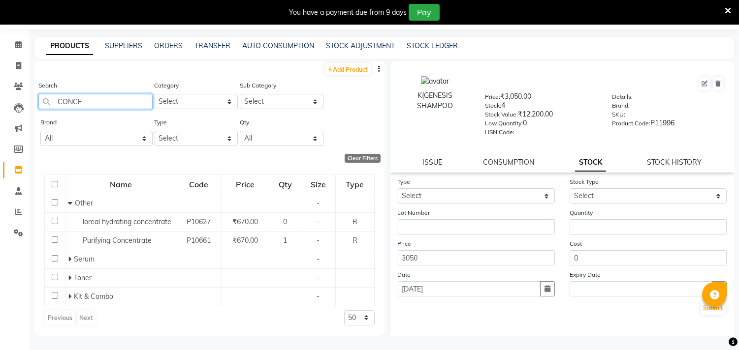
scroll to position [0, 0]
type input "C"
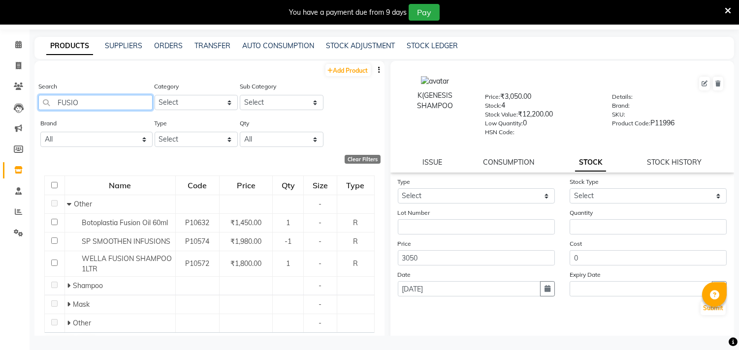
drag, startPoint x: 91, startPoint y: 106, endPoint x: 55, endPoint y: 100, distance: 36.4
click at [55, 100] on input "FUSIO" at bounding box center [95, 102] width 114 height 15
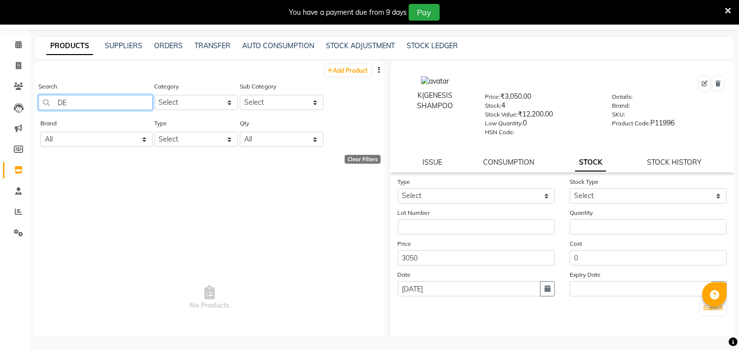
type input "D"
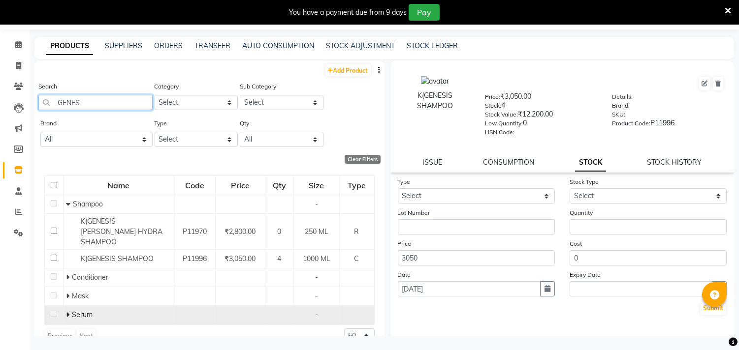
type input "GENES"
click at [70, 311] on span at bounding box center [69, 315] width 6 height 9
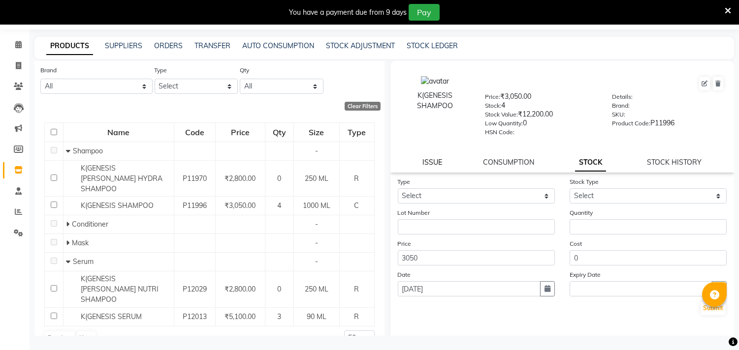
click at [429, 158] on link "ISSUE" at bounding box center [432, 162] width 20 height 9
select select
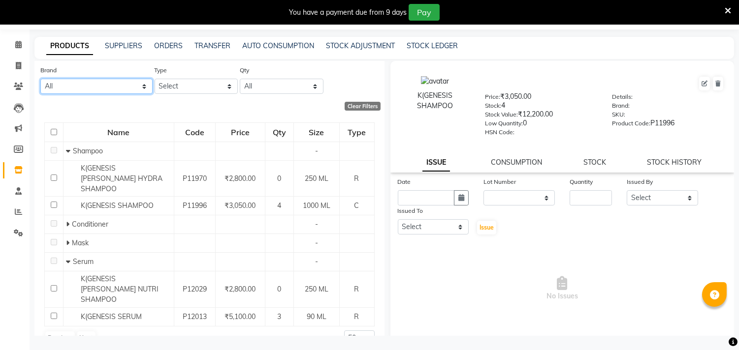
click at [92, 86] on select "All Casmara Cheryl Cheryls D-tan Gk I Gora Inoa Color Tubes Kanpeki Lea Levett …" at bounding box center [96, 86] width 112 height 15
click at [95, 84] on select "All Casmara Cheryl Cheryls D-tan Gk I Gora Inoa Color Tubes Kanpeki Lea Levett …" at bounding box center [96, 86] width 112 height 15
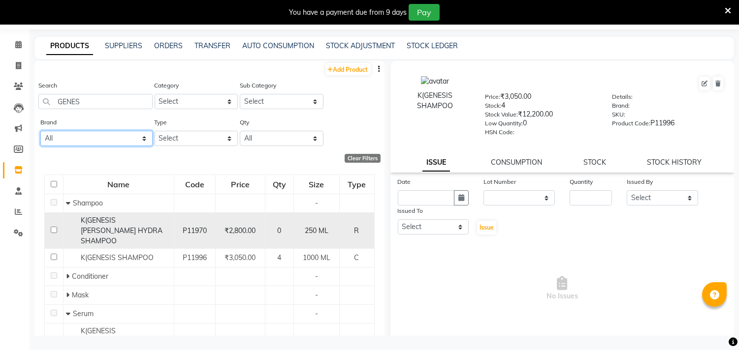
scroll to position [0, 0]
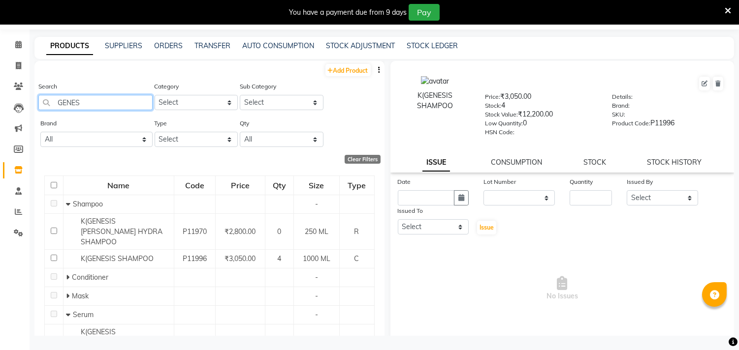
drag, startPoint x: 105, startPoint y: 99, endPoint x: 50, endPoint y: 97, distance: 55.6
click at [50, 97] on input "GENES" at bounding box center [95, 102] width 114 height 15
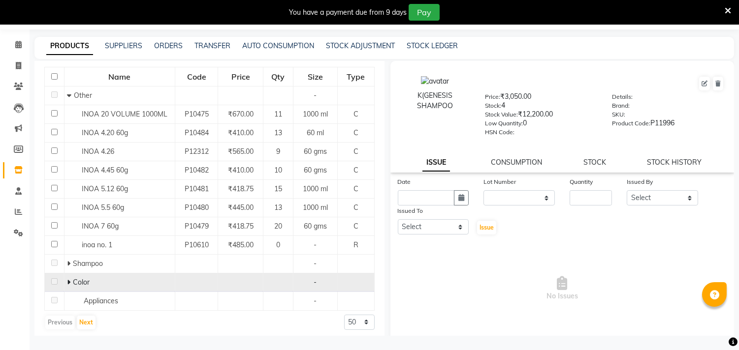
scroll to position [109, 0]
type input "INOA"
click at [110, 280] on div "Color" at bounding box center [119, 282] width 105 height 10
click at [67, 283] on icon at bounding box center [68, 282] width 3 height 7
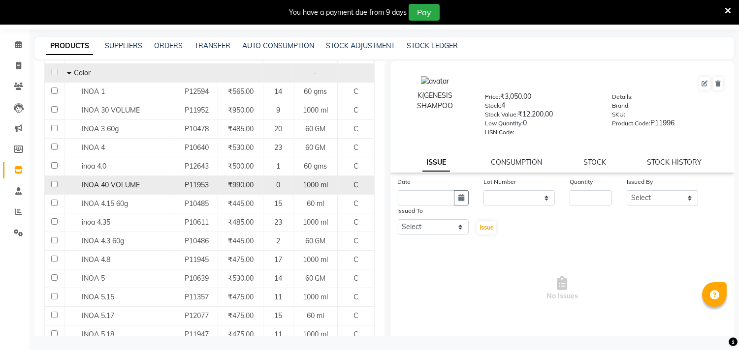
scroll to position [328, 0]
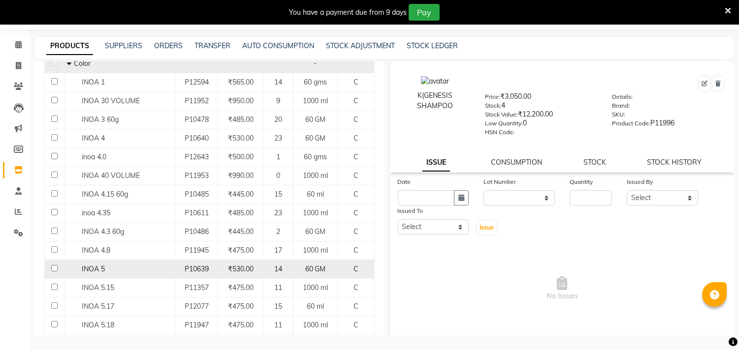
click at [55, 267] on input "checkbox" at bounding box center [54, 268] width 6 height 6
checkbox input "true"
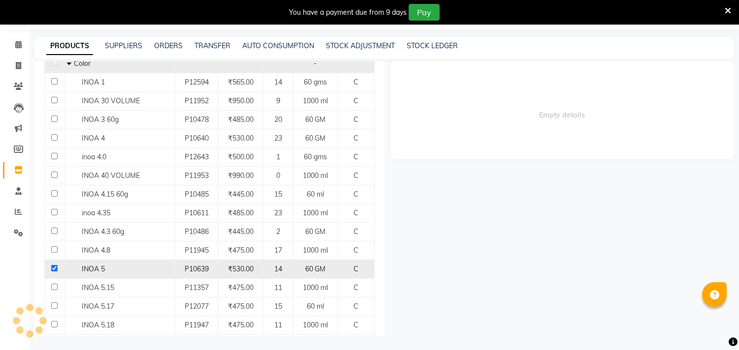
select select
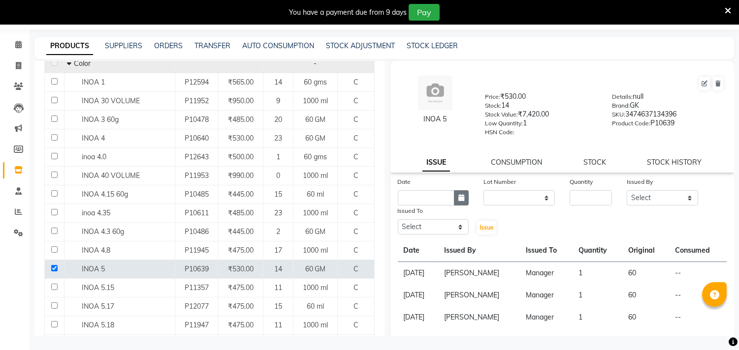
click at [454, 199] on button "button" at bounding box center [461, 197] width 15 height 15
select select "9"
select select "2025"
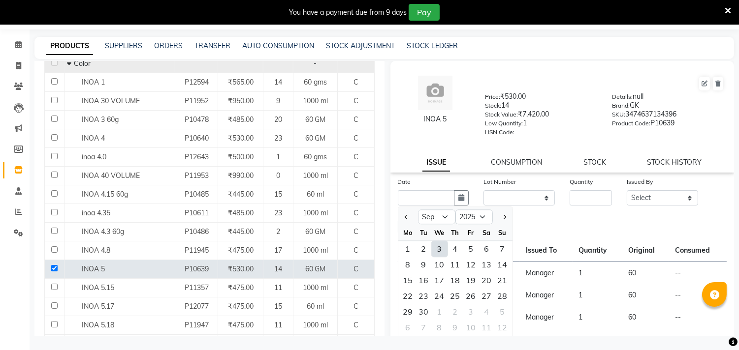
click at [436, 253] on div "3" at bounding box center [440, 249] width 16 height 16
type input "[DATE]"
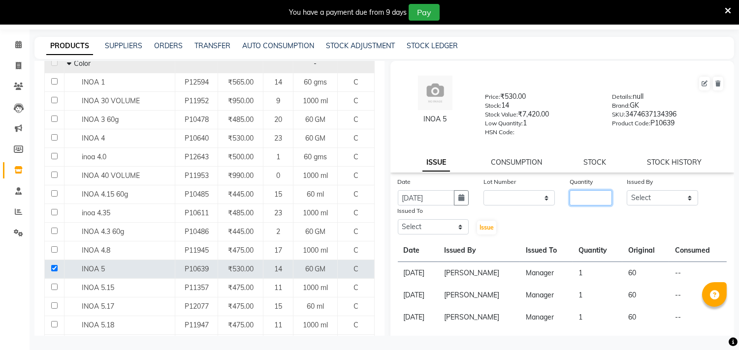
click at [584, 195] on input "number" at bounding box center [590, 197] width 42 height 15
type input "1"
click at [663, 200] on select "Select Aarif AMAN ANJALI Arman Arshad ARSHAD SALMANI ASHU FAIZ gaurav Hanish ha…" at bounding box center [662, 197] width 71 height 15
select select "28022"
click at [627, 190] on select "Select Aarif AMAN ANJALI Arman Arshad ARSHAD SALMANI ASHU FAIZ gaurav Hanish ha…" at bounding box center [662, 197] width 71 height 15
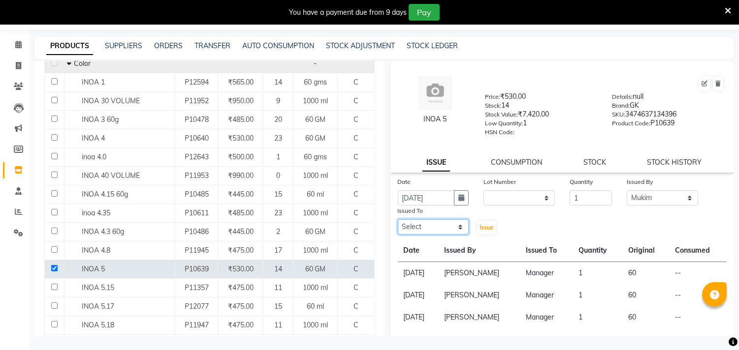
click at [431, 225] on select "Select Aarif AMAN ANJALI Arman Arshad ARSHAD SALMANI ASHU FAIZ gaurav Hanish ha…" at bounding box center [433, 227] width 71 height 15
select select "28439"
click at [398, 220] on select "Select Aarif AMAN ANJALI Arman Arshad ARSHAD SALMANI ASHU FAIZ gaurav Hanish ha…" at bounding box center [433, 227] width 71 height 15
click at [482, 225] on span "Issue" at bounding box center [486, 227] width 14 height 7
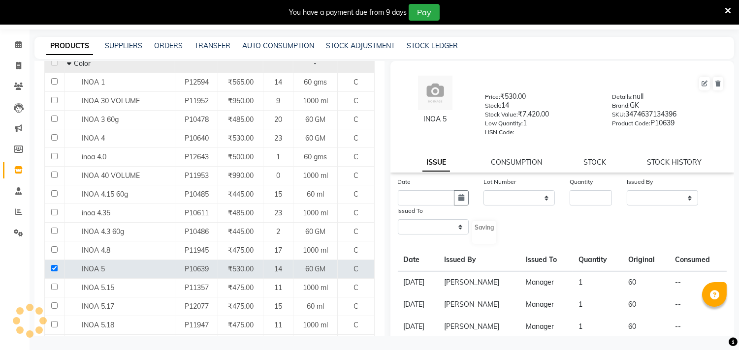
select select
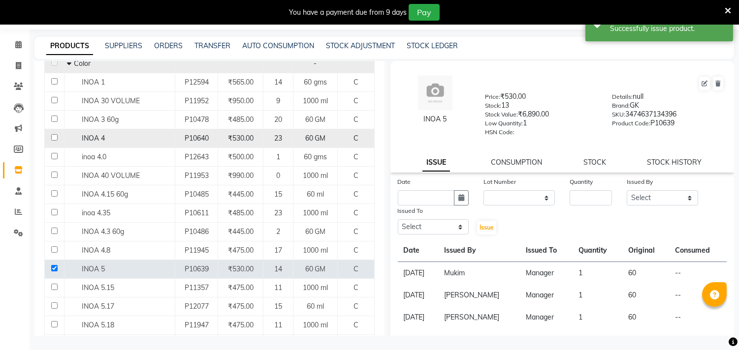
click at [53, 138] on input "checkbox" at bounding box center [54, 137] width 6 height 6
checkbox input "true"
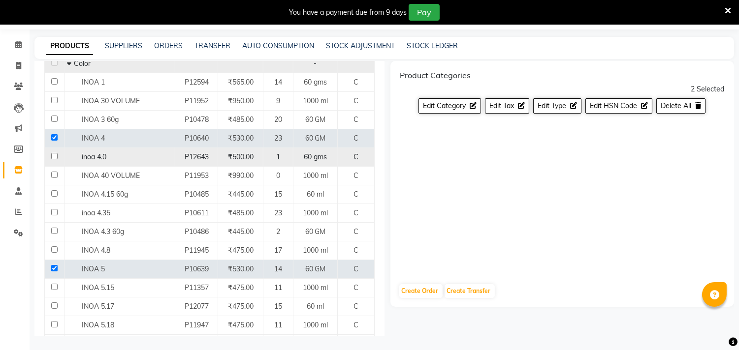
click at [52, 157] on input "checkbox" at bounding box center [54, 156] width 6 height 6
click at [57, 156] on input "checkbox" at bounding box center [54, 156] width 6 height 6
checkbox input "false"
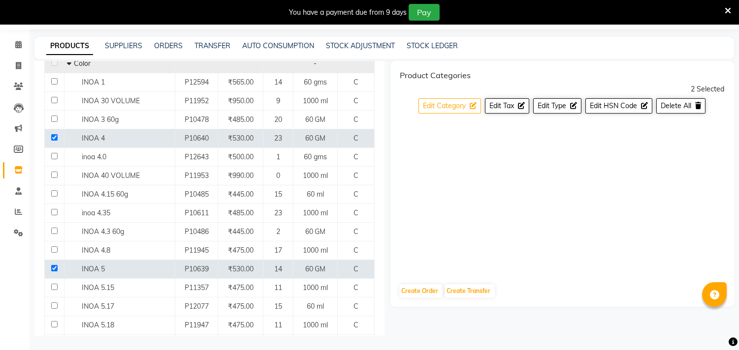
click at [456, 107] on span "Edit Category" at bounding box center [444, 105] width 43 height 9
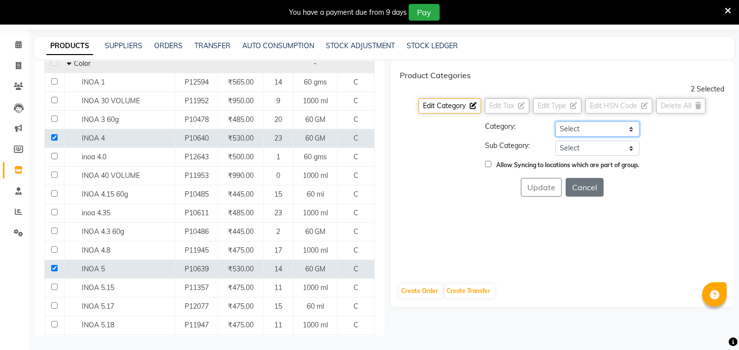
click at [577, 129] on select "Select Hair Skin Makeup Personal Care Appliances Beard Waxing Disposable Thread…" at bounding box center [597, 129] width 84 height 15
select select "650701100"
click at [555, 122] on select "Select Hair Skin Makeup Personal Care Appliances Beard Waxing Disposable Thread…" at bounding box center [597, 129] width 84 height 15
click at [594, 148] on select "Select Shampoo Conditioner Cream Mask Oil Serum Color Appliances Treatment Styl…" at bounding box center [597, 148] width 84 height 15
select select "650701107"
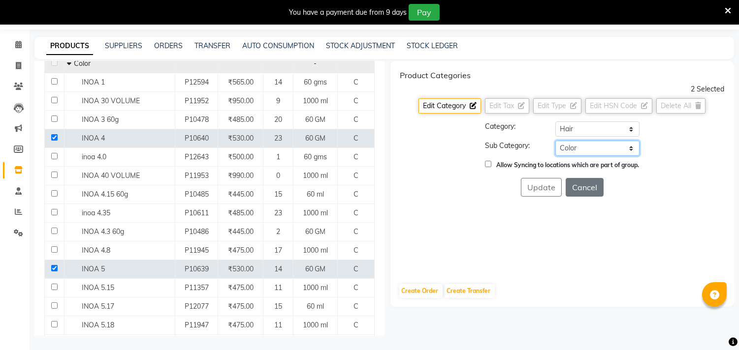
click at [555, 141] on select "Select Shampoo Conditioner Cream Mask Oil Serum Color Appliances Treatment Styl…" at bounding box center [597, 148] width 84 height 15
click at [544, 194] on button "Update" at bounding box center [541, 187] width 41 height 19
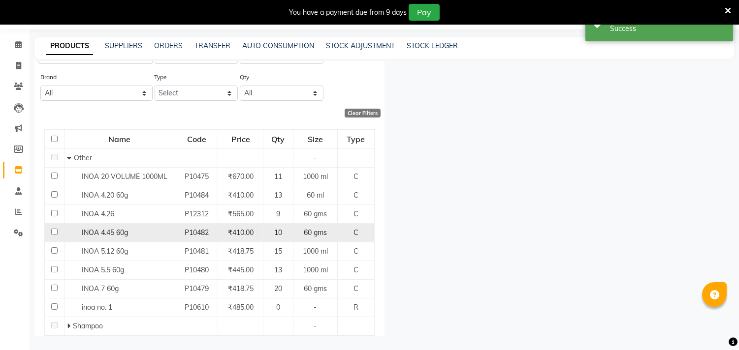
scroll to position [114, 0]
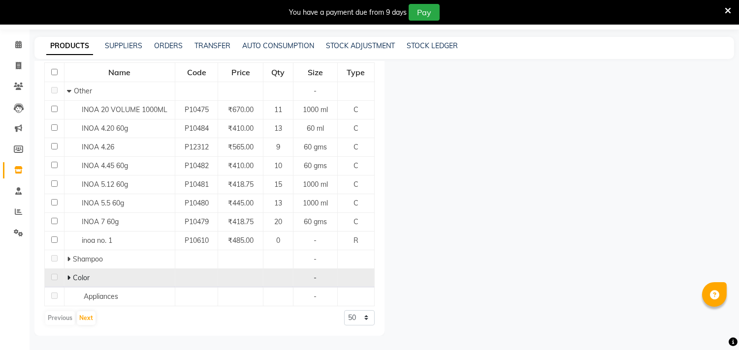
click at [69, 276] on span at bounding box center [70, 278] width 6 height 9
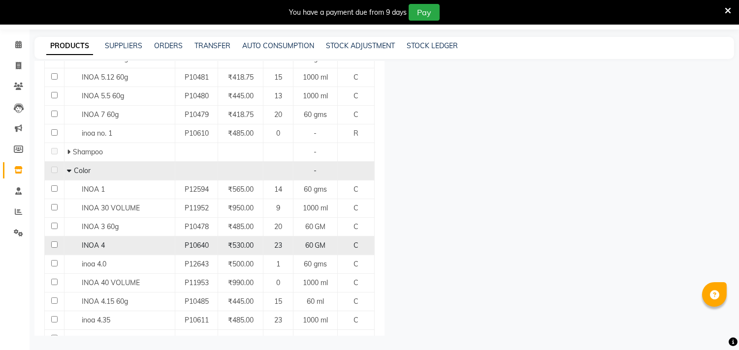
scroll to position [223, 0]
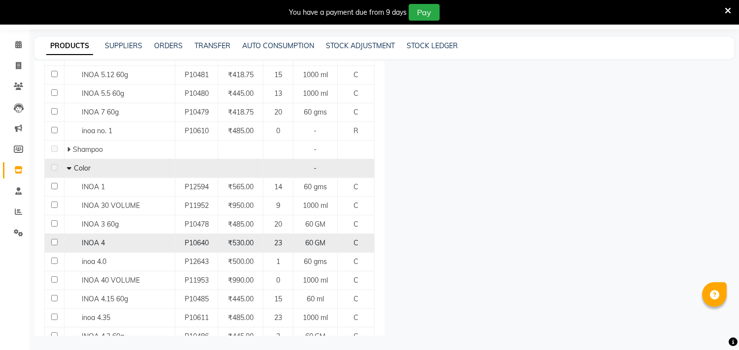
click at [52, 242] on input "checkbox" at bounding box center [54, 242] width 6 height 6
checkbox input "true"
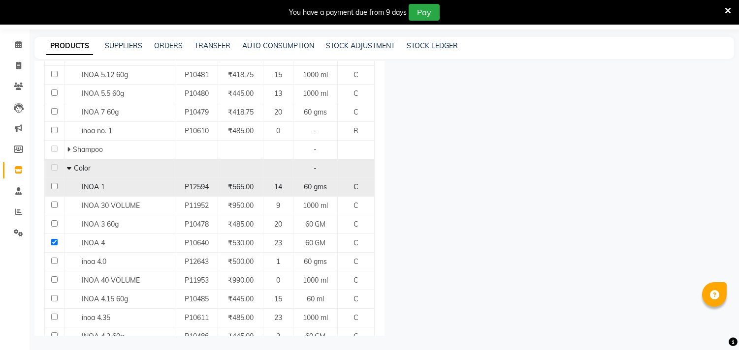
select select
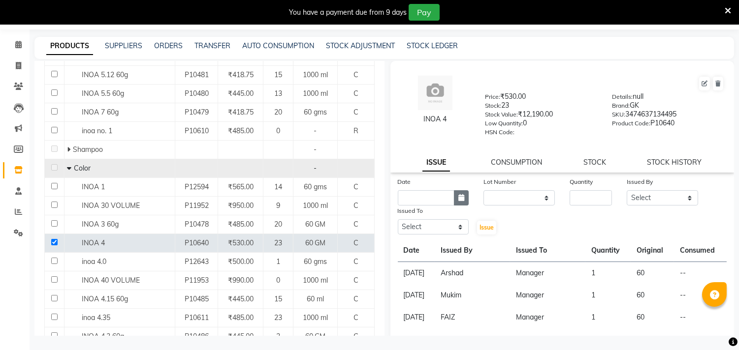
click at [454, 198] on button "button" at bounding box center [461, 197] width 15 height 15
select select "9"
select select "2025"
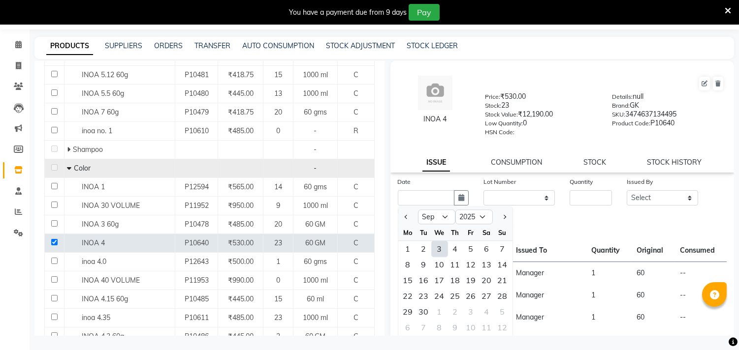
click at [443, 247] on div "3" at bounding box center [440, 249] width 16 height 16
type input "[DATE]"
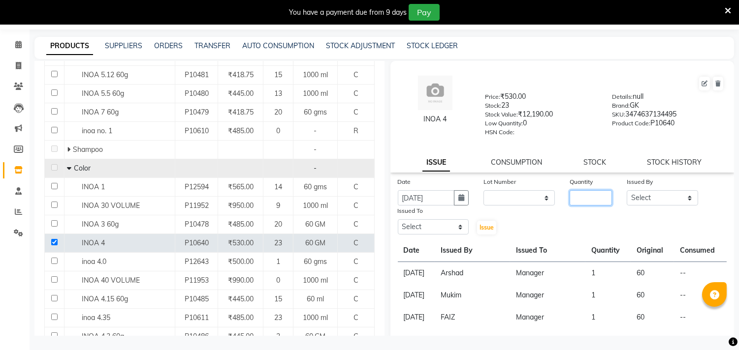
click at [573, 195] on input "number" at bounding box center [590, 197] width 42 height 15
type input "1"
click at [645, 188] on div "Issued By" at bounding box center [662, 184] width 71 height 14
click at [651, 190] on div "Issued By" at bounding box center [662, 184] width 71 height 14
click at [652, 197] on select "Select Aarif AMAN ANJALI Arman Arshad ARSHAD SALMANI ASHU FAIZ gaurav Hanish ha…" at bounding box center [662, 197] width 71 height 15
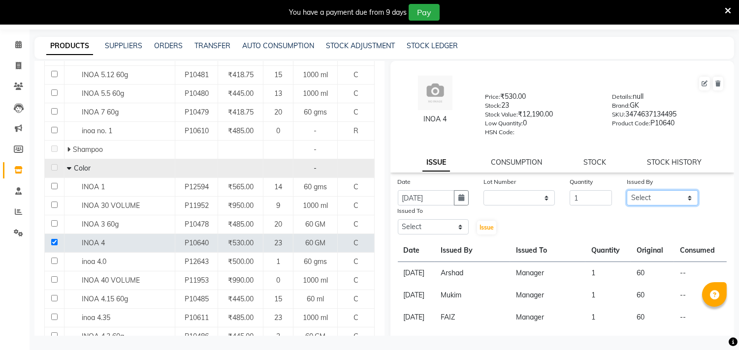
select select "28016"
click at [627, 190] on select "Select Aarif AMAN ANJALI Arman Arshad ARSHAD SALMANI ASHU FAIZ gaurav Hanish ha…" at bounding box center [662, 197] width 71 height 15
click at [440, 233] on select "Select Aarif AMAN ANJALI Arman Arshad ARSHAD SALMANI ASHU FAIZ gaurav Hanish ha…" at bounding box center [433, 227] width 71 height 15
select select "28439"
click at [398, 220] on select "Select Aarif AMAN ANJALI Arman Arshad ARSHAD SALMANI ASHU FAIZ gaurav Hanish ha…" at bounding box center [433, 227] width 71 height 15
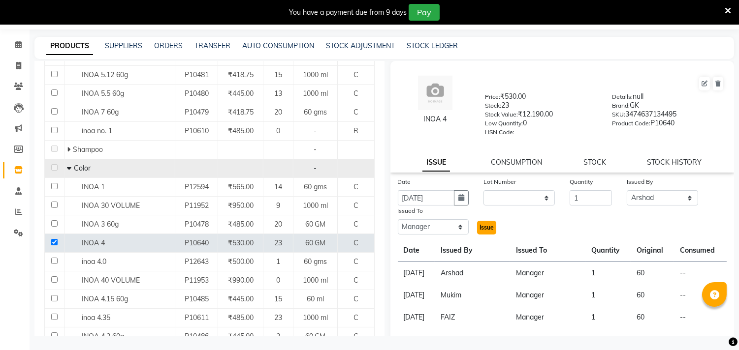
click at [485, 230] on span "Issue" at bounding box center [486, 227] width 14 height 7
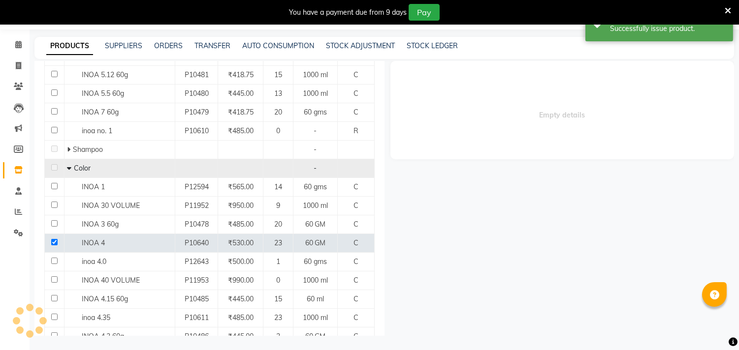
select select
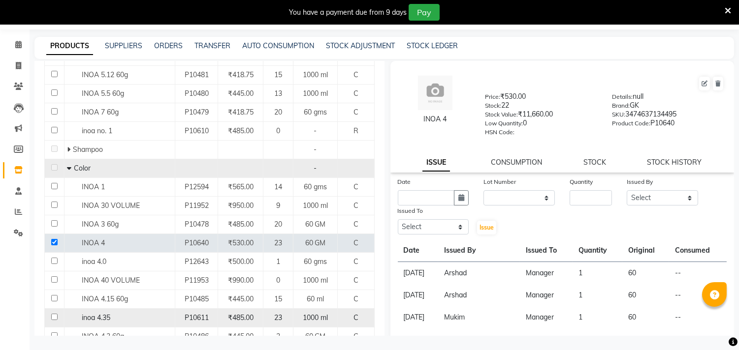
click at [53, 317] on input "checkbox" at bounding box center [54, 317] width 6 height 6
checkbox input "true"
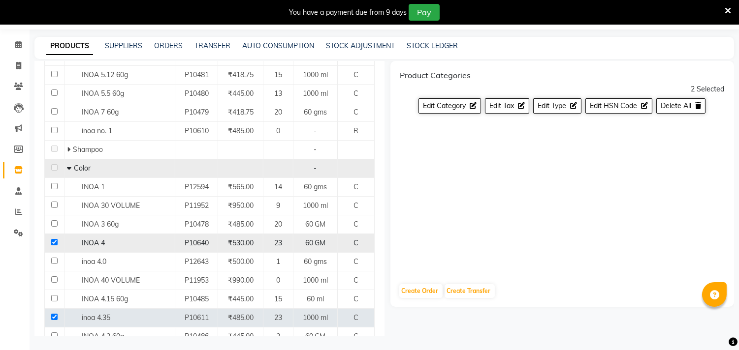
click at [52, 237] on td at bounding box center [55, 243] width 20 height 19
click at [53, 244] on input "checkbox" at bounding box center [54, 242] width 6 height 6
checkbox input "false"
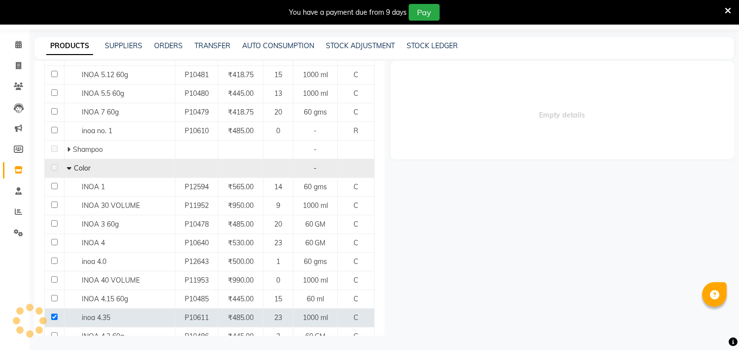
select select
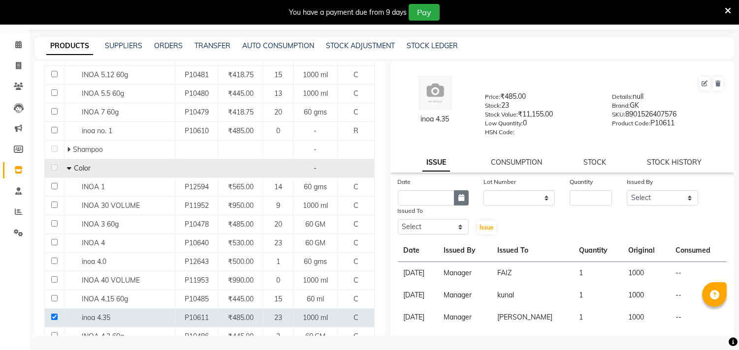
click at [462, 199] on icon "button" at bounding box center [461, 197] width 6 height 7
select select "9"
select select "2025"
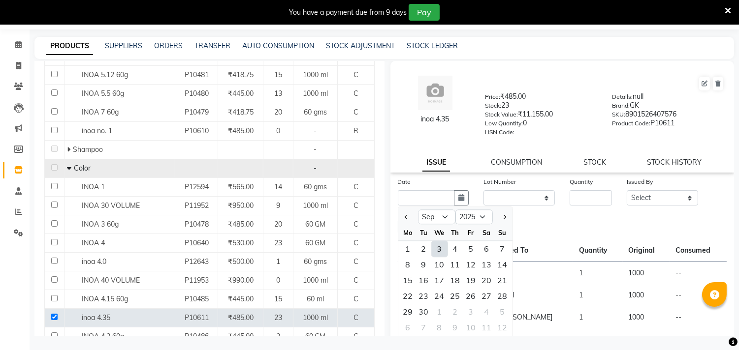
click at [441, 247] on div "3" at bounding box center [440, 249] width 16 height 16
type input "[DATE]"
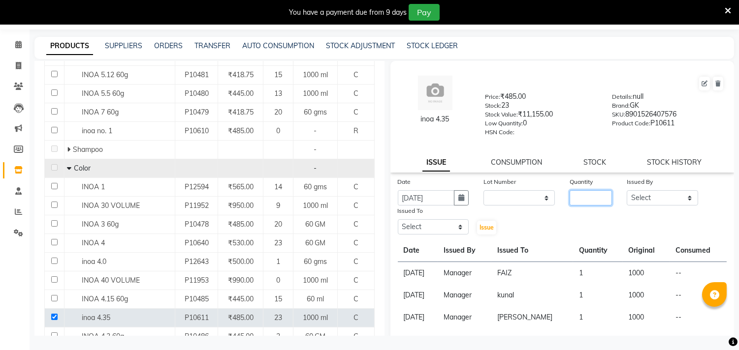
click at [576, 198] on input "number" at bounding box center [590, 197] width 42 height 15
type input "1"
click at [636, 198] on select "Select Aarif AMAN ANJALI Arman Arshad ARSHAD SALMANI ASHU FAIZ gaurav Hanish ha…" at bounding box center [662, 197] width 71 height 15
select select "28439"
click at [627, 190] on select "Select Aarif AMAN ANJALI Arman Arshad ARSHAD SALMANI ASHU FAIZ gaurav Hanish ha…" at bounding box center [662, 197] width 71 height 15
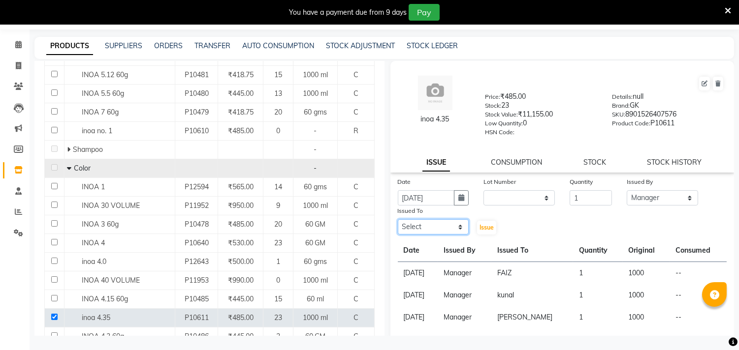
click at [427, 226] on select "Select Aarif AMAN ANJALI Arman Arshad ARSHAD SALMANI ASHU FAIZ gaurav Hanish ha…" at bounding box center [433, 227] width 71 height 15
select select "28439"
click at [398, 220] on select "Select Aarif AMAN ANJALI Arman Arshad ARSHAD SALMANI ASHU FAIZ gaurav Hanish ha…" at bounding box center [433, 227] width 71 height 15
click at [477, 229] on button "Issue" at bounding box center [486, 228] width 19 height 14
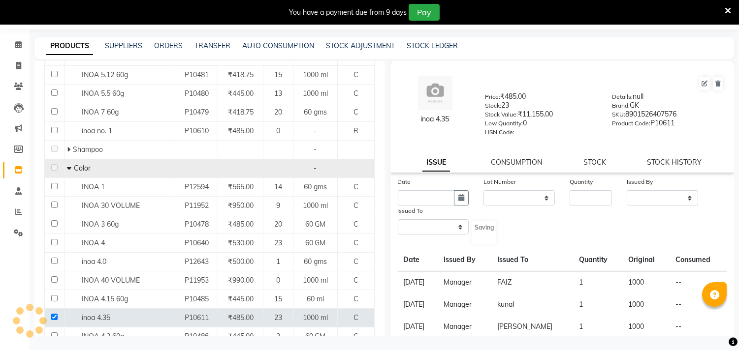
select select
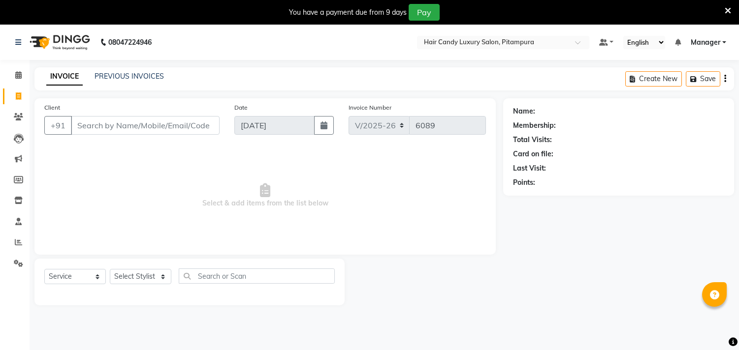
select select "4720"
select select "service"
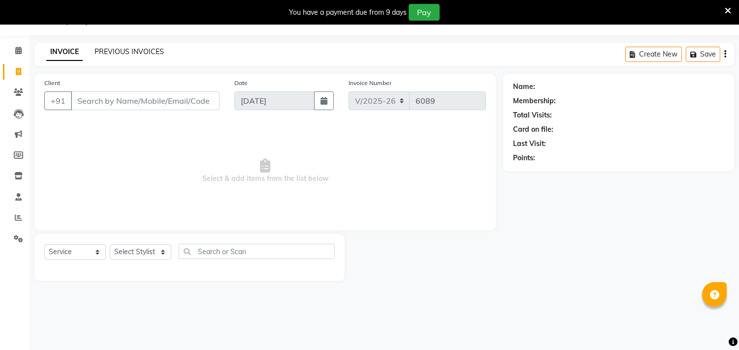
click at [127, 48] on link "PREVIOUS INVOICES" at bounding box center [128, 51] width 69 height 9
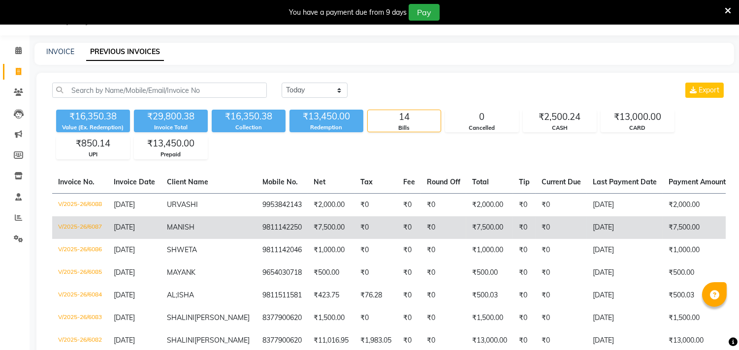
click at [256, 227] on td "9811142250" at bounding box center [281, 228] width 51 height 23
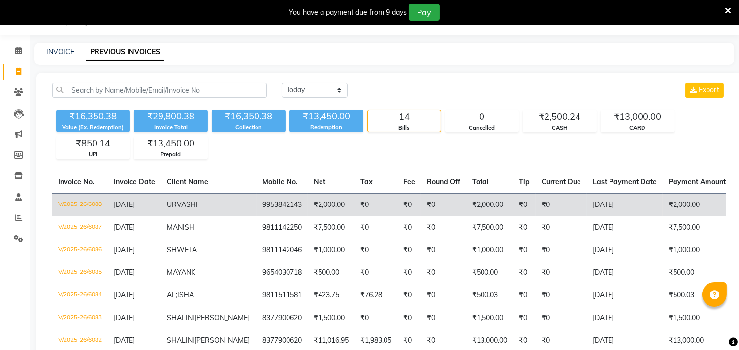
click at [206, 212] on td "URVASHI" at bounding box center [208, 204] width 95 height 23
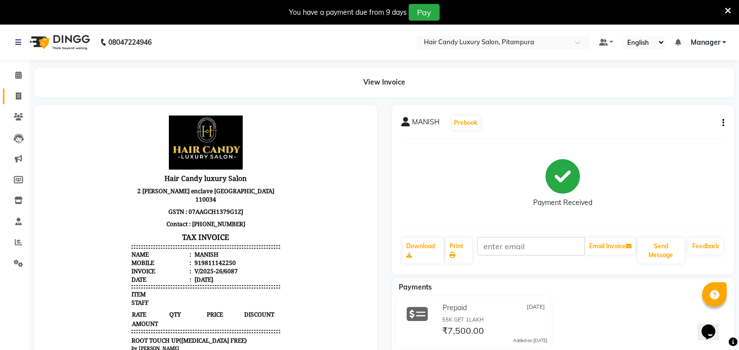
click at [18, 96] on icon at bounding box center [18, 96] width 5 height 7
select select "service"
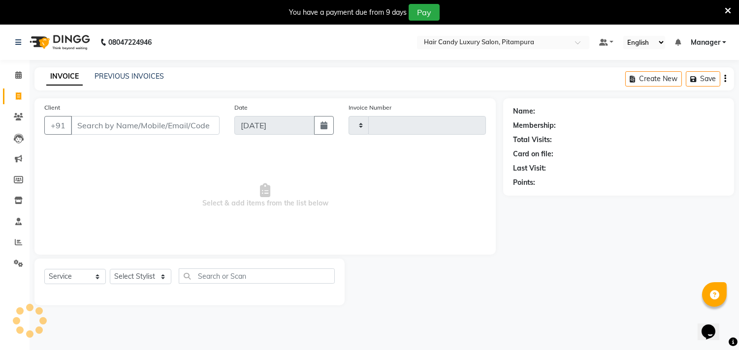
scroll to position [25, 0]
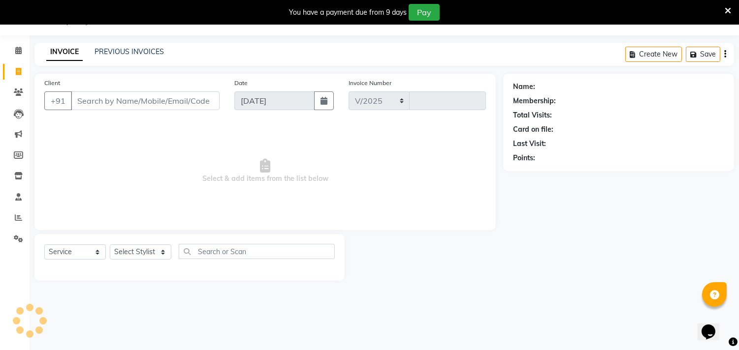
select select "4720"
type input "6089"
click at [17, 75] on icon at bounding box center [18, 71] width 5 height 7
select select "service"
type input "6089"
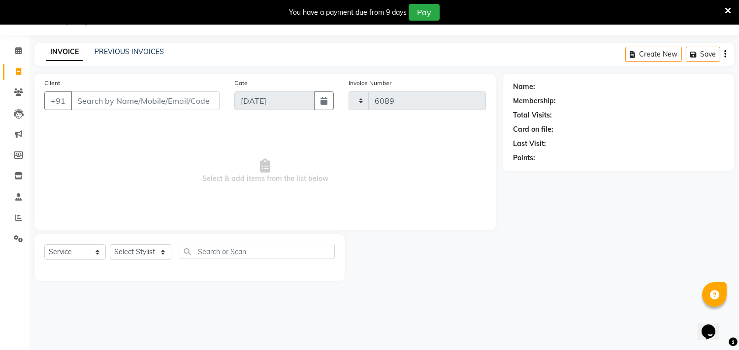
select select "4720"
click at [131, 55] on link "PREVIOUS INVOICES" at bounding box center [128, 51] width 69 height 9
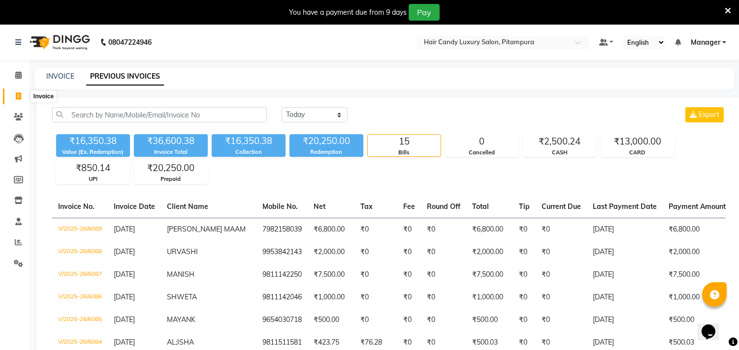
click at [22, 95] on span at bounding box center [18, 96] width 17 height 11
select select "service"
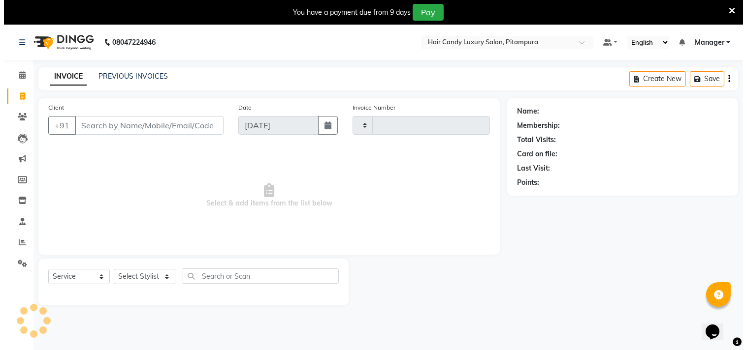
scroll to position [25, 0]
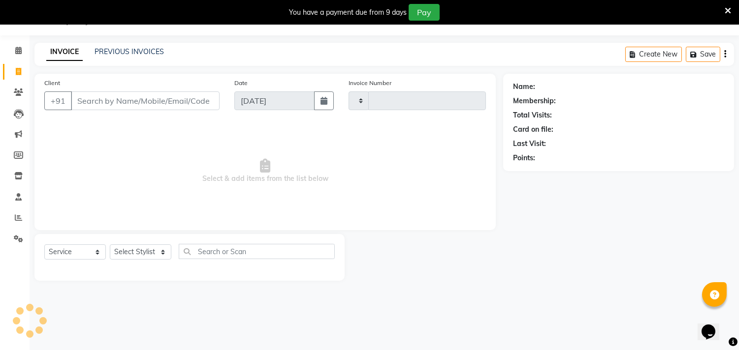
type input "6090"
select select "4720"
click at [169, 95] on input "Client" at bounding box center [145, 101] width 149 height 19
type input "8228447530"
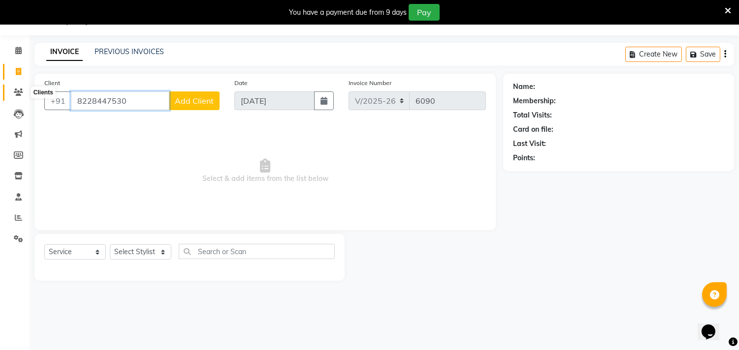
drag, startPoint x: 148, startPoint y: 99, endPoint x: 16, endPoint y: 97, distance: 131.9
click at [16, 97] on app-home "08047224946 Select Location × Hair Candy Luxury Salon, Pitampura Default Panel …" at bounding box center [369, 148] width 739 height 296
type input "8447530975"
click at [203, 99] on span "Add Client" at bounding box center [194, 101] width 39 height 10
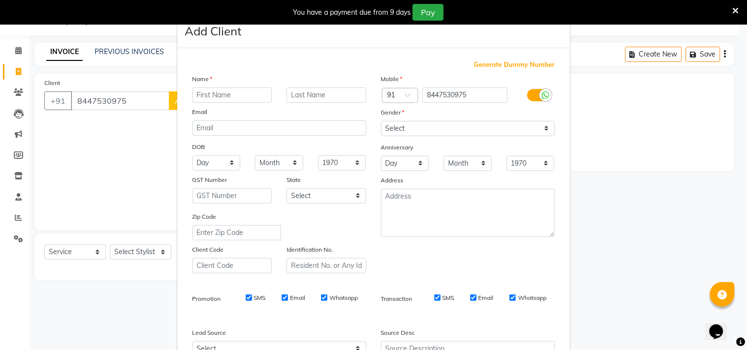
click at [248, 95] on input "text" at bounding box center [232, 95] width 80 height 15
type input "SAKSHI"
click at [428, 131] on select "Select [DEMOGRAPHIC_DATA] [DEMOGRAPHIC_DATA] Other Prefer Not To Say" at bounding box center [468, 128] width 174 height 15
select select "[DEMOGRAPHIC_DATA]"
click at [381, 121] on select "Select [DEMOGRAPHIC_DATA] [DEMOGRAPHIC_DATA] Other Prefer Not To Say" at bounding box center [468, 128] width 174 height 15
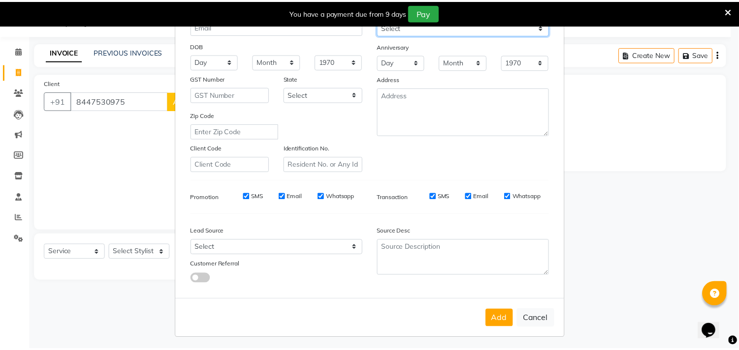
scroll to position [104, 0]
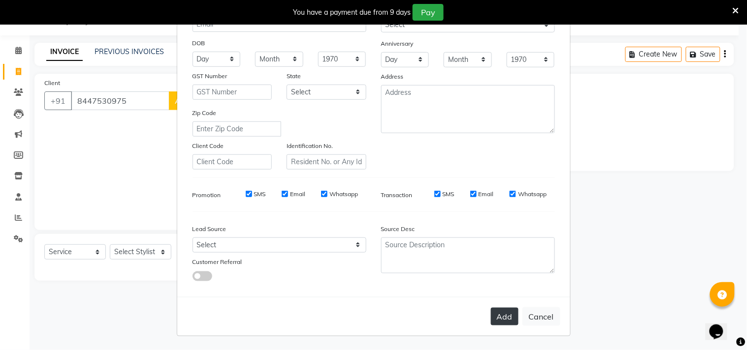
click at [500, 318] on button "Add" at bounding box center [505, 317] width 28 height 18
select select
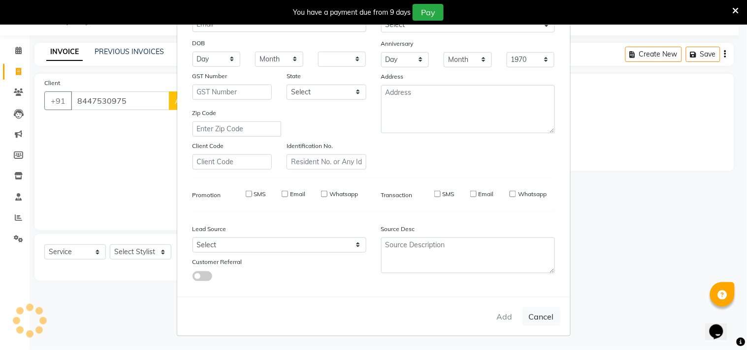
select select
checkbox input "false"
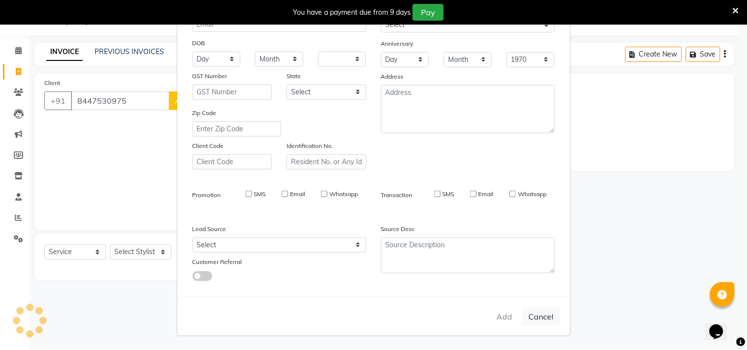
checkbox input "false"
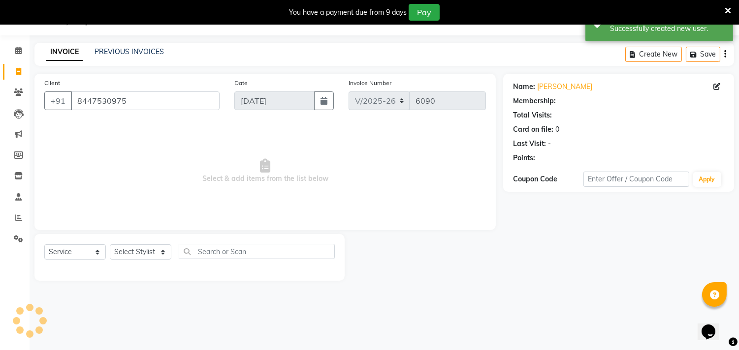
select select "1: Object"
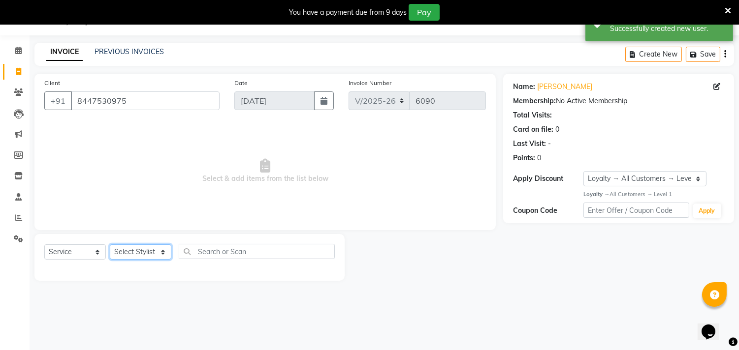
drag, startPoint x: 146, startPoint y: 256, endPoint x: 146, endPoint y: 246, distance: 9.9
click at [146, 256] on select "Select Stylist Aarif AMAN ANJALI Arman Arshad ARSHAD SALMANI ASHU FAIZ gaurav H…" at bounding box center [141, 252] width 62 height 15
select select "60684"
click at [110, 245] on select "Select Stylist Aarif AMAN ANJALI Arman Arshad ARSHAD SALMANI ASHU FAIZ gaurav H…" at bounding box center [141, 252] width 62 height 15
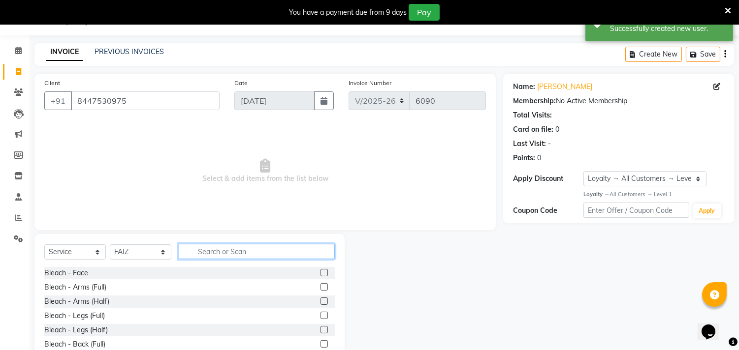
click at [224, 249] on input "text" at bounding box center [257, 251] width 156 height 15
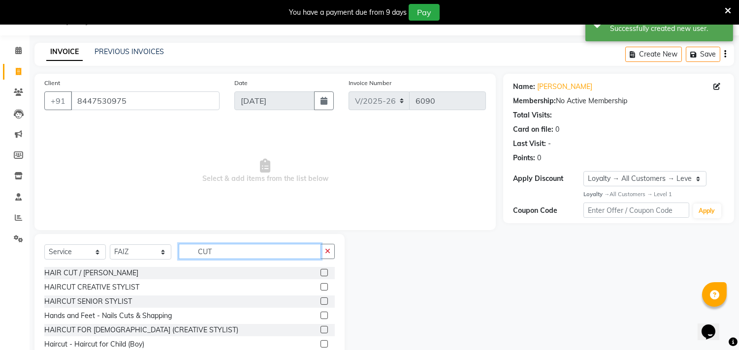
type input "CUT"
click at [320, 303] on label at bounding box center [323, 301] width 7 height 7
click at [320, 303] on input "checkbox" at bounding box center [323, 302] width 6 height 6
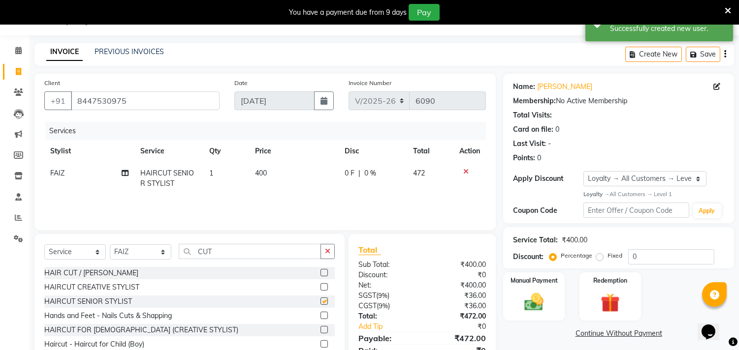
checkbox input "false"
click at [466, 171] on icon at bounding box center [465, 171] width 5 height 7
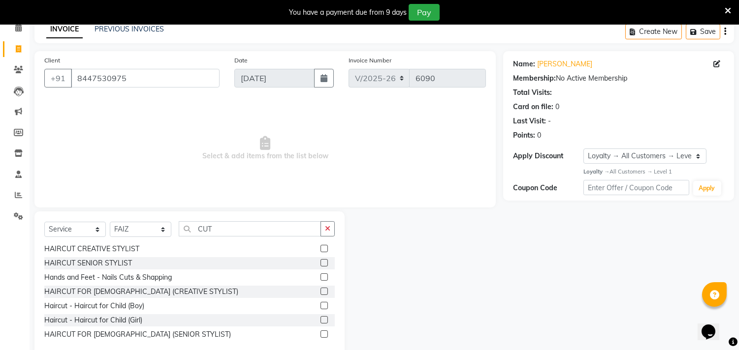
scroll to position [68, 0]
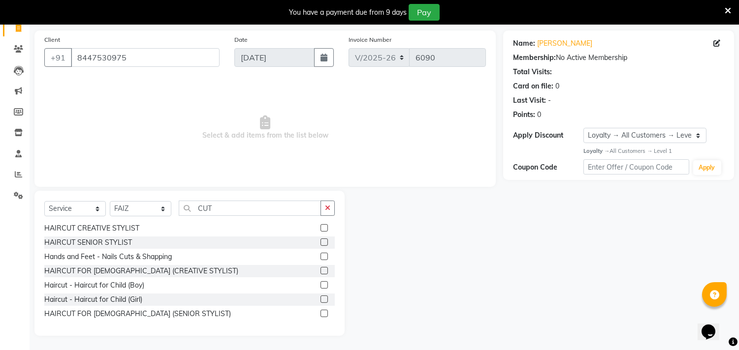
click at [320, 314] on label at bounding box center [323, 313] width 7 height 7
click at [320, 314] on input "checkbox" at bounding box center [323, 314] width 6 height 6
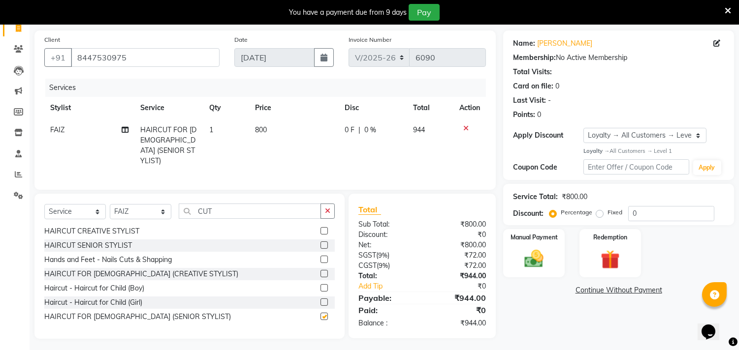
checkbox input "false"
drag, startPoint x: 248, startPoint y: 209, endPoint x: 165, endPoint y: 215, distance: 83.4
click at [165, 214] on div "Select Service Product Membership Package Voucher Prepaid Gift Card Select Styl…" at bounding box center [189, 215] width 290 height 23
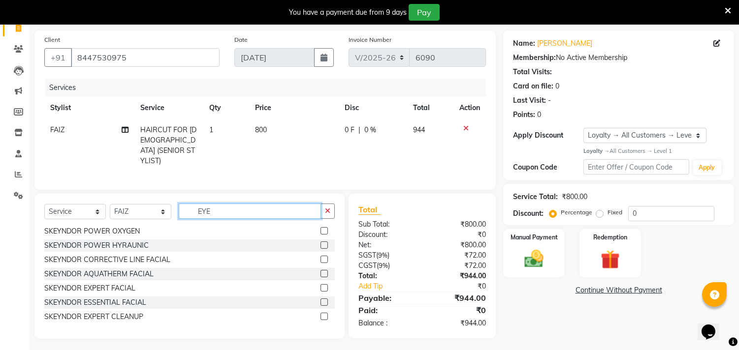
scroll to position [0, 0]
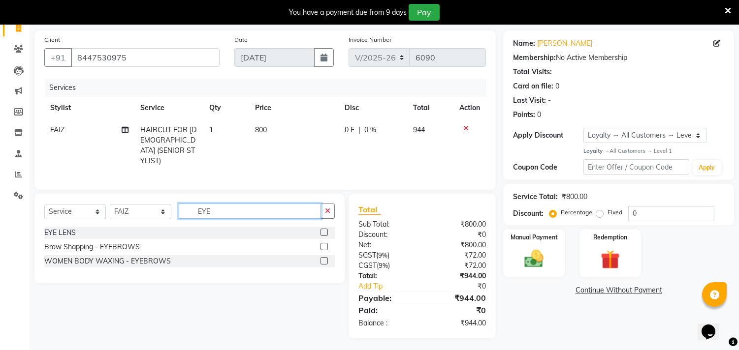
type input "EYE"
click at [133, 204] on select "Select Stylist [PERSON_NAME] [PERSON_NAME] [PERSON_NAME] [PERSON_NAME] [PERSON_…" at bounding box center [141, 211] width 62 height 15
select select "54113"
click at [110, 204] on select "Select Stylist [PERSON_NAME] [PERSON_NAME] [PERSON_NAME] [PERSON_NAME] [PERSON_…" at bounding box center [141, 211] width 62 height 15
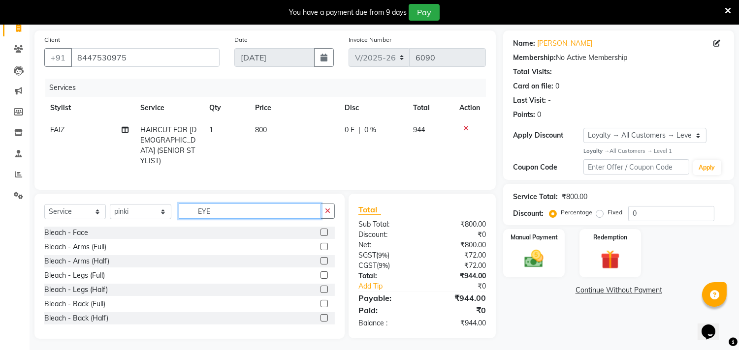
click at [217, 205] on input "EYE" at bounding box center [250, 211] width 142 height 15
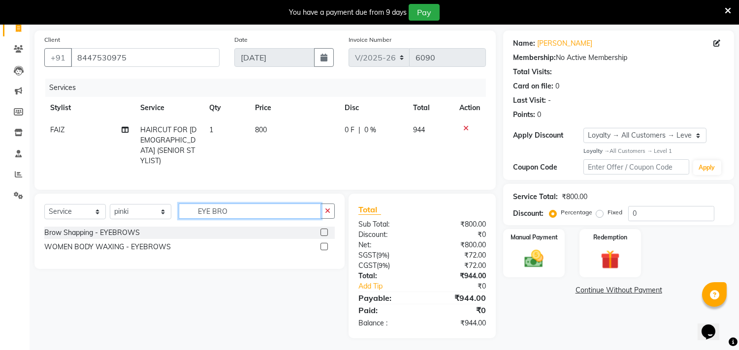
type input "EYE BRO"
click at [321, 229] on label at bounding box center [323, 232] width 7 height 7
click at [321, 230] on input "checkbox" at bounding box center [323, 233] width 6 height 6
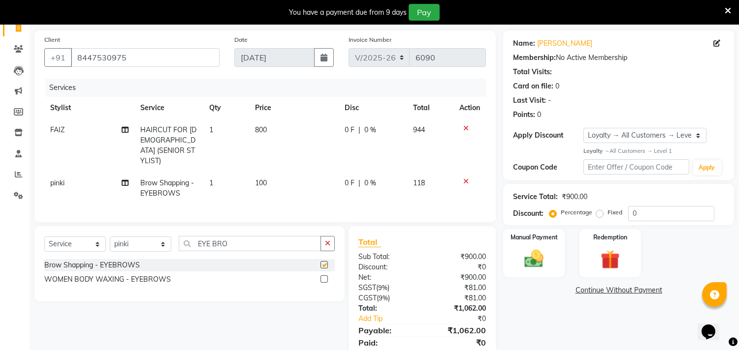
checkbox input "false"
click at [253, 242] on input "EYE BRO" at bounding box center [250, 243] width 142 height 15
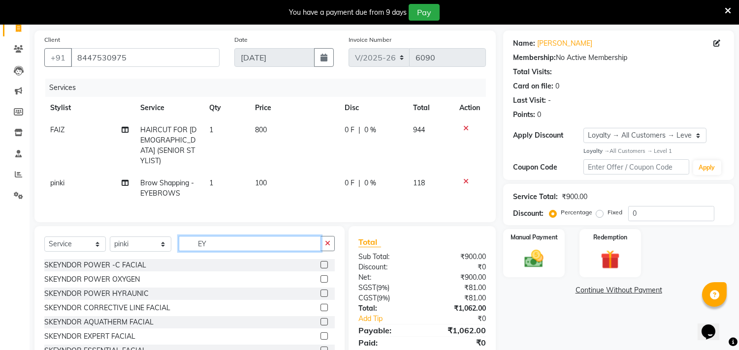
type input "E"
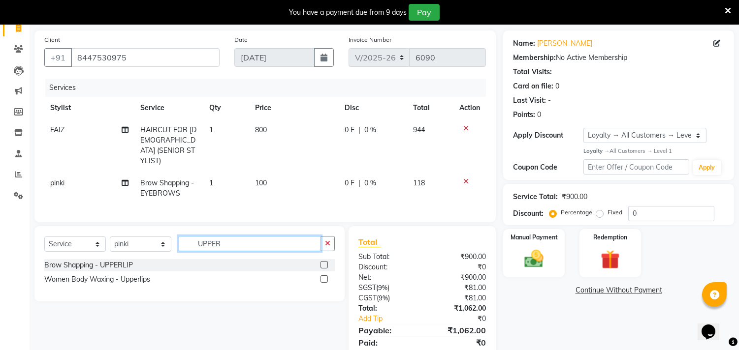
type input "UPPER"
click at [323, 276] on label at bounding box center [323, 279] width 7 height 7
click at [323, 277] on input "checkbox" at bounding box center [323, 280] width 6 height 6
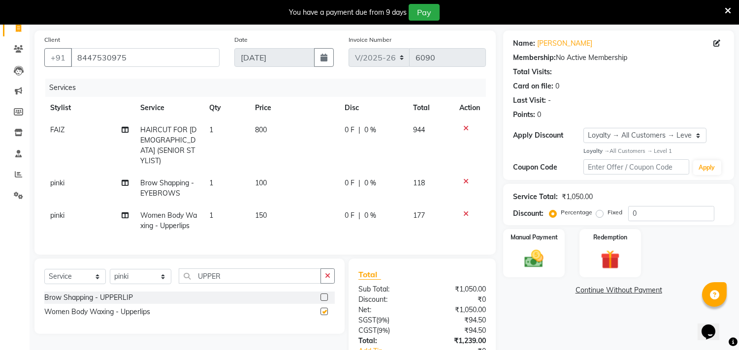
checkbox input "false"
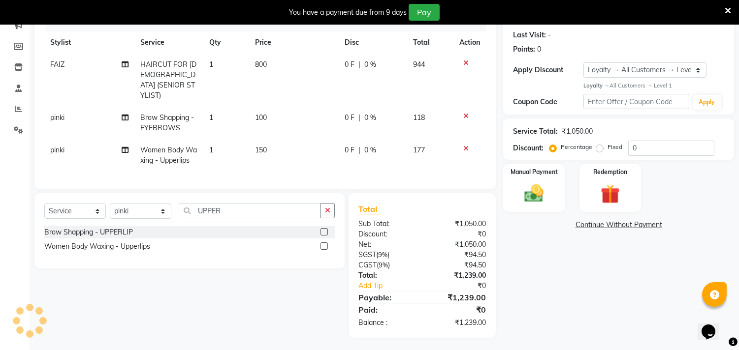
scroll to position [134, 0]
drag, startPoint x: 555, startPoint y: 185, endPoint x: 557, endPoint y: 198, distance: 12.9
click at [555, 185] on div "Manual Payment" at bounding box center [534, 187] width 64 height 50
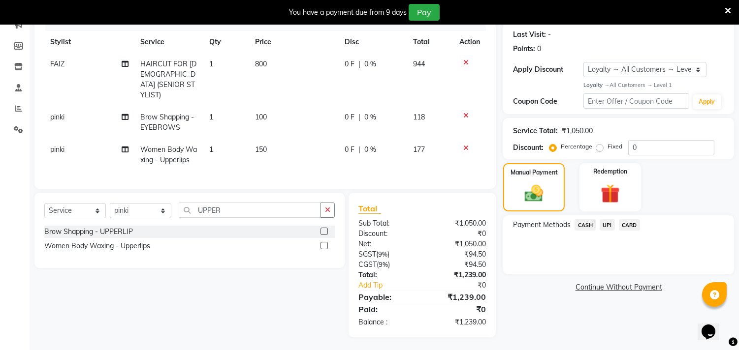
click at [612, 225] on span "UPI" at bounding box center [606, 225] width 15 height 11
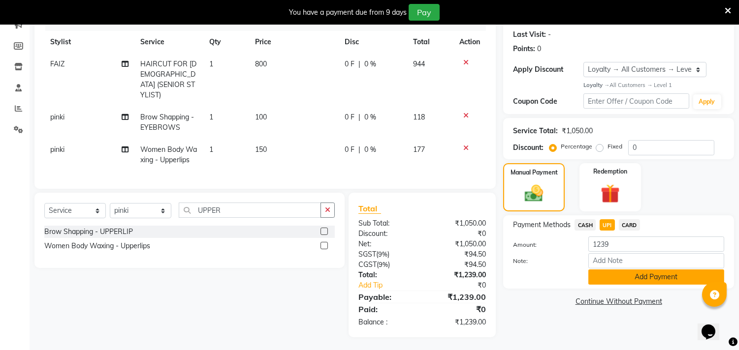
click at [627, 280] on button "Add Payment" at bounding box center [656, 277] width 136 height 15
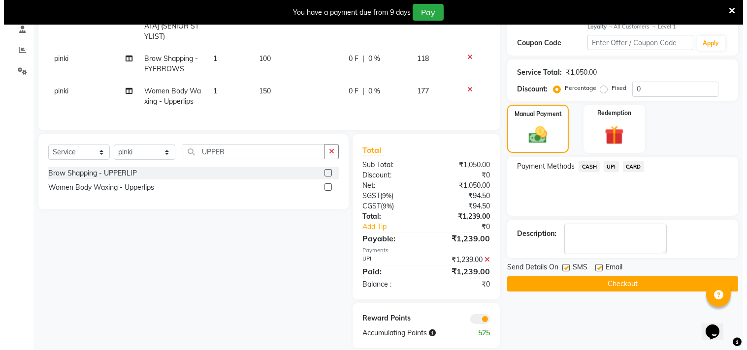
scroll to position [203, 0]
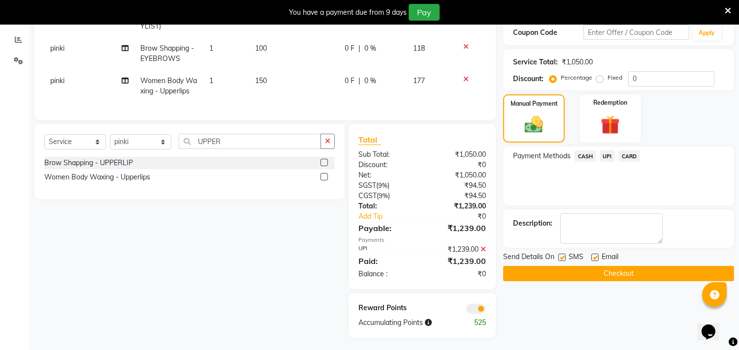
click at [477, 307] on span at bounding box center [476, 309] width 20 height 10
click at [486, 311] on input "checkbox" at bounding box center [486, 311] width 0 height 0
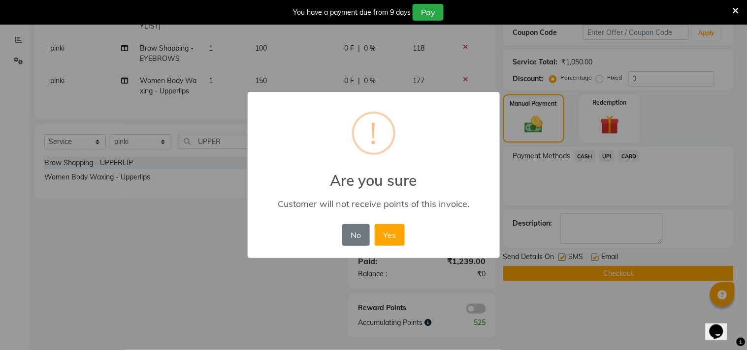
drag, startPoint x: 401, startPoint y: 230, endPoint x: 463, endPoint y: 243, distance: 63.2
click at [401, 232] on button "Yes" at bounding box center [390, 235] width 30 height 22
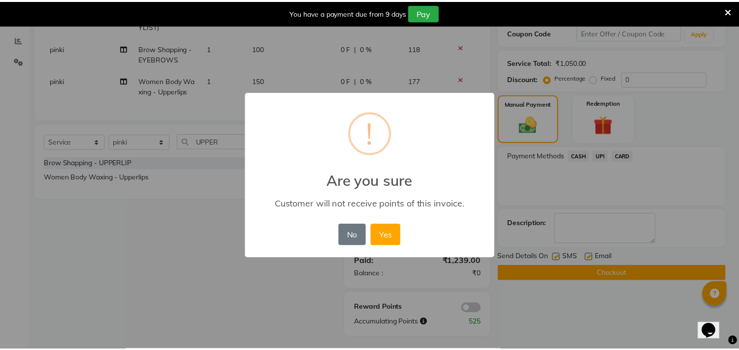
scroll to position [188, 0]
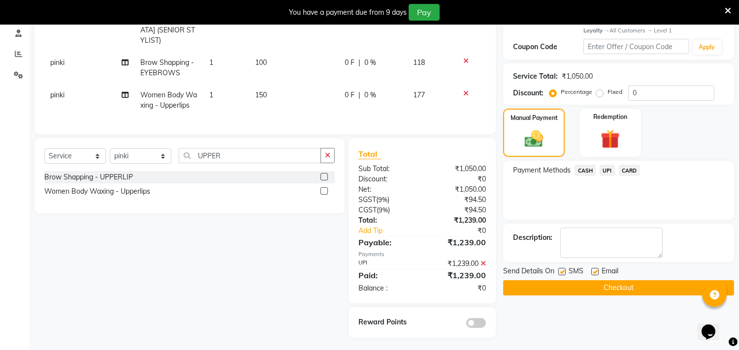
click at [589, 291] on button "Checkout" at bounding box center [618, 288] width 231 height 15
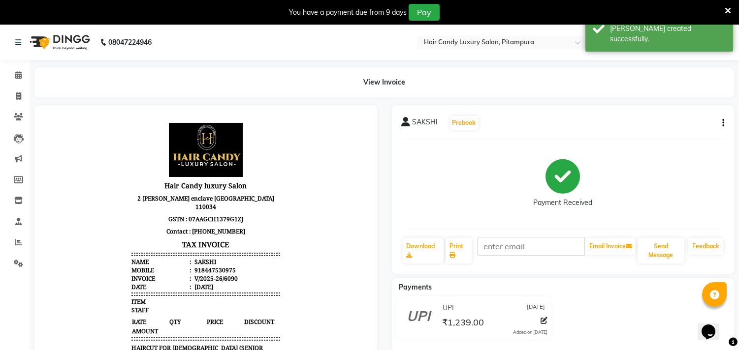
click at [727, 10] on icon at bounding box center [727, 10] width 6 height 9
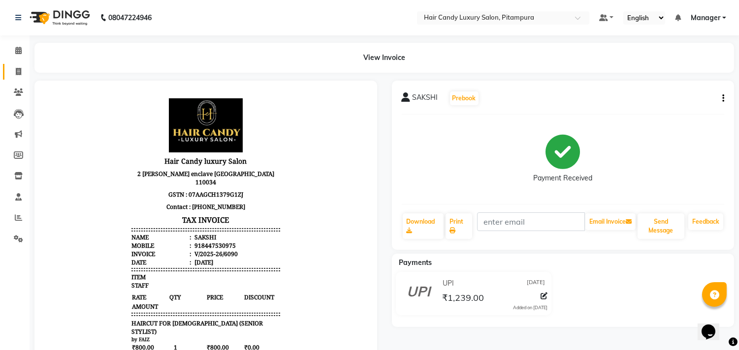
click at [17, 77] on link "Invoice" at bounding box center [15, 72] width 24 height 16
select select "service"
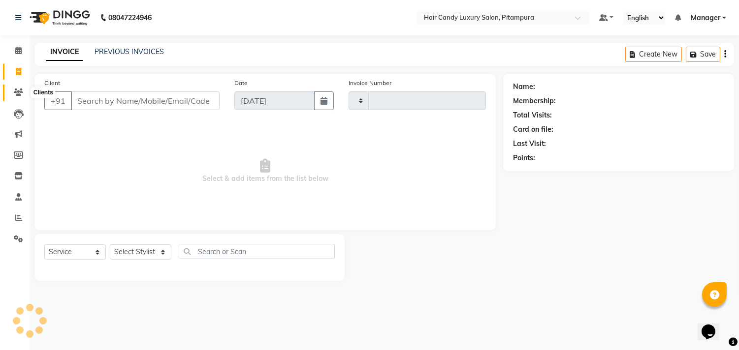
type input "6091"
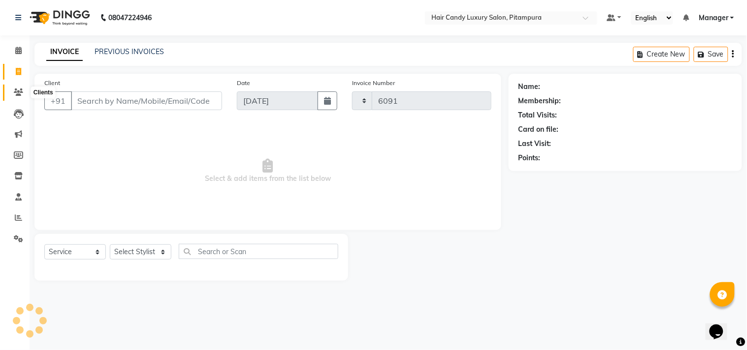
click at [17, 94] on icon at bounding box center [18, 92] width 9 height 7
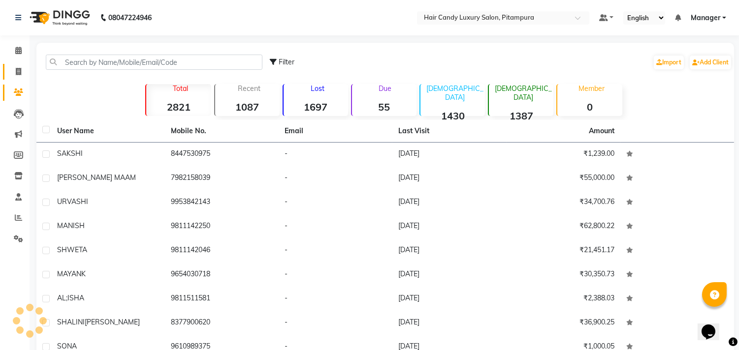
click at [21, 67] on span at bounding box center [18, 71] width 17 height 11
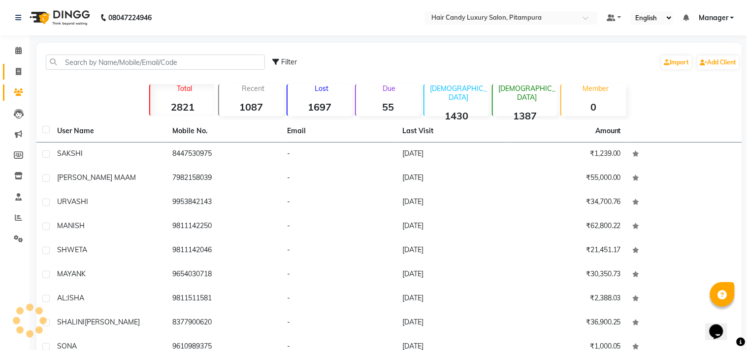
select select "4720"
select select "service"
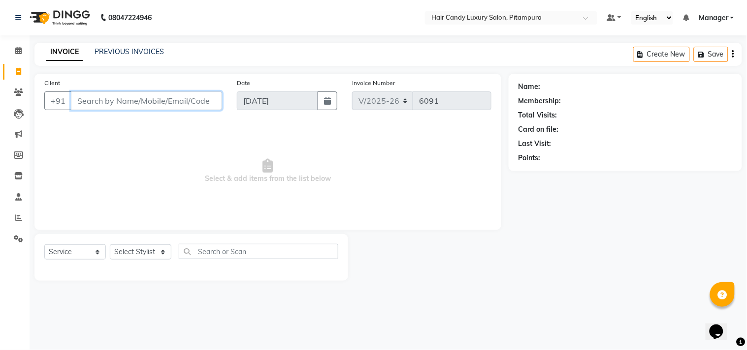
click at [151, 106] on input "Client" at bounding box center [146, 101] width 151 height 19
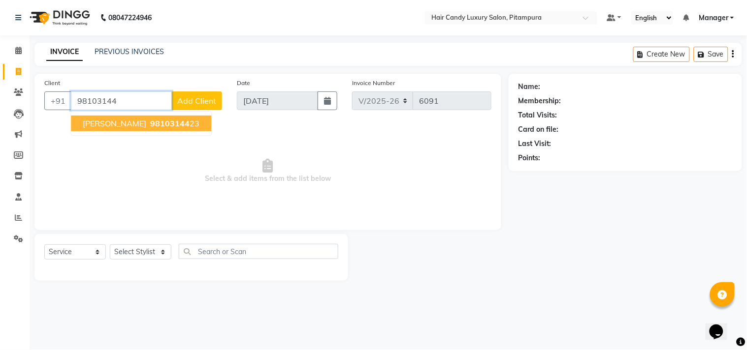
click at [130, 128] on span "POONAM GOEL" at bounding box center [114, 124] width 63 height 10
type input "9810314423"
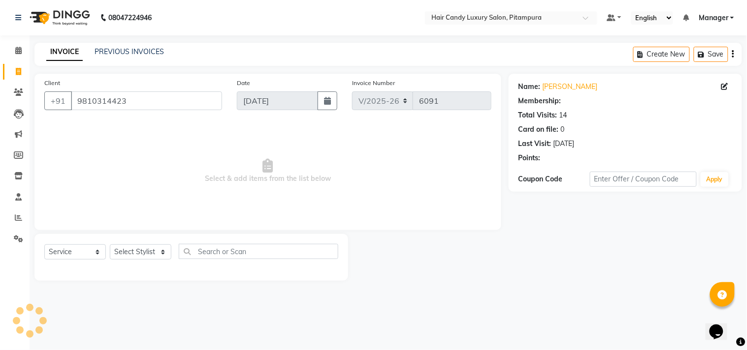
select select "1: Object"
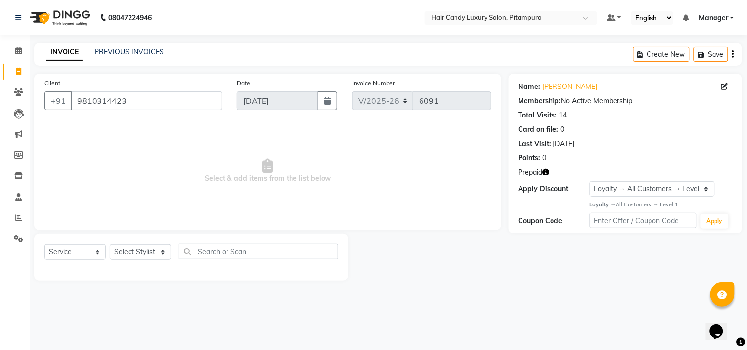
click at [547, 174] on icon "button" at bounding box center [545, 172] width 7 height 7
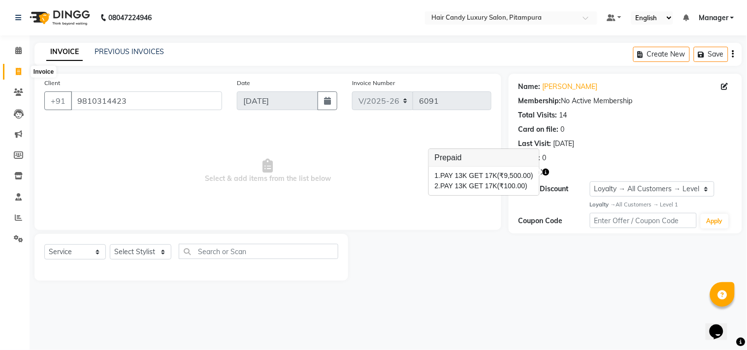
click at [21, 70] on icon at bounding box center [18, 71] width 5 height 7
select select "service"
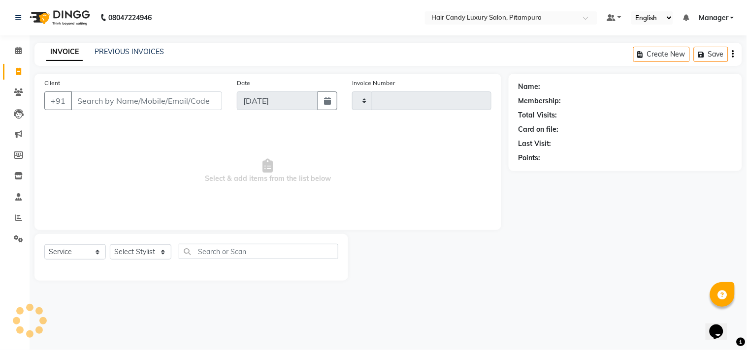
type input "6091"
select select "4720"
click at [154, 47] on div "PREVIOUS INVOICES" at bounding box center [128, 52] width 69 height 10
click at [113, 50] on link "PREVIOUS INVOICES" at bounding box center [128, 51] width 69 height 9
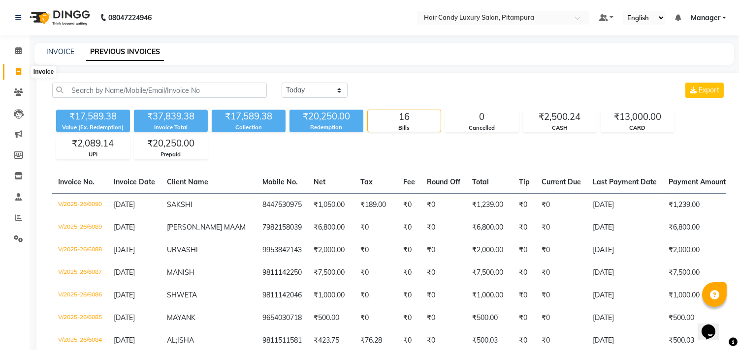
drag, startPoint x: 13, startPoint y: 67, endPoint x: 40, endPoint y: 11, distance: 61.6
click at [14, 66] on span at bounding box center [18, 71] width 17 height 11
select select "service"
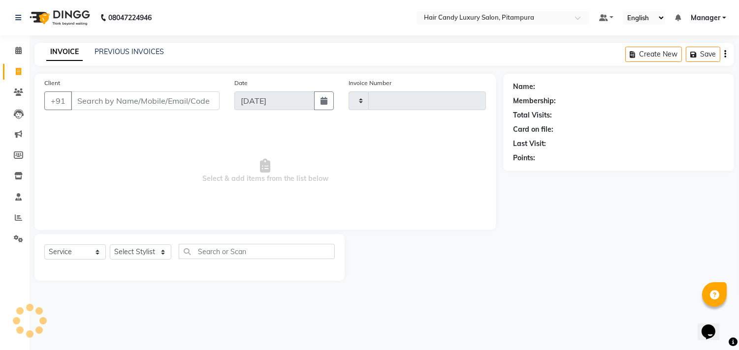
type input "6091"
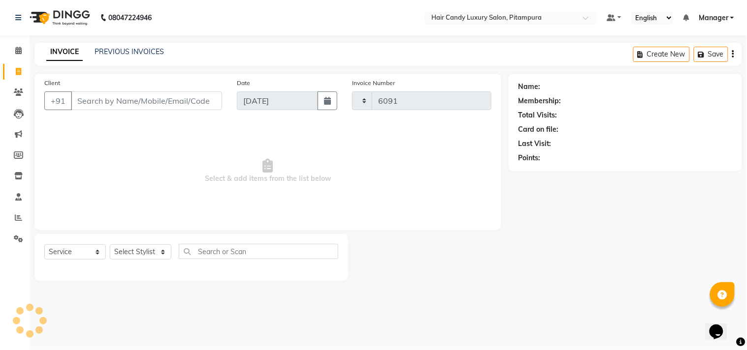
select select "4720"
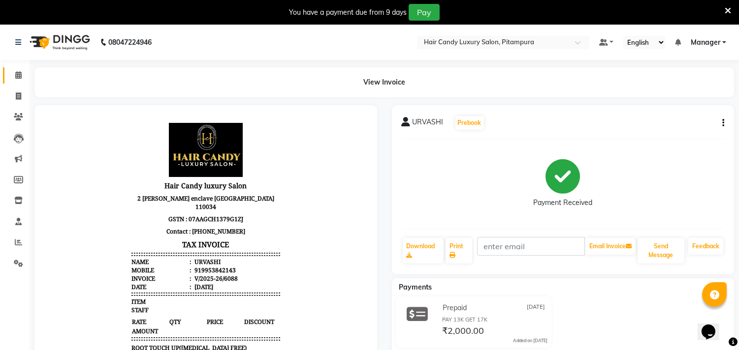
click at [16, 80] on span at bounding box center [18, 75] width 17 height 11
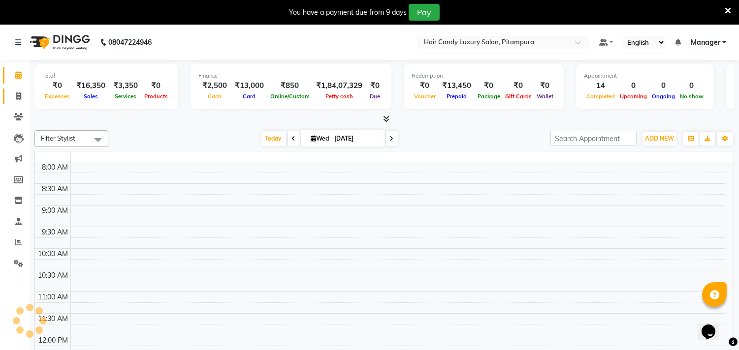
click at [18, 96] on icon at bounding box center [18, 96] width 5 height 7
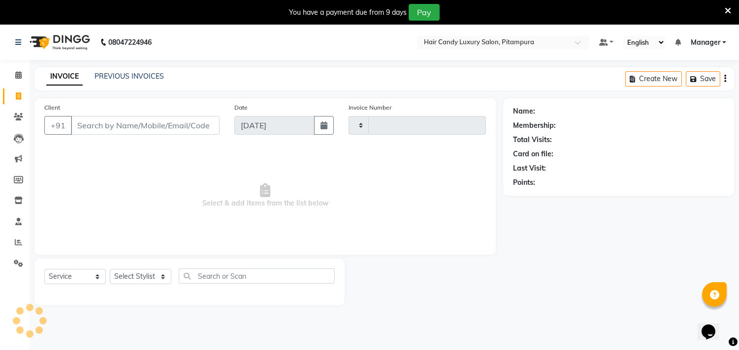
click at [19, 96] on icon at bounding box center [18, 96] width 5 height 7
select select "service"
click at [151, 98] on div "Client +91 Date [DATE] Invoice Number Select & add items from the list below" at bounding box center [264, 176] width 461 height 157
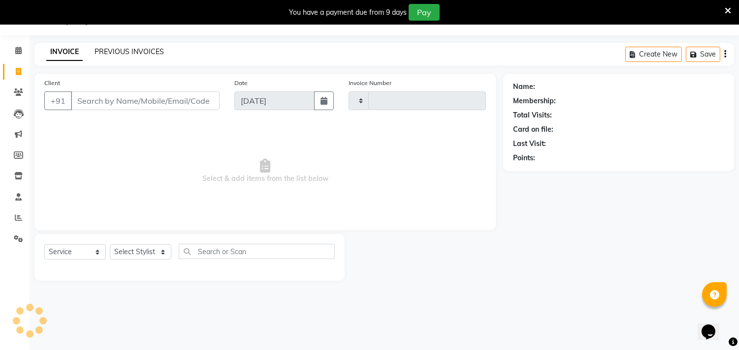
click at [155, 51] on link "PREVIOUS INVOICES" at bounding box center [128, 51] width 69 height 9
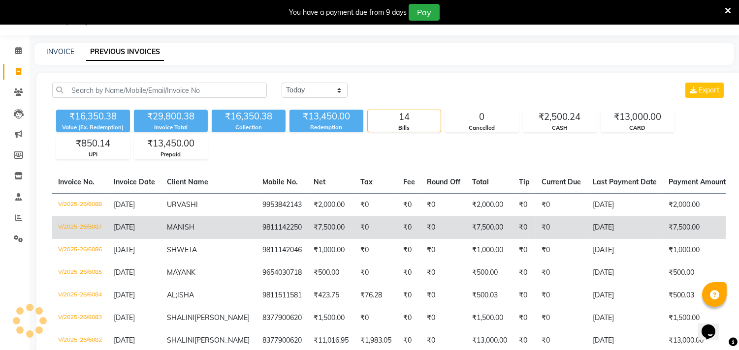
click at [189, 227] on span "MANISH" at bounding box center [181, 227] width 28 height 9
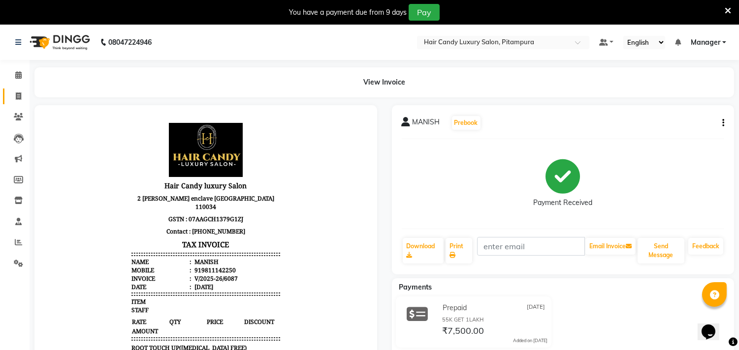
click at [17, 95] on icon at bounding box center [18, 96] width 5 height 7
select select "service"
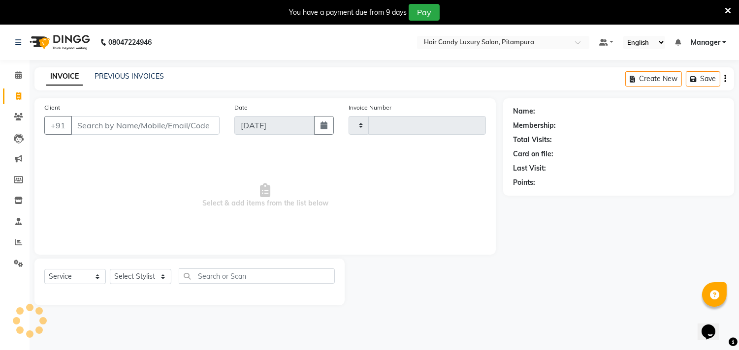
scroll to position [25, 0]
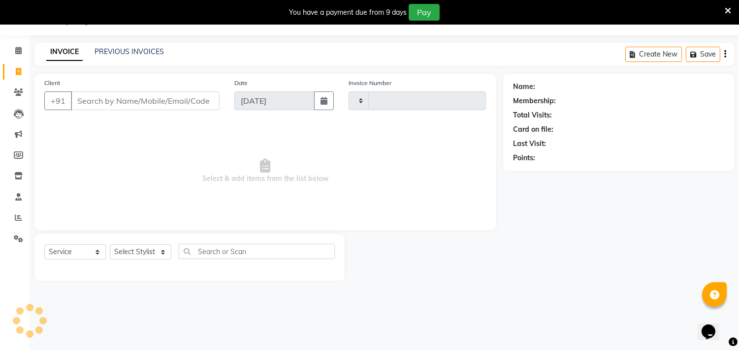
type input "6089"
select select "4720"
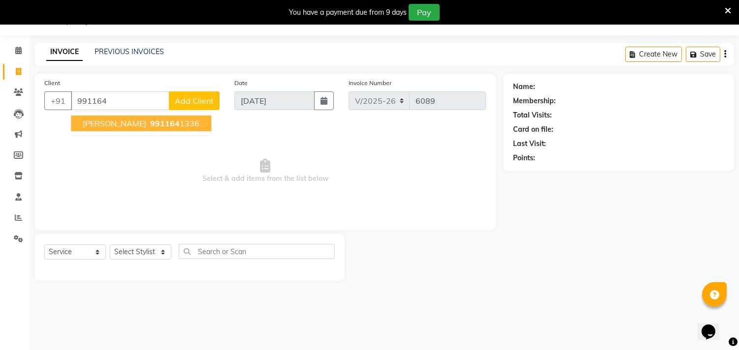
click at [150, 124] on span "991164" at bounding box center [165, 124] width 30 height 10
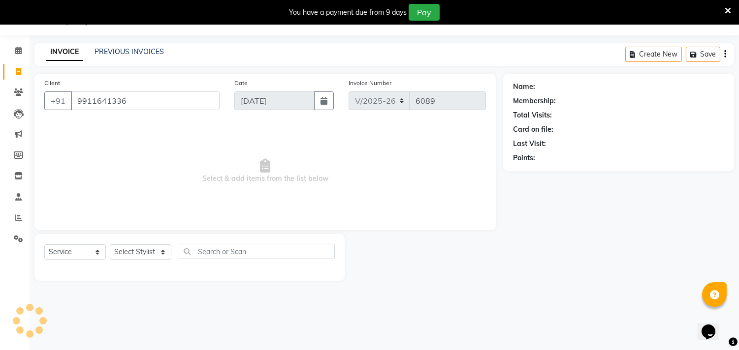
type input "9911641336"
select select "1: Object"
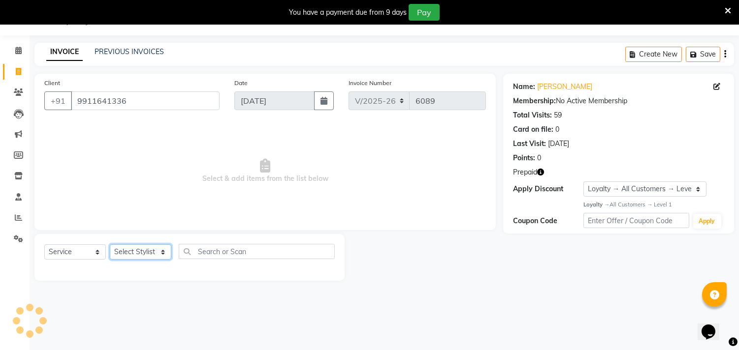
click at [135, 253] on select "Select Stylist [PERSON_NAME] [PERSON_NAME] [PERSON_NAME] [PERSON_NAME] [PERSON_…" at bounding box center [141, 252] width 62 height 15
select select "54113"
click at [110, 245] on select "Select Stylist [PERSON_NAME] [PERSON_NAME] [PERSON_NAME] [PERSON_NAME] [PERSON_…" at bounding box center [141, 252] width 62 height 15
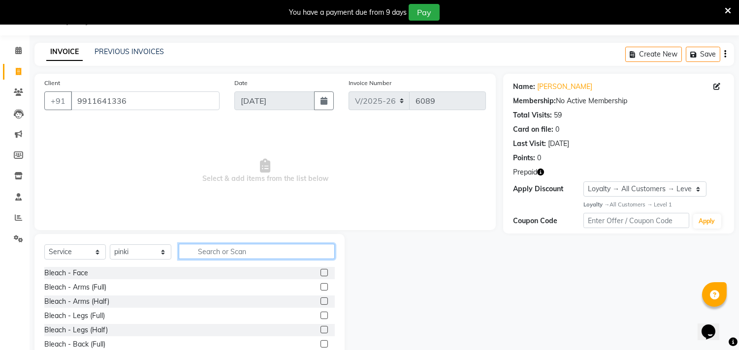
click at [241, 252] on input "text" at bounding box center [257, 251] width 156 height 15
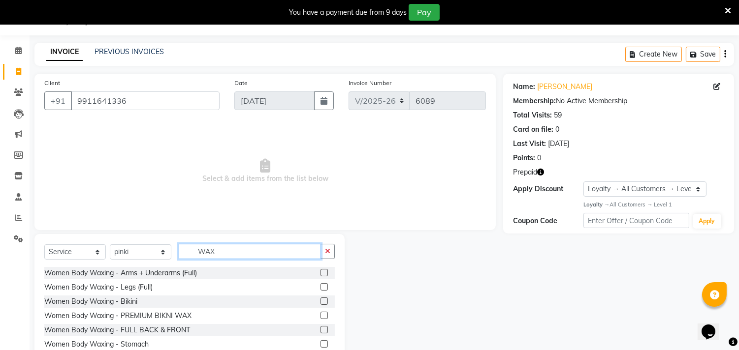
type input "WAX"
click at [320, 273] on label at bounding box center [323, 272] width 7 height 7
click at [320, 273] on input "checkbox" at bounding box center [323, 273] width 6 height 6
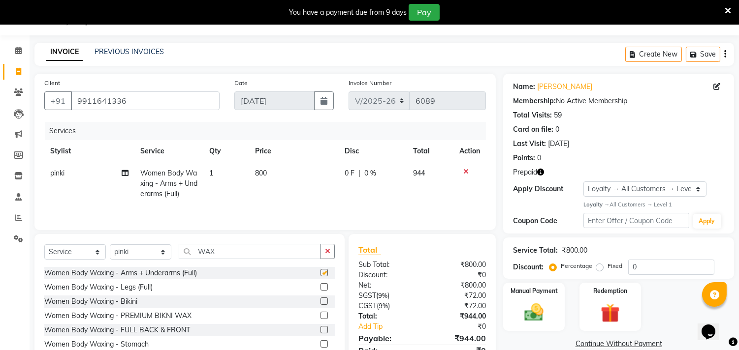
checkbox input "false"
click at [320, 288] on label at bounding box center [323, 286] width 7 height 7
click at [320, 288] on input "checkbox" at bounding box center [323, 287] width 6 height 6
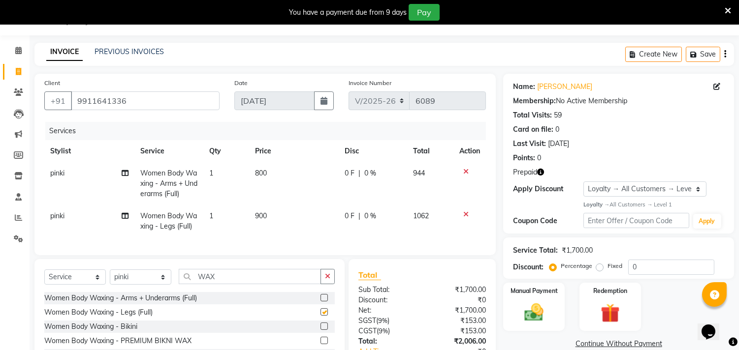
checkbox input "false"
click at [258, 284] on input "WAX" at bounding box center [250, 276] width 142 height 15
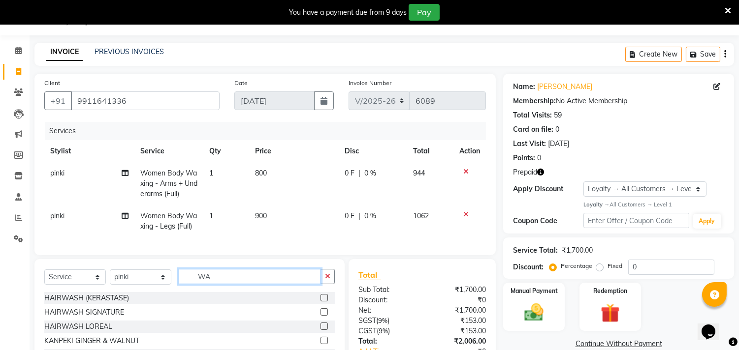
type input "W"
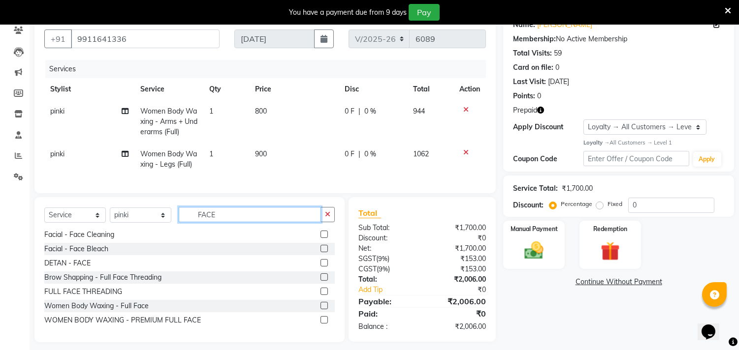
scroll to position [89, 0]
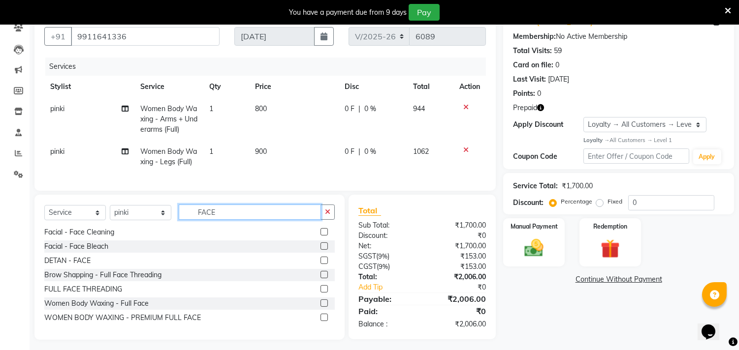
type input "FACE"
click at [320, 307] on label at bounding box center [323, 303] width 7 height 7
click at [320, 307] on input "checkbox" at bounding box center [323, 304] width 6 height 6
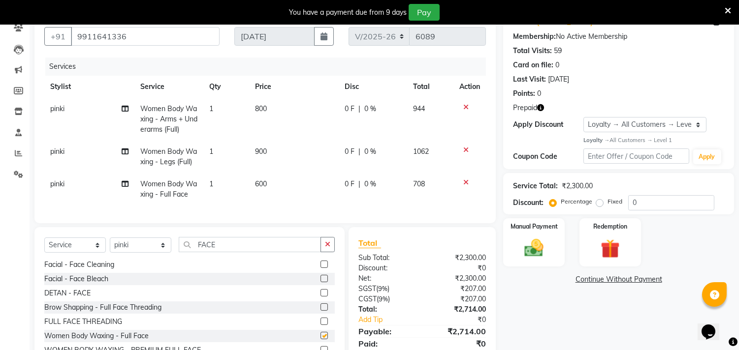
checkbox input "false"
click at [264, 252] on input "FACE" at bounding box center [250, 244] width 142 height 15
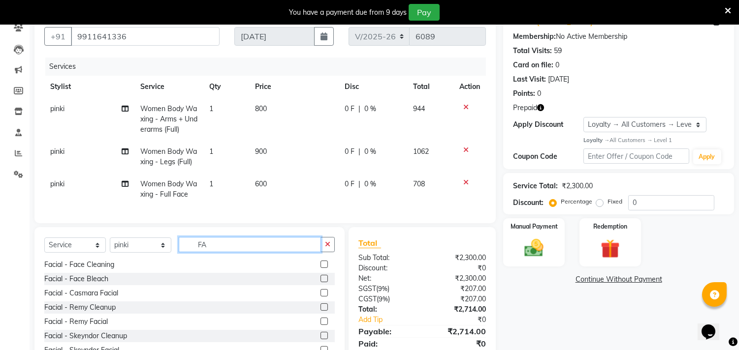
type input "F"
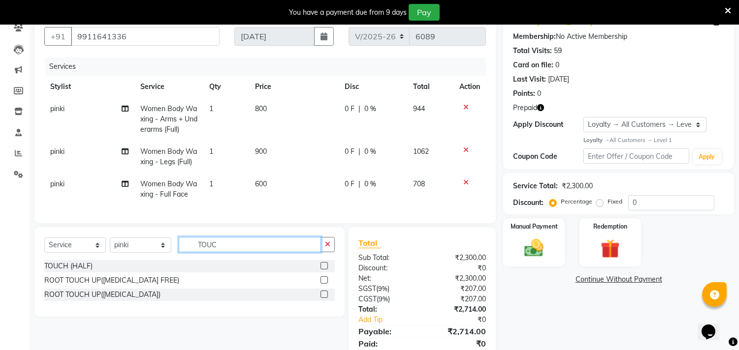
type input "TOUC"
click at [324, 284] on label at bounding box center [323, 280] width 7 height 7
click at [324, 284] on input "checkbox" at bounding box center [323, 281] width 6 height 6
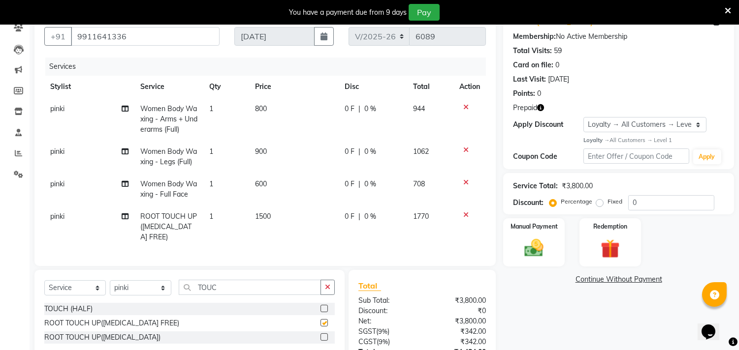
checkbox input "false"
click at [262, 289] on input "TOUC" at bounding box center [250, 287] width 142 height 15
click at [59, 218] on span "pinki" at bounding box center [57, 216] width 14 height 9
select select "54113"
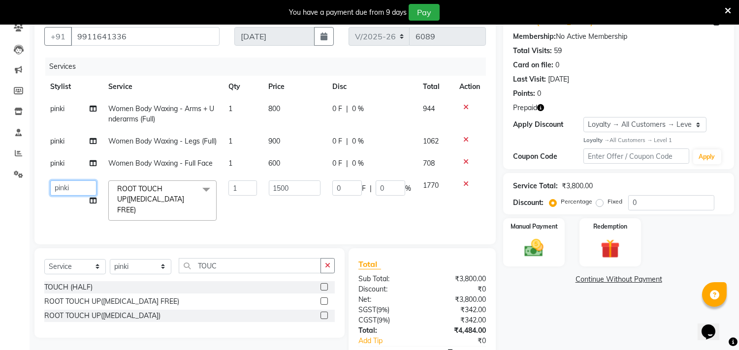
click at [71, 196] on select "[PERSON_NAME] ANJALI [PERSON_NAME] [PERSON_NAME] [PERSON_NAME] [PERSON_NAME] [P…" at bounding box center [73, 188] width 46 height 15
select select "28013"
click at [246, 271] on input "TOUC" at bounding box center [250, 265] width 142 height 15
type input "T"
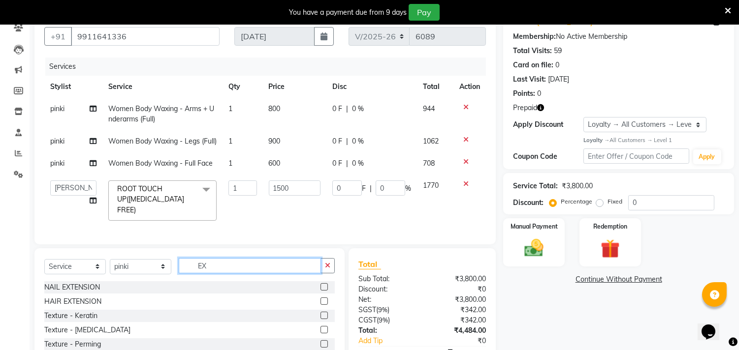
type input "E"
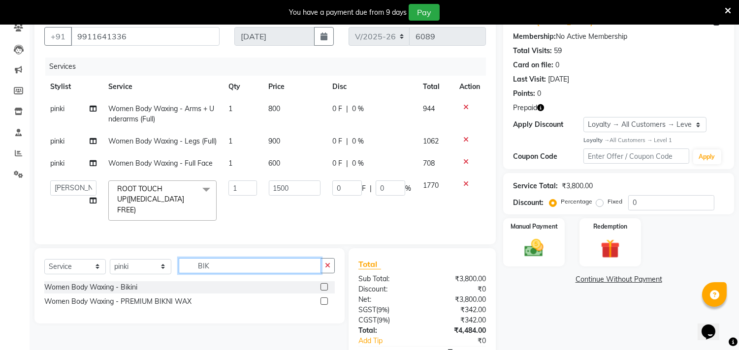
type input "BIK"
click at [324, 291] on label at bounding box center [323, 286] width 7 height 7
click at [324, 291] on input "checkbox" at bounding box center [323, 287] width 6 height 6
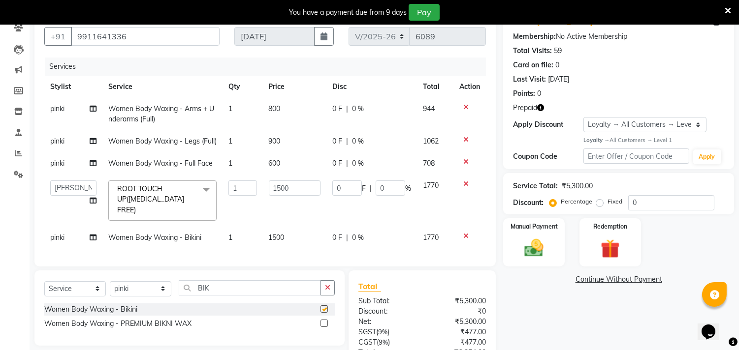
checkbox input "false"
click at [325, 327] on label at bounding box center [323, 323] width 7 height 7
click at [325, 327] on input "checkbox" at bounding box center [323, 324] width 6 height 6
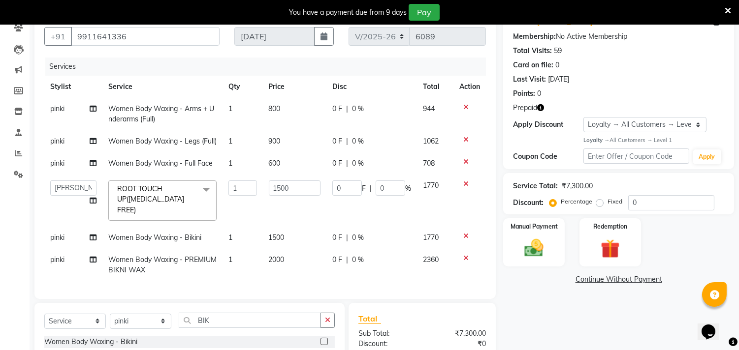
checkbox input "false"
click at [463, 232] on td at bounding box center [469, 238] width 32 height 22
click at [465, 235] on icon at bounding box center [465, 236] width 5 height 7
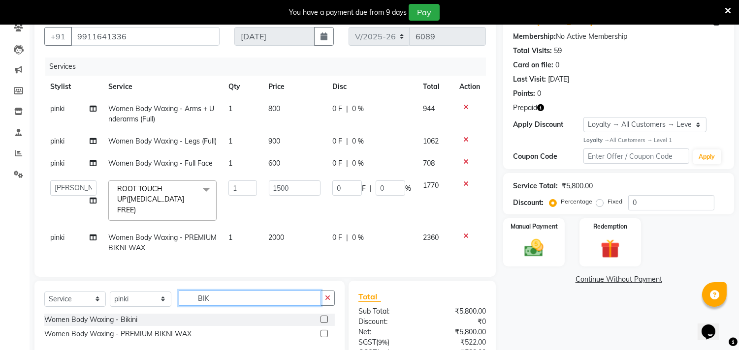
click at [230, 306] on input "BIK" at bounding box center [250, 298] width 142 height 15
click at [138, 307] on select "Select Stylist [PERSON_NAME] [PERSON_NAME] [PERSON_NAME] [PERSON_NAME] [PERSON_…" at bounding box center [141, 299] width 62 height 15
select select "28032"
click at [110, 300] on select "Select Stylist [PERSON_NAME] [PERSON_NAME] [PERSON_NAME] [PERSON_NAME] [PERSON_…" at bounding box center [141, 299] width 62 height 15
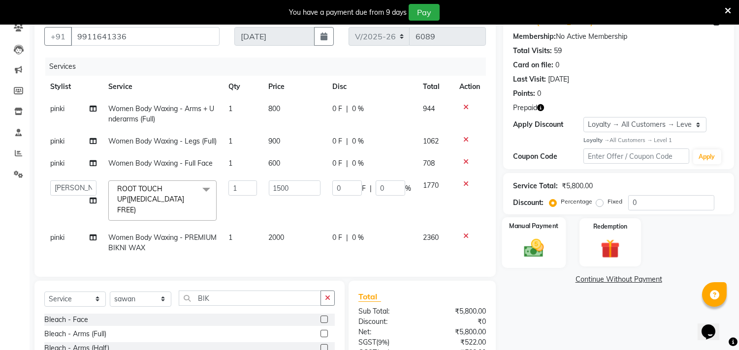
click at [534, 251] on img at bounding box center [534, 248] width 32 height 23
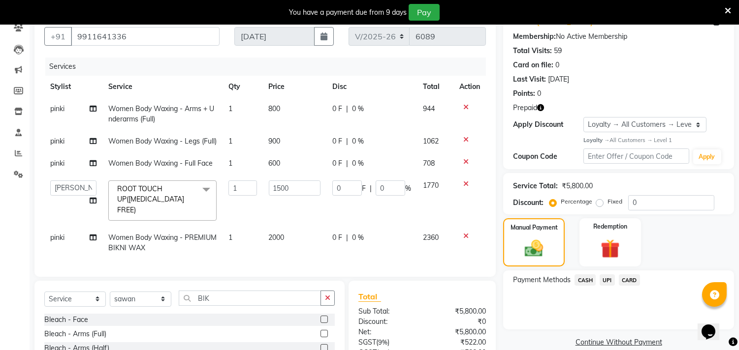
click at [540, 105] on icon "button" at bounding box center [540, 107] width 7 height 7
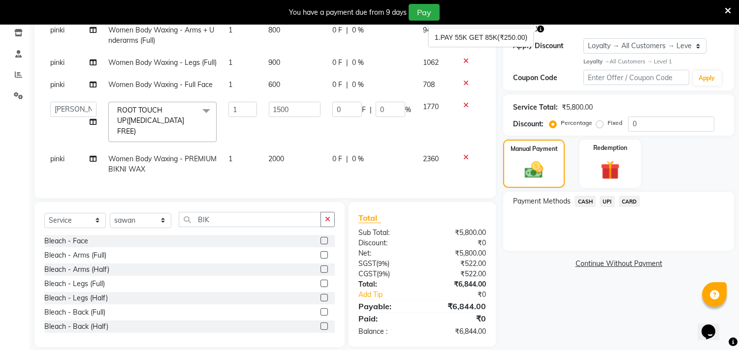
scroll to position [188, 0]
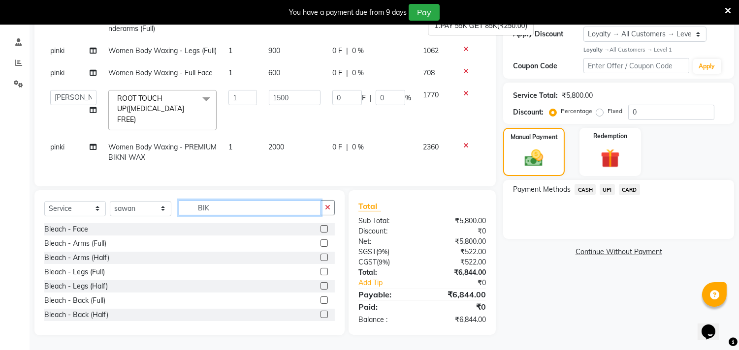
click at [218, 208] on input "BIK" at bounding box center [250, 207] width 142 height 15
type input "B"
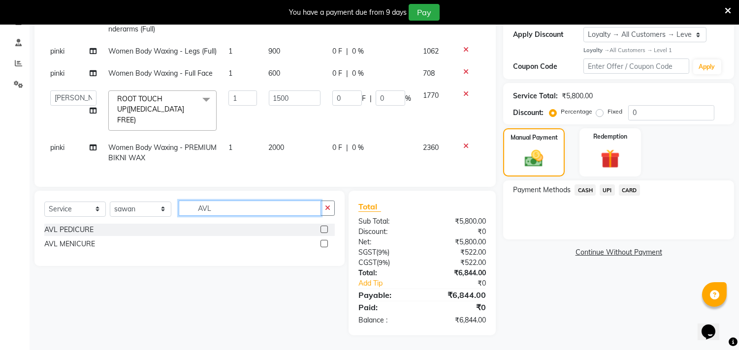
type input "AVL"
click at [324, 231] on label at bounding box center [323, 229] width 7 height 7
click at [324, 231] on input "checkbox" at bounding box center [323, 230] width 6 height 6
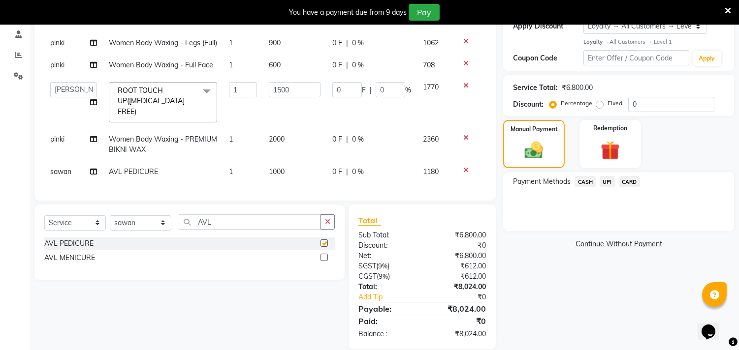
checkbox input "false"
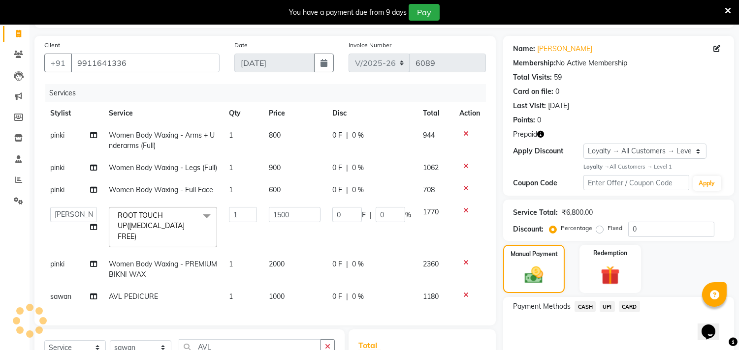
scroll to position [45, 0]
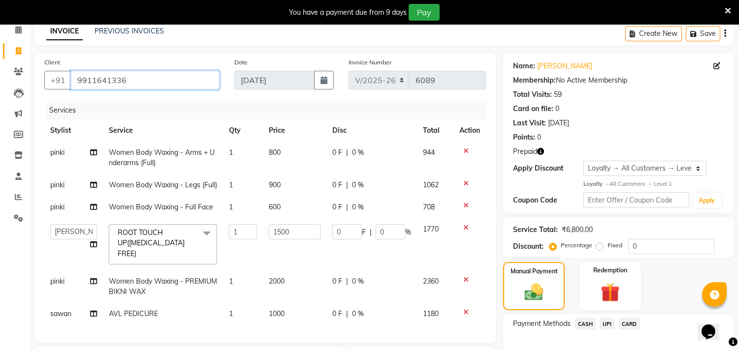
click at [142, 81] on input "9911641336" at bounding box center [145, 80] width 149 height 19
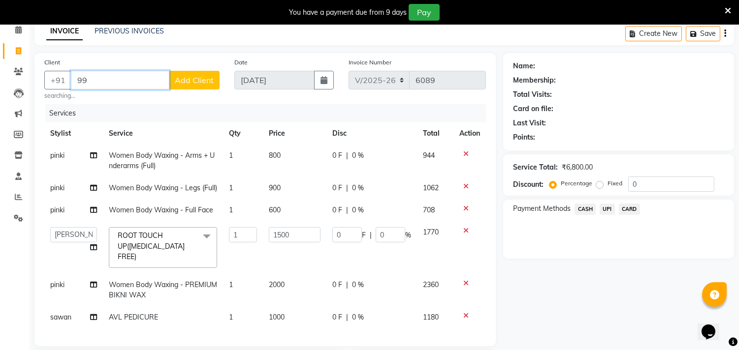
type input "9"
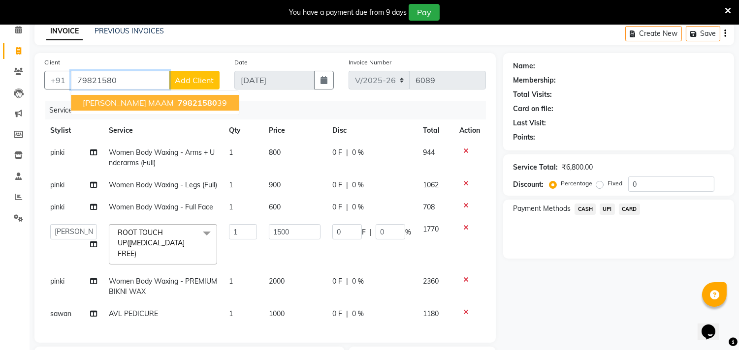
click at [105, 103] on span "[PERSON_NAME] MAAM" at bounding box center [128, 103] width 91 height 10
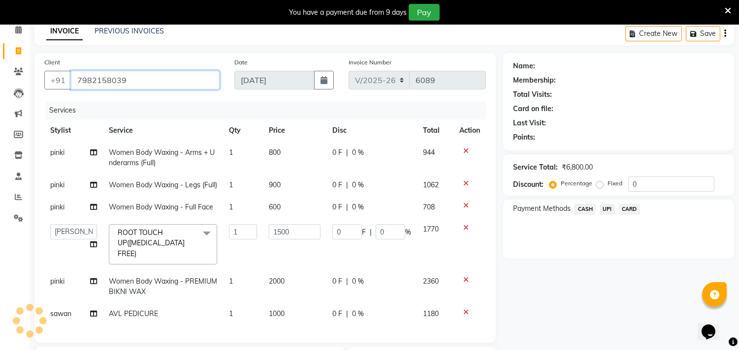
type input "7982158039"
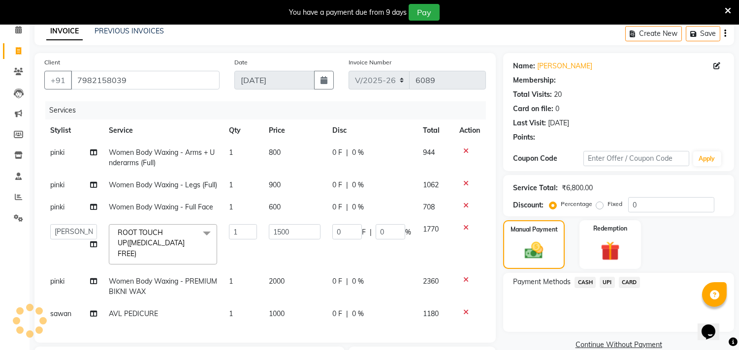
select select "1: Object"
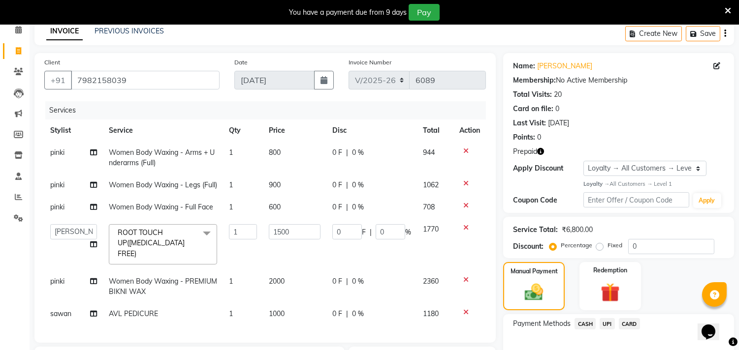
click at [542, 150] on icon "button" at bounding box center [540, 151] width 7 height 7
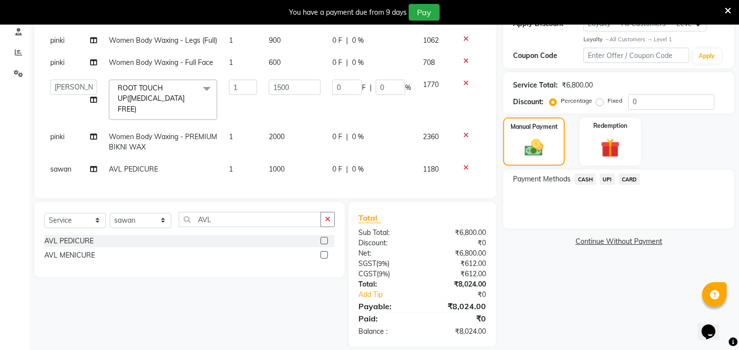
scroll to position [209, 0]
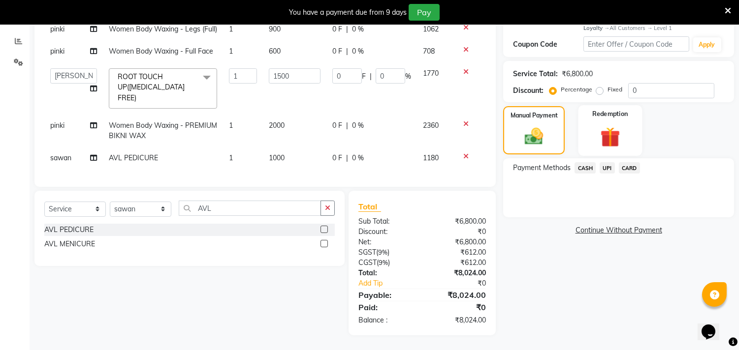
click at [598, 125] on img at bounding box center [610, 137] width 32 height 25
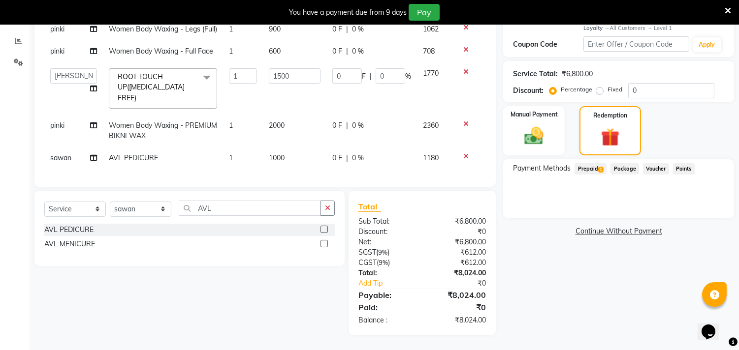
click at [593, 163] on span "Prepaid 1" at bounding box center [590, 168] width 32 height 11
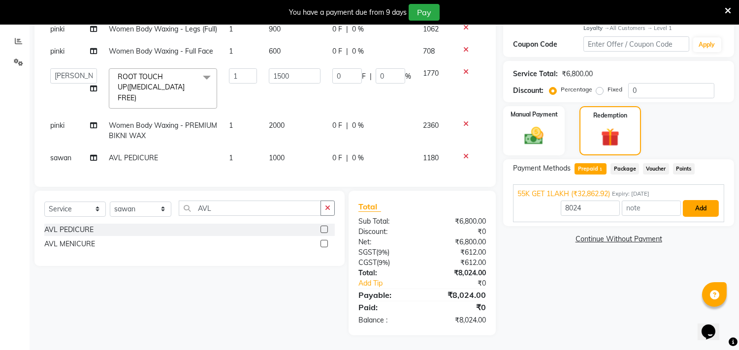
click at [692, 200] on button "Add" at bounding box center [701, 208] width 36 height 17
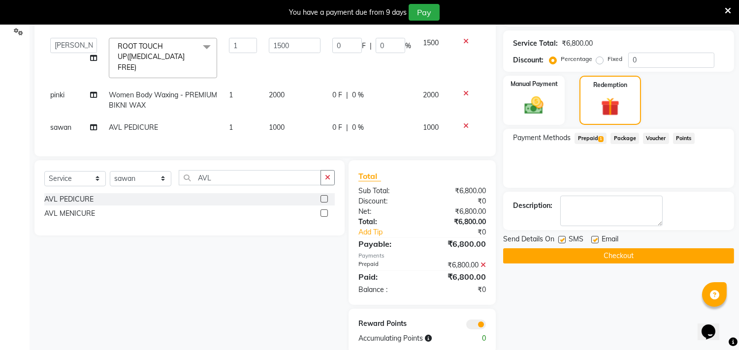
scroll to position [258, 0]
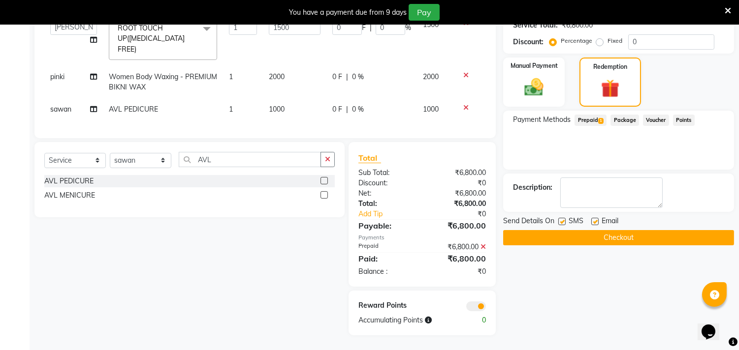
click at [552, 232] on button "Checkout" at bounding box center [618, 237] width 231 height 15
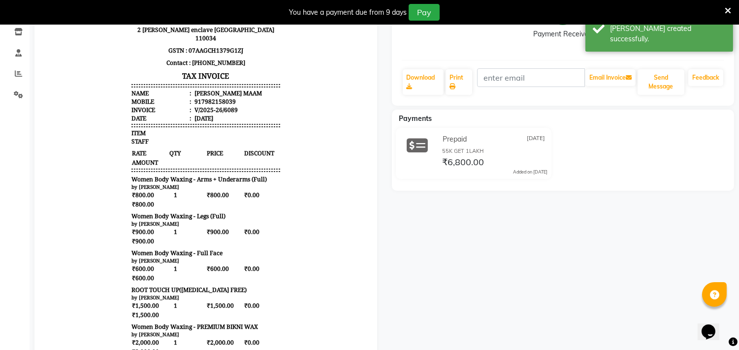
scroll to position [75, 0]
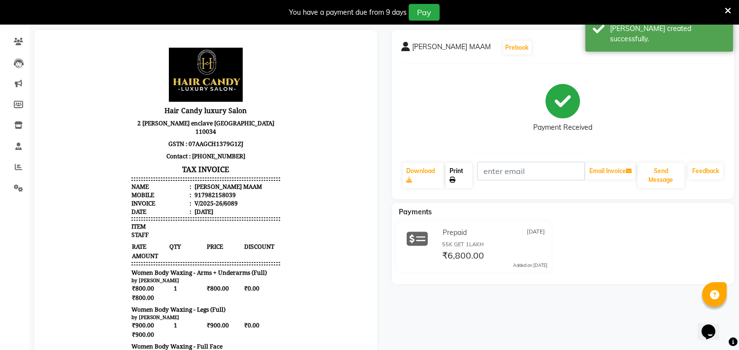
click at [468, 178] on link "Print" at bounding box center [458, 176] width 27 height 26
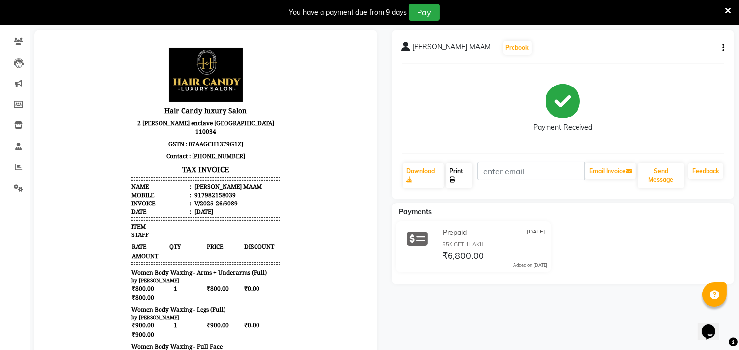
scroll to position [0, 0]
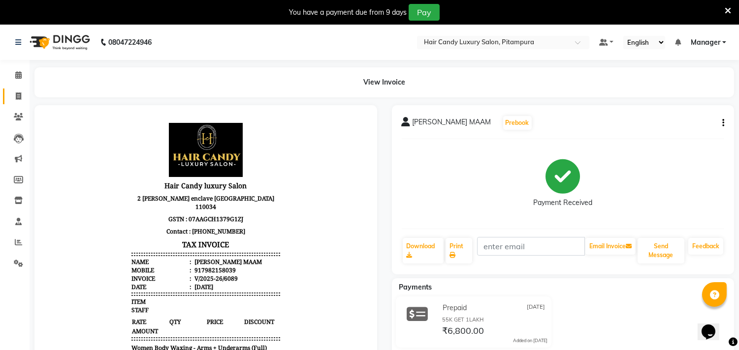
click at [18, 96] on icon at bounding box center [18, 96] width 5 height 7
select select "service"
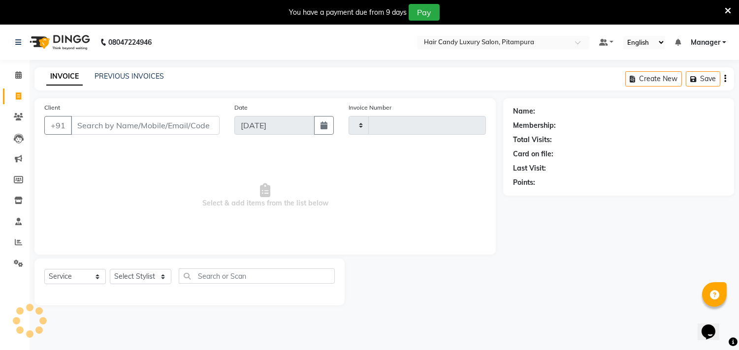
scroll to position [25, 0]
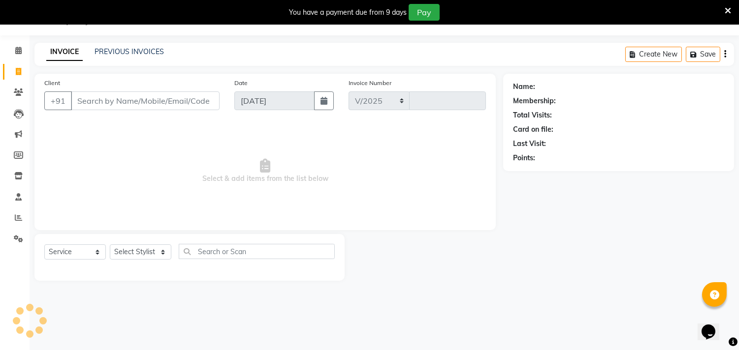
select select "4720"
type input "6090"
click at [111, 99] on input "Client" at bounding box center [145, 101] width 149 height 19
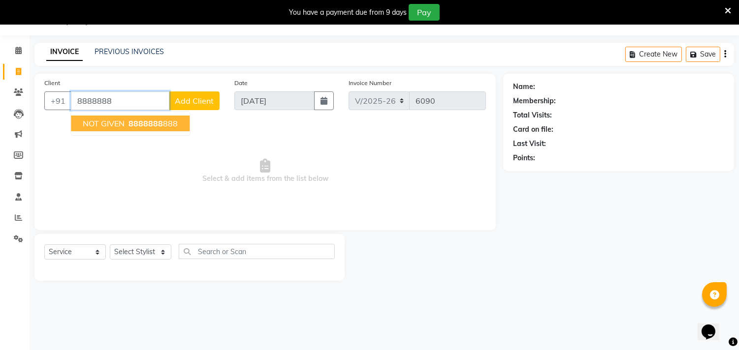
click at [158, 125] on span "8888888" at bounding box center [145, 124] width 34 height 10
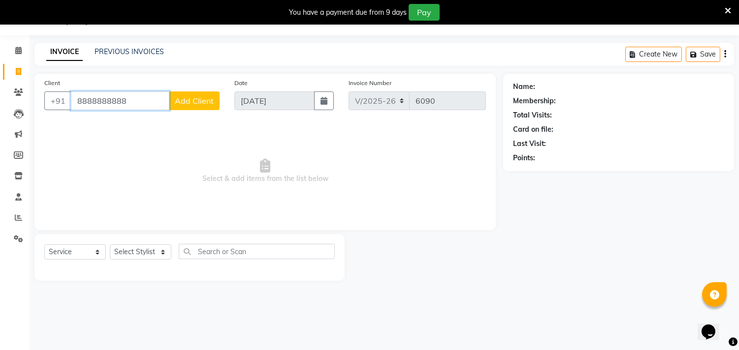
type input "8888888888"
click at [130, 252] on select "Select Stylist [PERSON_NAME] [PERSON_NAME] [PERSON_NAME] [PERSON_NAME] [PERSON_…" at bounding box center [141, 252] width 62 height 15
select select "28014"
click at [110, 245] on select "Select Stylist [PERSON_NAME] [PERSON_NAME] [PERSON_NAME] [PERSON_NAME] [PERSON_…" at bounding box center [141, 252] width 62 height 15
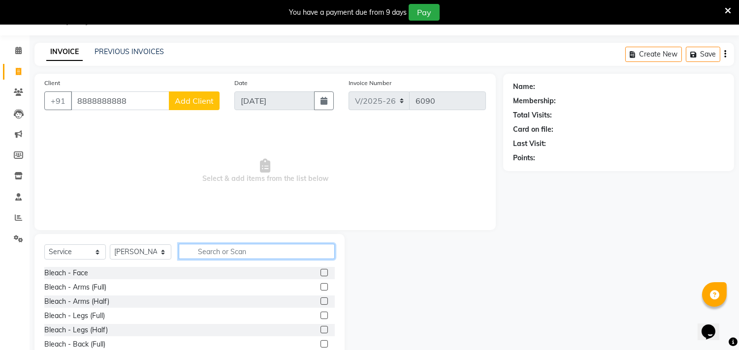
click at [228, 250] on input "text" at bounding box center [257, 251] width 156 height 15
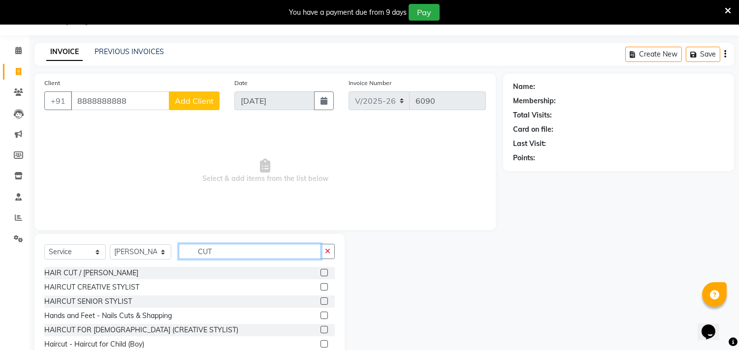
type input "CUT"
click at [178, 284] on div "HAIRCUT CREATIVE STYLIST" at bounding box center [189, 288] width 290 height 12
click at [320, 287] on label at bounding box center [323, 286] width 7 height 7
click at [320, 287] on input "checkbox" at bounding box center [323, 287] width 6 height 6
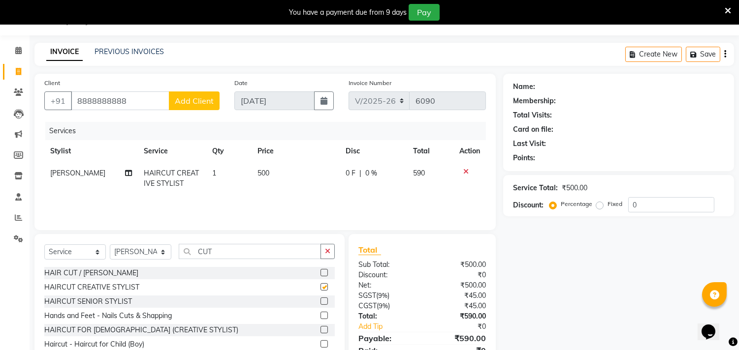
checkbox input "false"
click at [659, 207] on input "0" at bounding box center [671, 204] width 86 height 15
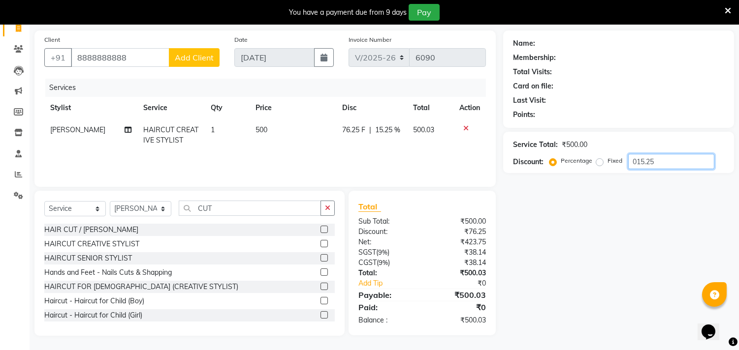
scroll to position [66, 0]
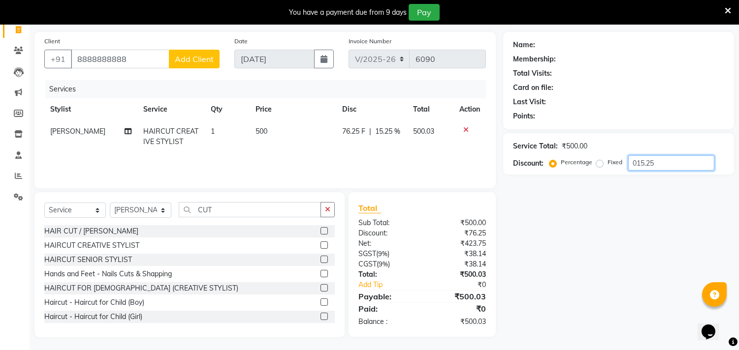
type input "015.25"
click at [133, 57] on input "8888888888" at bounding box center [120, 59] width 98 height 19
type input "888888888"
type input "0"
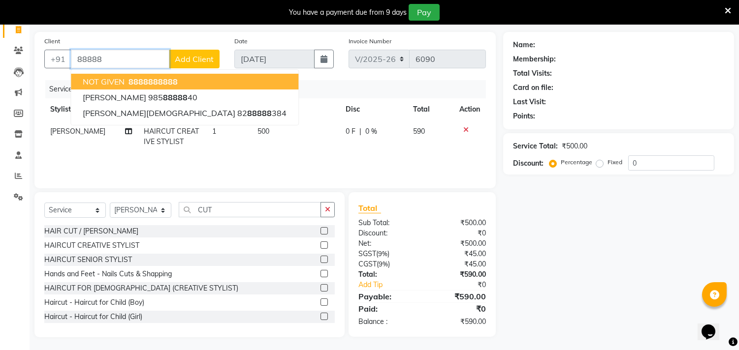
click at [153, 78] on span "88888" at bounding box center [165, 82] width 25 height 10
type input "8888888888"
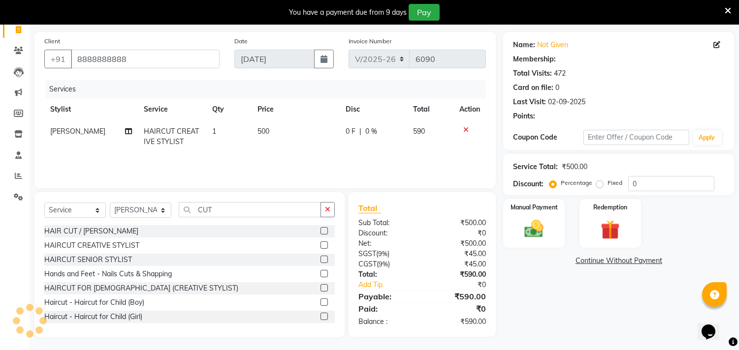
select select "1: Object"
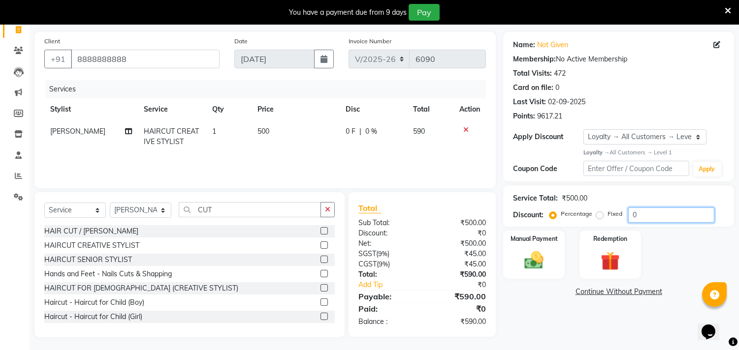
click at [655, 215] on input "0" at bounding box center [671, 215] width 86 height 15
type input "015.25"
click at [534, 251] on img at bounding box center [534, 260] width 32 height 23
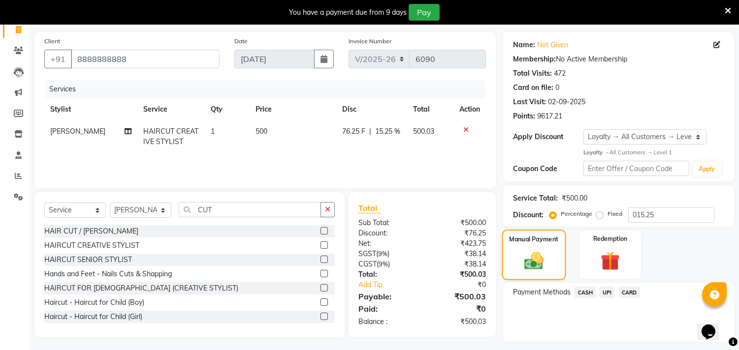
scroll to position [93, 0]
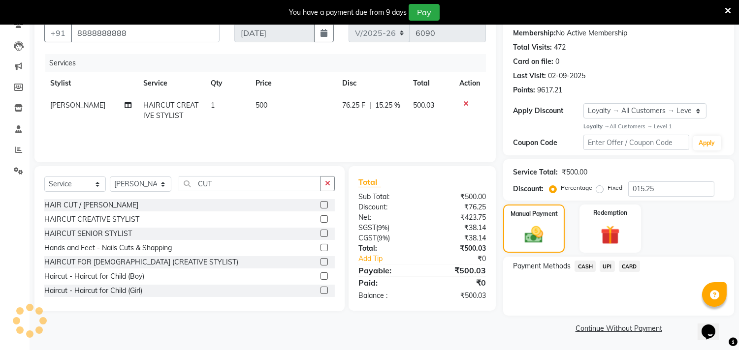
click at [584, 267] on span "CASH" at bounding box center [584, 266] width 21 height 11
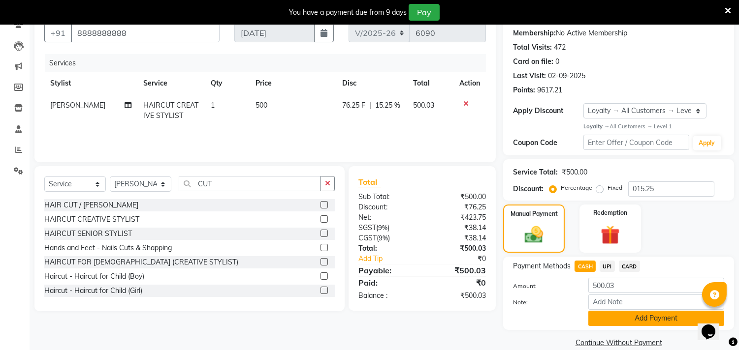
click at [618, 318] on button "Add Payment" at bounding box center [656, 318] width 136 height 15
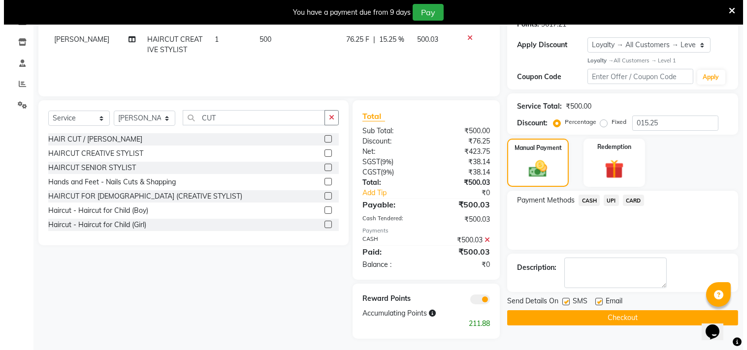
scroll to position [161, 0]
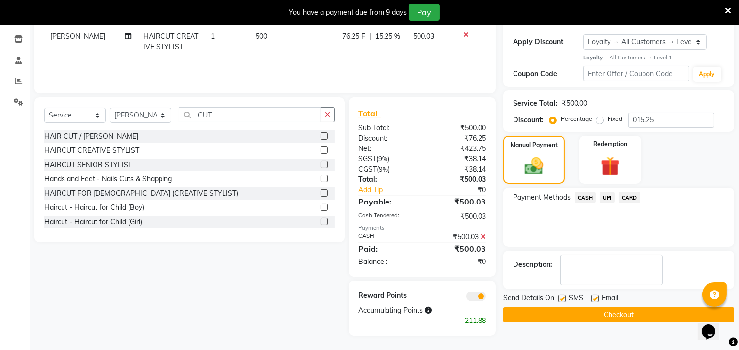
click at [481, 298] on span at bounding box center [476, 297] width 20 height 10
click at [486, 298] on input "checkbox" at bounding box center [486, 298] width 0 height 0
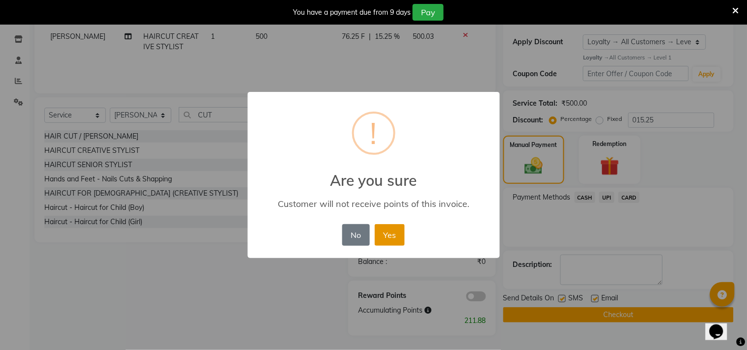
click at [384, 233] on button "Yes" at bounding box center [390, 235] width 30 height 22
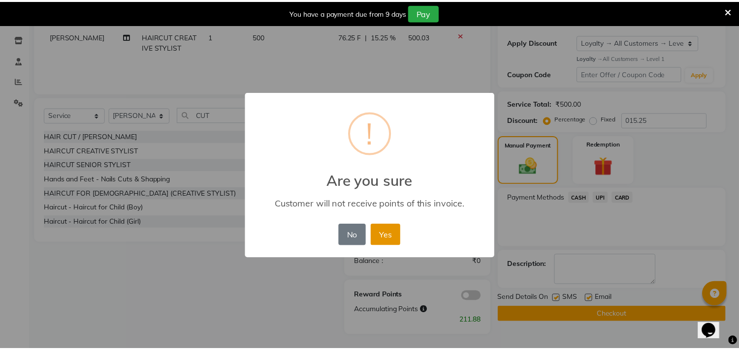
scroll to position [149, 0]
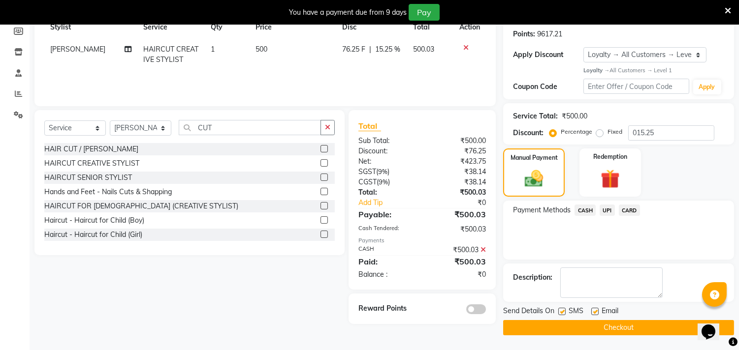
click at [584, 322] on button "Checkout" at bounding box center [618, 327] width 231 height 15
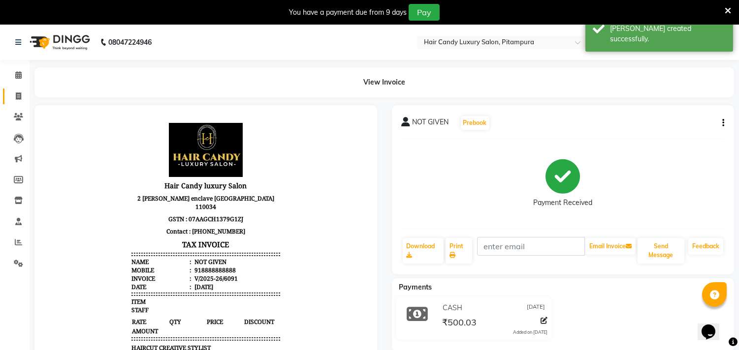
click at [18, 95] on icon at bounding box center [18, 96] width 5 height 7
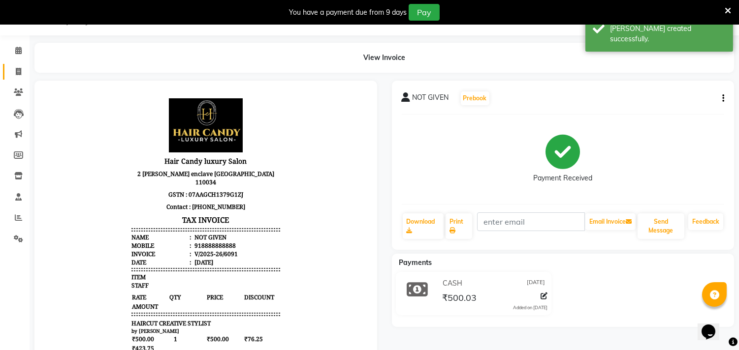
select select "service"
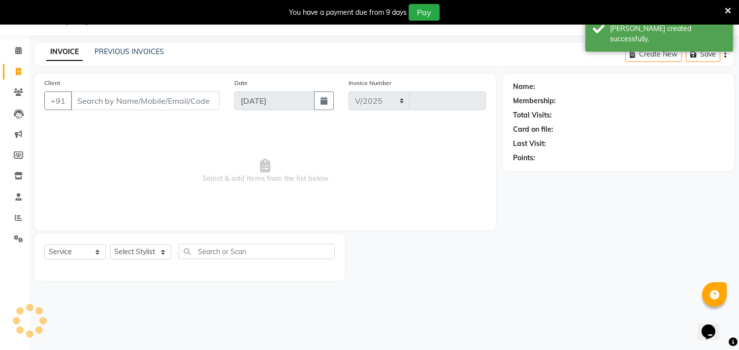
select select "4720"
type input "6092"
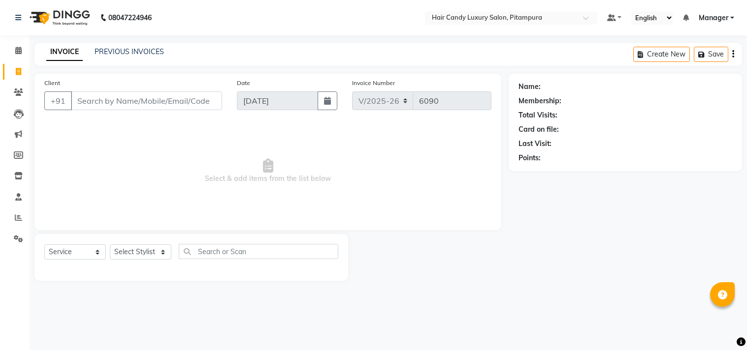
select select "4720"
select select "service"
click at [149, 94] on input "Client" at bounding box center [146, 101] width 151 height 19
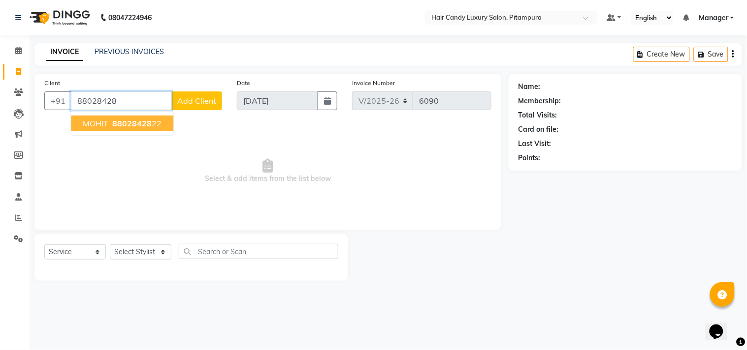
click at [140, 120] on span "88028428" at bounding box center [131, 124] width 39 height 10
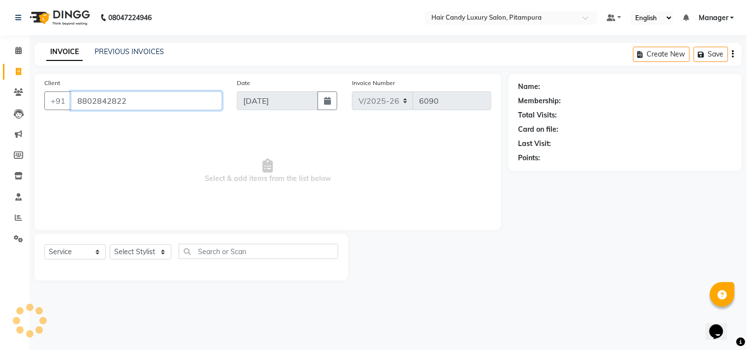
type input "8802842822"
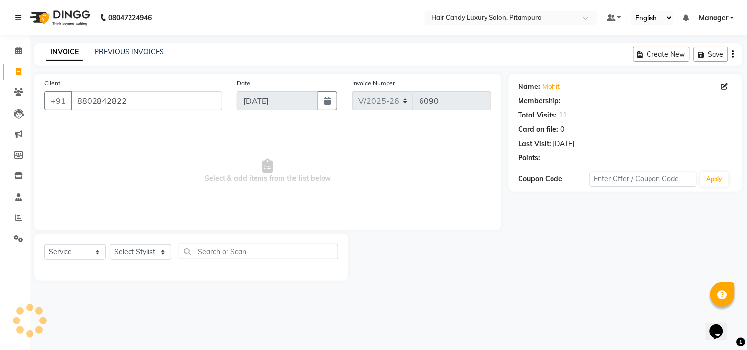
select select "1: Object"
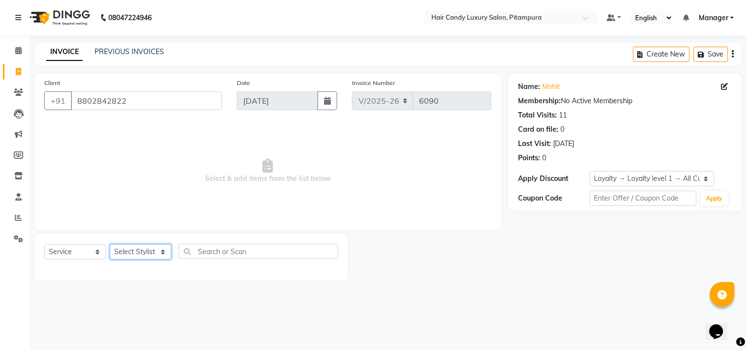
click at [128, 252] on select "Select Stylist [PERSON_NAME] [PERSON_NAME] [PERSON_NAME] [PERSON_NAME] [PERSON_…" at bounding box center [141, 252] width 62 height 15
select select "28017"
click at [110, 245] on select "Select Stylist [PERSON_NAME] [PERSON_NAME] [PERSON_NAME] [PERSON_NAME] [PERSON_…" at bounding box center [141, 252] width 62 height 15
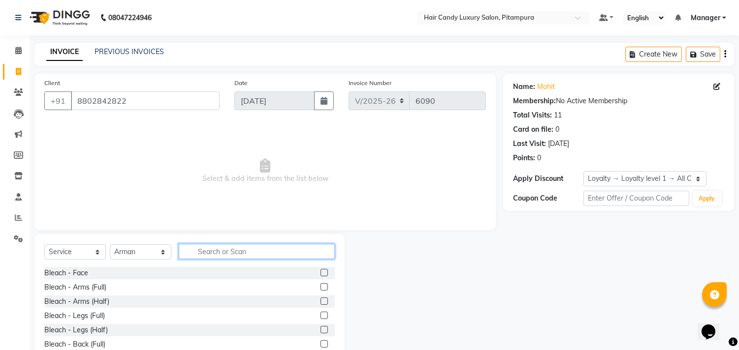
click at [229, 251] on input "text" at bounding box center [257, 251] width 156 height 15
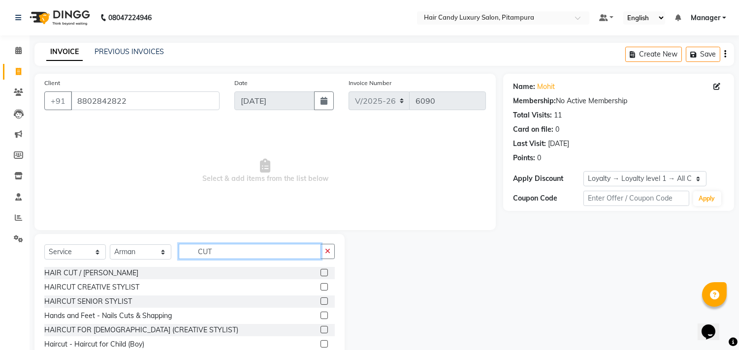
type input "CUT"
click at [320, 273] on label at bounding box center [323, 272] width 7 height 7
click at [320, 273] on input "checkbox" at bounding box center [323, 273] width 6 height 6
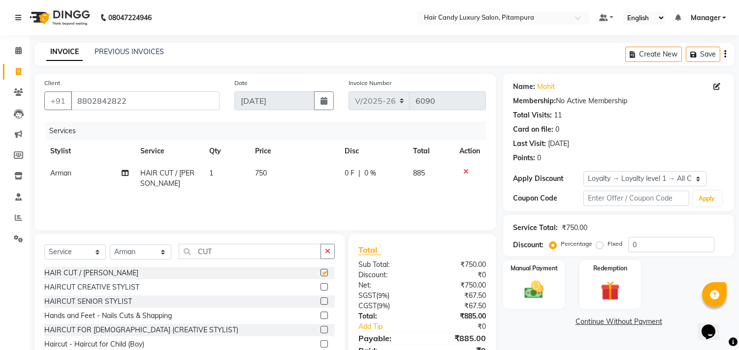
checkbox input "false"
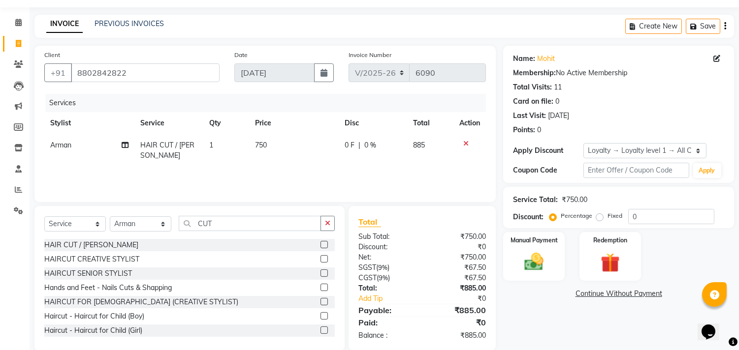
scroll to position [43, 0]
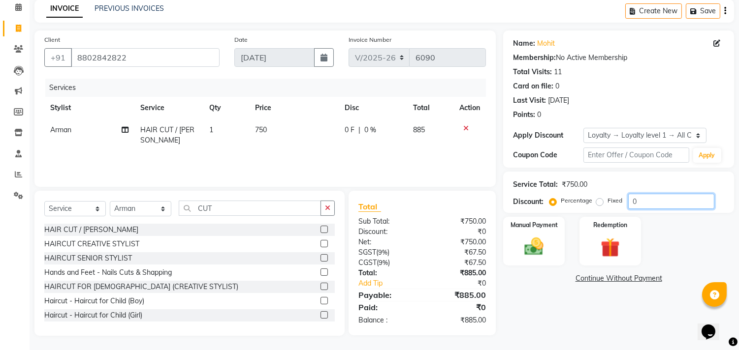
click at [671, 197] on input "0" at bounding box center [671, 201] width 86 height 15
type input "015.25"
click at [530, 238] on img at bounding box center [534, 247] width 32 height 23
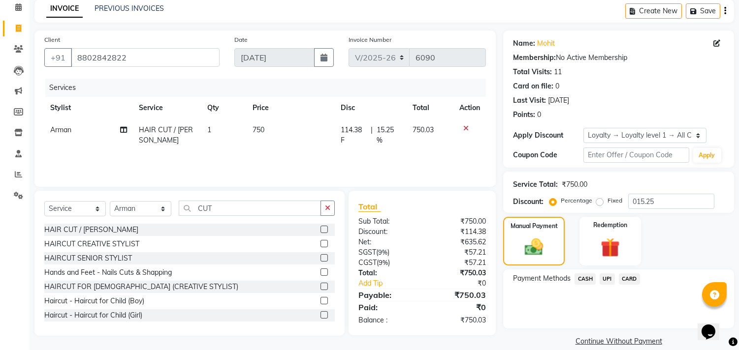
click at [579, 277] on span "CASH" at bounding box center [584, 279] width 21 height 11
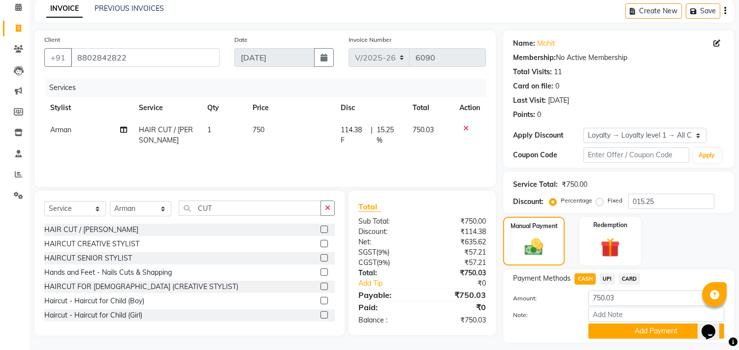
scroll to position [70, 0]
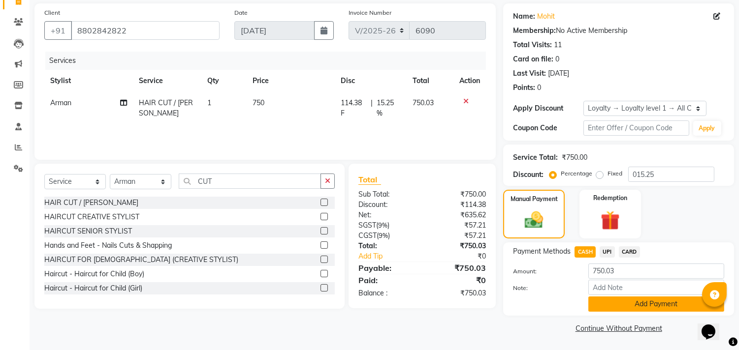
click at [643, 302] on button "Add Payment" at bounding box center [656, 304] width 136 height 15
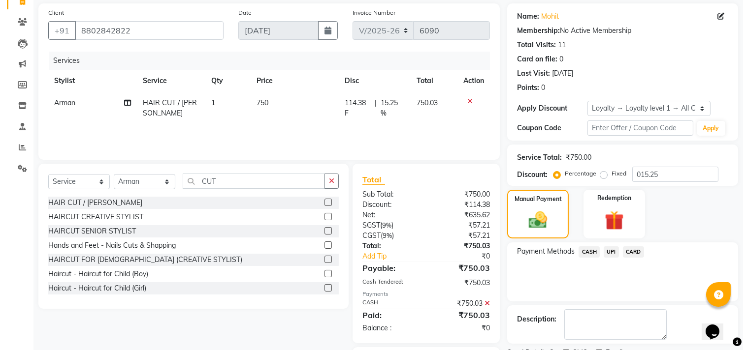
scroll to position [137, 0]
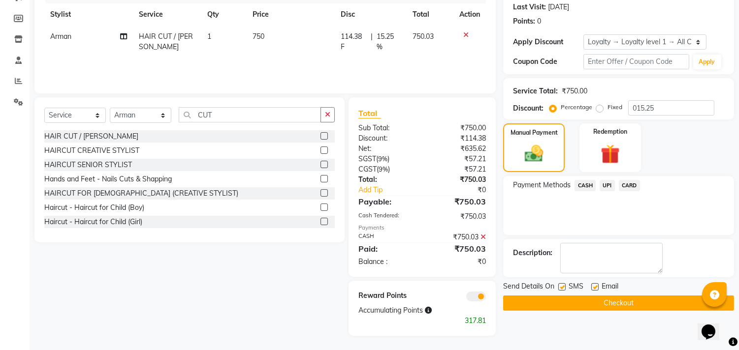
click at [476, 296] on span at bounding box center [476, 297] width 20 height 10
click at [486, 298] on input "checkbox" at bounding box center [486, 298] width 0 height 0
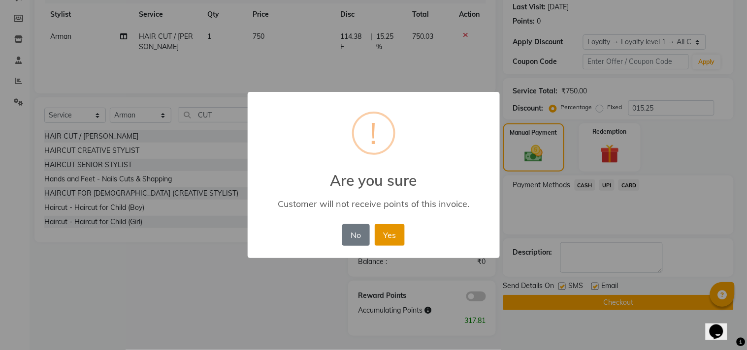
click at [400, 229] on button "Yes" at bounding box center [390, 235] width 30 height 22
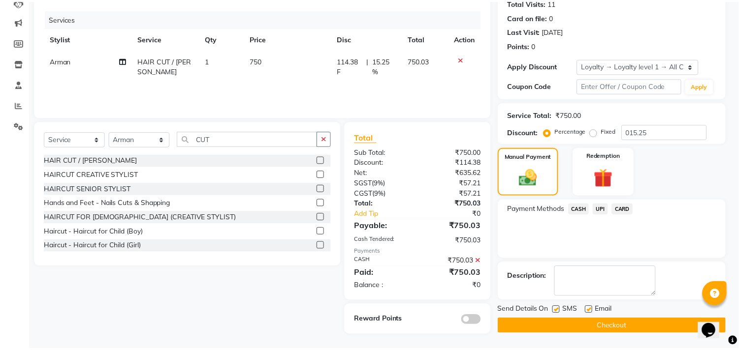
scroll to position [112, 0]
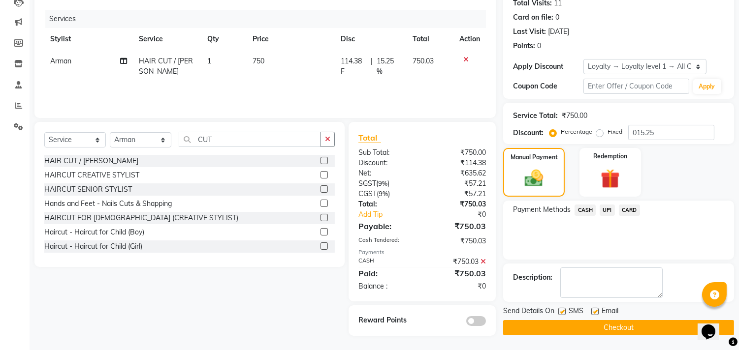
click at [563, 321] on button "Checkout" at bounding box center [618, 327] width 231 height 15
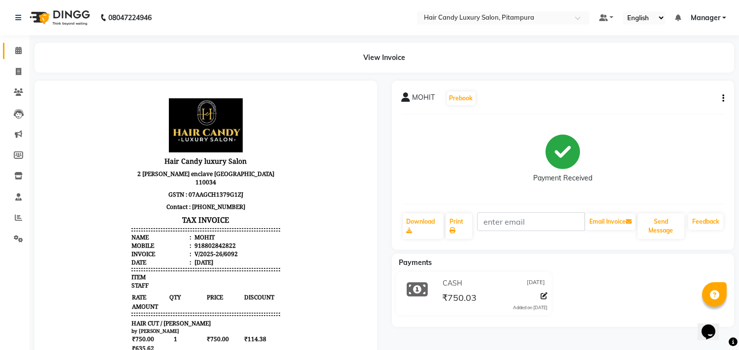
click at [18, 51] on icon at bounding box center [18, 50] width 6 height 7
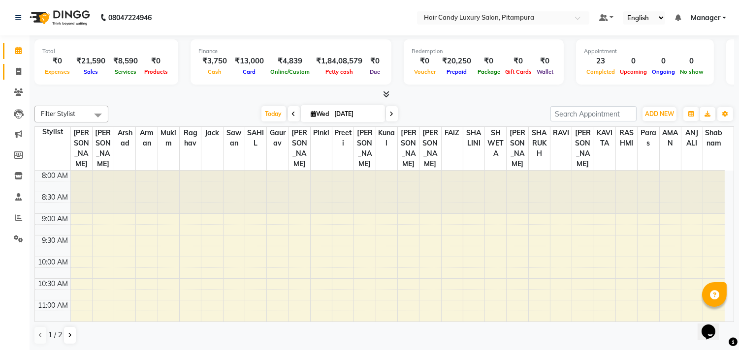
click at [18, 72] on icon at bounding box center [18, 71] width 5 height 7
select select "service"
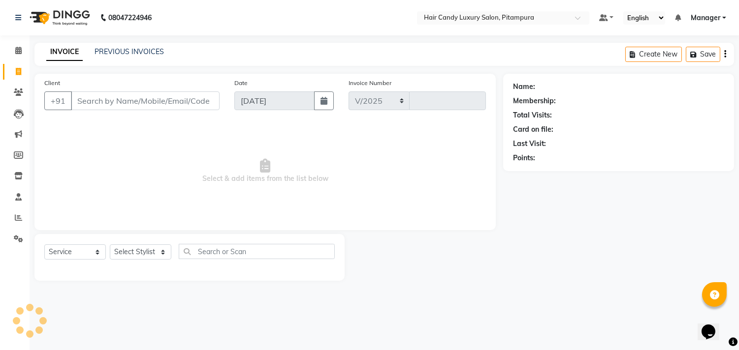
select select "4720"
type input "6094"
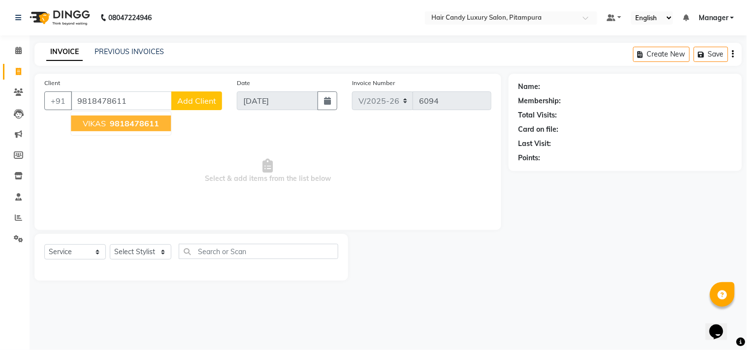
type input "9818478611"
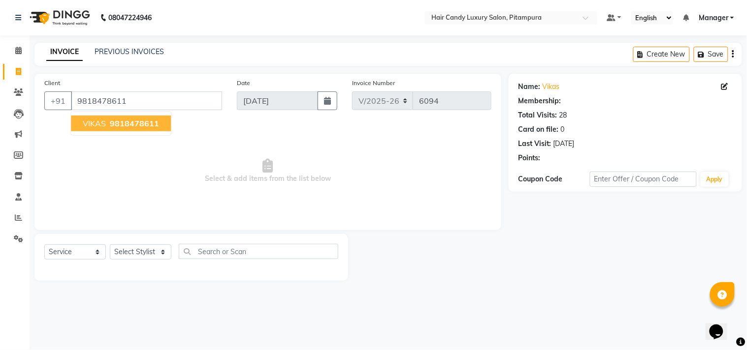
select select "1: Object"
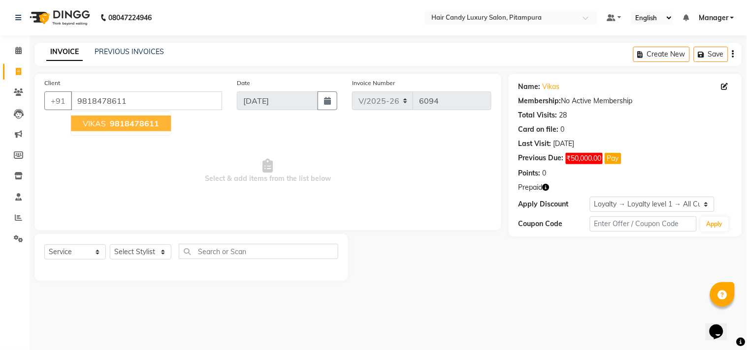
click at [124, 127] on span "9818478611" at bounding box center [134, 124] width 49 height 10
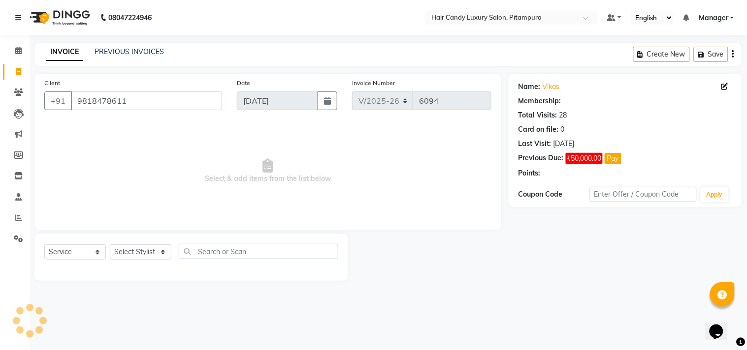
select select "1: Object"
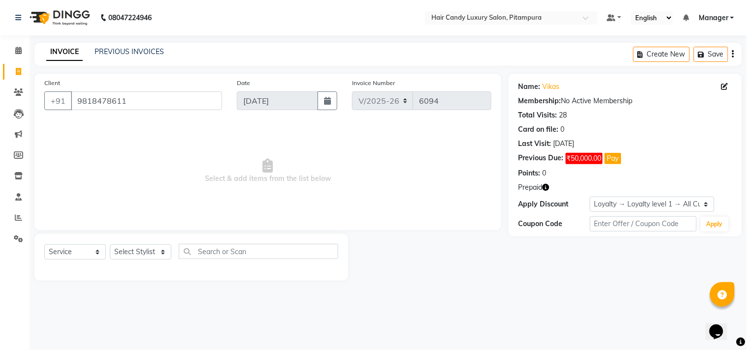
click at [548, 186] on icon "button" at bounding box center [545, 187] width 7 height 7
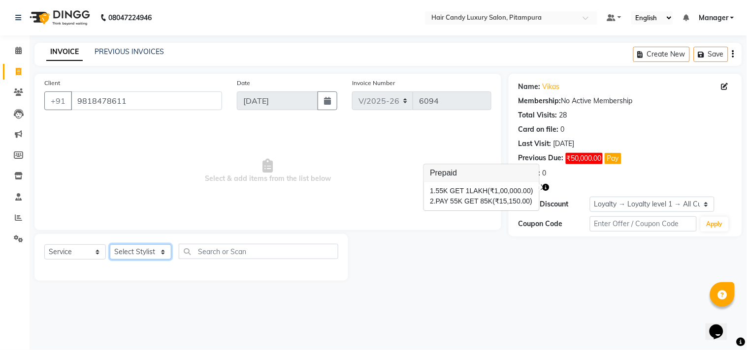
click at [122, 247] on select "Select Stylist [PERSON_NAME] [PERSON_NAME] [PERSON_NAME] [PERSON_NAME] [PERSON_…" at bounding box center [141, 252] width 62 height 15
select select "28022"
click at [110, 245] on select "Select Stylist [PERSON_NAME] [PERSON_NAME] [PERSON_NAME] [PERSON_NAME] [PERSON_…" at bounding box center [141, 252] width 62 height 15
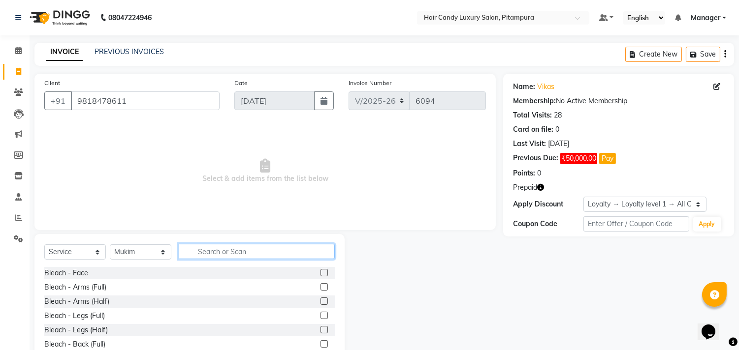
click at [205, 248] on input "text" at bounding box center [257, 251] width 156 height 15
type input "WASH"
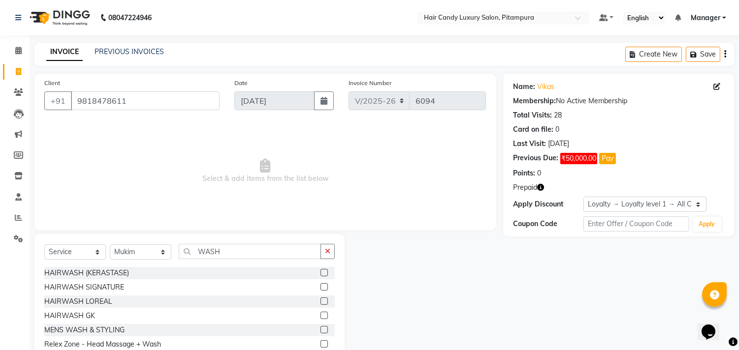
click at [320, 301] on label at bounding box center [323, 301] width 7 height 7
click at [320, 301] on input "checkbox" at bounding box center [323, 302] width 6 height 6
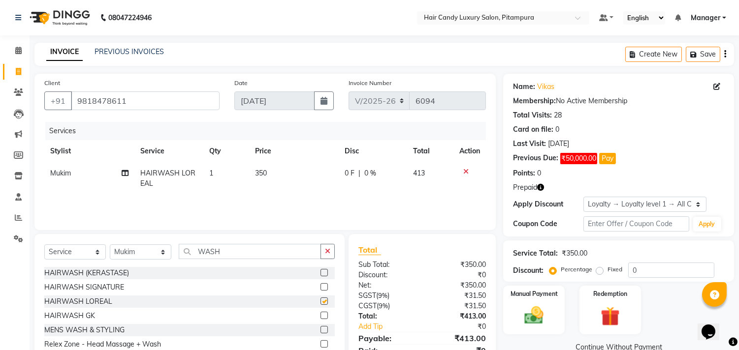
checkbox input "false"
click at [218, 179] on td "1" at bounding box center [226, 178] width 46 height 32
select select "28022"
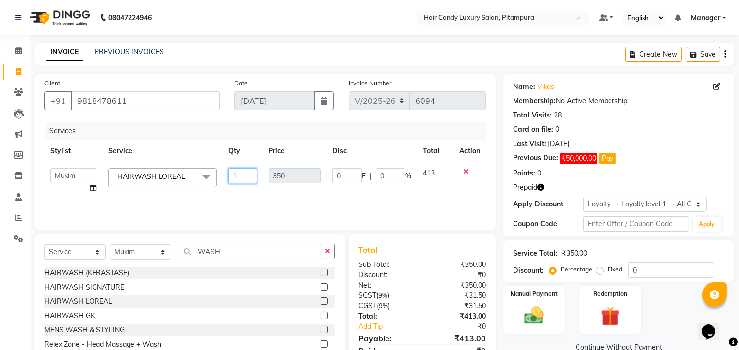
drag, startPoint x: 242, startPoint y: 176, endPoint x: 188, endPoint y: 172, distance: 54.3
click at [188, 172] on tr "Aarif AMAN ANJALI Arman Arshad ARSHAD SALMANI ASHU FAIZ gaurav Hanish harshit J…" at bounding box center [264, 180] width 441 height 37
type input "2"
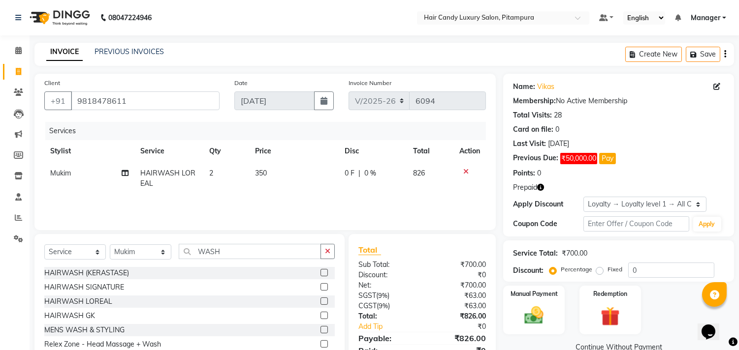
click at [221, 200] on div "Services Stylist Service Qty Price Disc Total Action Mukim HAIRWASH LOREAL 2 35…" at bounding box center [264, 171] width 441 height 98
drag, startPoint x: 226, startPoint y: 252, endPoint x: 151, endPoint y: 244, distance: 76.2
click at [151, 244] on div "Select Service Product Membership Package Voucher Prepaid Gift Card Select Styl…" at bounding box center [189, 255] width 290 height 23
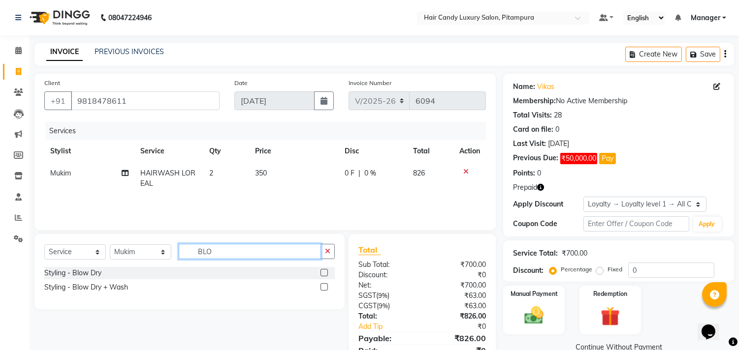
type input "BLO"
click at [327, 273] on label at bounding box center [323, 272] width 7 height 7
click at [327, 273] on input "checkbox" at bounding box center [323, 273] width 6 height 6
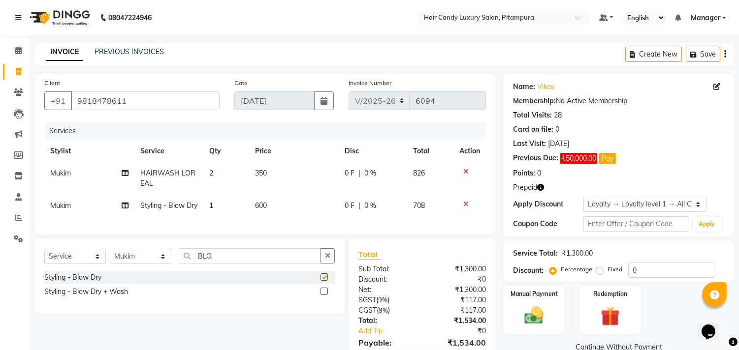
checkbox input "false"
click at [221, 208] on td "1" at bounding box center [226, 206] width 46 height 22
select select "28022"
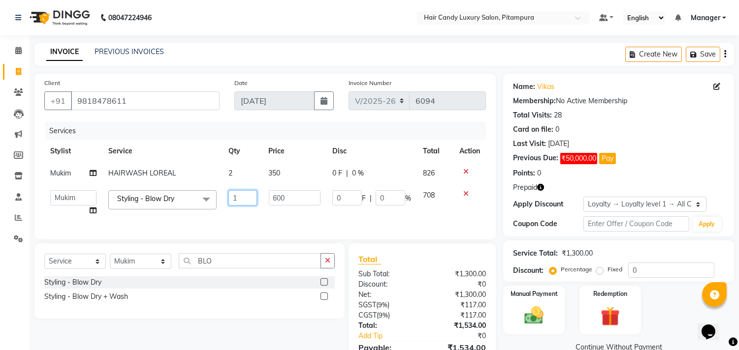
drag, startPoint x: 241, startPoint y: 200, endPoint x: 198, endPoint y: 199, distance: 42.8
click at [198, 199] on tr "Aarif AMAN ANJALI Arman Arshad ARSHAD SALMANI ASHU FAIZ gaurav Hanish harshit J…" at bounding box center [264, 203] width 441 height 37
type input "2"
click at [245, 219] on td "2" at bounding box center [242, 203] width 40 height 37
select select "28022"
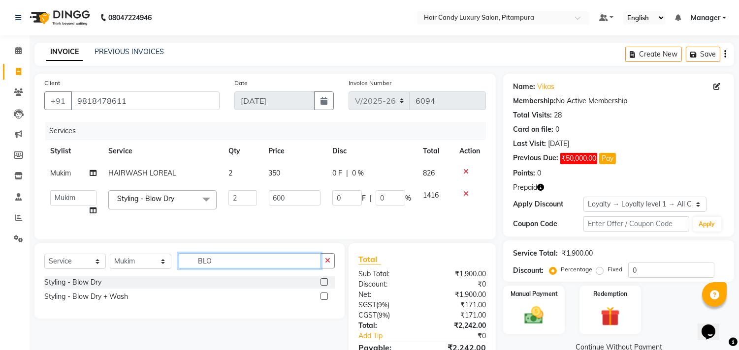
drag, startPoint x: 231, startPoint y: 269, endPoint x: 187, endPoint y: 269, distance: 44.3
click at [187, 269] on input "BLO" at bounding box center [250, 260] width 142 height 15
click at [131, 269] on select "Select Stylist [PERSON_NAME] [PERSON_NAME] [PERSON_NAME] [PERSON_NAME] [PERSON_…" at bounding box center [141, 261] width 62 height 15
select select "28024"
click at [110, 262] on select "Select Stylist [PERSON_NAME] [PERSON_NAME] [PERSON_NAME] [PERSON_NAME] [PERSON_…" at bounding box center [141, 261] width 62 height 15
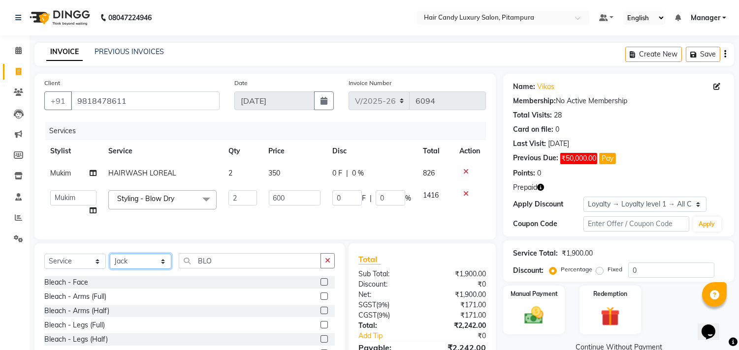
click at [146, 269] on select "Select Stylist [PERSON_NAME] [PERSON_NAME] [PERSON_NAME] [PERSON_NAME] [PERSON_…" at bounding box center [141, 261] width 62 height 15
click at [110, 262] on select "Select Stylist [PERSON_NAME] [PERSON_NAME] [PERSON_NAME] [PERSON_NAME] [PERSON_…" at bounding box center [141, 261] width 62 height 15
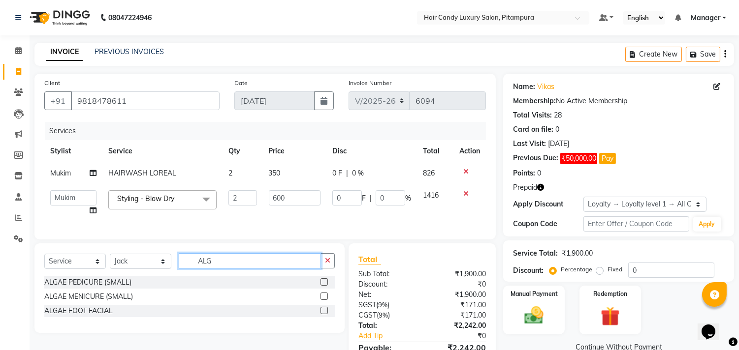
type input "ALG"
click at [323, 286] on label at bounding box center [323, 282] width 7 height 7
click at [323, 286] on input "checkbox" at bounding box center [323, 283] width 6 height 6
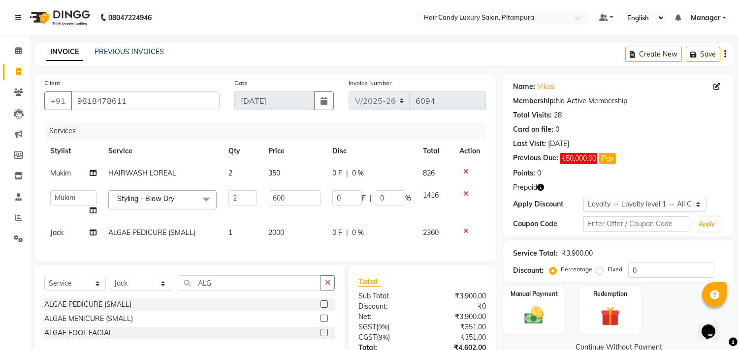
click at [322, 308] on label at bounding box center [323, 304] width 7 height 7
click at [322, 308] on input "checkbox" at bounding box center [323, 305] width 6 height 6
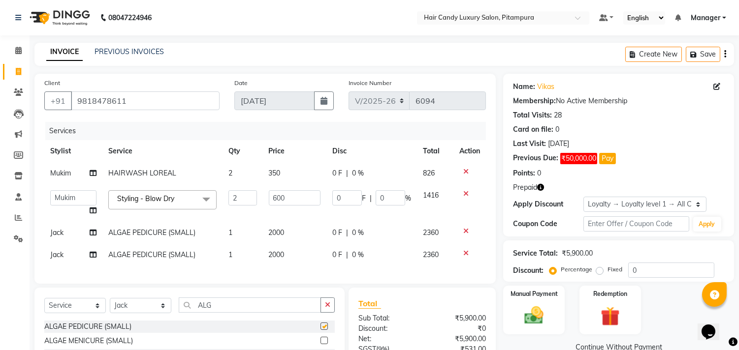
checkbox input "false"
click at [58, 257] on span "Jack" at bounding box center [56, 255] width 13 height 9
select select "28024"
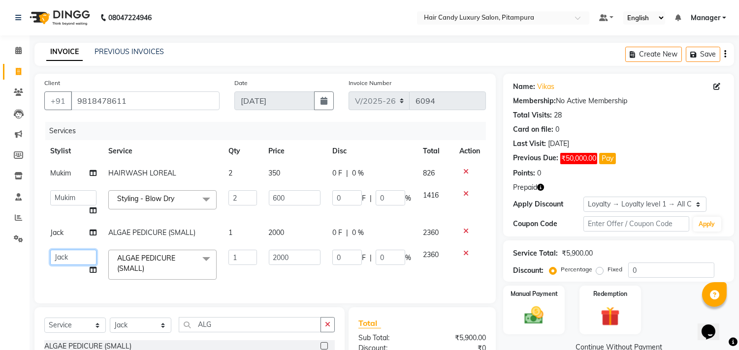
click at [58, 256] on select "Aarif AMAN ANJALI Arman Arshad ARSHAD SALMANI ASHU FAIZ gaurav Hanish harshit J…" at bounding box center [73, 257] width 46 height 15
select select "28023"
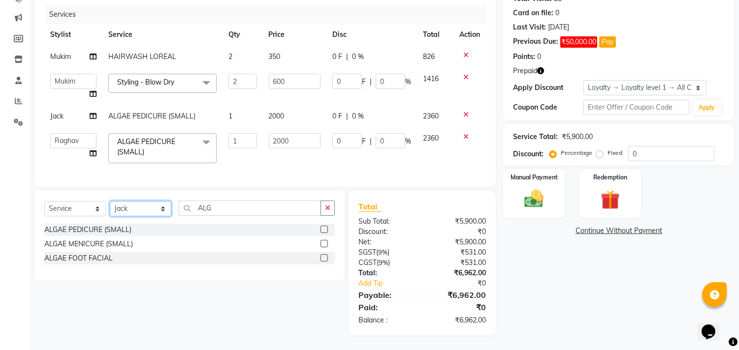
click at [125, 212] on select "Select Stylist [PERSON_NAME] [PERSON_NAME] [PERSON_NAME] [PERSON_NAME] [PERSON_…" at bounding box center [141, 208] width 62 height 15
select select "90662"
click at [110, 202] on select "Select Stylist [PERSON_NAME] [PERSON_NAME] [PERSON_NAME] [PERSON_NAME] [PERSON_…" at bounding box center [141, 208] width 62 height 15
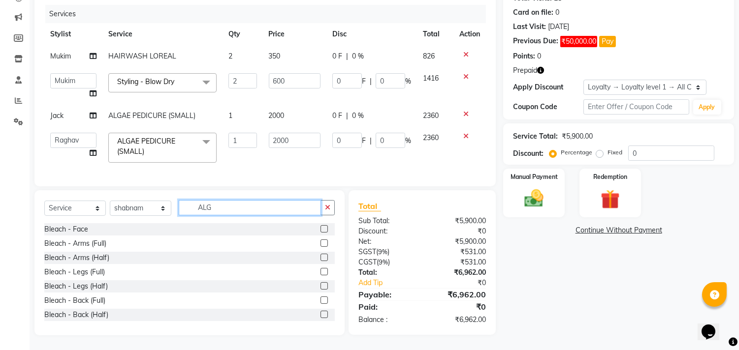
drag, startPoint x: 221, startPoint y: 208, endPoint x: 170, endPoint y: 208, distance: 51.2
click at [170, 208] on div "Select Service Product Membership Package Voucher Prepaid Gift Card Select Styl…" at bounding box center [189, 211] width 290 height 23
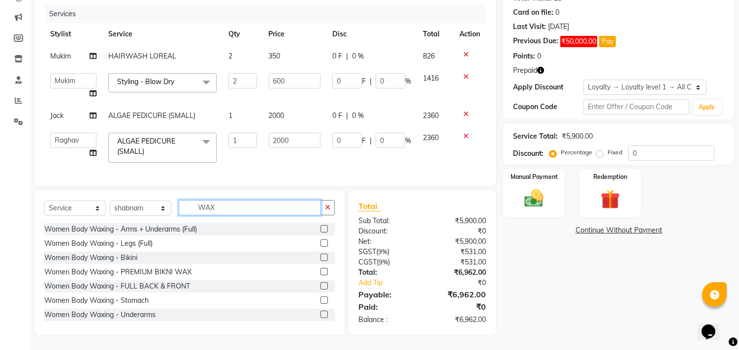
type input "WAX"
click at [320, 228] on label at bounding box center [323, 228] width 7 height 7
click at [320, 228] on input "checkbox" at bounding box center [323, 229] width 6 height 6
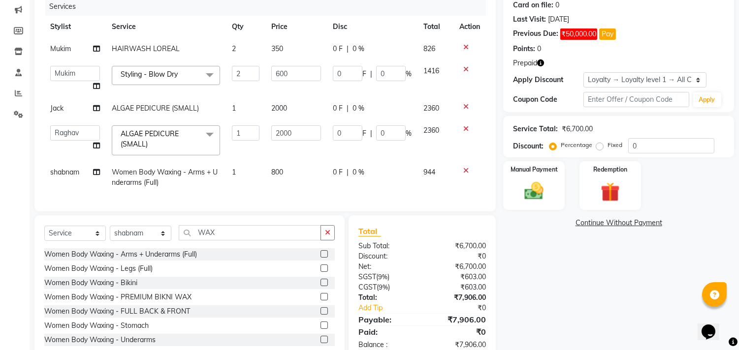
click at [320, 258] on label at bounding box center [323, 254] width 7 height 7
click at [320, 258] on input "checkbox" at bounding box center [323, 254] width 6 height 6
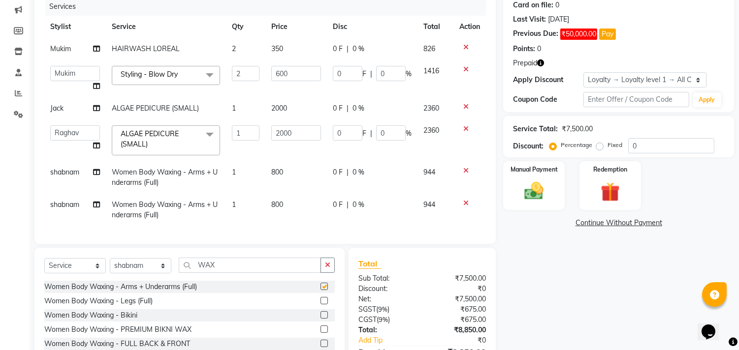
checkbox input "false"
click at [320, 305] on label at bounding box center [323, 300] width 7 height 7
click at [320, 305] on input "checkbox" at bounding box center [323, 301] width 6 height 6
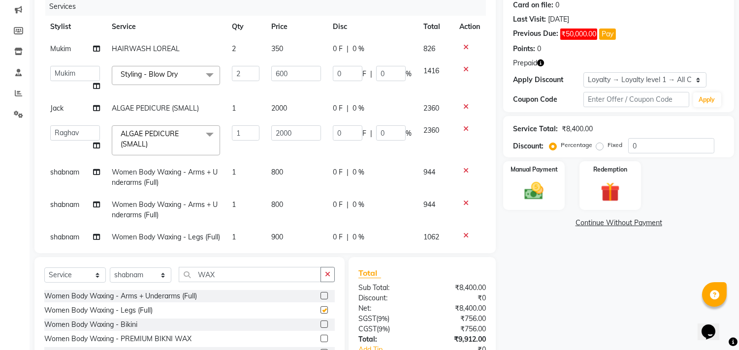
checkbox input "false"
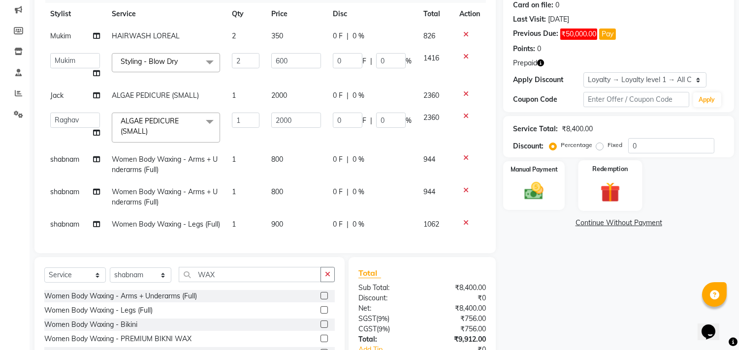
click at [596, 191] on img at bounding box center [610, 192] width 32 height 25
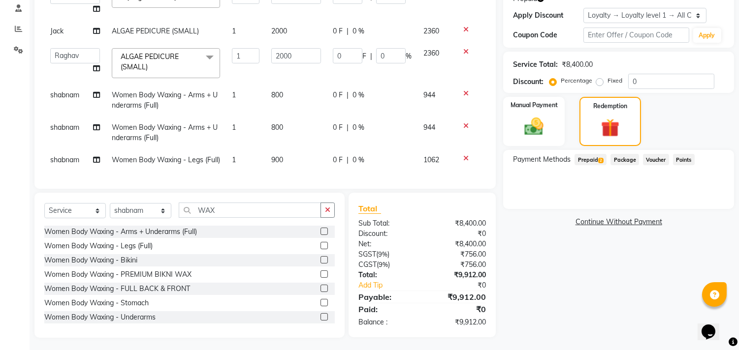
scroll to position [191, 0]
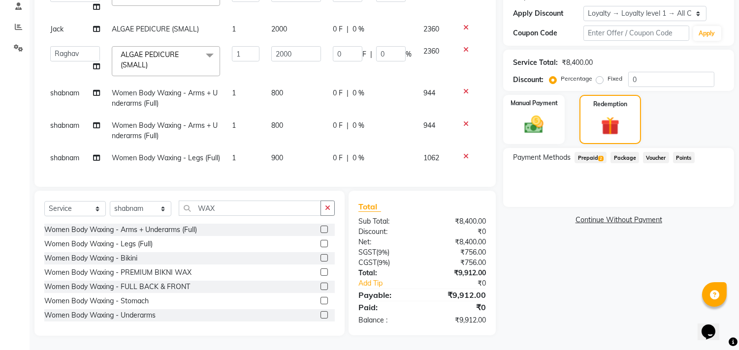
click at [589, 153] on span "Prepaid 2" at bounding box center [590, 157] width 32 height 11
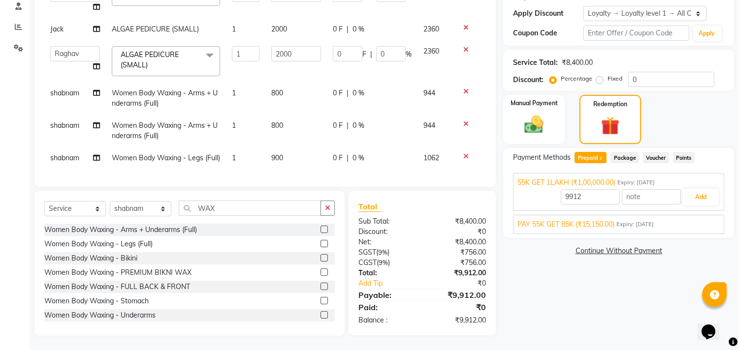
click at [575, 222] on span "PAY 55K GET 85K (₹15,150.00)" at bounding box center [565, 225] width 97 height 10
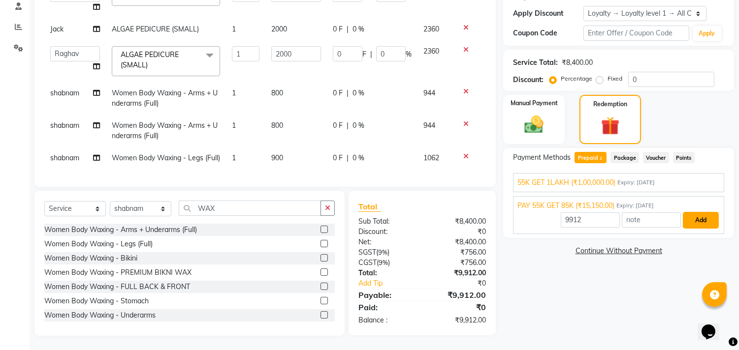
click at [704, 217] on button "Add" at bounding box center [701, 220] width 36 height 17
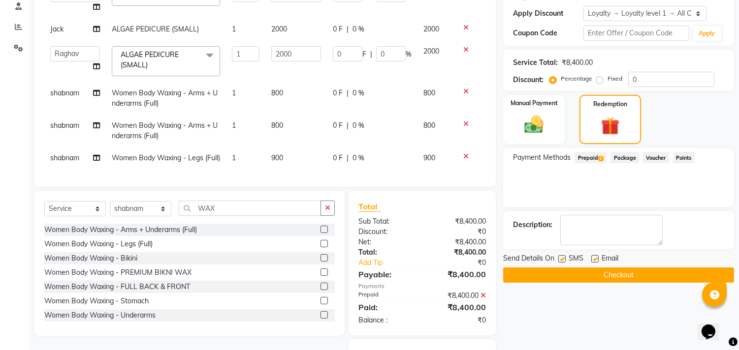
scroll to position [239, 0]
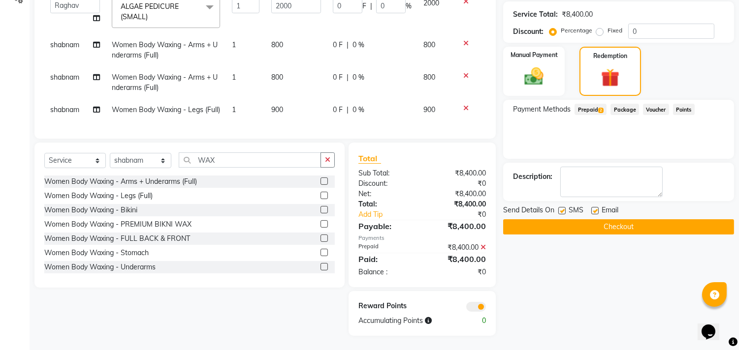
click at [611, 228] on button "Checkout" at bounding box center [618, 227] width 231 height 15
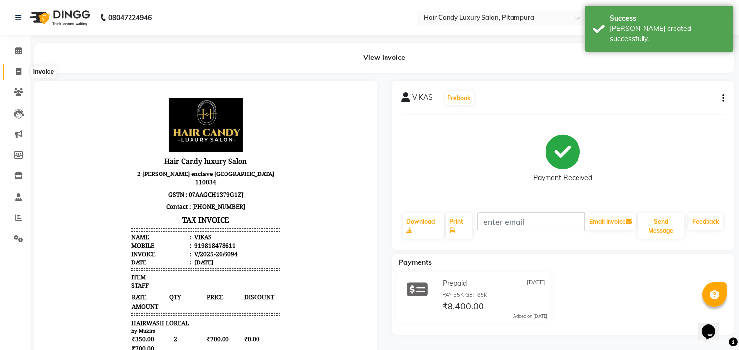
click at [16, 71] on icon at bounding box center [18, 71] width 5 height 7
select select "service"
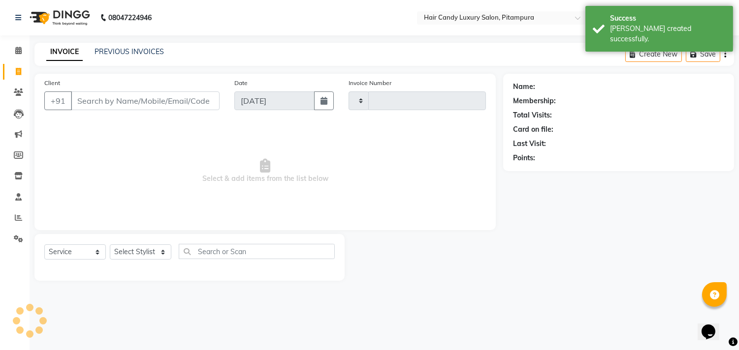
type input "6095"
select select "4720"
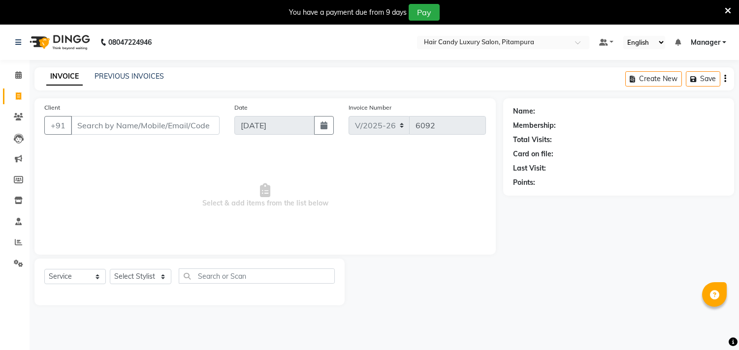
select select "4720"
select select "service"
click at [128, 116] on input "Client" at bounding box center [145, 125] width 149 height 19
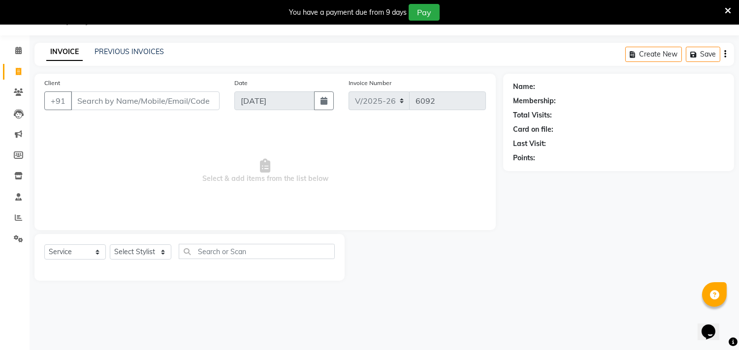
scroll to position [25, 0]
click at [134, 254] on select "Select Stylist [PERSON_NAME] [PERSON_NAME] [PERSON_NAME] [PERSON_NAME] [PERSON_…" at bounding box center [141, 252] width 62 height 15
select select "28014"
click at [110, 245] on select "Select Stylist [PERSON_NAME] [PERSON_NAME] [PERSON_NAME] [PERSON_NAME] [PERSON_…" at bounding box center [141, 252] width 62 height 15
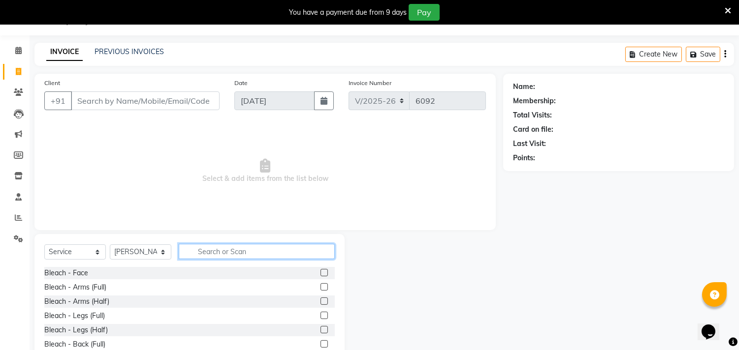
click at [214, 250] on input "text" at bounding box center [257, 251] width 156 height 15
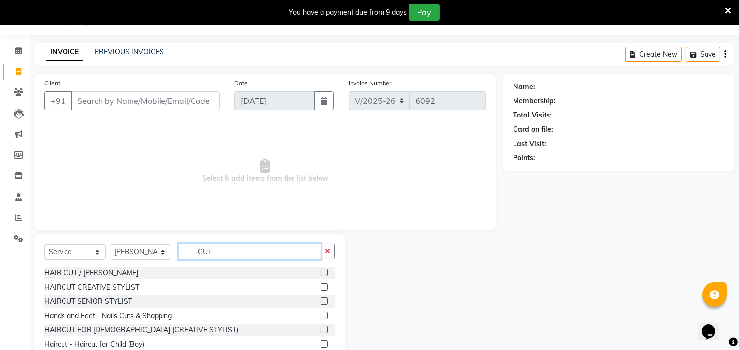
type input "CUT"
click at [320, 274] on label at bounding box center [323, 272] width 7 height 7
click at [320, 274] on input "checkbox" at bounding box center [323, 273] width 6 height 6
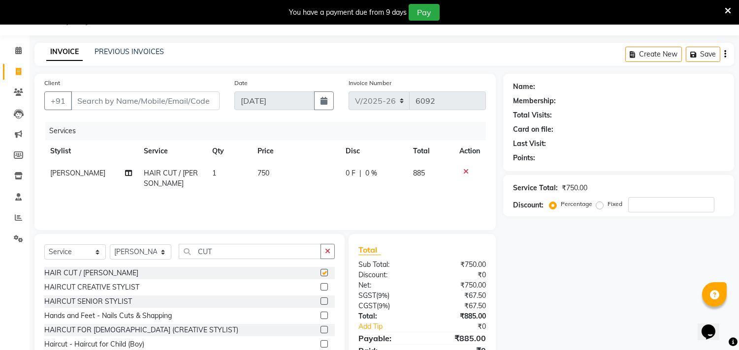
checkbox input "false"
click at [138, 250] on select "Select Stylist [PERSON_NAME] [PERSON_NAME] [PERSON_NAME] [PERSON_NAME] [PERSON_…" at bounding box center [141, 252] width 62 height 15
select select "28016"
click at [110, 245] on select "Select Stylist [PERSON_NAME] [PERSON_NAME] [PERSON_NAME] [PERSON_NAME] [PERSON_…" at bounding box center [141, 252] width 62 height 15
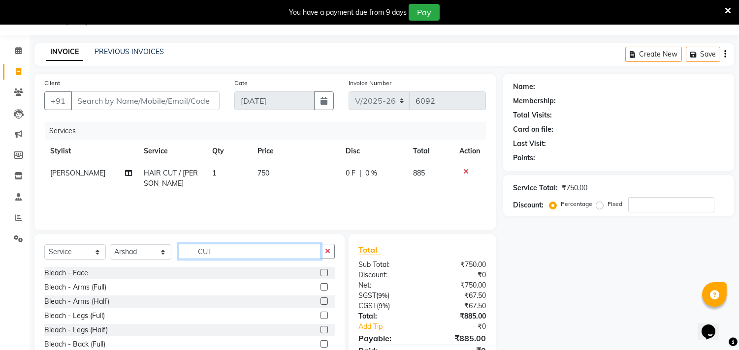
drag, startPoint x: 222, startPoint y: 253, endPoint x: 166, endPoint y: 252, distance: 56.1
click at [166, 252] on div "Select Service Product Membership Package Voucher Prepaid Gift Card Select Styl…" at bounding box center [189, 255] width 290 height 23
type input "C"
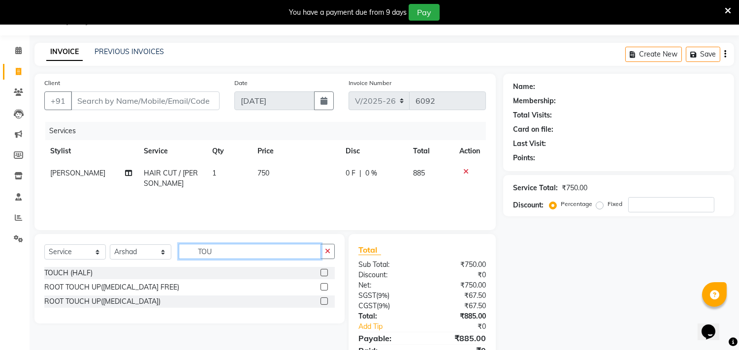
type input "TOU"
click at [322, 288] on label at bounding box center [323, 286] width 7 height 7
click at [322, 288] on input "checkbox" at bounding box center [323, 287] width 6 height 6
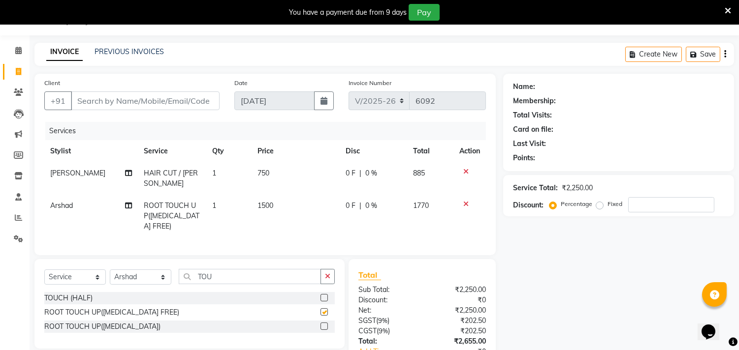
checkbox input "false"
drag, startPoint x: 233, startPoint y: 284, endPoint x: 161, endPoint y: 291, distance: 72.6
click at [161, 290] on div "Select Service Product Membership Package Voucher Prepaid Gift Card Select Styl…" at bounding box center [189, 280] width 290 height 23
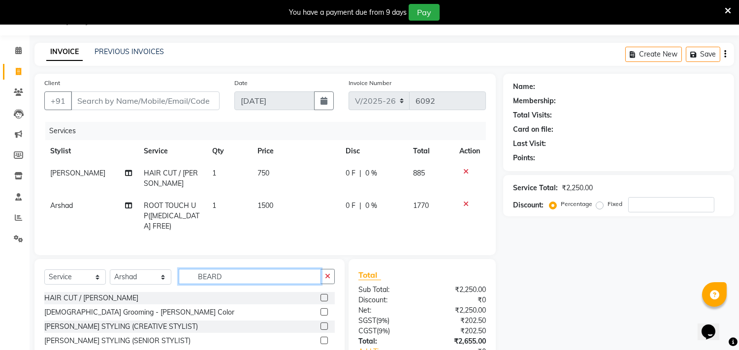
type input "BEARD"
click at [321, 316] on label at bounding box center [323, 312] width 7 height 7
click at [321, 316] on input "checkbox" at bounding box center [323, 313] width 6 height 6
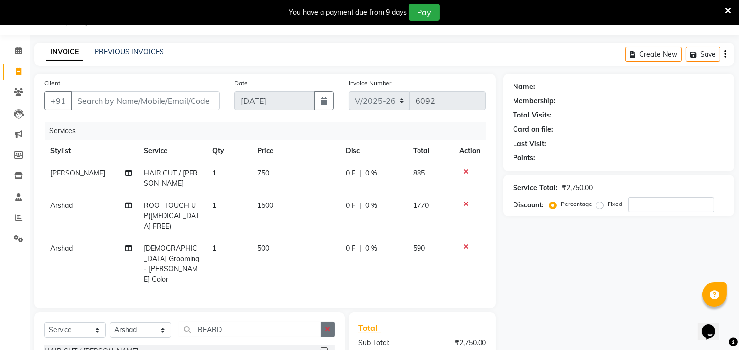
checkbox input "false"
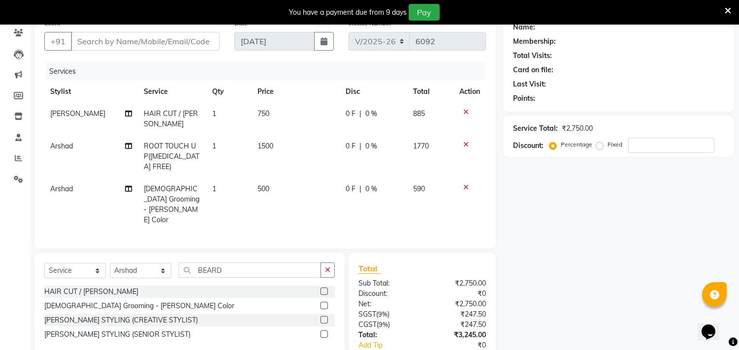
scroll to position [109, 0]
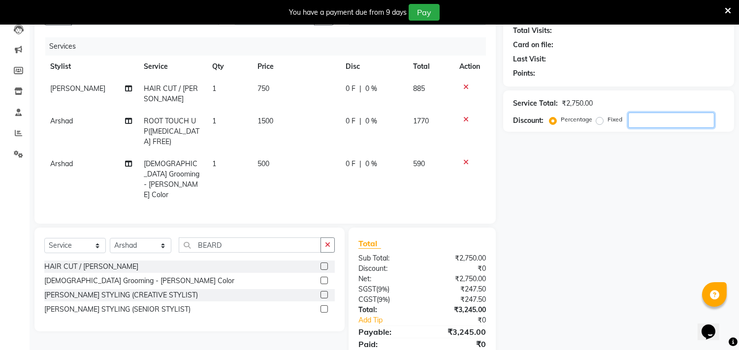
click at [664, 122] on input "number" at bounding box center [671, 120] width 86 height 15
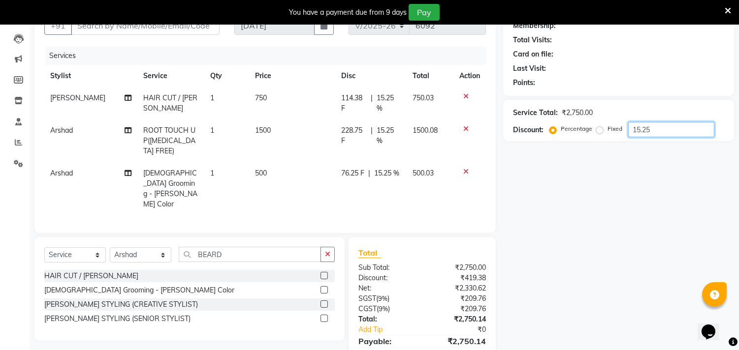
scroll to position [25, 0]
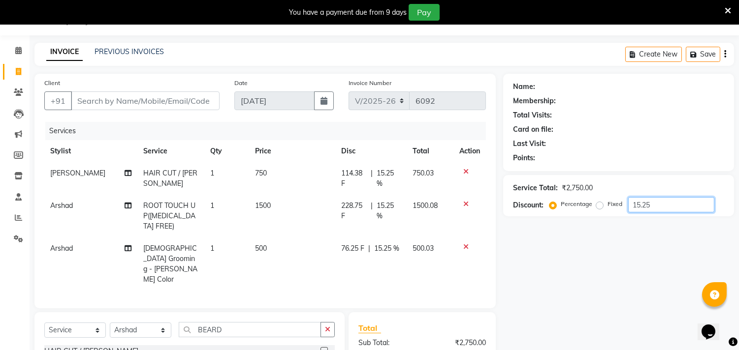
type input "15.25"
click at [90, 105] on input "Client" at bounding box center [145, 101] width 149 height 19
type input "8"
type input "0"
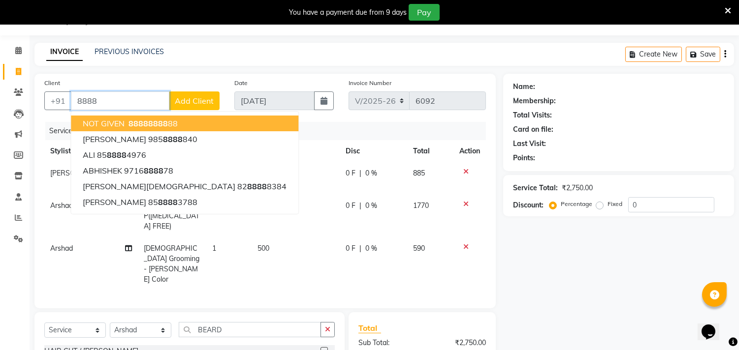
click at [128, 123] on ngb-highlight "8888 8888 88" at bounding box center [151, 124] width 51 height 10
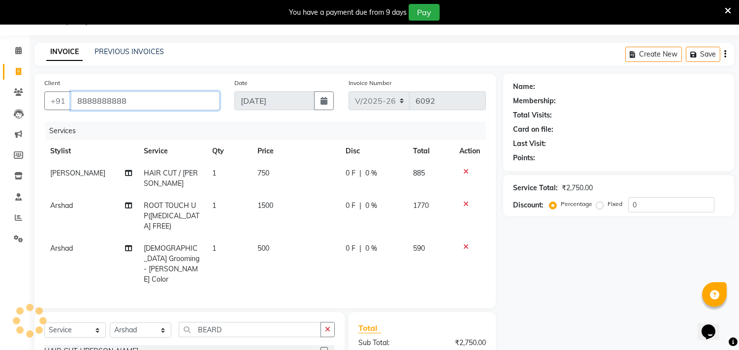
type input "8888888888"
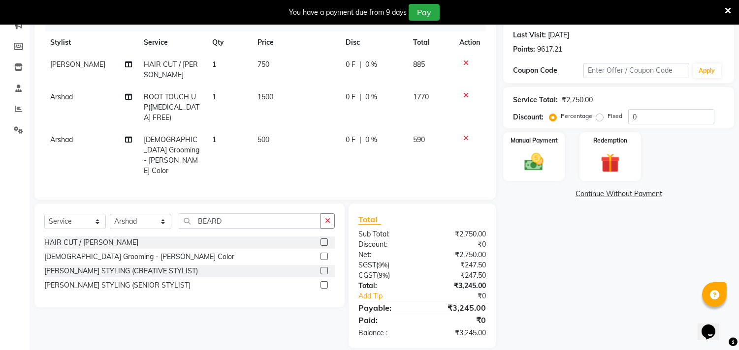
scroll to position [134, 0]
click at [531, 171] on img at bounding box center [534, 162] width 32 height 23
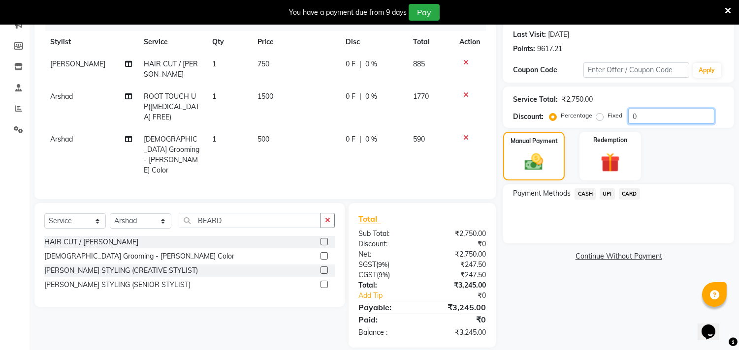
click at [665, 109] on input "0" at bounding box center [671, 116] width 86 height 15
type input "015.25"
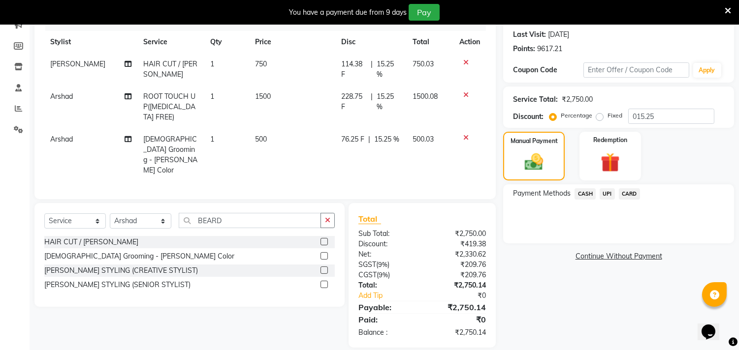
click at [607, 193] on span "UPI" at bounding box center [606, 193] width 15 height 11
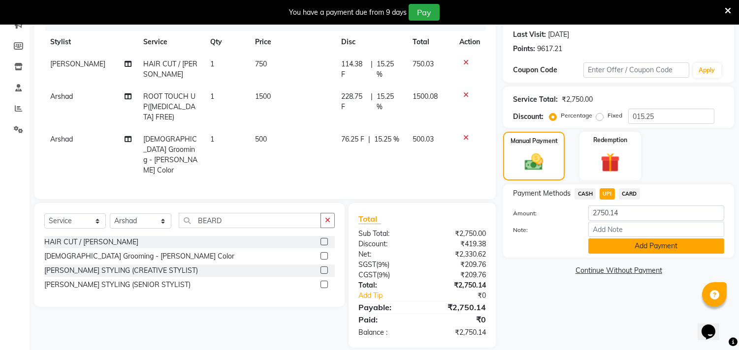
click at [607, 246] on button "Add Payment" at bounding box center [656, 246] width 136 height 15
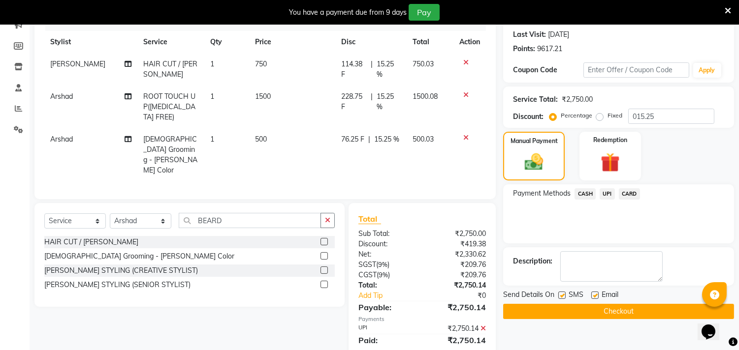
scroll to position [154, 0]
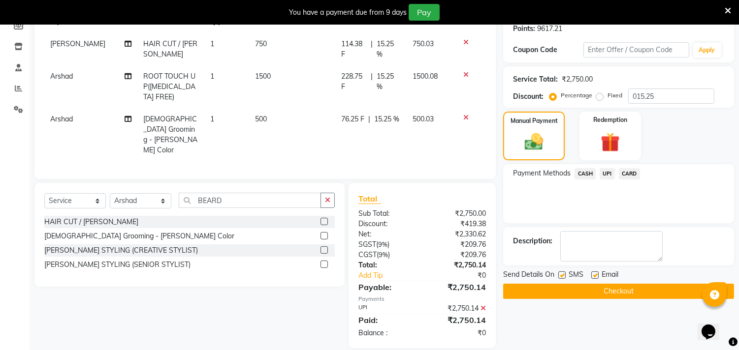
click at [588, 291] on button "Checkout" at bounding box center [618, 291] width 231 height 15
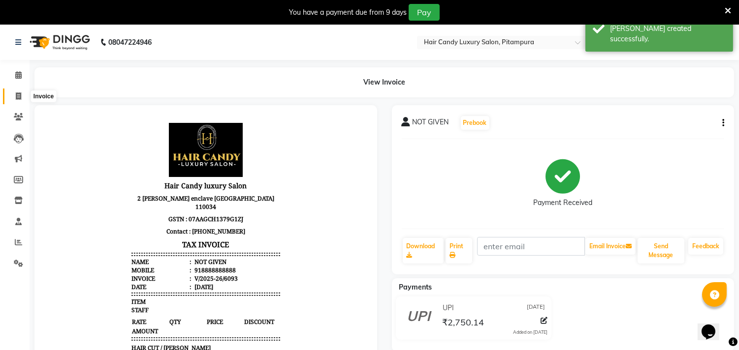
click at [23, 95] on span at bounding box center [18, 96] width 17 height 11
select select "service"
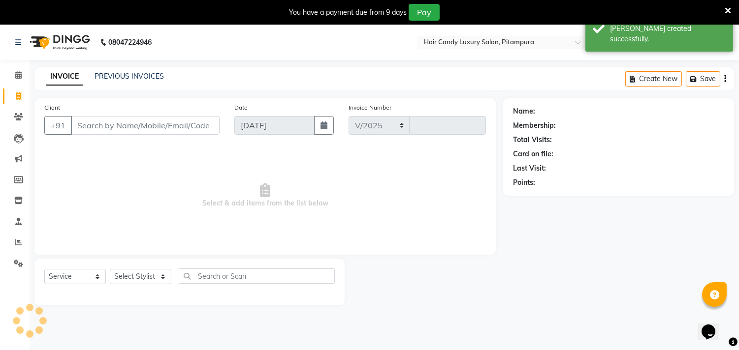
scroll to position [25, 0]
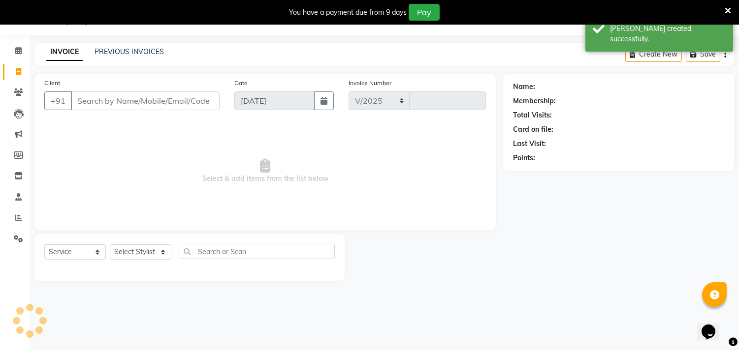
select select "4720"
type input "6094"
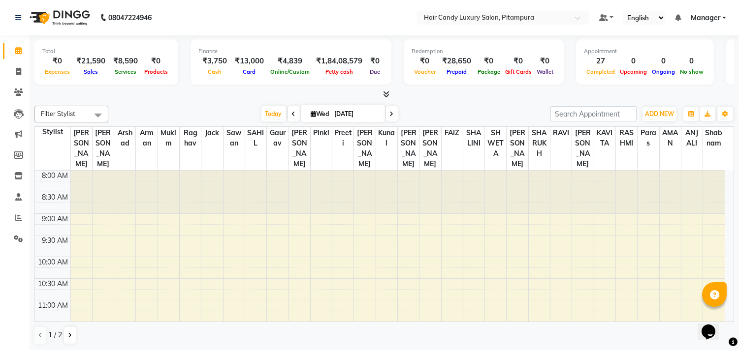
scroll to position [348, 0]
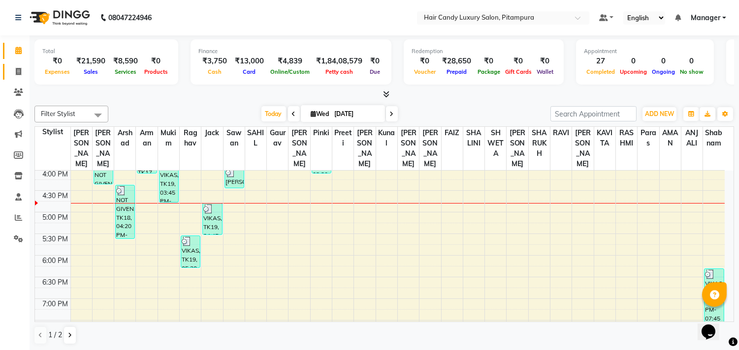
click at [18, 70] on icon at bounding box center [18, 71] width 5 height 7
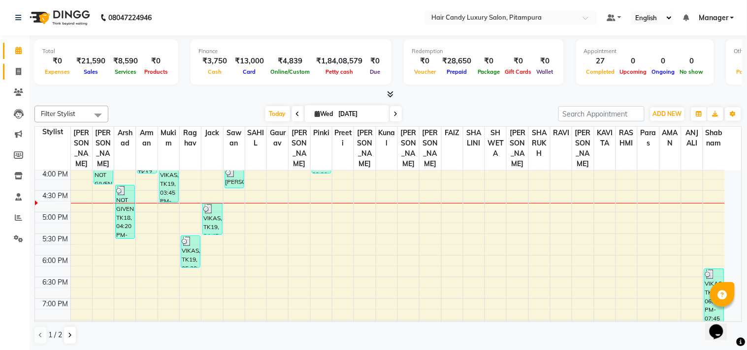
select select "service"
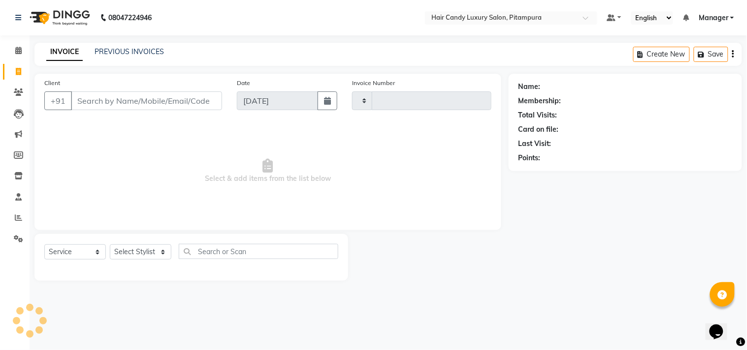
type input "6095"
select select "4720"
click at [133, 51] on link "PREVIOUS INVOICES" at bounding box center [128, 51] width 69 height 9
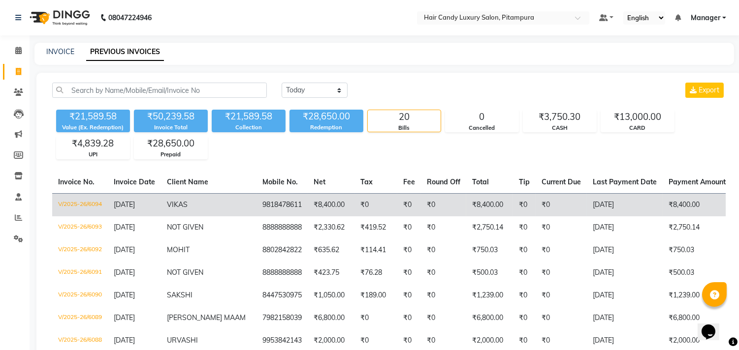
click at [89, 201] on td "V/2025-26/6094" at bounding box center [80, 204] width 56 height 23
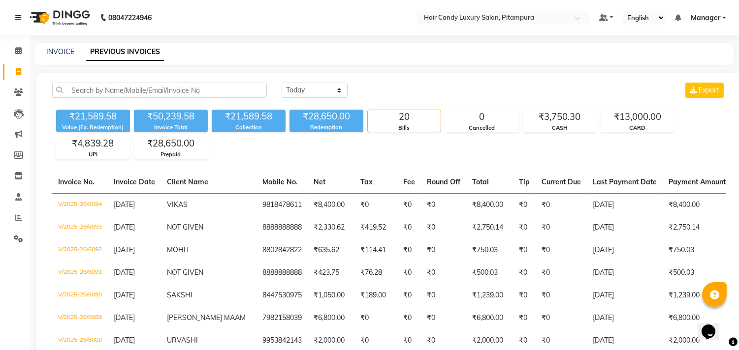
click at [18, 71] on icon at bounding box center [18, 71] width 5 height 7
select select "service"
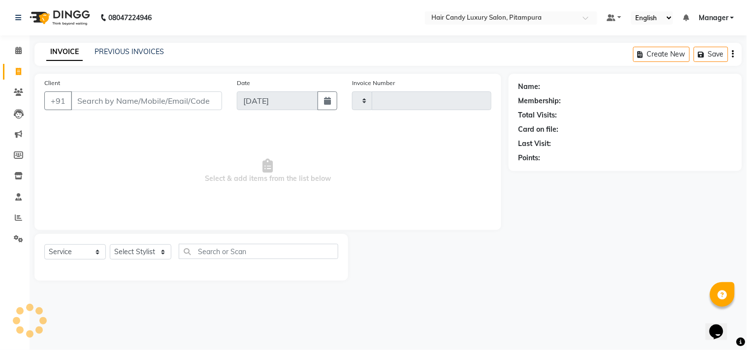
type input "6096"
select select "4720"
click at [129, 60] on div "INVOICE PREVIOUS INVOICES Create New Save" at bounding box center [387, 54] width 707 height 23
click at [130, 51] on link "PREVIOUS INVOICES" at bounding box center [128, 51] width 69 height 9
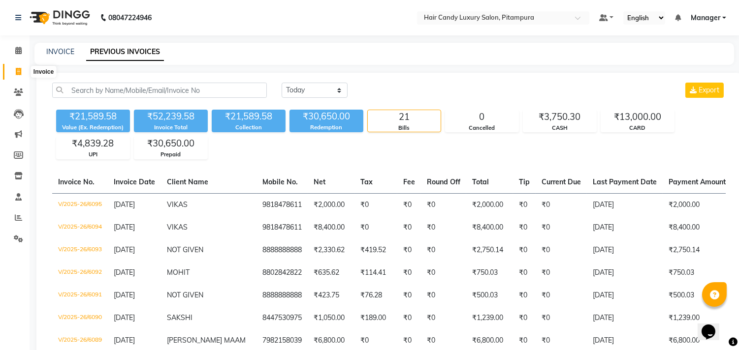
click at [20, 71] on icon at bounding box center [18, 71] width 5 height 7
select select "service"
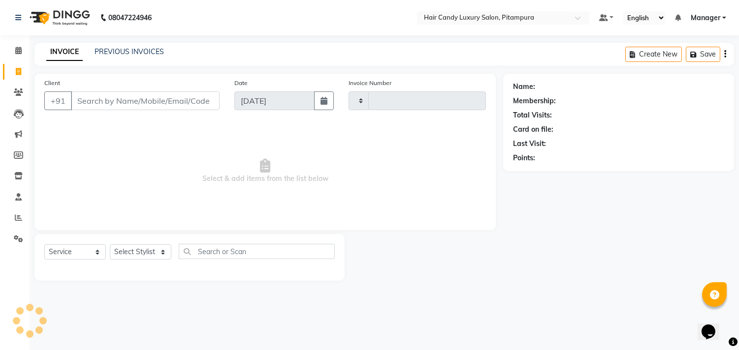
type input "6096"
select select "4720"
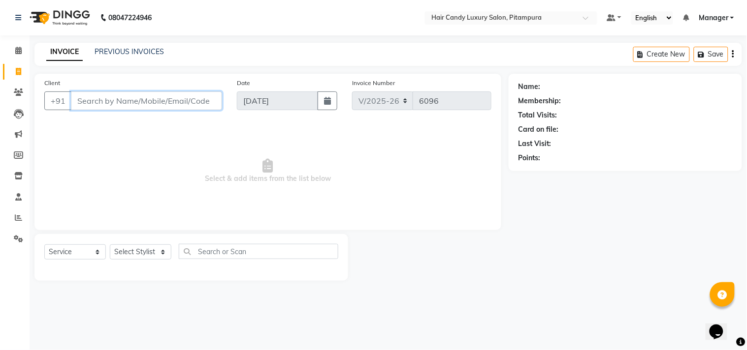
click at [144, 97] on input "Client" at bounding box center [146, 101] width 151 height 19
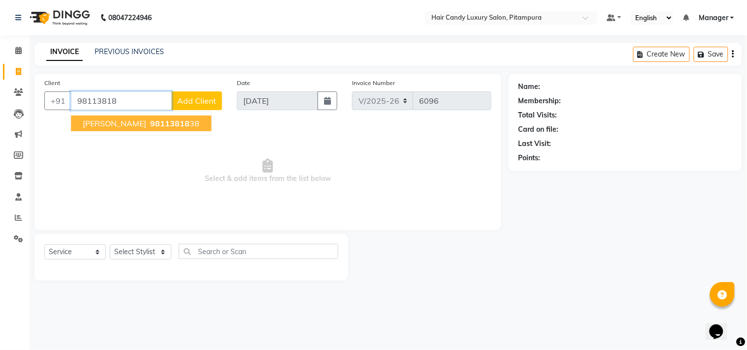
click at [150, 121] on span "98113818" at bounding box center [169, 124] width 39 height 10
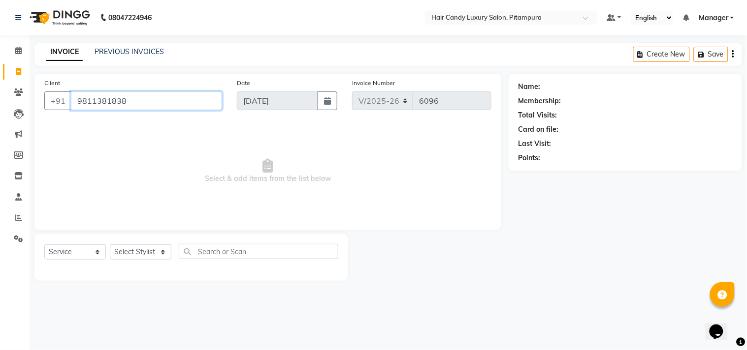
type input "9811381838"
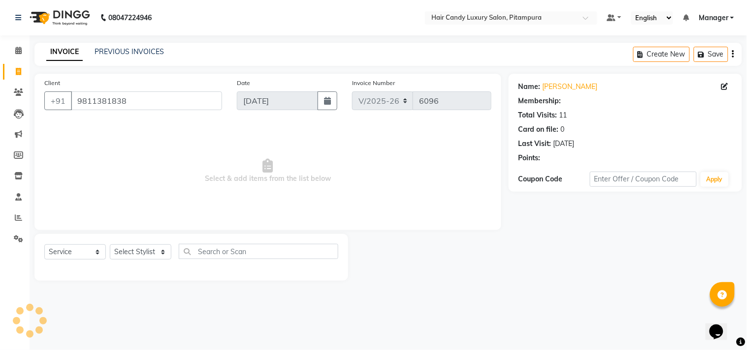
select select "1: Object"
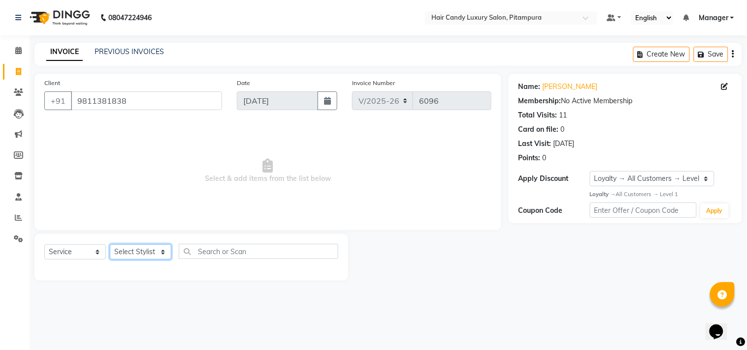
click at [147, 251] on select "Select Stylist [PERSON_NAME] [PERSON_NAME] [PERSON_NAME] [PERSON_NAME] [PERSON_…" at bounding box center [141, 252] width 62 height 15
select select "28014"
click at [110, 245] on select "Select Stylist [PERSON_NAME] [PERSON_NAME] [PERSON_NAME] [PERSON_NAME] [PERSON_…" at bounding box center [141, 252] width 62 height 15
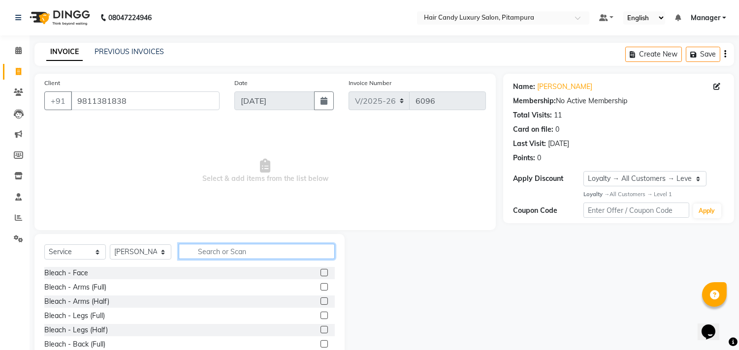
click at [224, 252] on input "text" at bounding box center [257, 251] width 156 height 15
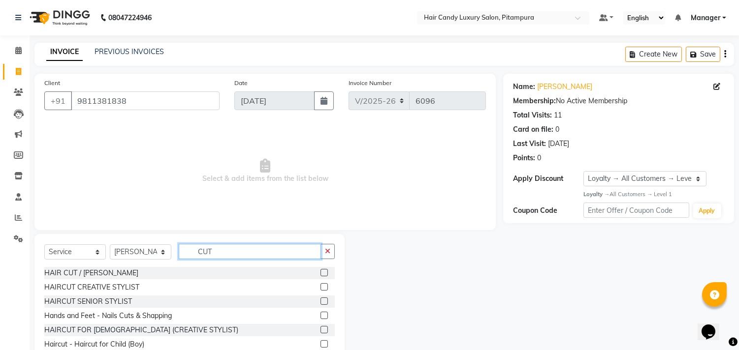
type input "CUT"
click at [313, 279] on div "HAIR CUT / BEARD HAIRCUT CREATIVE STYLIST HAIRCUT SENIOR STYLIST Hands and Feet…" at bounding box center [189, 316] width 290 height 98
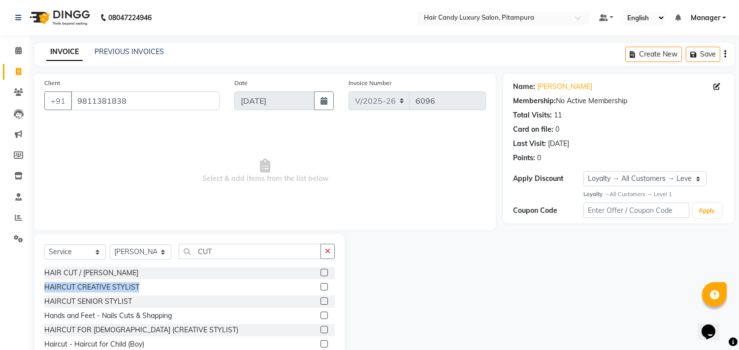
click at [320, 272] on label at bounding box center [323, 272] width 7 height 7
click at [320, 272] on input "checkbox" at bounding box center [323, 273] width 6 height 6
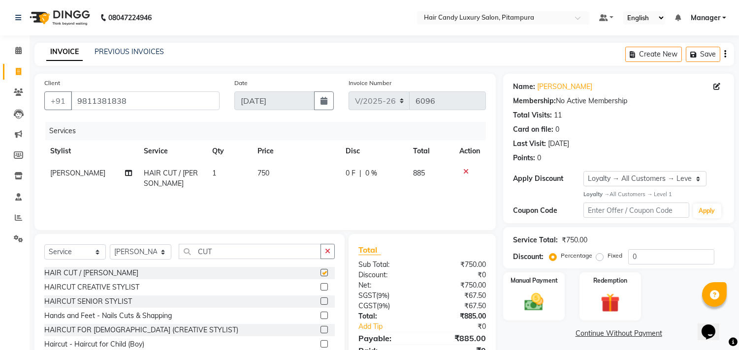
checkbox input "false"
drag, startPoint x: 661, startPoint y: 262, endPoint x: 594, endPoint y: 273, distance: 67.9
click at [594, 273] on div "Name: Amit Rana Membership: No Active Membership Total Visits: 11 Card on file:…" at bounding box center [622, 227] width 238 height 306
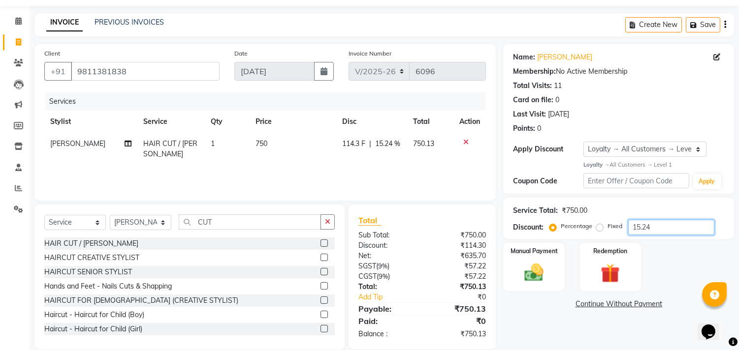
scroll to position [43, 0]
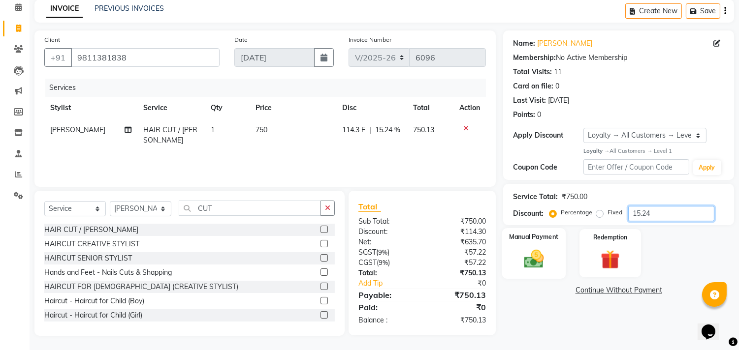
type input "15.24"
click at [540, 260] on img at bounding box center [534, 259] width 32 height 23
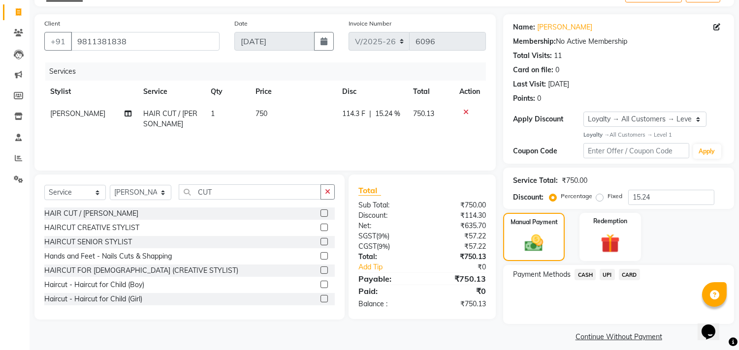
scroll to position [68, 0]
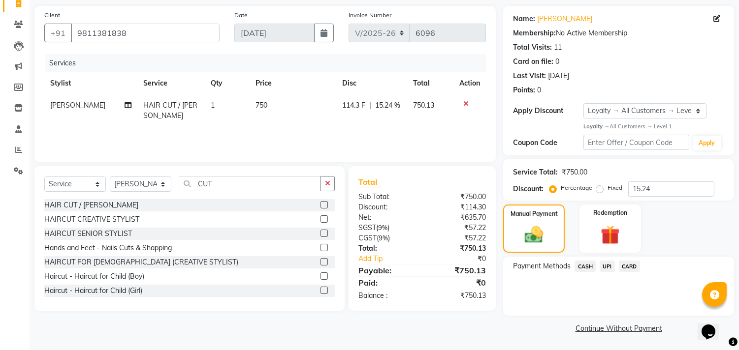
click at [588, 264] on span "CASH" at bounding box center [584, 266] width 21 height 11
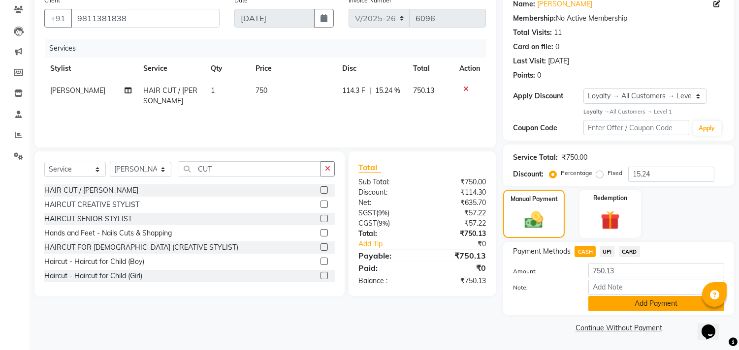
click at [628, 302] on button "Add Payment" at bounding box center [656, 303] width 136 height 15
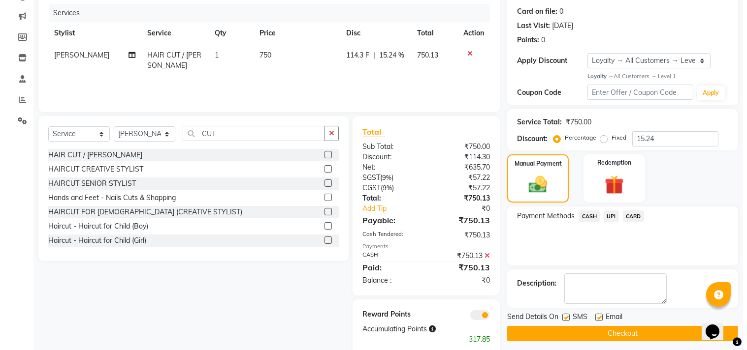
scroll to position [137, 0]
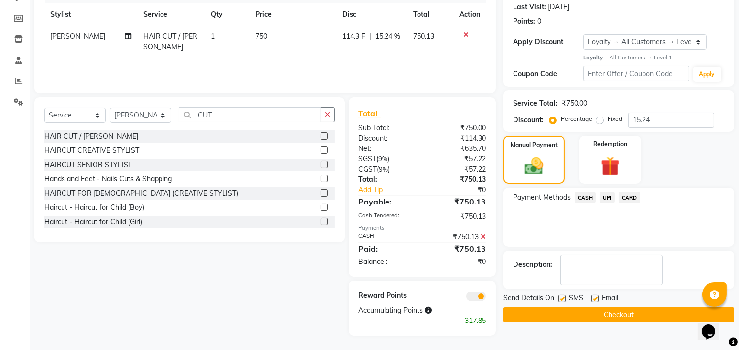
click at [472, 297] on span at bounding box center [476, 297] width 20 height 10
click at [486, 298] on input "checkbox" at bounding box center [486, 298] width 0 height 0
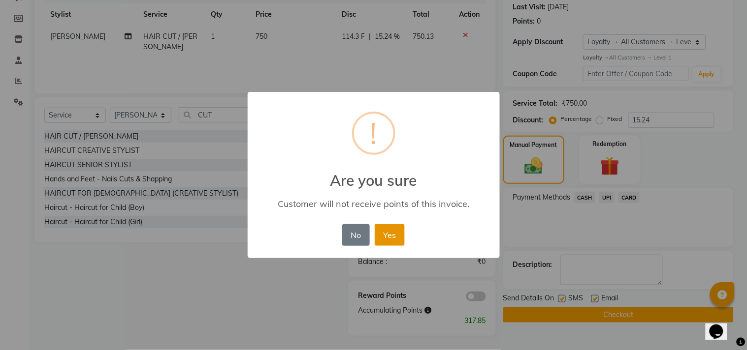
click at [402, 230] on button "Yes" at bounding box center [390, 235] width 30 height 22
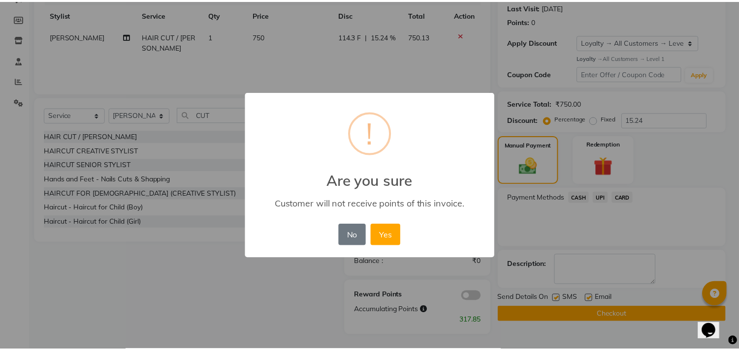
scroll to position [124, 0]
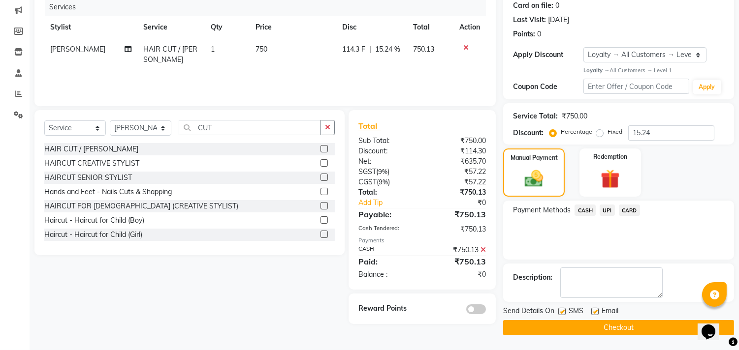
click at [629, 325] on button "Checkout" at bounding box center [618, 327] width 231 height 15
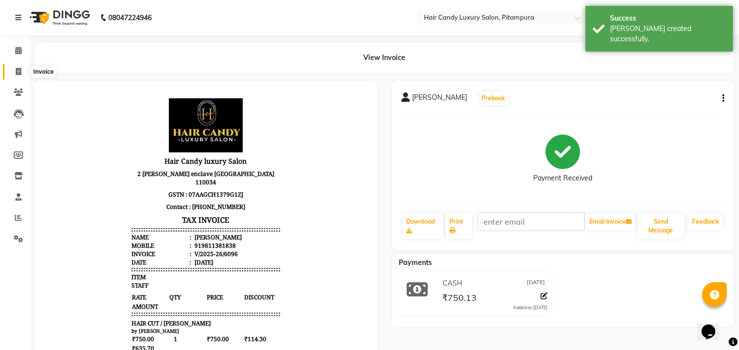
click at [16, 70] on icon at bounding box center [18, 71] width 5 height 7
select select "service"
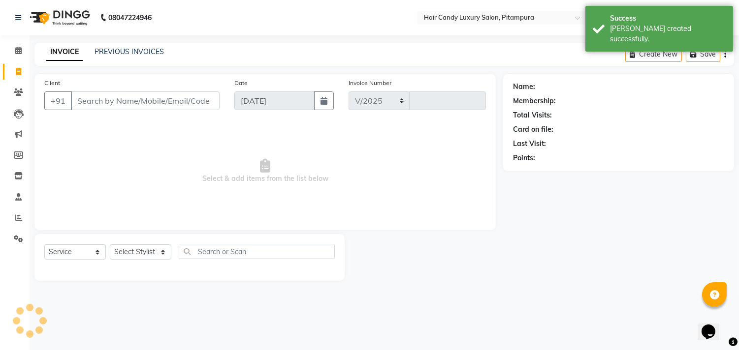
select select "4720"
type input "6097"
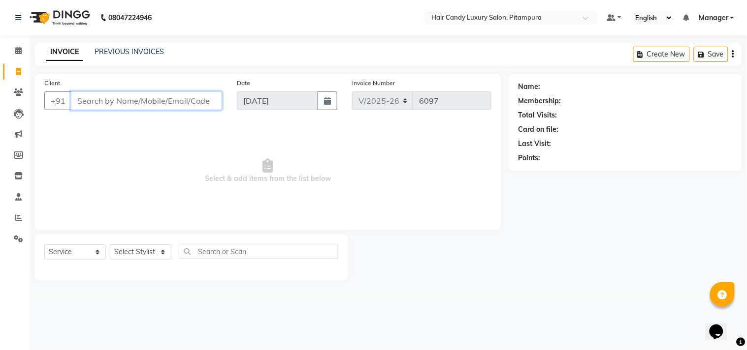
click at [144, 104] on input "Client" at bounding box center [146, 101] width 151 height 19
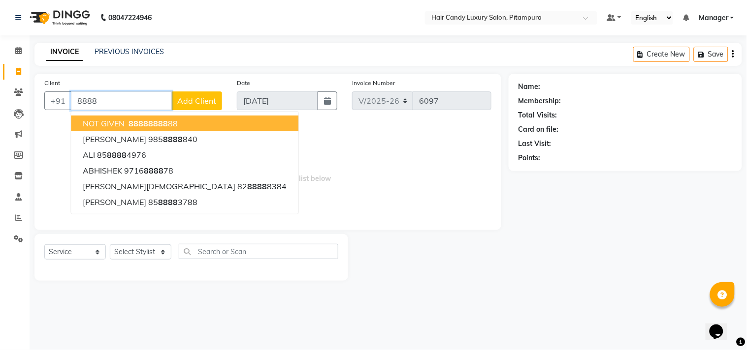
click at [161, 119] on span "8888" at bounding box center [158, 124] width 20 height 10
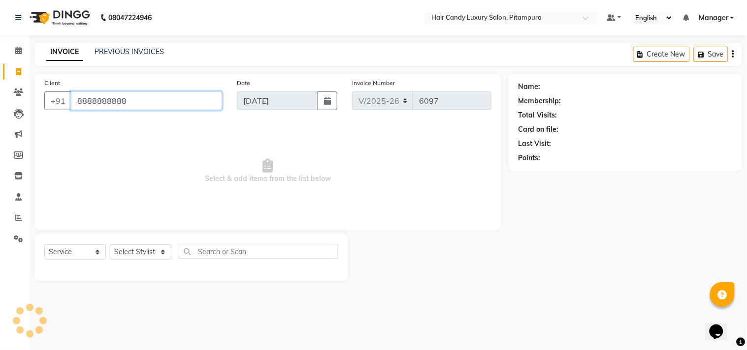
type input "8888888888"
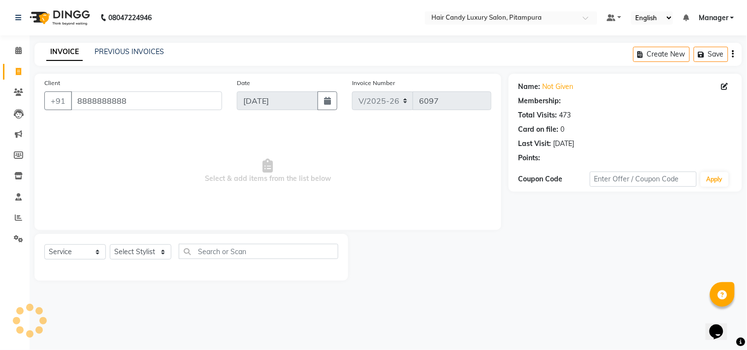
select select "1: Object"
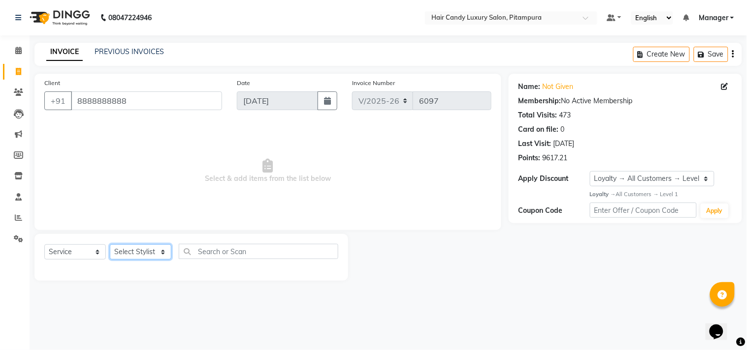
click at [138, 252] on select "Select Stylist [PERSON_NAME] [PERSON_NAME] [PERSON_NAME] [PERSON_NAME] [PERSON_…" at bounding box center [141, 252] width 62 height 15
select select "28014"
click at [110, 245] on select "Select Stylist [PERSON_NAME] [PERSON_NAME] [PERSON_NAME] [PERSON_NAME] [PERSON_…" at bounding box center [141, 252] width 62 height 15
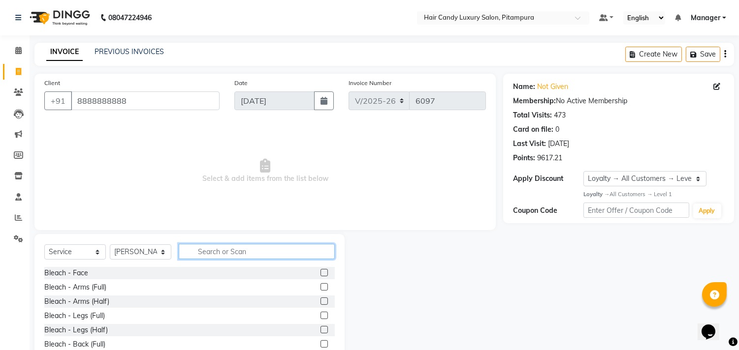
click at [214, 253] on input "text" at bounding box center [257, 251] width 156 height 15
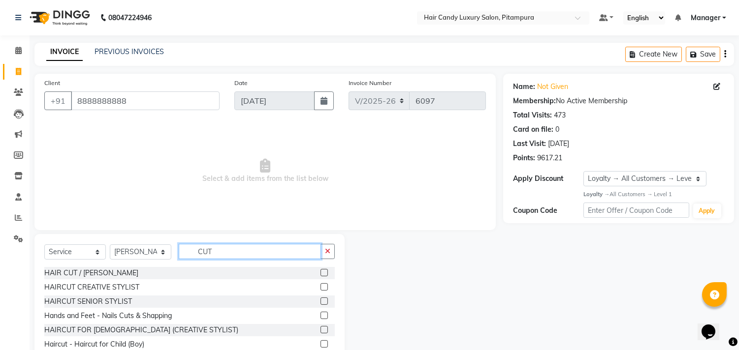
type input "CUT"
click at [320, 286] on label at bounding box center [323, 286] width 7 height 7
click at [320, 286] on input "checkbox" at bounding box center [323, 287] width 6 height 6
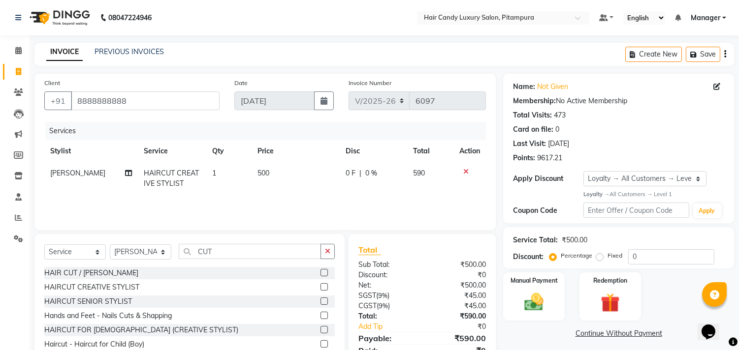
click at [320, 286] on label at bounding box center [323, 286] width 7 height 7
click at [320, 286] on input "checkbox" at bounding box center [323, 287] width 6 height 6
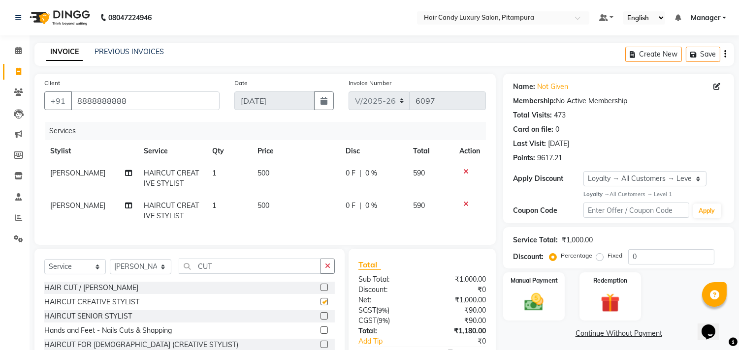
checkbox input "false"
drag, startPoint x: 219, startPoint y: 277, endPoint x: 149, endPoint y: 274, distance: 70.4
click at [149, 274] on div "Select Service Product Membership Package Voucher Prepaid Gift Card Select Styl…" at bounding box center [189, 270] width 290 height 23
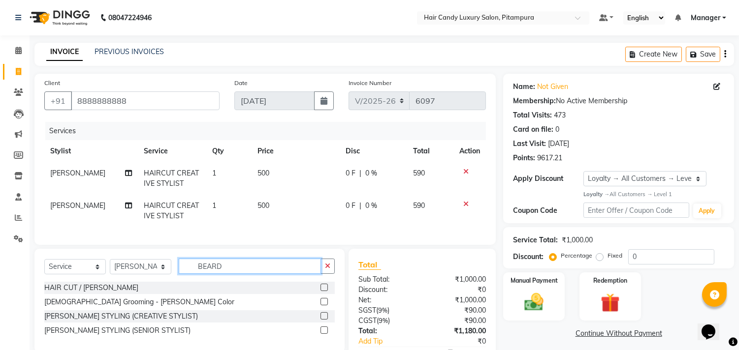
type input "BEARD"
click at [326, 320] on label at bounding box center [323, 316] width 7 height 7
click at [326, 320] on input "checkbox" at bounding box center [323, 317] width 6 height 6
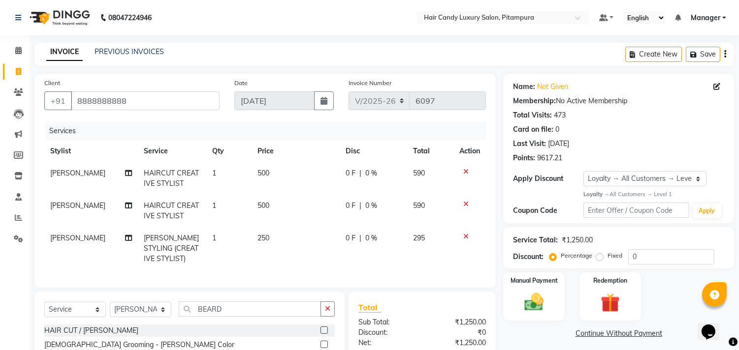
checkbox input "false"
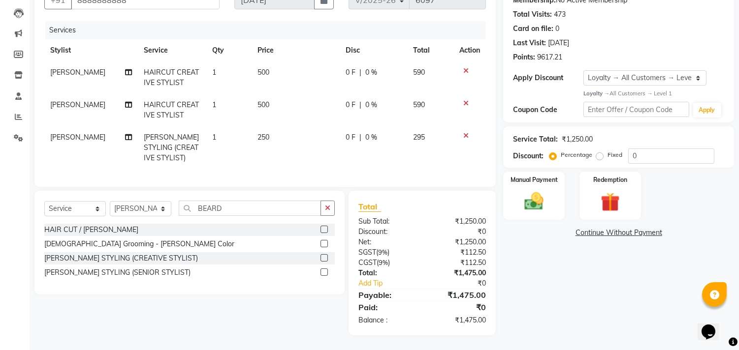
click at [325, 272] on label at bounding box center [323, 272] width 7 height 7
click at [325, 272] on input "checkbox" at bounding box center [323, 273] width 6 height 6
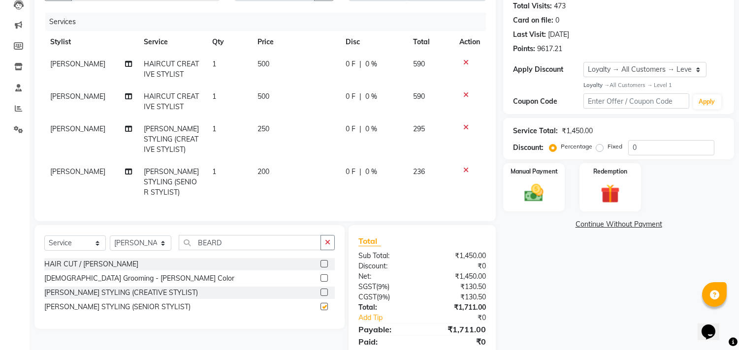
checkbox input "false"
click at [638, 153] on input "0" at bounding box center [671, 147] width 86 height 15
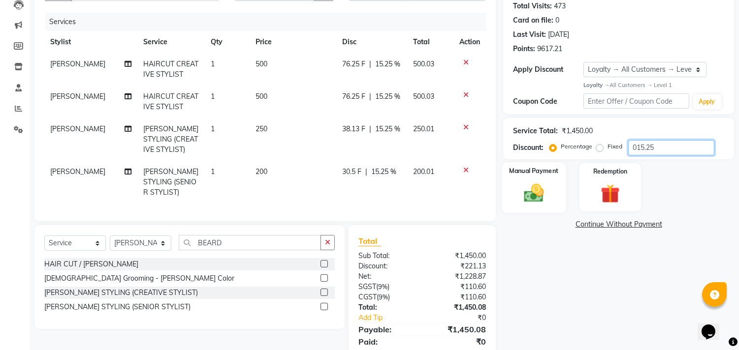
type input "015.25"
click at [546, 192] on img at bounding box center [534, 193] width 32 height 23
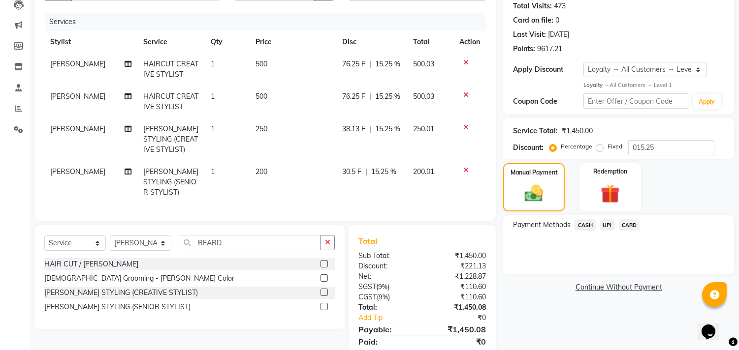
click at [605, 227] on span "UPI" at bounding box center [606, 225] width 15 height 11
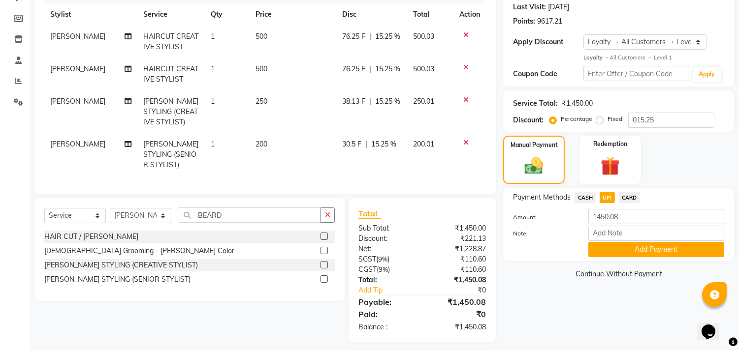
scroll to position [152, 0]
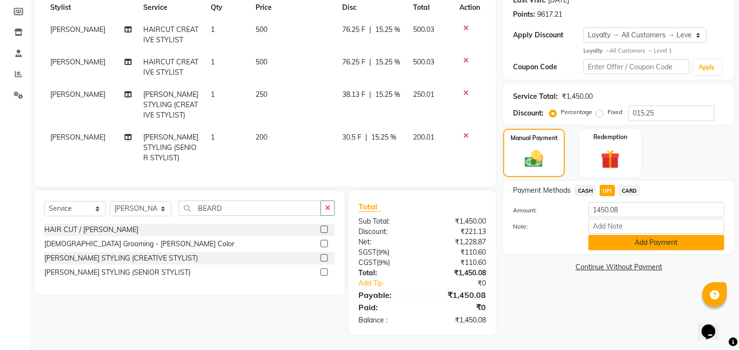
click at [628, 241] on button "Add Payment" at bounding box center [656, 242] width 136 height 15
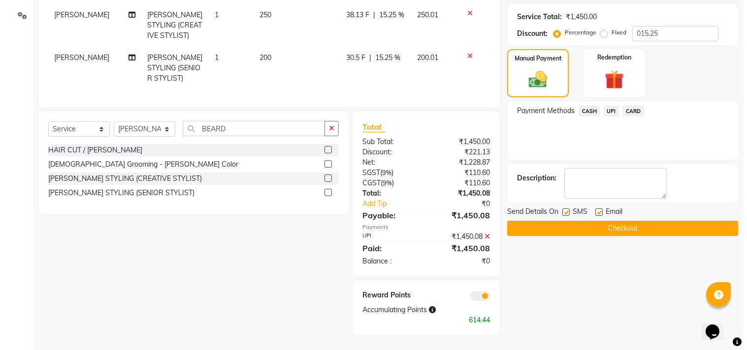
scroll to position [232, 0]
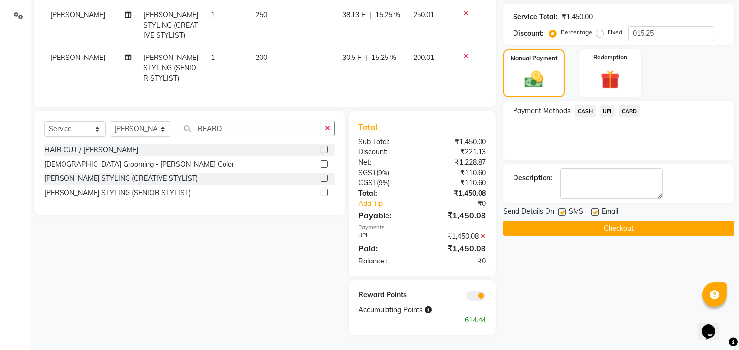
click at [476, 295] on span at bounding box center [476, 296] width 20 height 10
click at [486, 298] on input "checkbox" at bounding box center [486, 298] width 0 height 0
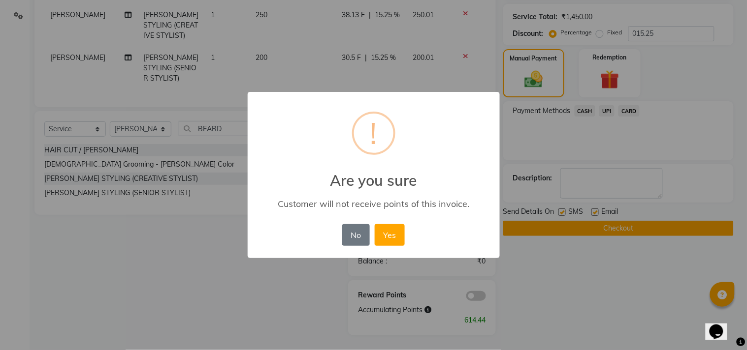
drag, startPoint x: 390, startPoint y: 231, endPoint x: 506, endPoint y: 228, distance: 115.7
click at [395, 230] on button "Yes" at bounding box center [390, 235] width 30 height 22
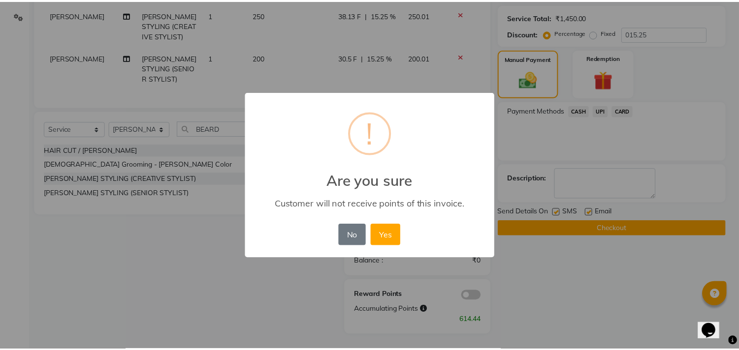
scroll to position [207, 0]
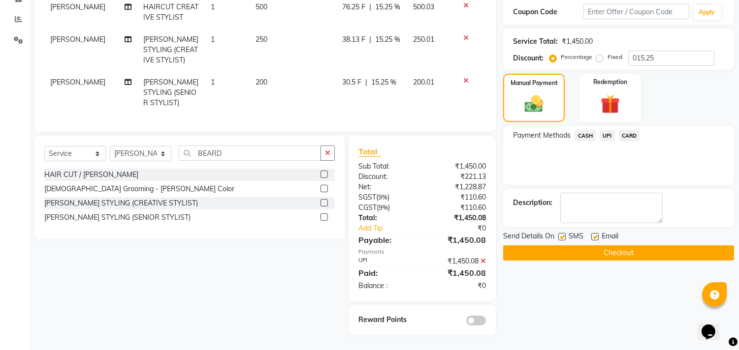
click at [623, 246] on button "Checkout" at bounding box center [618, 253] width 231 height 15
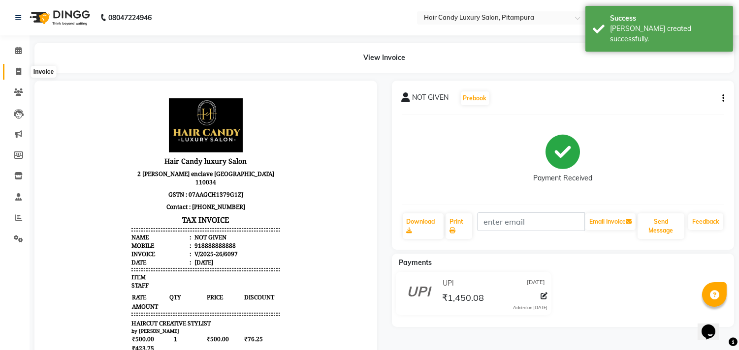
click at [20, 74] on icon at bounding box center [18, 71] width 5 height 7
select select "service"
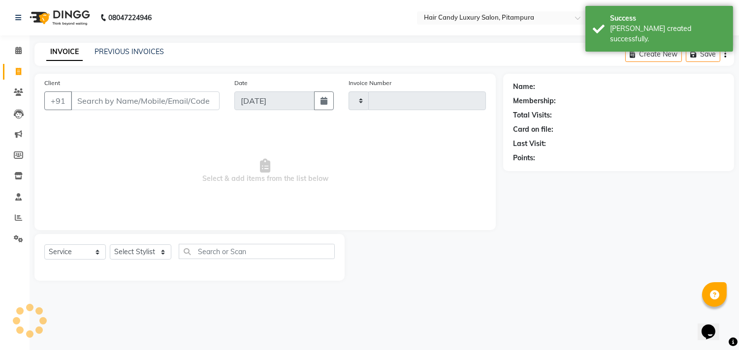
type input "6098"
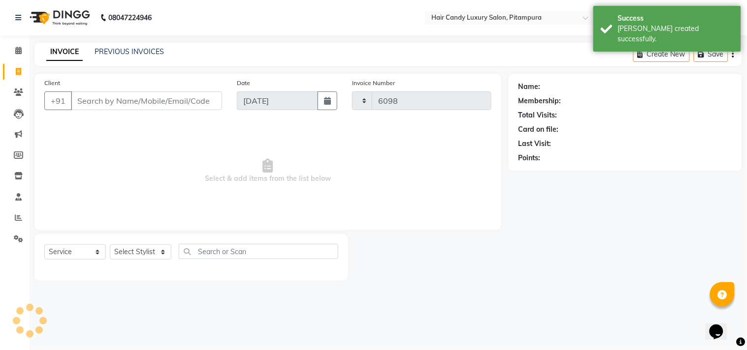
select select "4720"
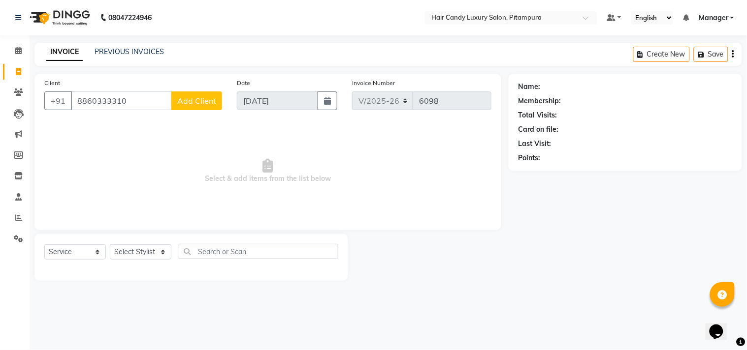
type input "8860333310"
click at [202, 97] on span "Add Client" at bounding box center [196, 101] width 39 height 10
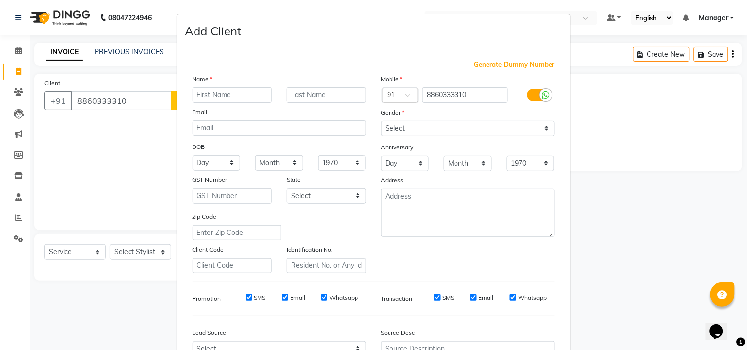
click at [254, 98] on input "text" at bounding box center [232, 95] width 80 height 15
type input "[PERSON_NAME]"
click at [480, 131] on select "Select Male Female Other Prefer Not To Say" at bounding box center [468, 128] width 174 height 15
select select "female"
click at [381, 121] on select "Select Male Female Other Prefer Not To Say" at bounding box center [468, 128] width 174 height 15
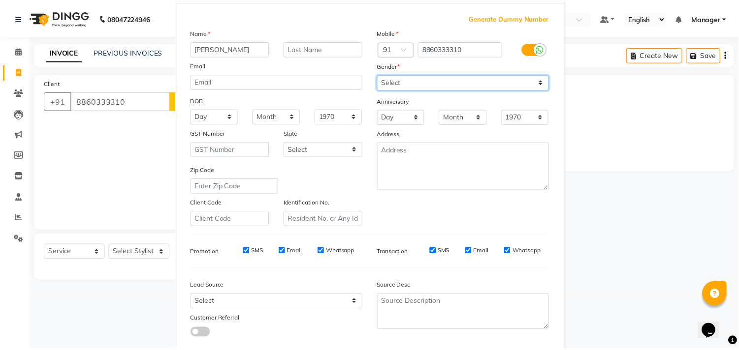
scroll to position [104, 0]
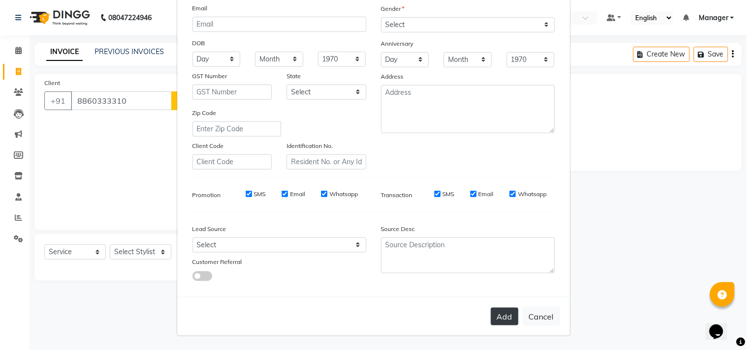
click at [507, 318] on button "Add" at bounding box center [505, 317] width 28 height 18
select select
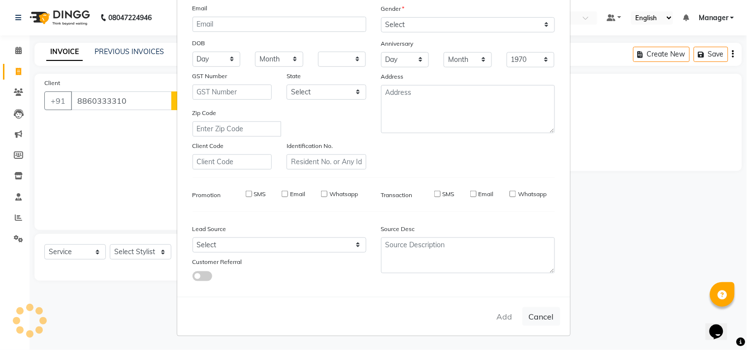
select select
checkbox input "false"
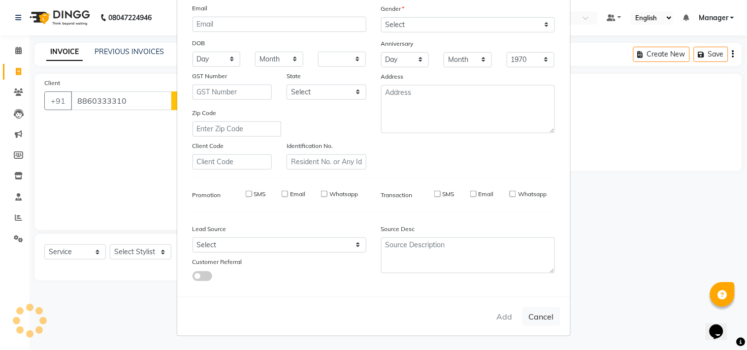
checkbox input "false"
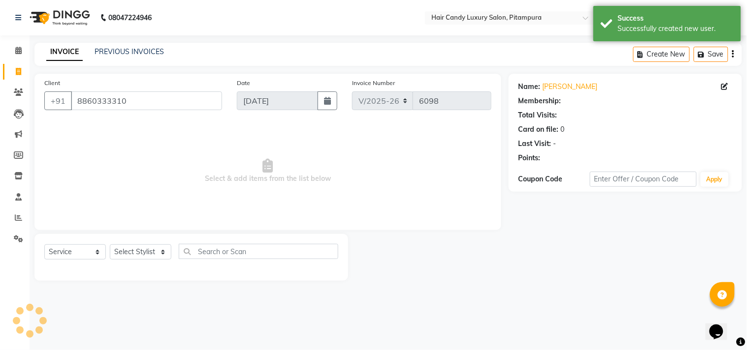
select select "1: Object"
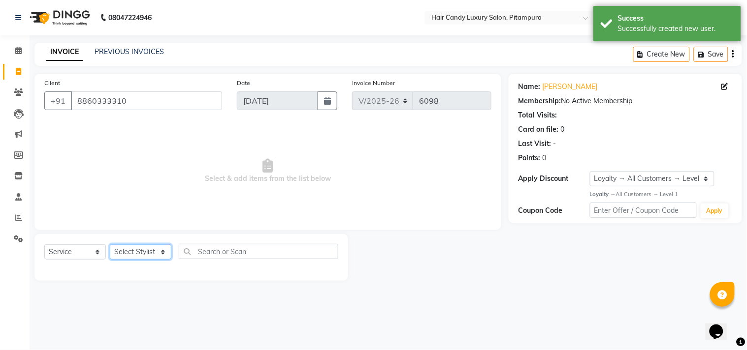
click at [132, 256] on select "Select Stylist Aarif AMAN ANJALI Arman Arshad ARSHAD SALMANI ASHU FAIZ gaurav H…" at bounding box center [141, 252] width 62 height 15
select select "28013"
click at [110, 245] on select "Select Stylist Aarif AMAN ANJALI Arman Arshad ARSHAD SALMANI ASHU FAIZ gaurav H…" at bounding box center [141, 252] width 62 height 15
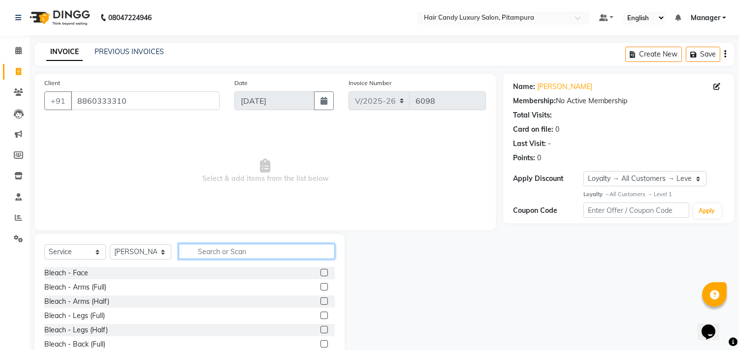
click at [224, 244] on input "text" at bounding box center [257, 251] width 156 height 15
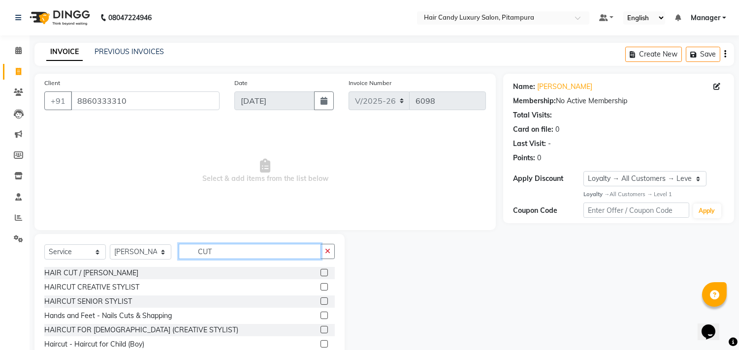
scroll to position [16, 0]
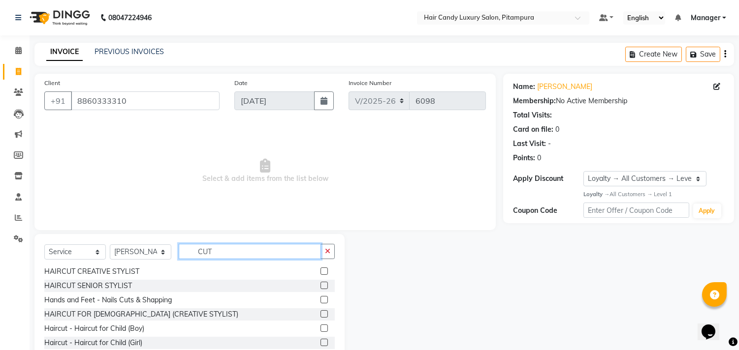
type input "CUT"
click at [320, 315] on label at bounding box center [323, 314] width 7 height 7
click at [320, 315] on input "checkbox" at bounding box center [323, 315] width 6 height 6
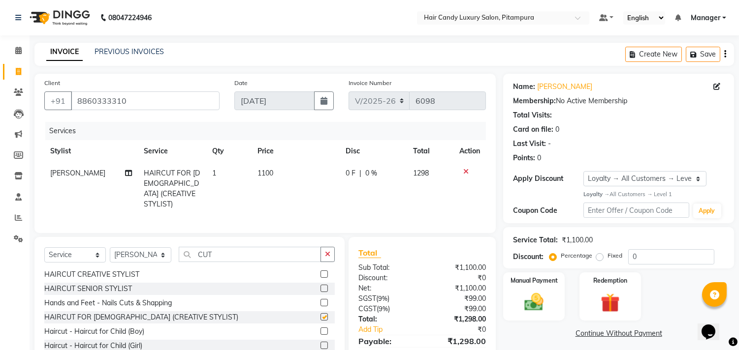
checkbox input "false"
click at [277, 173] on td "1100" at bounding box center [295, 188] width 88 height 53
select select "28013"
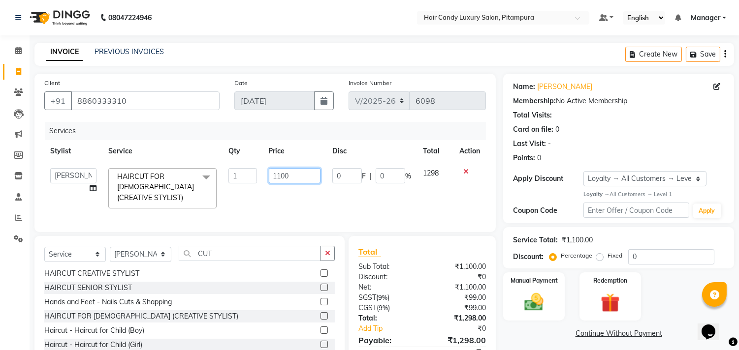
drag, startPoint x: 287, startPoint y: 172, endPoint x: 203, endPoint y: 183, distance: 84.4
click at [203, 183] on tr "Aarif AMAN ANJALI Arman Arshad ARSHAD SALMANI ASHU FAIZ gaurav Hanish harshit J…" at bounding box center [264, 188] width 441 height 52
type input "1000"
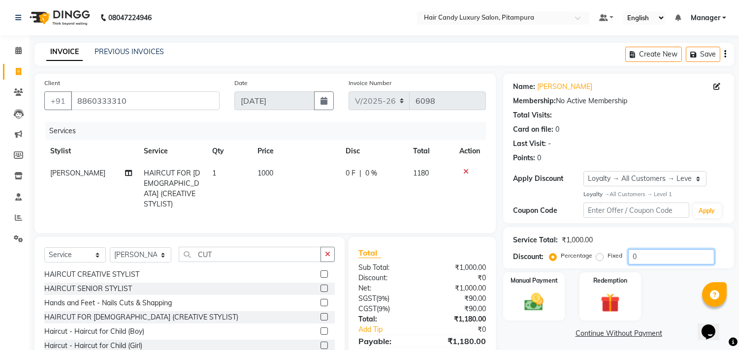
click at [659, 261] on input "0" at bounding box center [671, 257] width 86 height 15
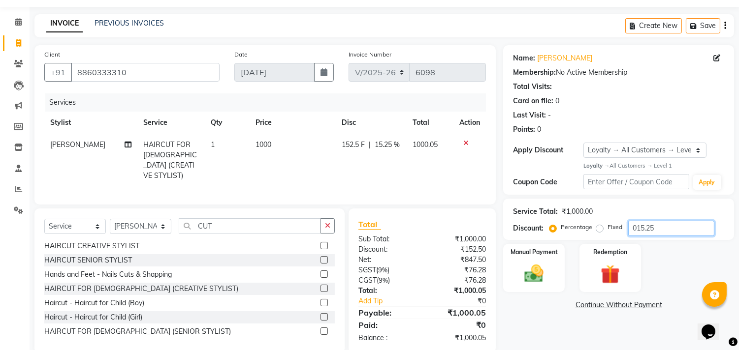
scroll to position [45, 0]
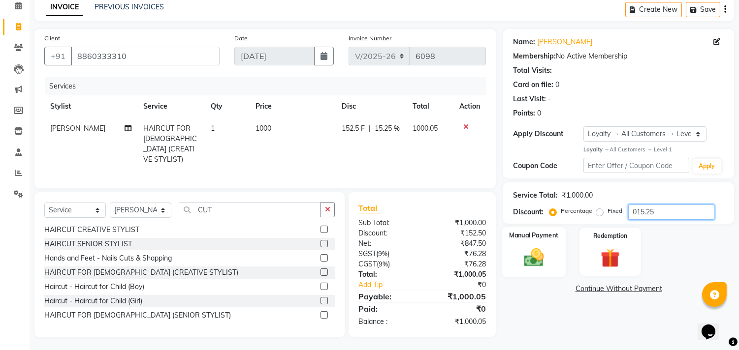
type input "015.25"
click at [541, 263] on img at bounding box center [534, 257] width 32 height 23
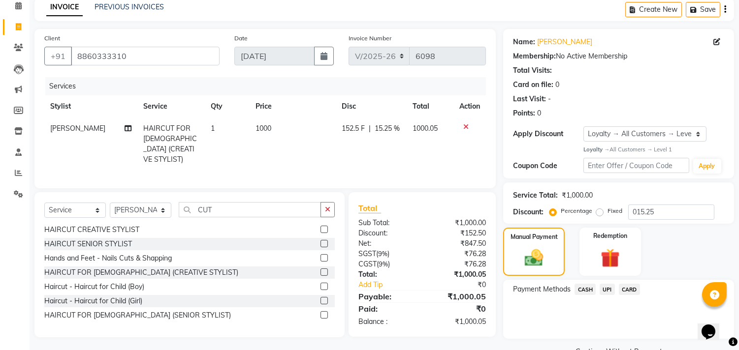
click at [583, 287] on span "CASH" at bounding box center [584, 289] width 21 height 11
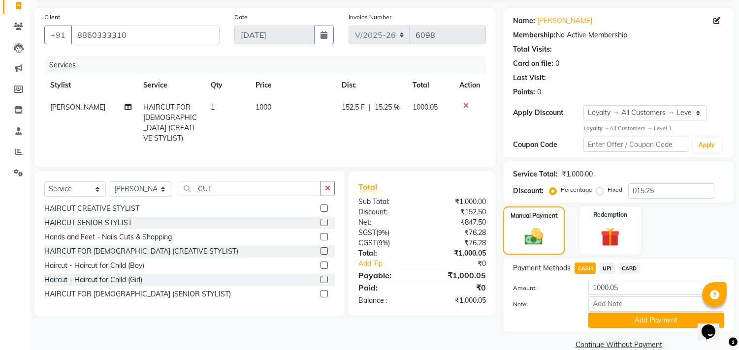
scroll to position [83, 0]
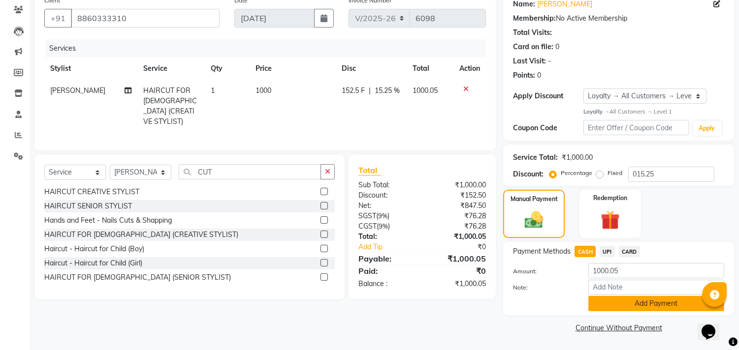
click at [604, 309] on button "Add Payment" at bounding box center [656, 303] width 136 height 15
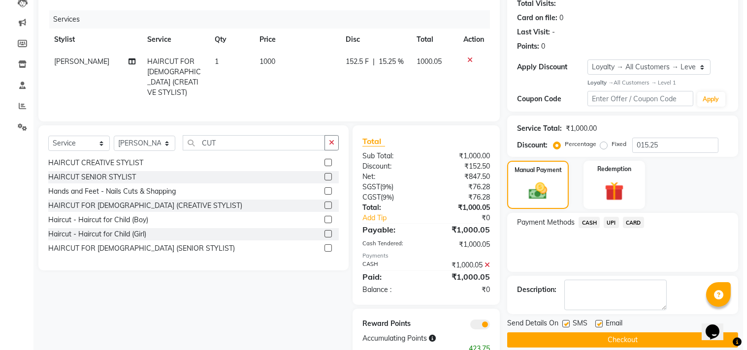
scroll to position [138, 0]
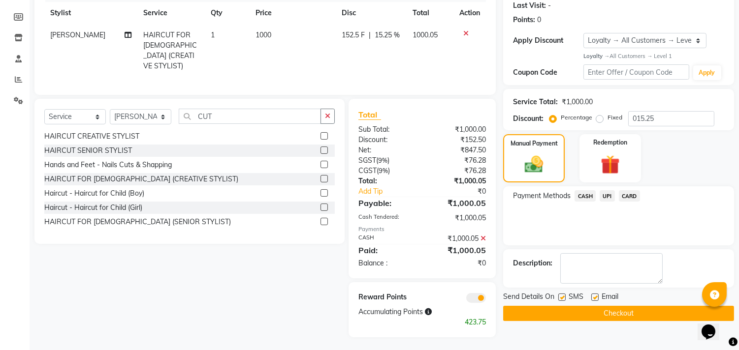
click at [480, 296] on span at bounding box center [476, 298] width 20 height 10
click at [486, 300] on input "checkbox" at bounding box center [486, 300] width 0 height 0
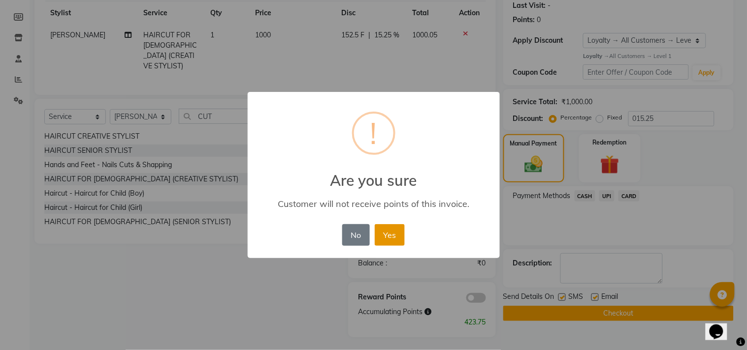
click at [393, 234] on button "Yes" at bounding box center [390, 235] width 30 height 22
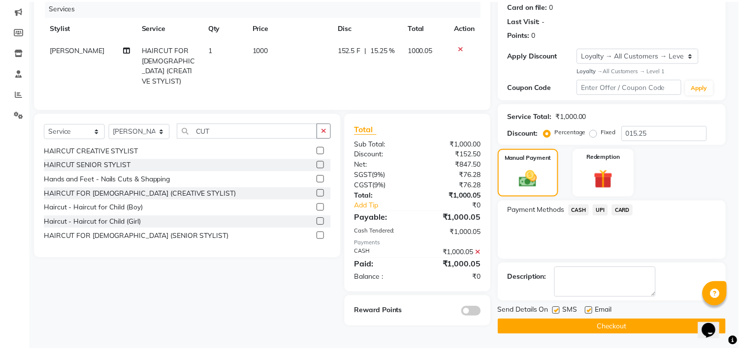
scroll to position [124, 0]
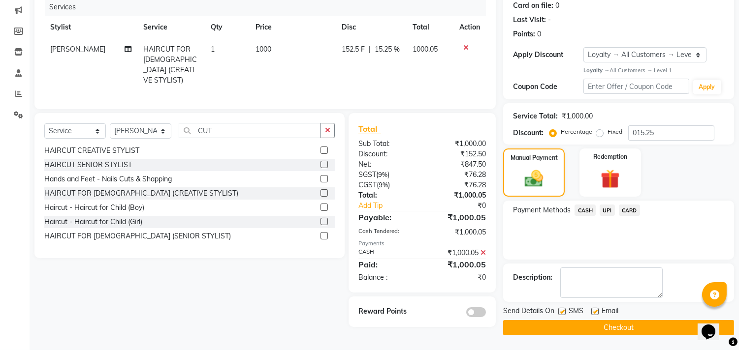
click at [545, 323] on button "Checkout" at bounding box center [618, 327] width 231 height 15
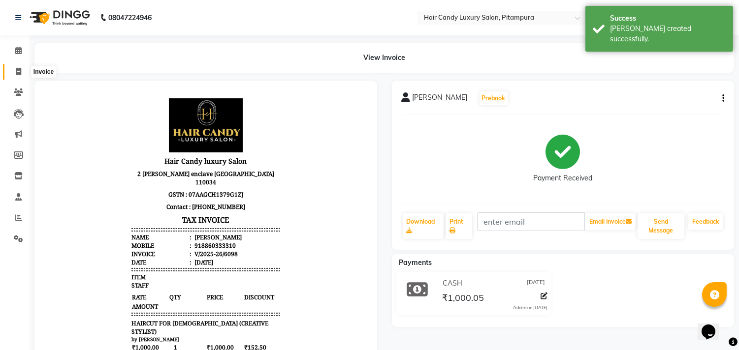
drag, startPoint x: 13, startPoint y: 69, endPoint x: 121, endPoint y: 6, distance: 124.6
click at [13, 68] on span at bounding box center [18, 71] width 17 height 11
select select "service"
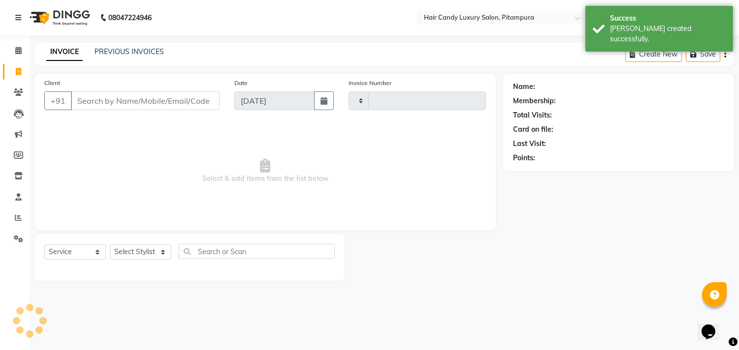
type input "6099"
select select "4720"
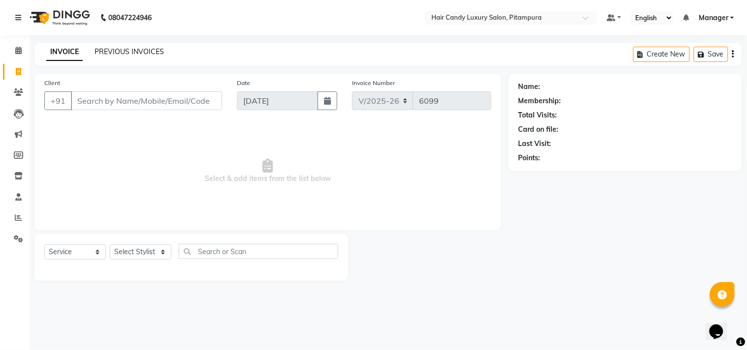
click at [130, 55] on link "PREVIOUS INVOICES" at bounding box center [128, 51] width 69 height 9
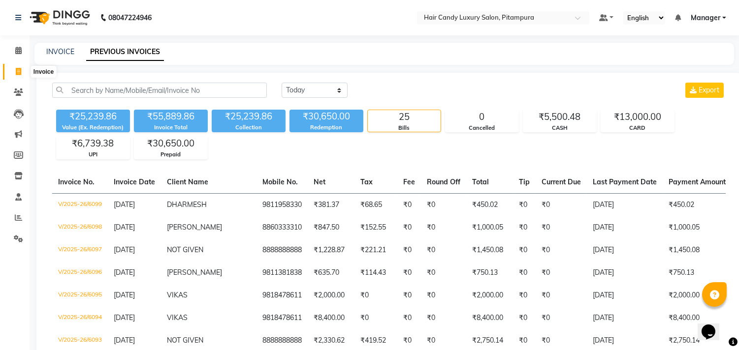
click at [12, 70] on span at bounding box center [18, 71] width 17 height 11
select select "service"
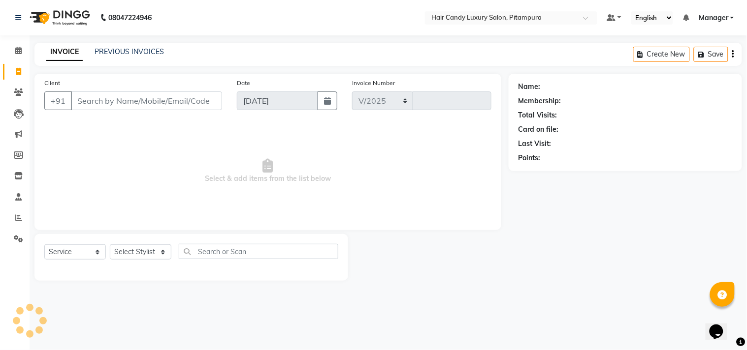
select select "4720"
type input "6100"
click at [13, 72] on span at bounding box center [18, 71] width 17 height 11
select select "service"
type input "6100"
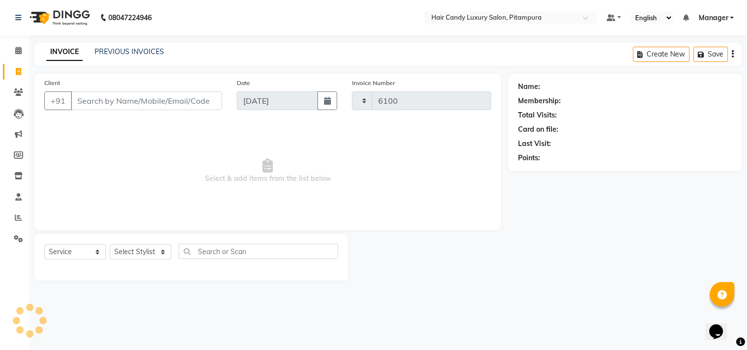
select select "4720"
click at [148, 103] on input "Client" at bounding box center [146, 101] width 151 height 19
click at [181, 103] on input "Client" at bounding box center [146, 101] width 151 height 19
click at [182, 105] on input "Client" at bounding box center [146, 101] width 151 height 19
click at [142, 97] on input "Client" at bounding box center [146, 101] width 151 height 19
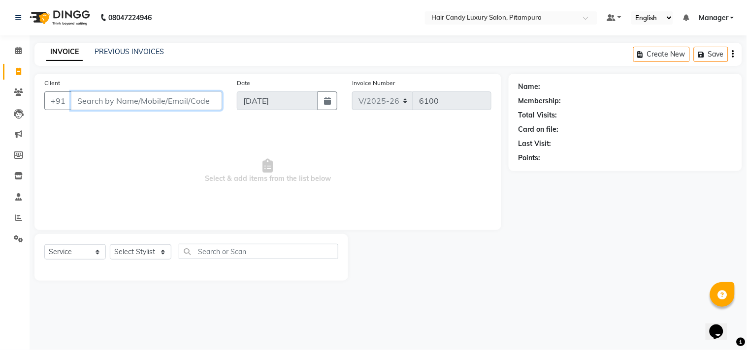
click at [142, 97] on input "Client" at bounding box center [146, 101] width 151 height 19
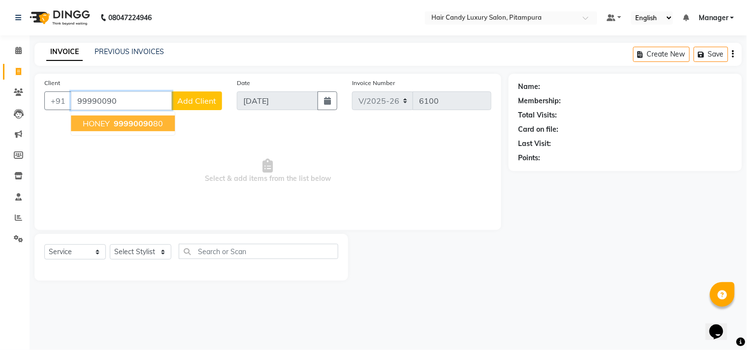
click at [136, 125] on span "99990090" at bounding box center [133, 124] width 39 height 10
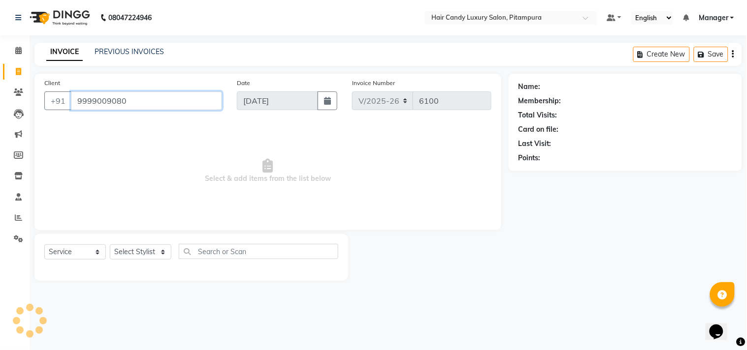
type input "9999009080"
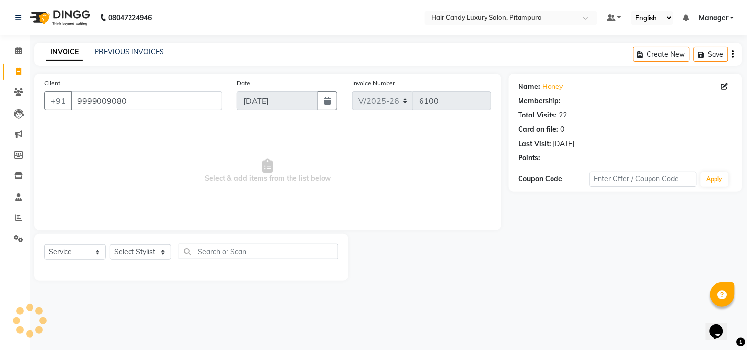
select select "1: Object"
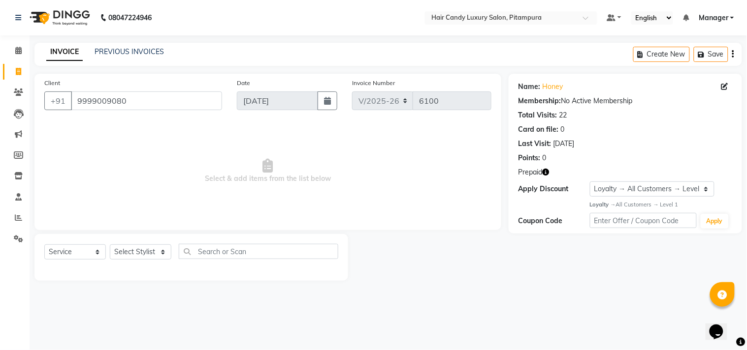
click at [548, 171] on icon "button" at bounding box center [545, 172] width 7 height 7
click at [150, 254] on select "Select Stylist Aarif AMAN ANJALI Arman Arshad ARSHAD SALMANI ASHU FAIZ gaurav H…" at bounding box center [141, 252] width 62 height 15
select select "28023"
click at [110, 245] on select "Select Stylist Aarif AMAN ANJALI Arman Arshad ARSHAD SALMANI ASHU FAIZ gaurav H…" at bounding box center [141, 252] width 62 height 15
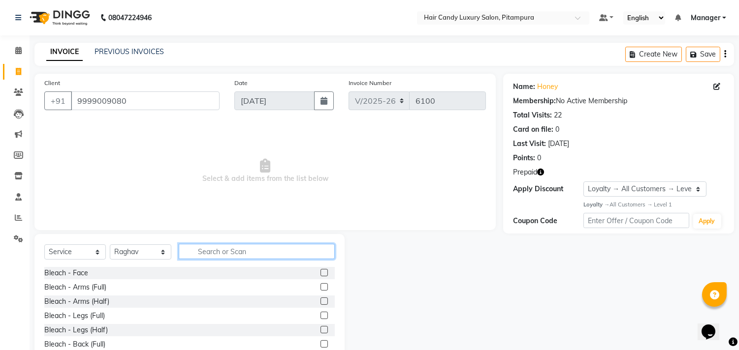
click at [219, 251] on input "text" at bounding box center [257, 251] width 156 height 15
type input "HAIR WAS"
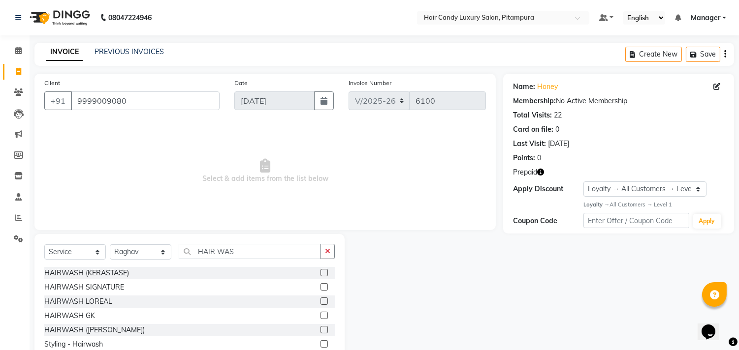
click at [320, 299] on label at bounding box center [323, 301] width 7 height 7
click at [320, 299] on input "checkbox" at bounding box center [323, 302] width 6 height 6
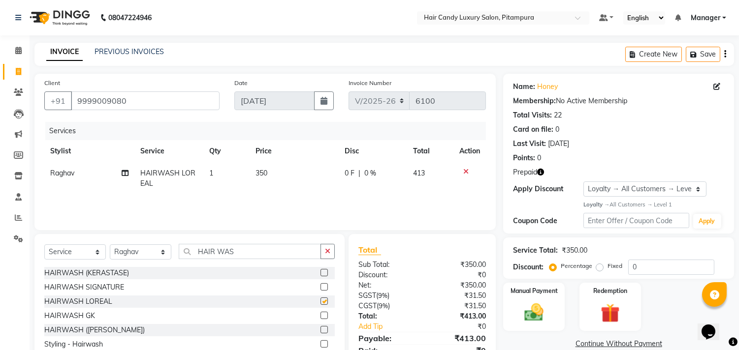
checkbox input "false"
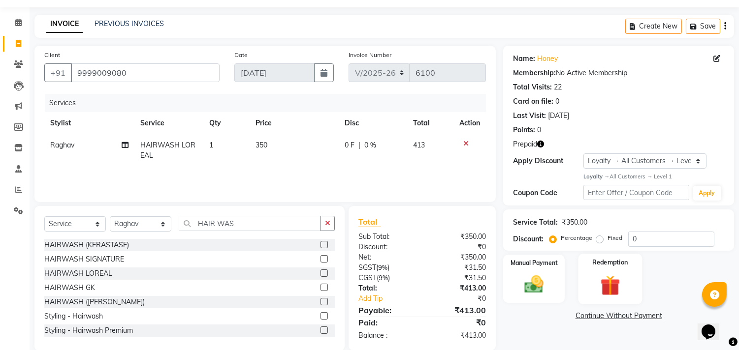
scroll to position [43, 0]
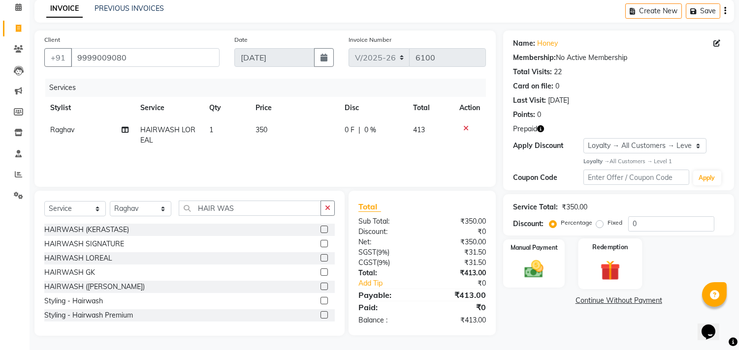
click at [615, 264] on img at bounding box center [610, 270] width 32 height 25
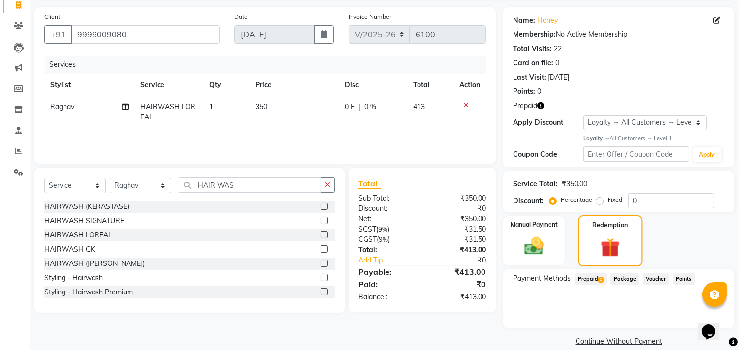
scroll to position [79, 0]
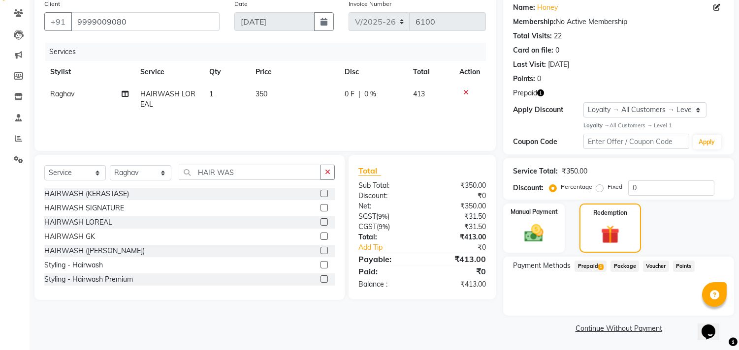
click at [592, 265] on span "Prepaid 1" at bounding box center [590, 266] width 32 height 11
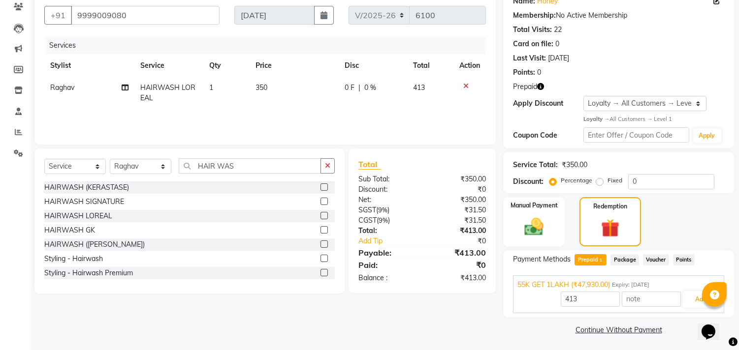
scroll to position [87, 0]
drag, startPoint x: 695, startPoint y: 299, endPoint x: 643, endPoint y: 302, distance: 52.3
click at [692, 299] on button "Add" at bounding box center [701, 298] width 36 height 17
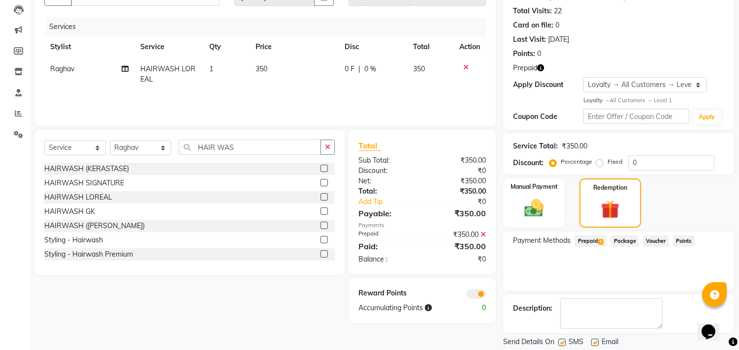
scroll to position [135, 0]
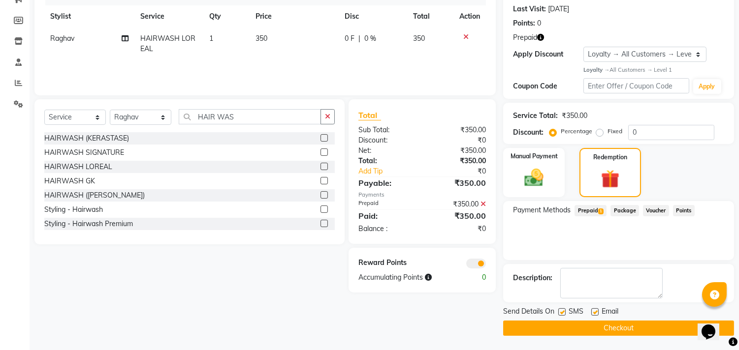
click at [469, 263] on span at bounding box center [476, 264] width 20 height 10
click at [486, 265] on input "checkbox" at bounding box center [486, 265] width 0 height 0
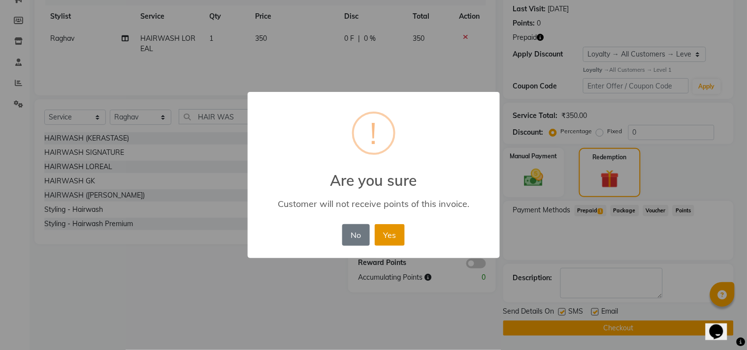
click at [400, 232] on button "Yes" at bounding box center [390, 235] width 30 height 22
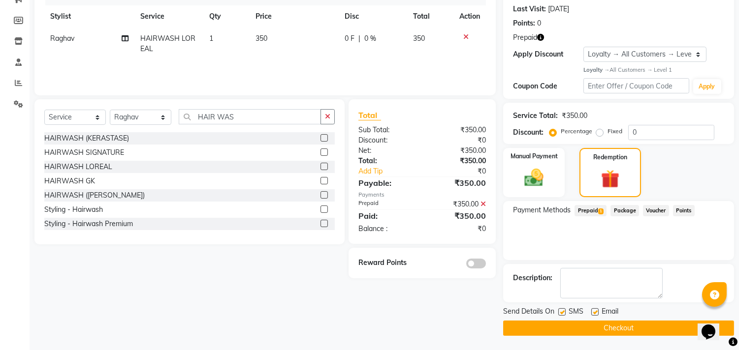
click at [647, 331] on button "Checkout" at bounding box center [618, 328] width 231 height 15
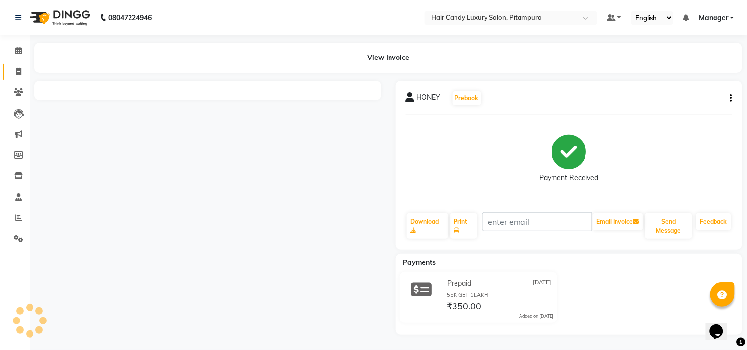
click at [22, 71] on span at bounding box center [18, 71] width 17 height 11
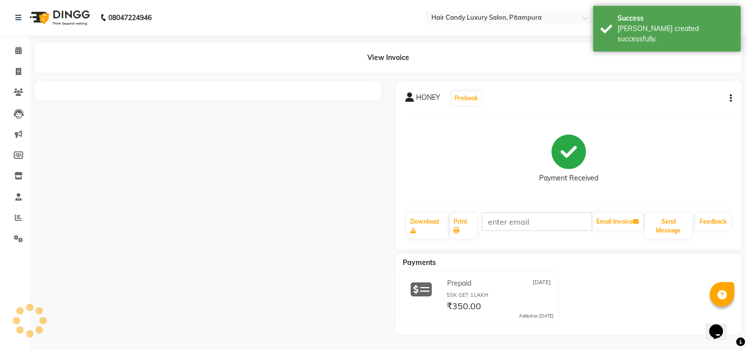
select select "service"
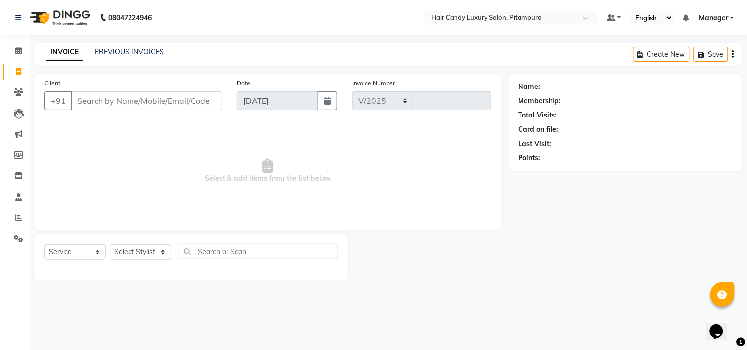
select select "4720"
type input "6101"
click at [163, 95] on input "Client" at bounding box center [146, 101] width 151 height 19
click at [178, 99] on input "Client" at bounding box center [146, 101] width 151 height 19
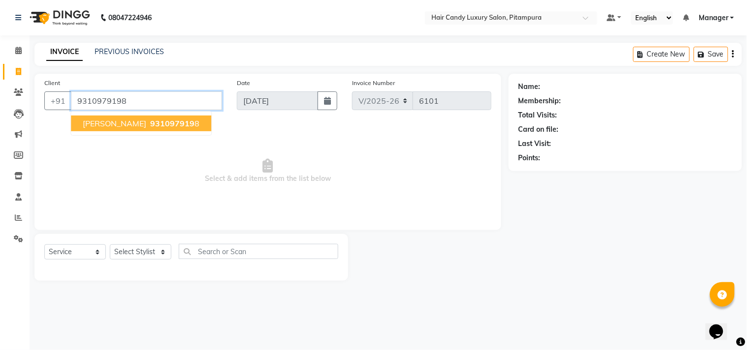
type input "9310979198"
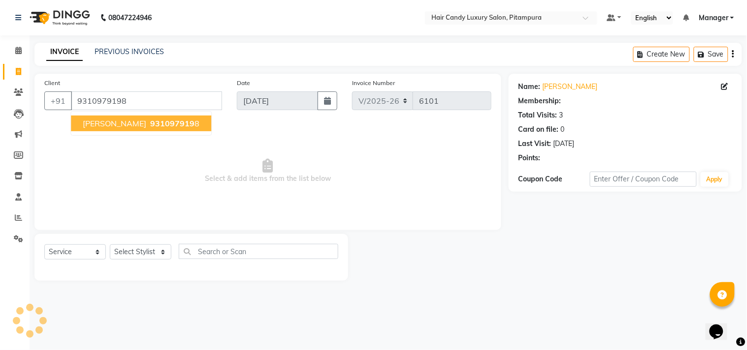
select select "1: Object"
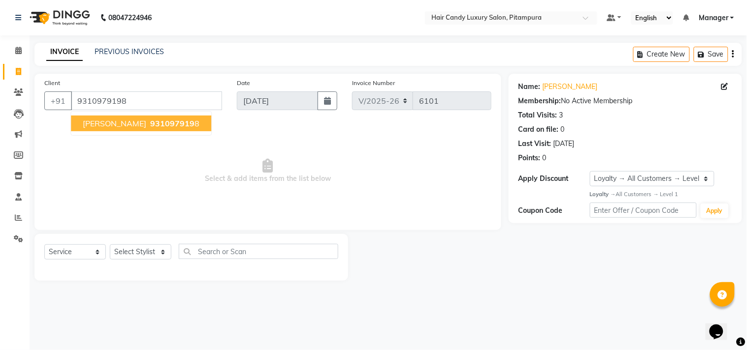
click at [161, 123] on ngb-highlight "931097919 8" at bounding box center [173, 124] width 51 height 10
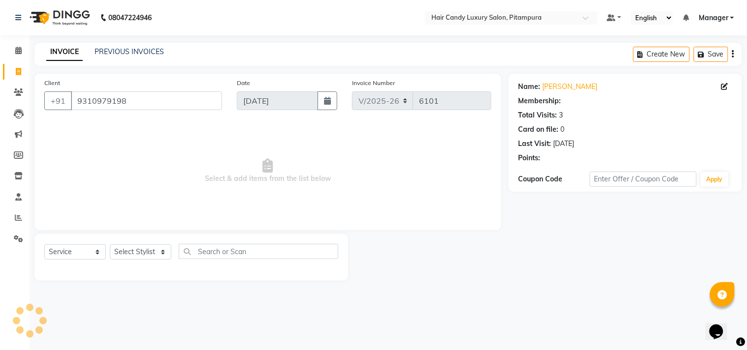
select select "1: Object"
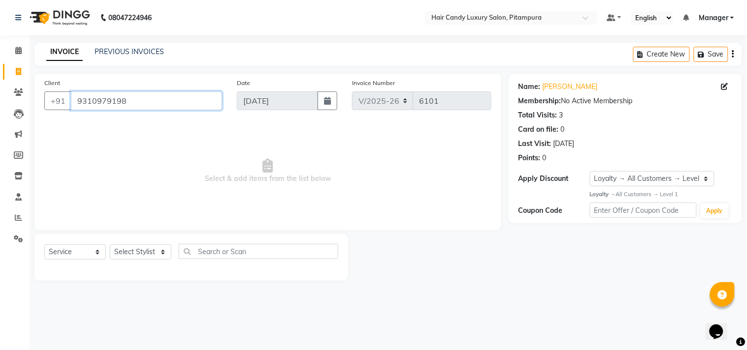
drag, startPoint x: 129, startPoint y: 98, endPoint x: 76, endPoint y: 104, distance: 53.0
click at [76, 104] on input "9310979198" at bounding box center [146, 101] width 151 height 19
click at [16, 94] on icon at bounding box center [18, 92] width 9 height 7
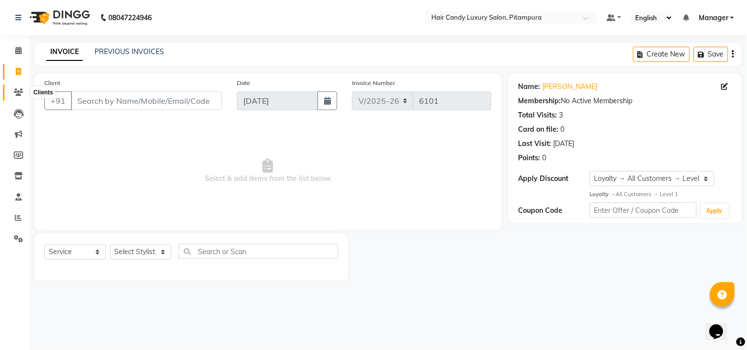
click at [12, 94] on span at bounding box center [18, 92] width 17 height 11
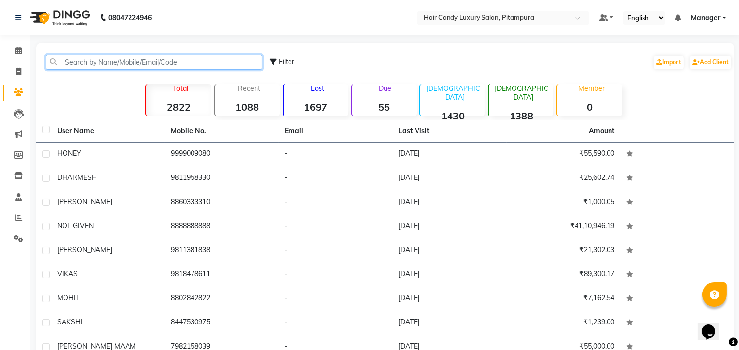
paste input "9310979198"
click at [232, 62] on input "9310979198" at bounding box center [154, 62] width 217 height 15
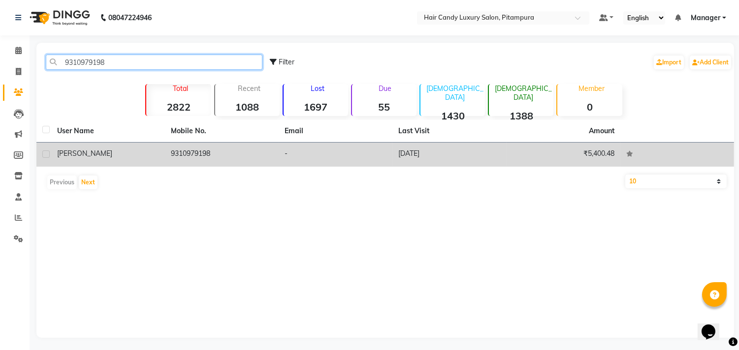
type input "9310979198"
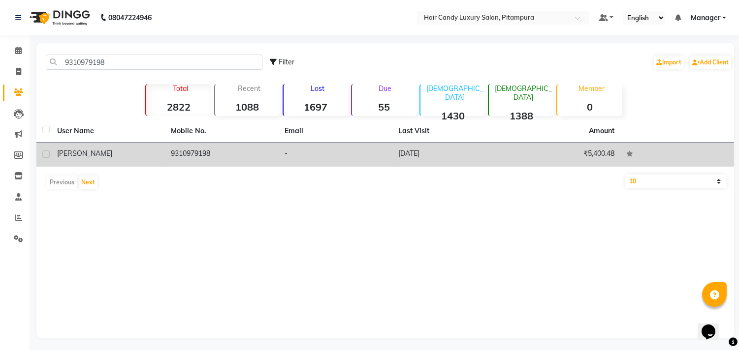
click at [298, 153] on td "-" at bounding box center [336, 155] width 114 height 24
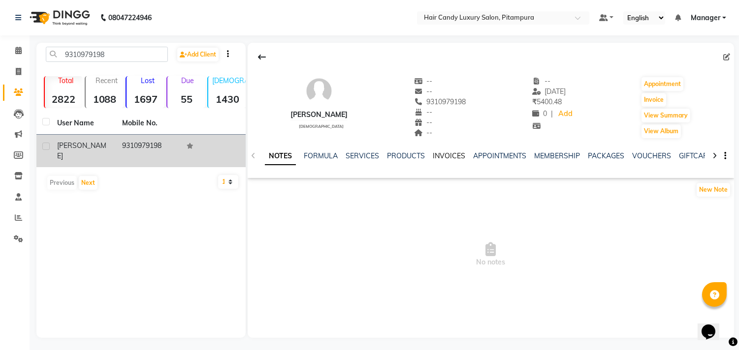
click at [439, 158] on link "INVOICES" at bounding box center [449, 156] width 32 height 9
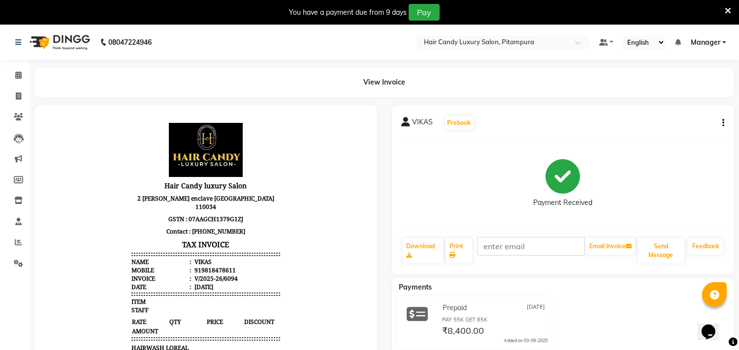
click at [722, 123] on icon "button" at bounding box center [723, 123] width 2 height 0
click at [681, 124] on div "Edit Item Staff" at bounding box center [673, 123] width 67 height 12
select select
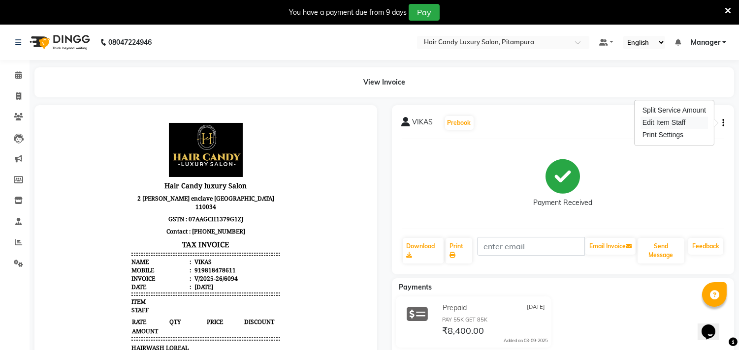
select select
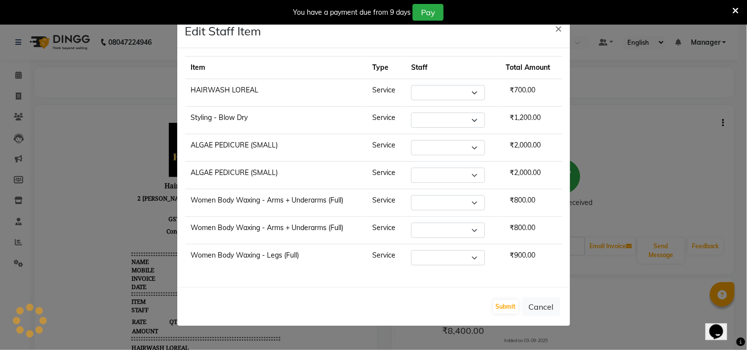
select select "28022"
select select "28024"
select select "28023"
select select "90662"
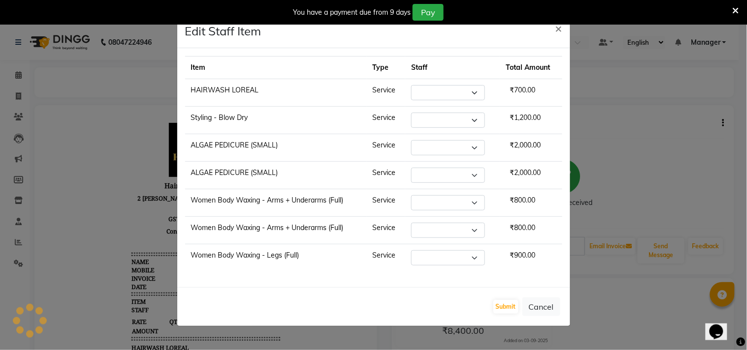
select select "90662"
click at [526, 127] on td "₹1,200.00" at bounding box center [531, 121] width 62 height 28
click at [531, 140] on span "₹2,000.00" at bounding box center [524, 145] width 39 height 17
click at [531, 142] on span "₹2,000.00" at bounding box center [524, 145] width 39 height 17
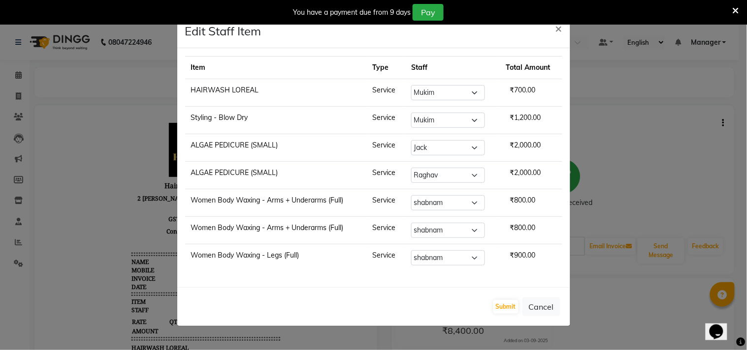
click at [531, 145] on span "₹2,000.00" at bounding box center [524, 145] width 39 height 17
click at [525, 166] on span "₹2,000.00" at bounding box center [524, 172] width 39 height 17
click at [526, 167] on span "₹2,000.00" at bounding box center [524, 172] width 39 height 17
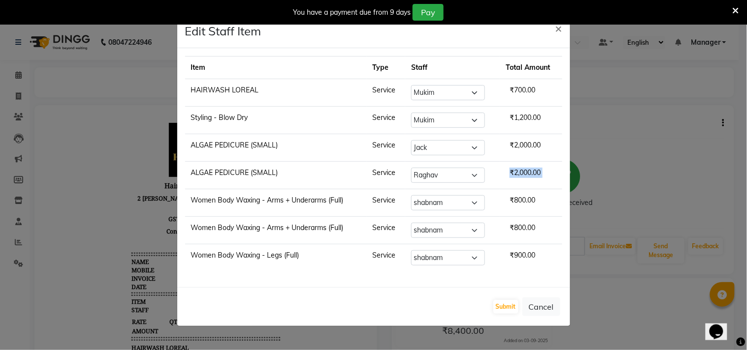
click at [526, 167] on span "₹2,000.00" at bounding box center [524, 172] width 39 height 17
click at [556, 24] on div "You have a payment due from 9 days Pay" at bounding box center [373, 12] width 747 height 25
click at [558, 28] on span "×" at bounding box center [558, 28] width 7 height 15
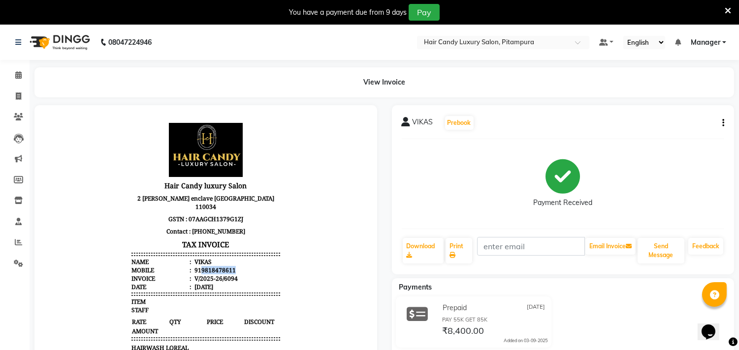
drag, startPoint x: 191, startPoint y: 261, endPoint x: 236, endPoint y: 264, distance: 45.4
click at [236, 266] on li "Mobile : 919818478611" at bounding box center [205, 270] width 149 height 8
copy div "9818478611"
click at [22, 98] on span at bounding box center [18, 96] width 17 height 11
select select "service"
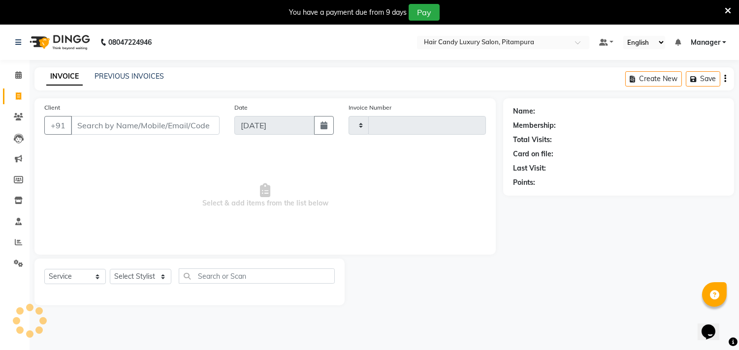
scroll to position [25, 0]
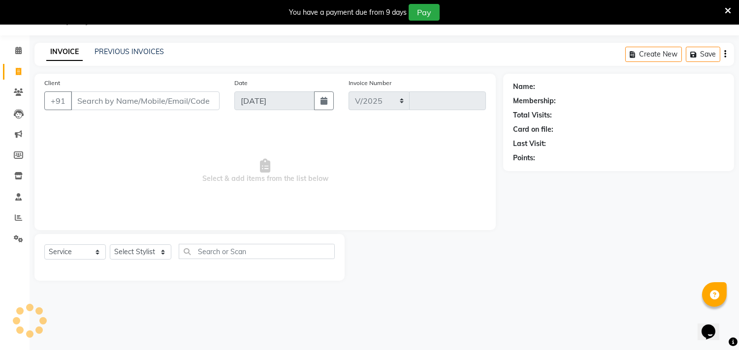
select select "4720"
type input "6095"
click at [201, 99] on input "Client" at bounding box center [145, 101] width 149 height 19
type input "9818478611"
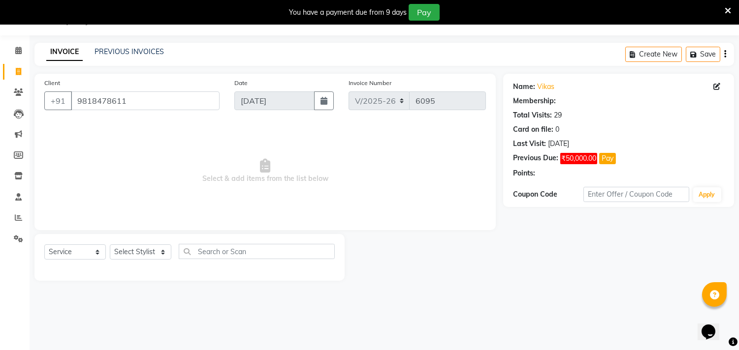
select select "1: Object"
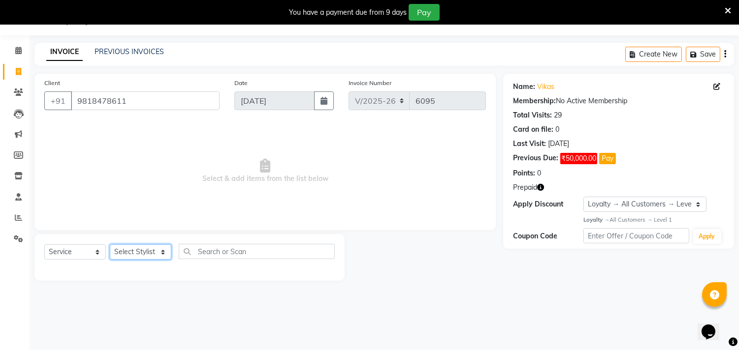
click at [146, 248] on select "Select Stylist [PERSON_NAME] [PERSON_NAME] [PERSON_NAME] [PERSON_NAME] [PERSON_…" at bounding box center [141, 252] width 62 height 15
select select "28024"
click at [110, 245] on select "Select Stylist [PERSON_NAME] [PERSON_NAME] [PERSON_NAME] [PERSON_NAME] [PERSON_…" at bounding box center [141, 252] width 62 height 15
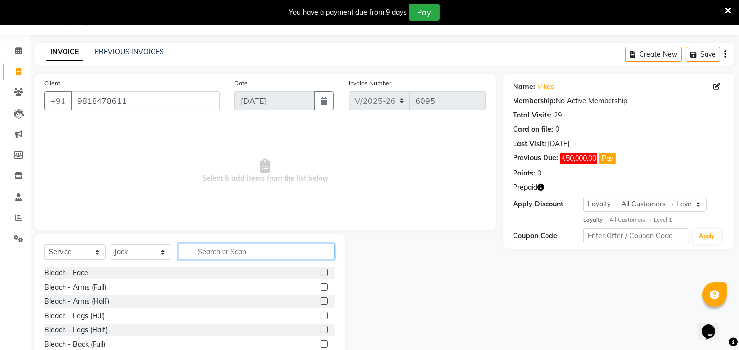
click at [215, 250] on input "text" at bounding box center [257, 251] width 156 height 15
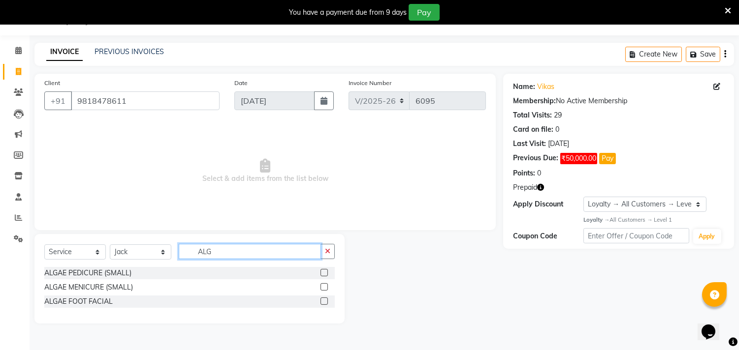
type input "ALG"
click at [255, 269] on div "ALGAE PEDICURE (SMALL)" at bounding box center [189, 273] width 290 height 12
click at [326, 273] on label at bounding box center [323, 272] width 7 height 7
click at [326, 273] on input "checkbox" at bounding box center [323, 273] width 6 height 6
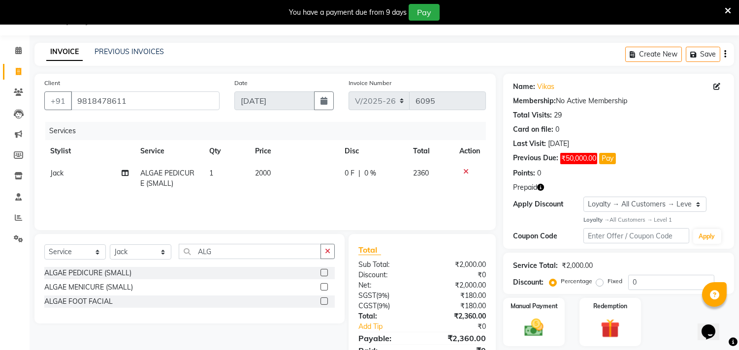
click at [326, 272] on label at bounding box center [323, 272] width 7 height 7
click at [326, 272] on input "checkbox" at bounding box center [323, 273] width 6 height 6
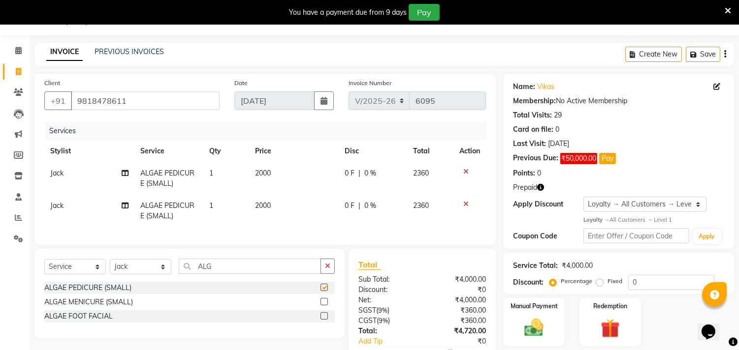
checkbox input "false"
click at [62, 203] on span "Jack" at bounding box center [56, 205] width 13 height 9
select select "28024"
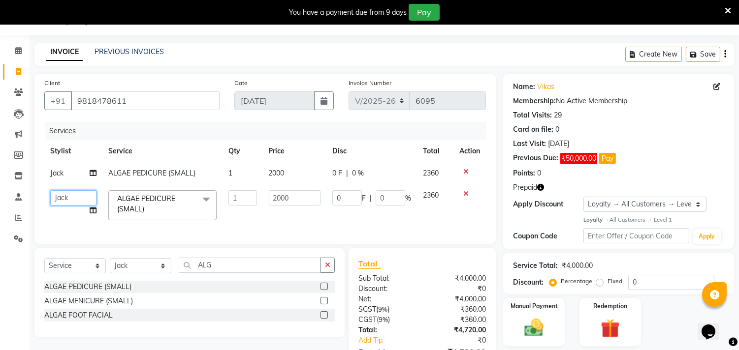
click at [62, 202] on select "[PERSON_NAME] ANJALI [PERSON_NAME] [PERSON_NAME] [PERSON_NAME] [PERSON_NAME] [P…" at bounding box center [73, 197] width 46 height 15
select select "28023"
click at [291, 174] on td "2000" at bounding box center [294, 173] width 63 height 22
select select "28024"
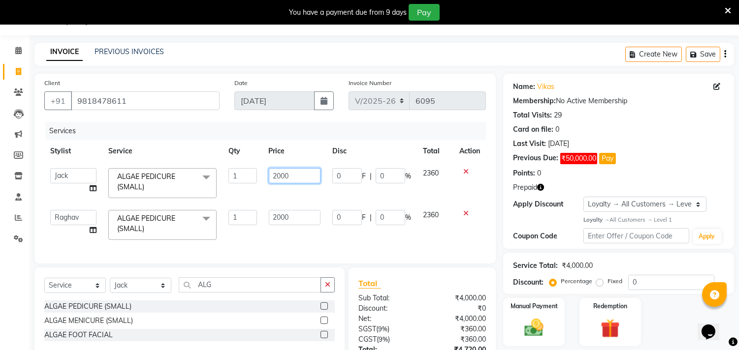
drag, startPoint x: 304, startPoint y: 178, endPoint x: 257, endPoint y: 179, distance: 47.3
click at [257, 179] on tr "[PERSON_NAME] ANJALI [PERSON_NAME] [PERSON_NAME] [PERSON_NAME] [PERSON_NAME] [P…" at bounding box center [264, 183] width 441 height 42
type input "1000"
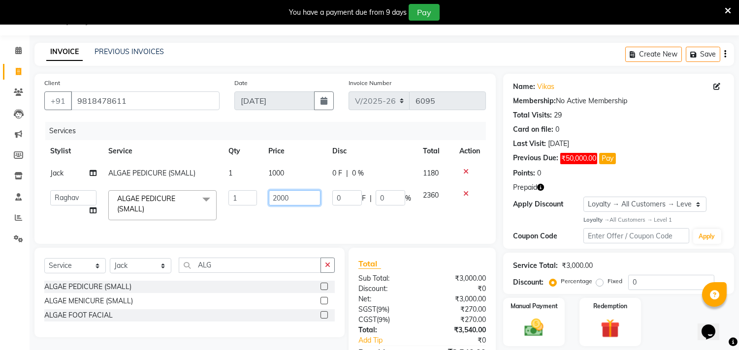
drag, startPoint x: 303, startPoint y: 219, endPoint x: 268, endPoint y: 219, distance: 34.9
click at [268, 219] on td "2000" at bounding box center [294, 206] width 63 height 42
type input "1000"
click at [340, 231] on div "Services Stylist Service Qty Price Disc Total Action Jack ALGAE PEDICURE (SMALL…" at bounding box center [264, 178] width 441 height 112
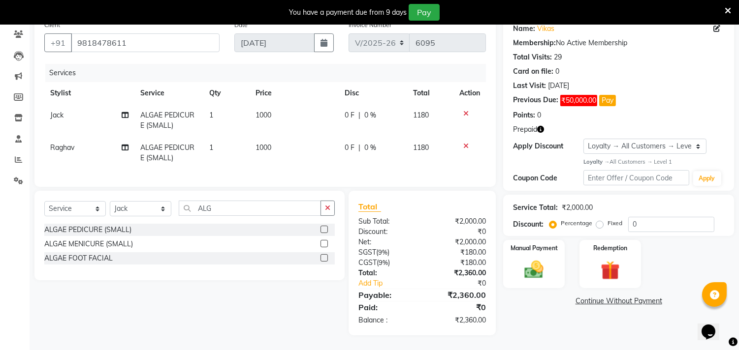
scroll to position [91, 0]
click at [534, 258] on img at bounding box center [534, 269] width 32 height 23
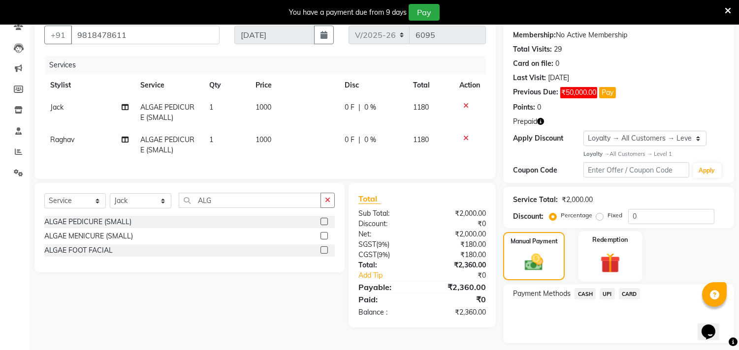
click at [603, 253] on img at bounding box center [610, 263] width 32 height 25
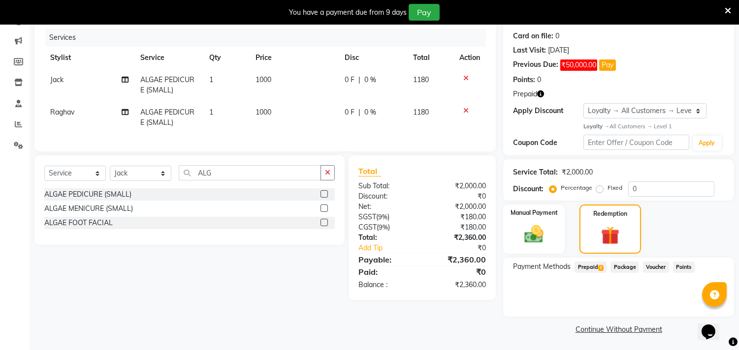
scroll to position [119, 0]
click at [594, 265] on span "Prepaid 2" at bounding box center [590, 266] width 32 height 11
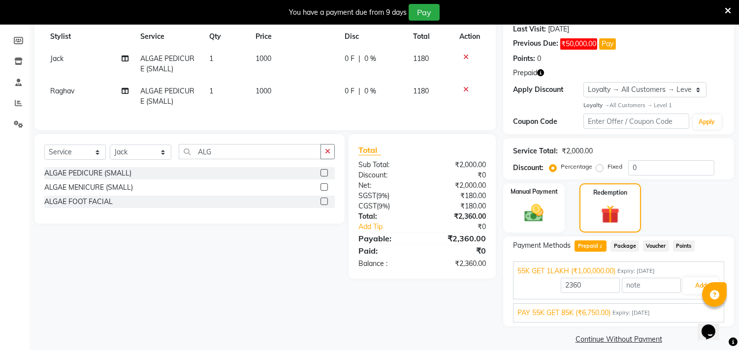
scroll to position [150, 0]
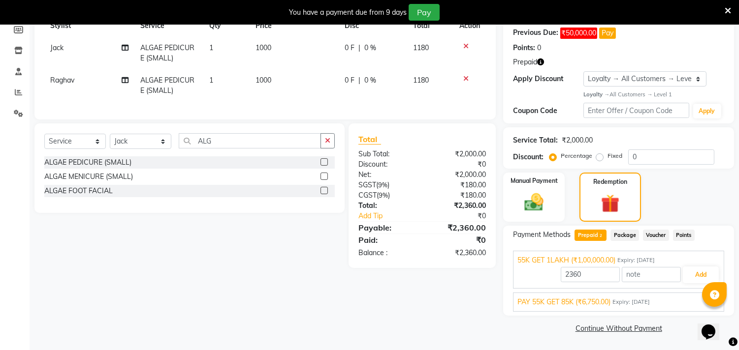
click at [650, 299] on span "Expiry: [DATE]" at bounding box center [630, 302] width 37 height 8
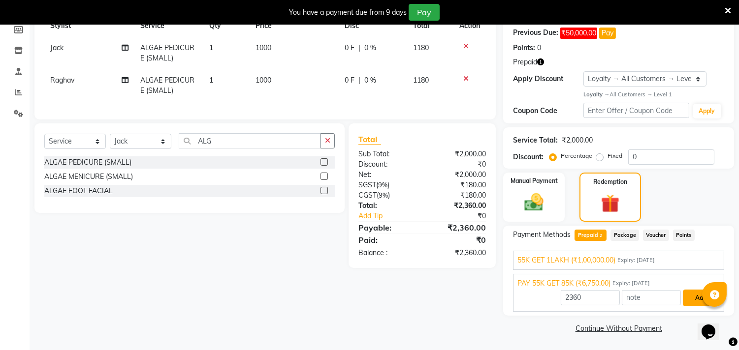
click at [686, 296] on button "Add" at bounding box center [701, 298] width 36 height 17
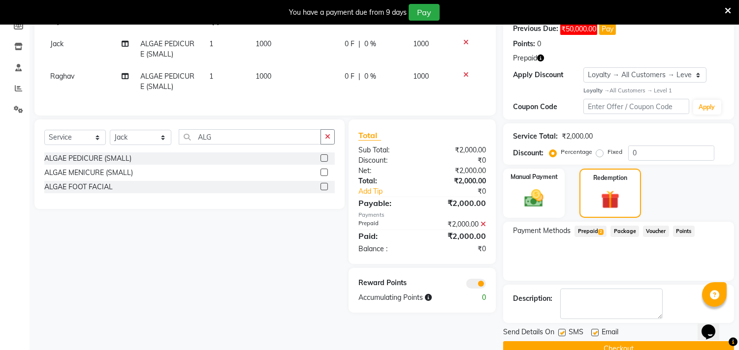
scroll to position [175, 0]
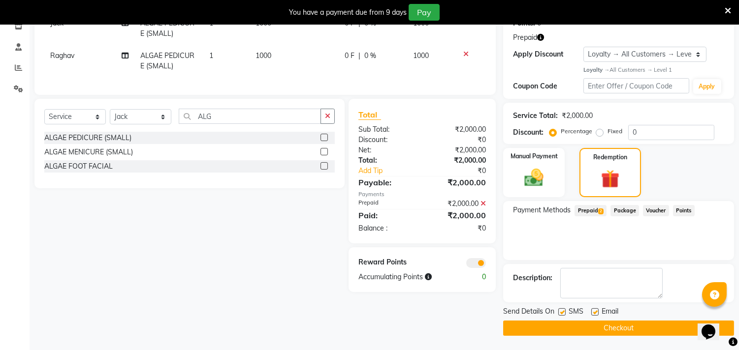
click at [557, 327] on button "Checkout" at bounding box center [618, 328] width 231 height 15
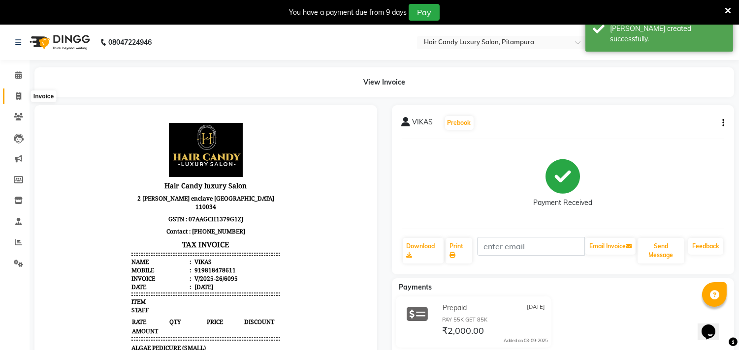
click at [16, 97] on icon at bounding box center [18, 96] width 5 height 7
select select "service"
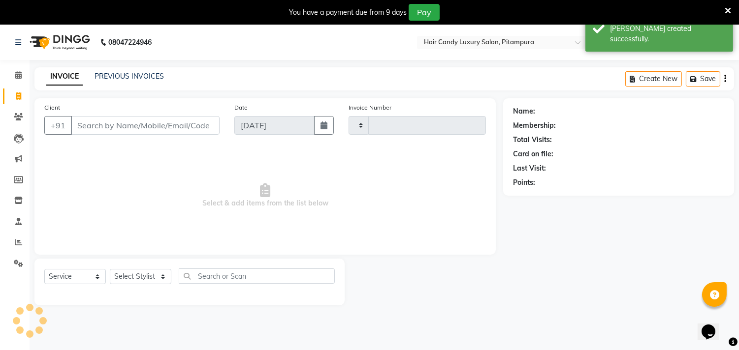
scroll to position [25, 0]
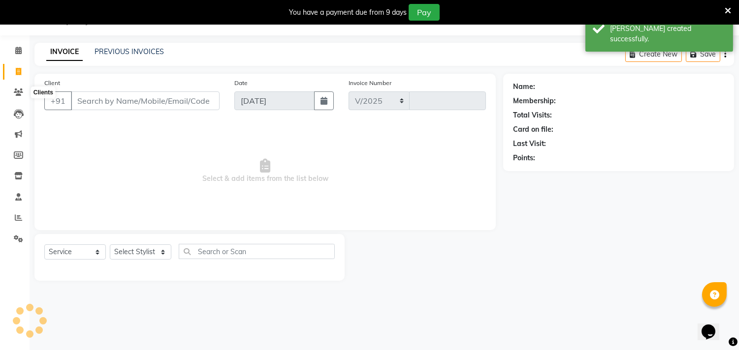
select select "4720"
type input "6096"
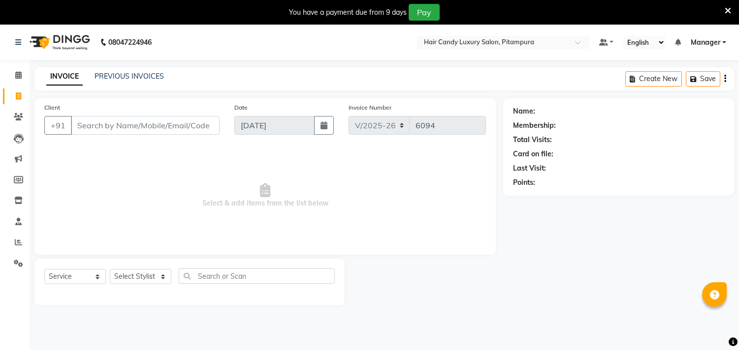
select select "4720"
select select "service"
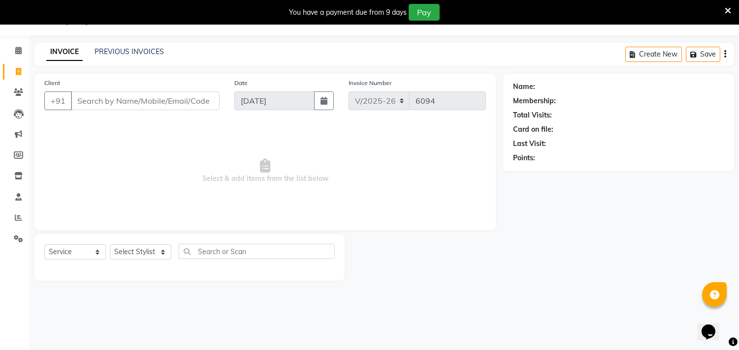
scroll to position [25, 0]
click at [135, 54] on link "PREVIOUS INVOICES" at bounding box center [128, 51] width 69 height 9
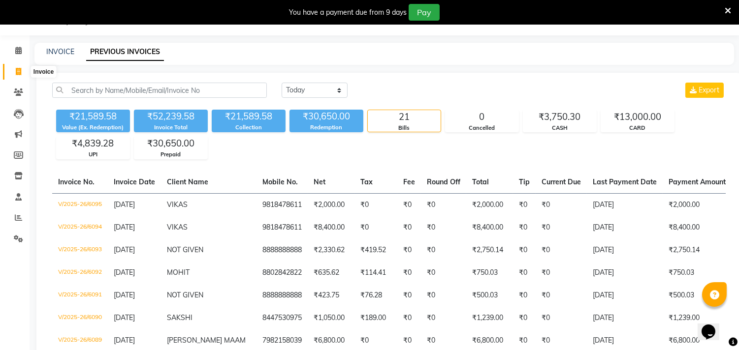
click at [16, 71] on icon at bounding box center [18, 71] width 5 height 7
select select "service"
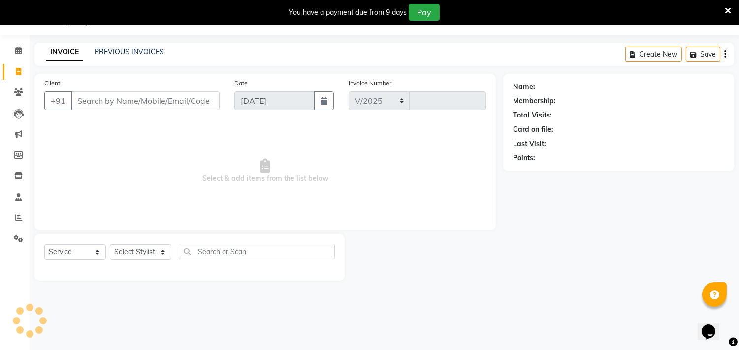
select select "4720"
type input "6097"
click at [148, 100] on input "Client" at bounding box center [145, 101] width 149 height 19
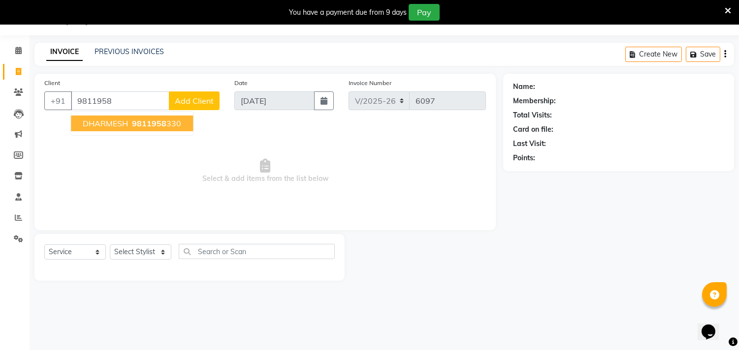
click at [161, 121] on span "9811958" at bounding box center [149, 124] width 34 height 10
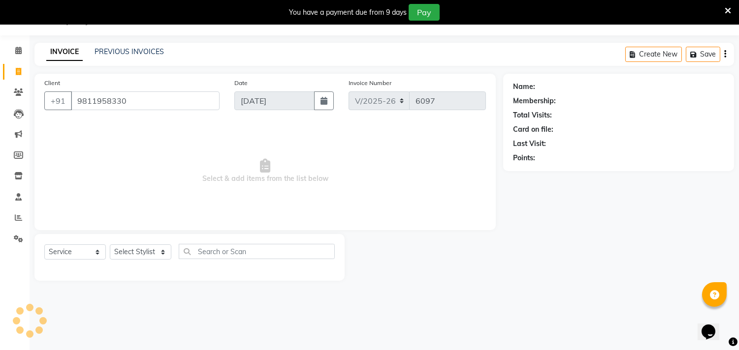
type input "9811958330"
select select "1: Object"
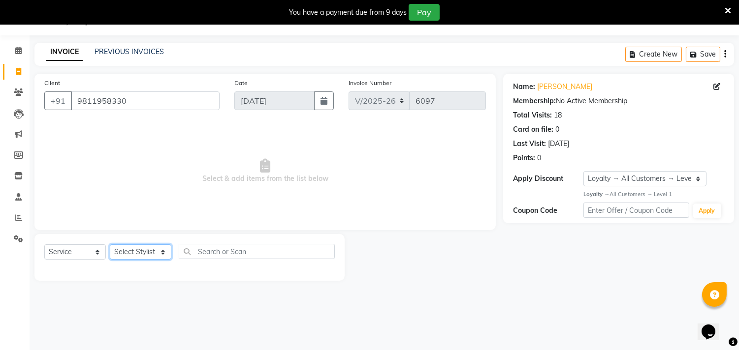
click at [126, 254] on select "Select Stylist [PERSON_NAME] [PERSON_NAME] [PERSON_NAME] [PERSON_NAME] [PERSON_…" at bounding box center [141, 252] width 62 height 15
select select "28016"
click at [110, 245] on select "Select Stylist [PERSON_NAME] [PERSON_NAME] [PERSON_NAME] [PERSON_NAME] [PERSON_…" at bounding box center [141, 252] width 62 height 15
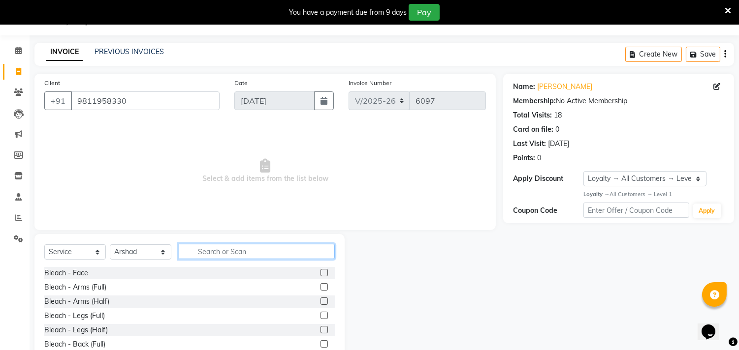
click at [235, 254] on input "text" at bounding box center [257, 251] width 156 height 15
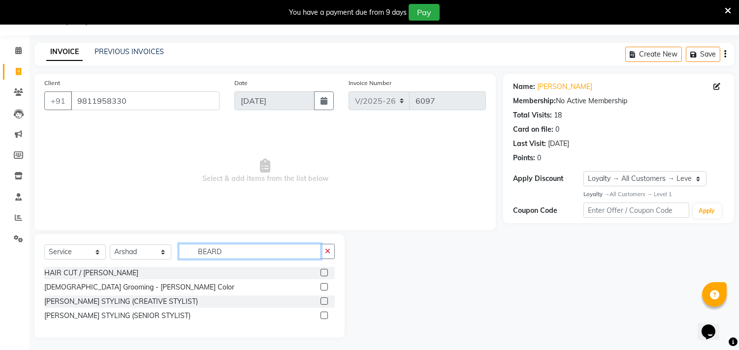
type input "BEARD"
click at [325, 287] on label at bounding box center [323, 286] width 7 height 7
click at [325, 287] on input "checkbox" at bounding box center [323, 287] width 6 height 6
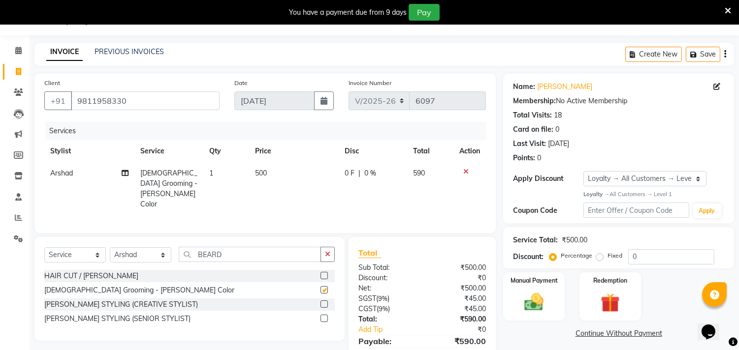
checkbox input "false"
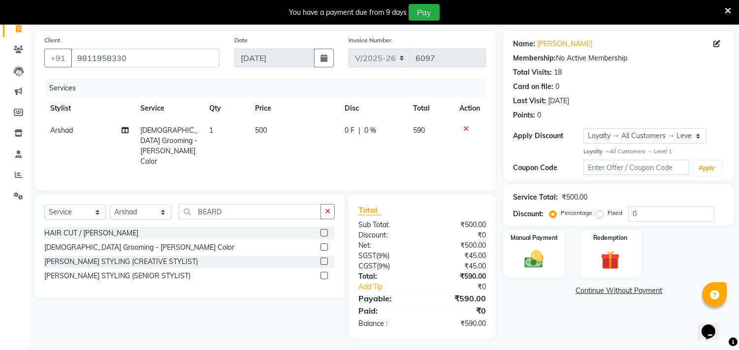
scroll to position [67, 0]
click at [652, 169] on input "text" at bounding box center [635, 167] width 105 height 15
click at [686, 232] on div "Manual Payment Redemption" at bounding box center [619, 254] width 246 height 49
click at [621, 168] on input "15.25" at bounding box center [635, 167] width 105 height 15
type input "1"
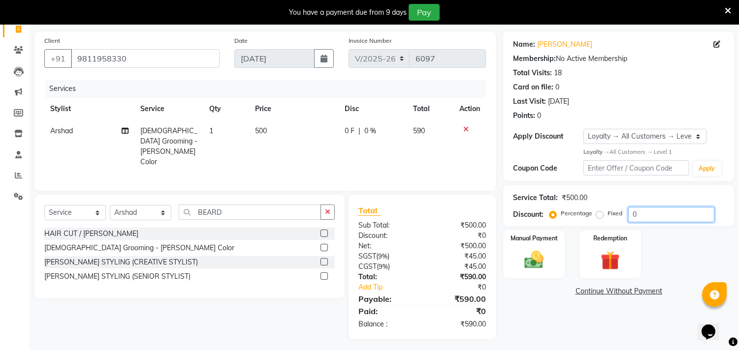
click at [661, 214] on input "0" at bounding box center [671, 214] width 86 height 15
type input "015.25"
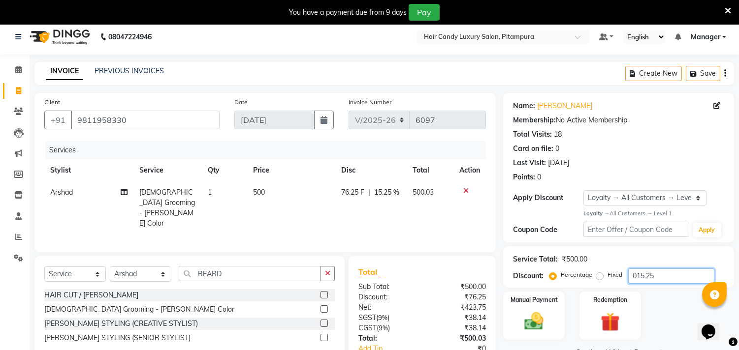
scroll to position [0, 0]
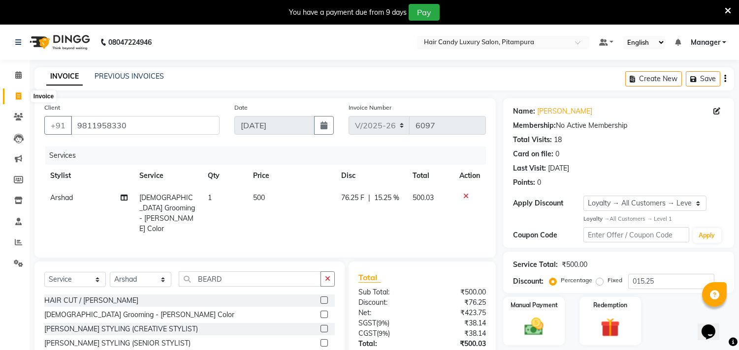
click at [16, 96] on icon at bounding box center [18, 96] width 5 height 7
click at [20, 92] on span at bounding box center [18, 96] width 17 height 11
select select "service"
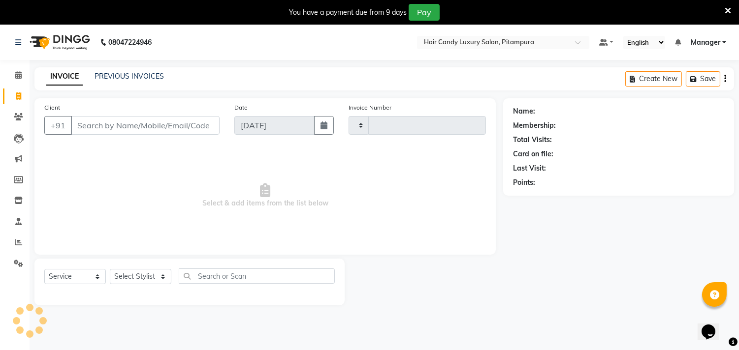
scroll to position [25, 0]
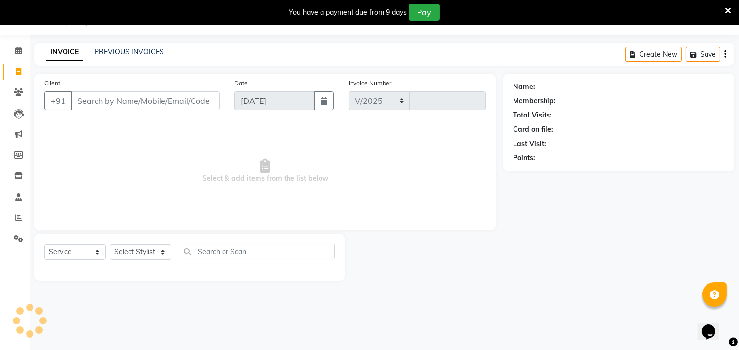
select select "4720"
type input "6101"
click at [142, 109] on input "Client" at bounding box center [145, 101] width 149 height 19
click at [96, 97] on input "Client" at bounding box center [145, 101] width 149 height 19
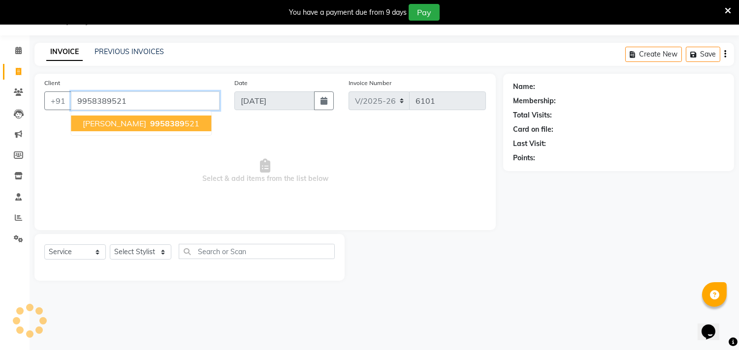
type input "9958389521"
select select "1: Object"
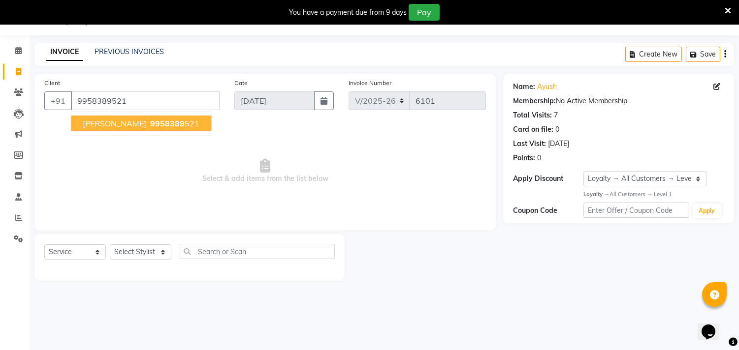
click at [150, 120] on span "9958389" at bounding box center [167, 124] width 34 height 10
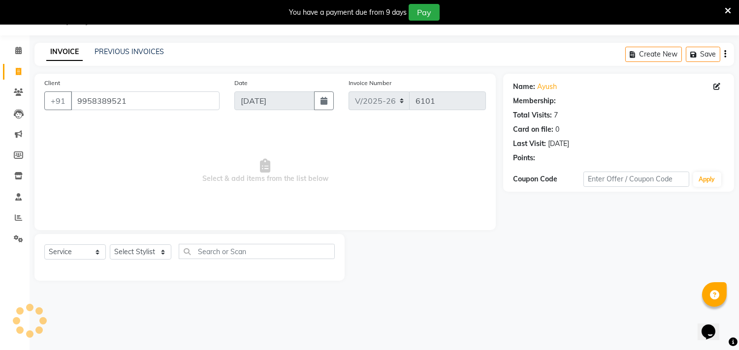
select select "1: Object"
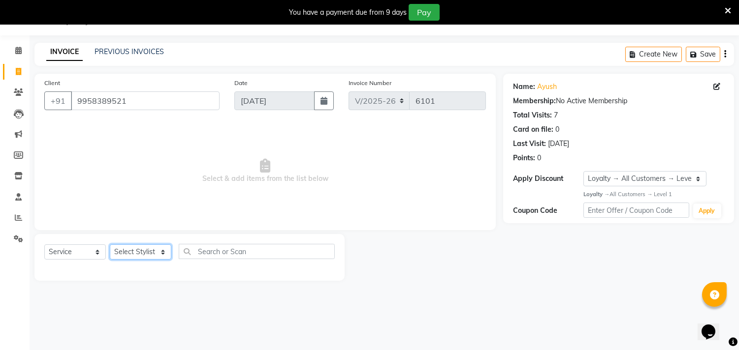
click at [132, 257] on select "Select Stylist [PERSON_NAME] [PERSON_NAME] [PERSON_NAME] [PERSON_NAME] [PERSON_…" at bounding box center [141, 252] width 62 height 15
select select "28014"
click at [110, 245] on select "Select Stylist [PERSON_NAME] [PERSON_NAME] [PERSON_NAME] [PERSON_NAME] [PERSON_…" at bounding box center [141, 252] width 62 height 15
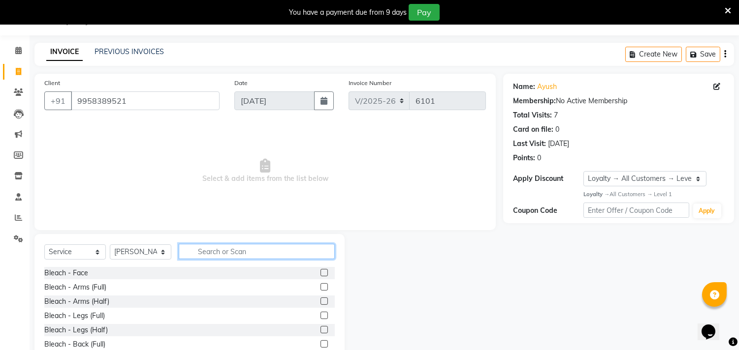
click at [221, 257] on input "text" at bounding box center [257, 251] width 156 height 15
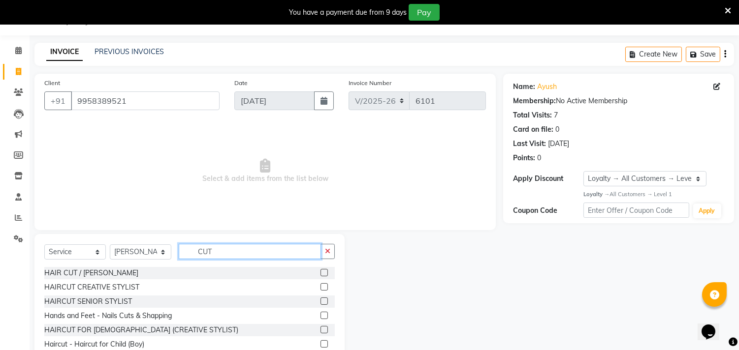
type input "CUT"
click at [320, 284] on label at bounding box center [323, 286] width 7 height 7
click at [320, 284] on input "checkbox" at bounding box center [323, 287] width 6 height 6
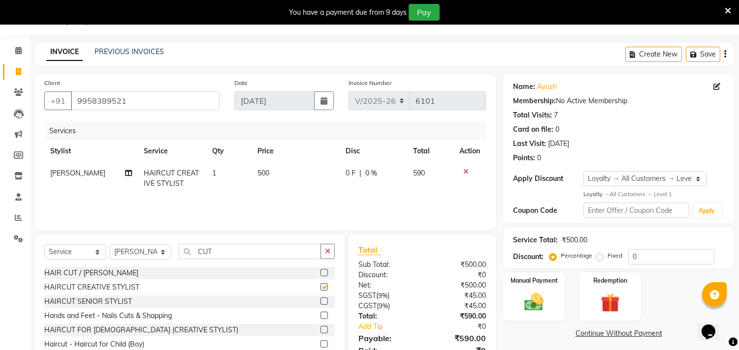
checkbox input "false"
click at [676, 258] on input "0" at bounding box center [671, 257] width 86 height 15
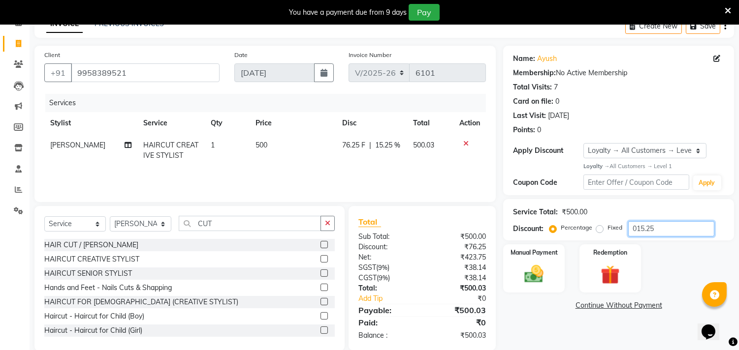
scroll to position [68, 0]
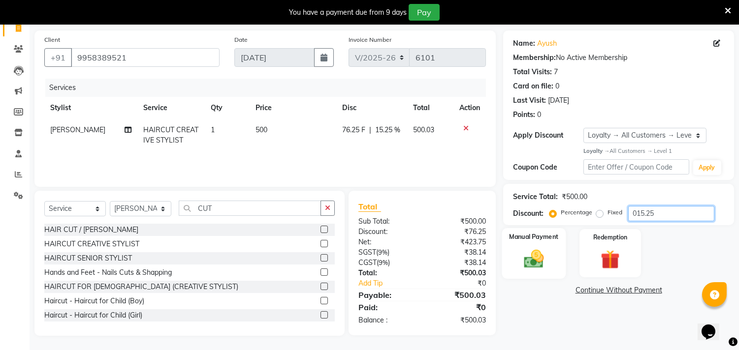
type input "015.25"
click at [535, 259] on img at bounding box center [534, 259] width 32 height 23
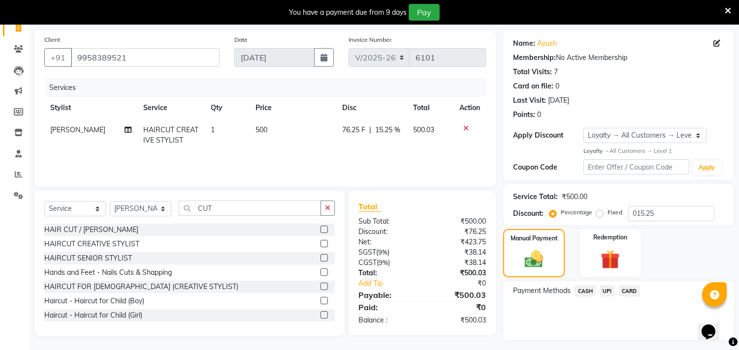
click at [606, 291] on span "UPI" at bounding box center [606, 290] width 15 height 11
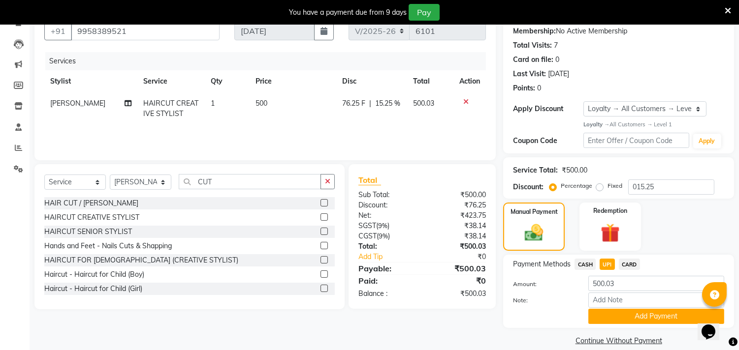
scroll to position [107, 0]
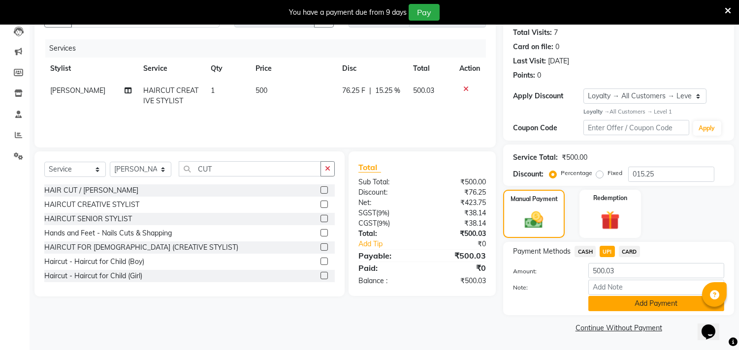
click at [655, 303] on button "Add Payment" at bounding box center [656, 303] width 136 height 15
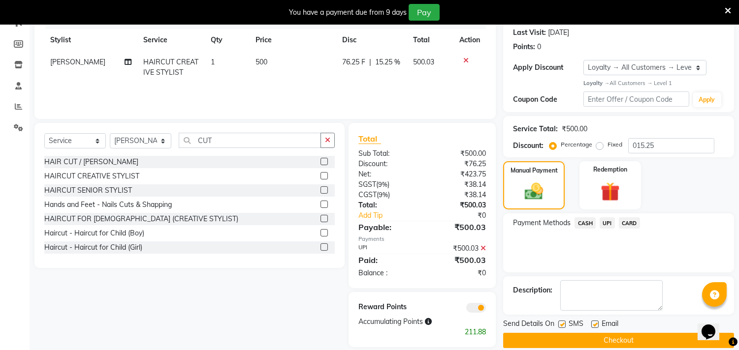
scroll to position [149, 0]
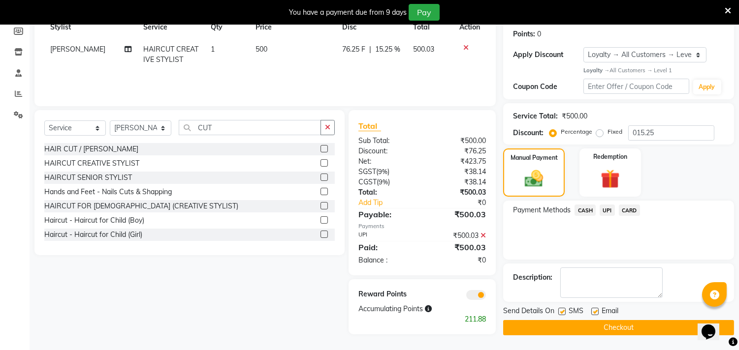
click at [478, 296] on span at bounding box center [476, 295] width 20 height 10
click at [486, 297] on input "checkbox" at bounding box center [486, 297] width 0 height 0
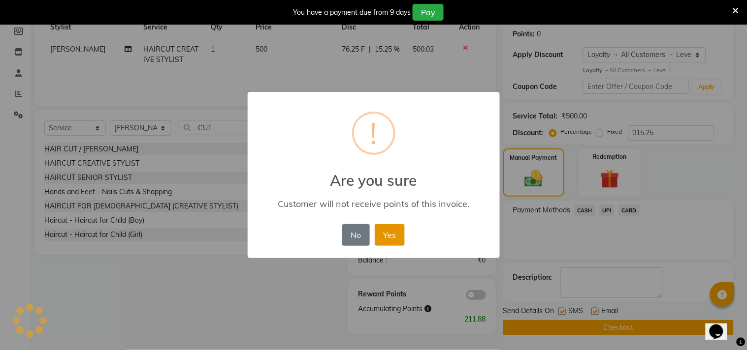
drag, startPoint x: 377, startPoint y: 228, endPoint x: 523, endPoint y: 262, distance: 149.1
click at [381, 228] on button "Yes" at bounding box center [390, 235] width 30 height 22
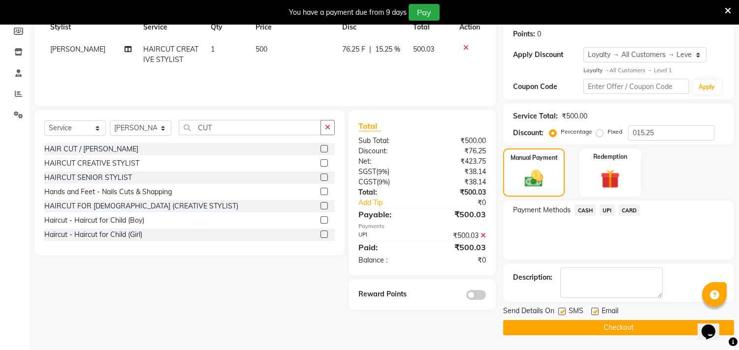
click at [587, 323] on button "Checkout" at bounding box center [618, 327] width 231 height 15
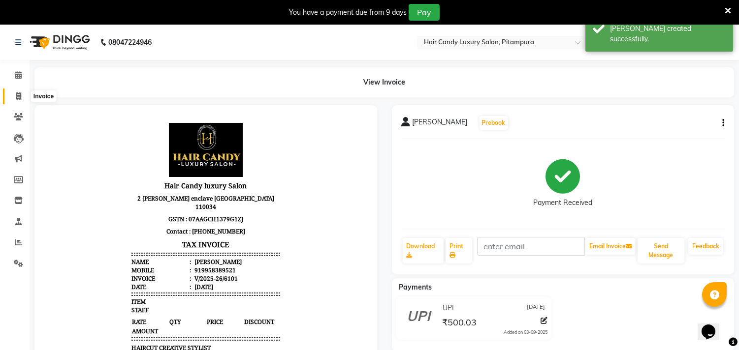
click at [19, 93] on icon at bounding box center [18, 96] width 5 height 7
select select "service"
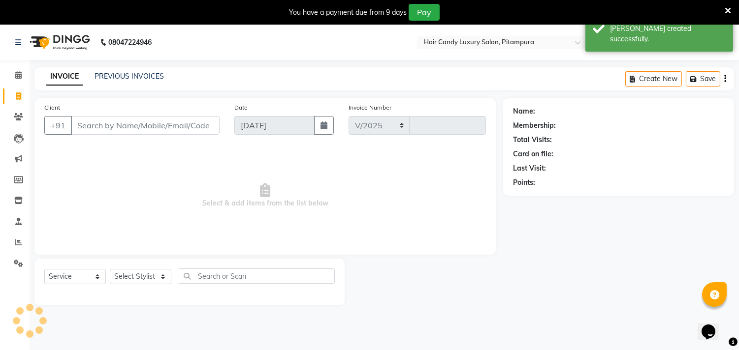
select select "4720"
type input "6102"
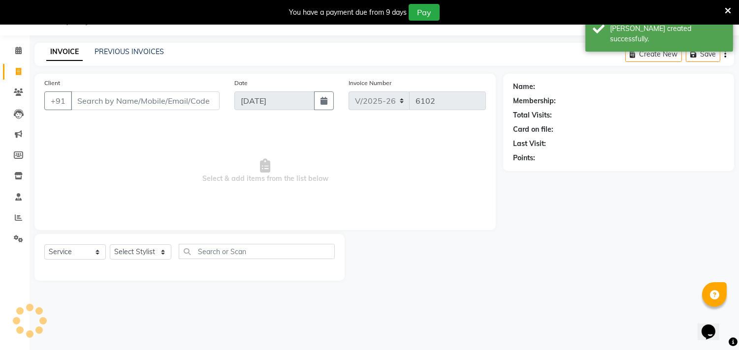
click at [154, 109] on input "Client" at bounding box center [145, 101] width 149 height 19
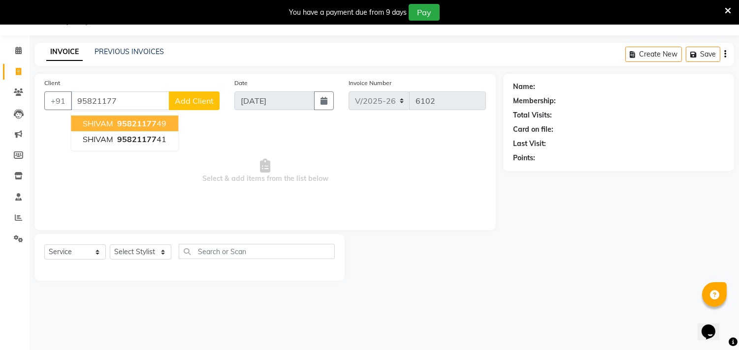
click at [148, 124] on span "95821177" at bounding box center [136, 124] width 39 height 10
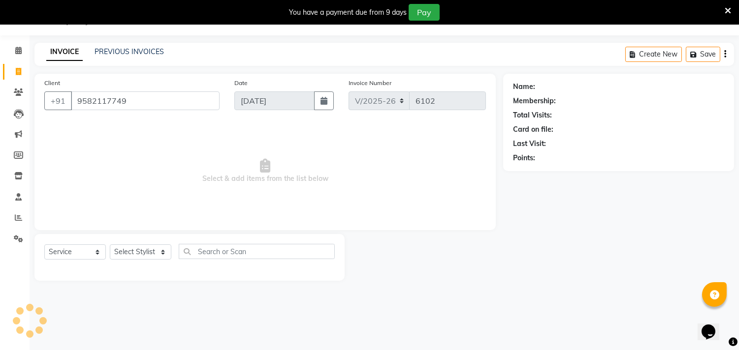
type input "9582117749"
select select "1: Object"
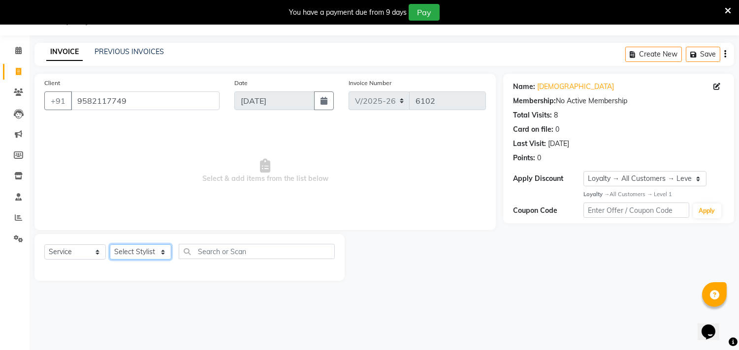
click at [141, 250] on select "Select Stylist [PERSON_NAME] [PERSON_NAME] [PERSON_NAME] [PERSON_NAME] [PERSON_…" at bounding box center [141, 252] width 62 height 15
select select "28022"
click at [110, 245] on select "Select Stylist [PERSON_NAME] [PERSON_NAME] [PERSON_NAME] [PERSON_NAME] [PERSON_…" at bounding box center [141, 252] width 62 height 15
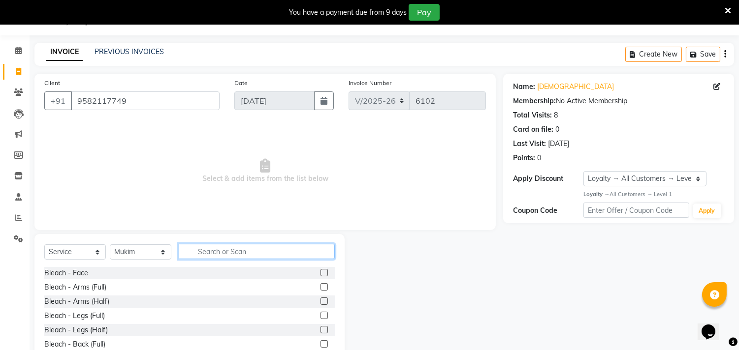
click at [235, 250] on input "text" at bounding box center [257, 251] width 156 height 15
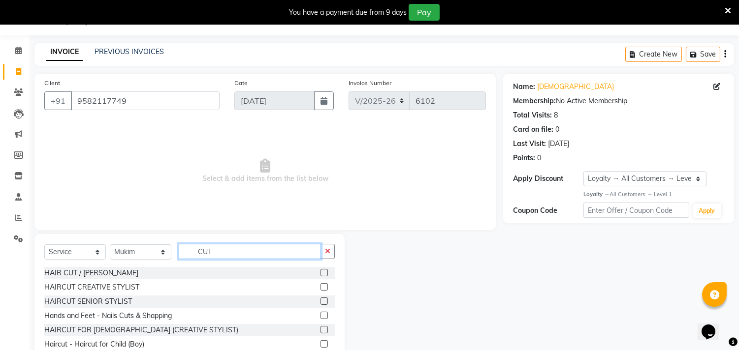
type input "CUT"
click at [320, 286] on label at bounding box center [323, 286] width 7 height 7
click at [320, 286] on input "checkbox" at bounding box center [323, 287] width 6 height 6
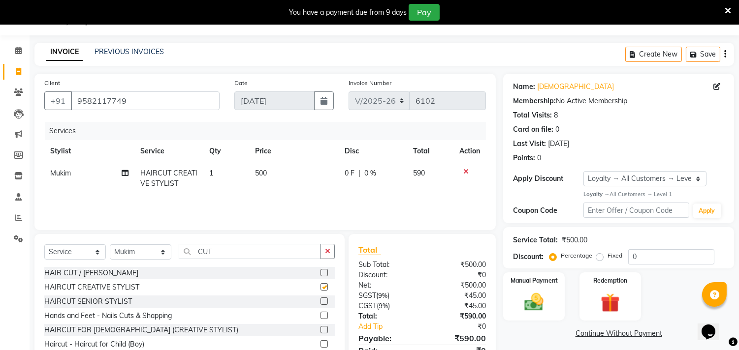
checkbox input "false"
click at [282, 174] on td "500" at bounding box center [294, 178] width 90 height 32
select select "28022"
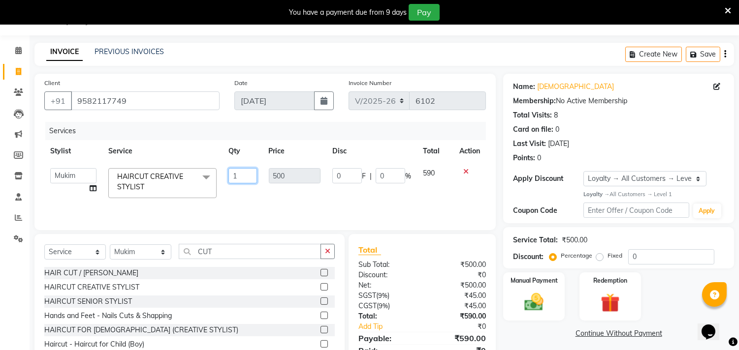
drag, startPoint x: 250, startPoint y: 178, endPoint x: 230, endPoint y: 178, distance: 19.7
click at [230, 178] on input "1" at bounding box center [242, 175] width 28 height 15
type input "2"
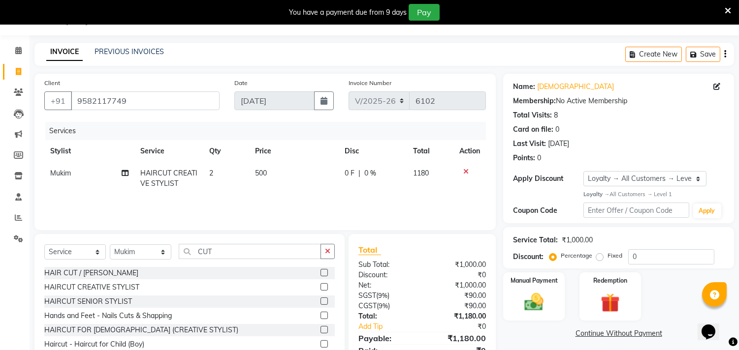
click at [261, 199] on div "Services Stylist Service Qty Price Disc Total Action Mukim HAIRCUT CREATIVE STY…" at bounding box center [264, 171] width 441 height 98
drag, startPoint x: 225, startPoint y: 250, endPoint x: 173, endPoint y: 257, distance: 53.2
click at [173, 257] on div "Select Service Product Membership Package Voucher Prepaid Gift Card Select Styl…" at bounding box center [189, 255] width 290 height 23
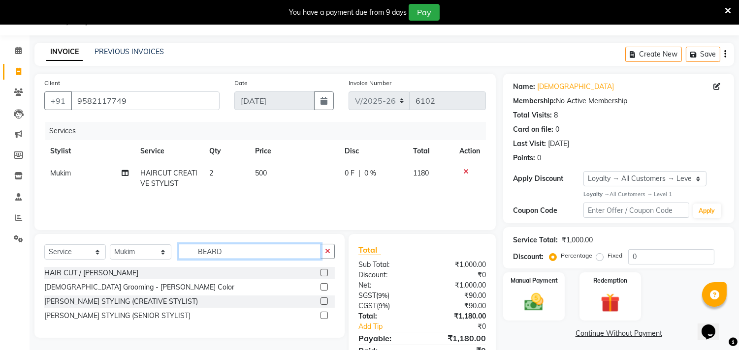
type input "BEARD"
click at [327, 301] on label at bounding box center [323, 301] width 7 height 7
click at [327, 301] on input "checkbox" at bounding box center [323, 302] width 6 height 6
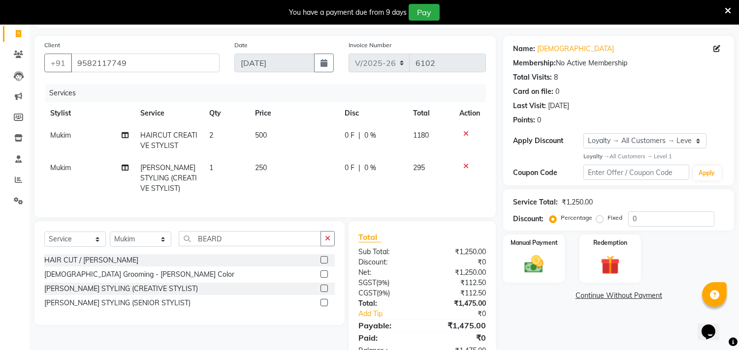
scroll to position [79, 0]
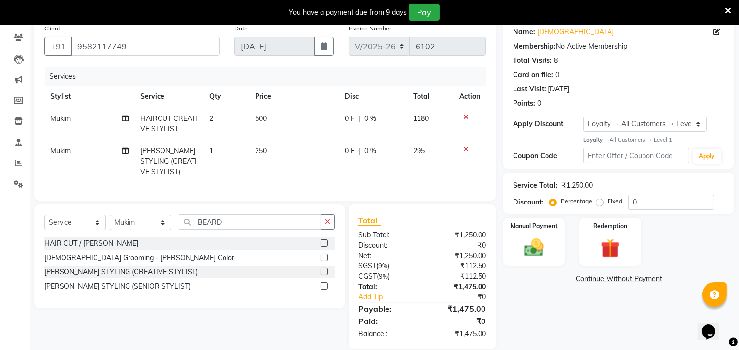
click at [325, 276] on label at bounding box center [323, 271] width 7 height 7
click at [325, 276] on input "checkbox" at bounding box center [323, 272] width 6 height 6
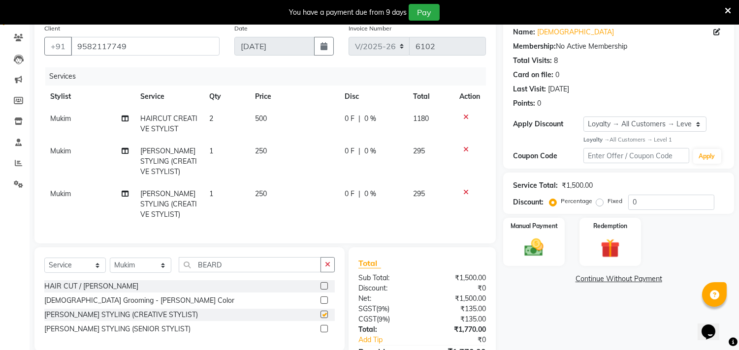
checkbox input "false"
click at [68, 122] on span "Mukim" at bounding box center [60, 118] width 21 height 9
select select "28022"
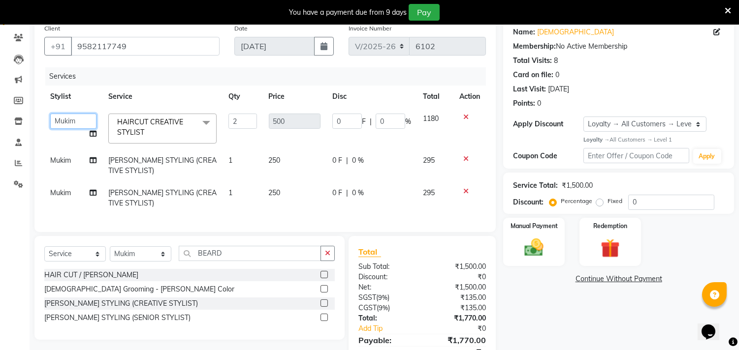
click at [68, 121] on select "[PERSON_NAME] ANJALI [PERSON_NAME] [PERSON_NAME] [PERSON_NAME] [PERSON_NAME] [P…" at bounding box center [73, 121] width 46 height 15
click at [70, 157] on span "Mukim" at bounding box center [60, 160] width 21 height 9
select select "28022"
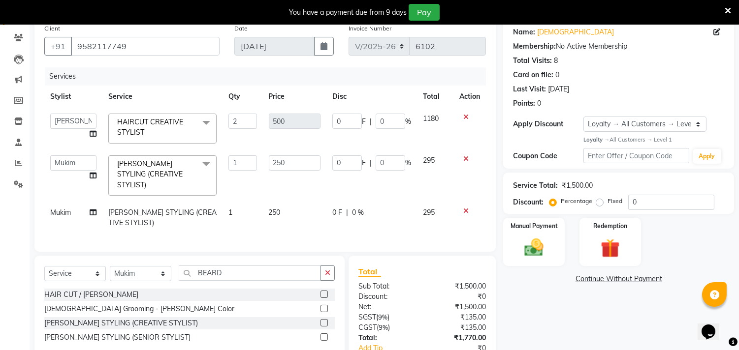
click at [67, 208] on span "Mukim" at bounding box center [60, 212] width 21 height 9
select select "28022"
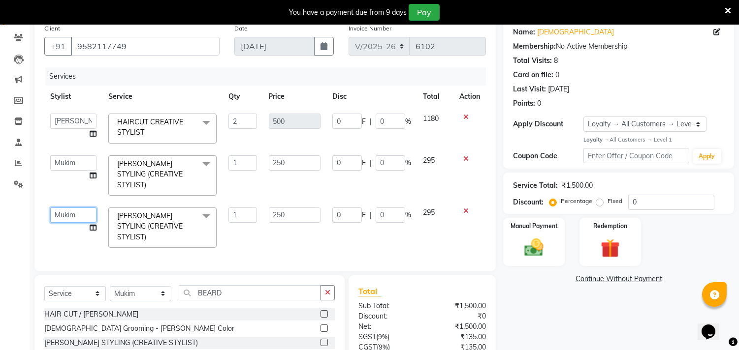
click at [67, 208] on select "[PERSON_NAME] ANJALI [PERSON_NAME] [PERSON_NAME] [PERSON_NAME] [PERSON_NAME] [P…" at bounding box center [73, 215] width 46 height 15
select select "28016"
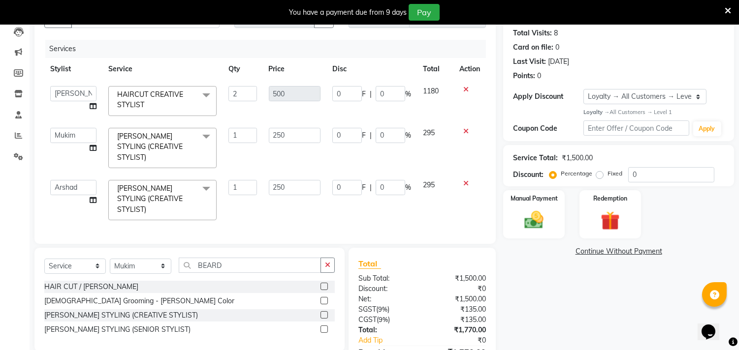
scroll to position [134, 0]
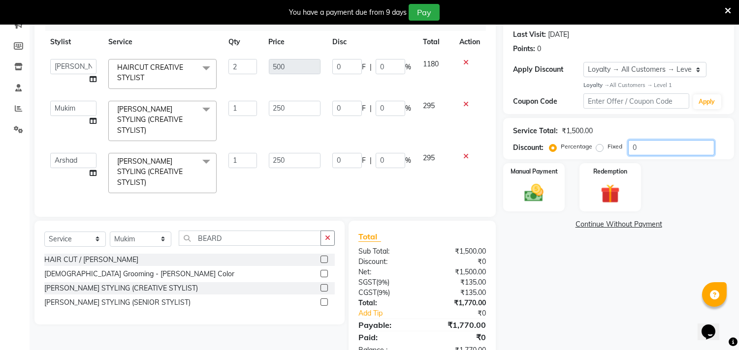
click at [659, 146] on input "0" at bounding box center [671, 147] width 86 height 15
type input "01"
type input "10"
type input "1"
type input "2.5"
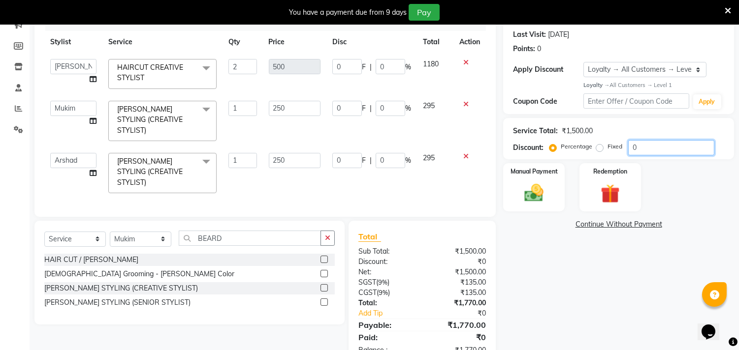
type input "1"
type input "2.5"
type input "1"
type input "015"
type input "150"
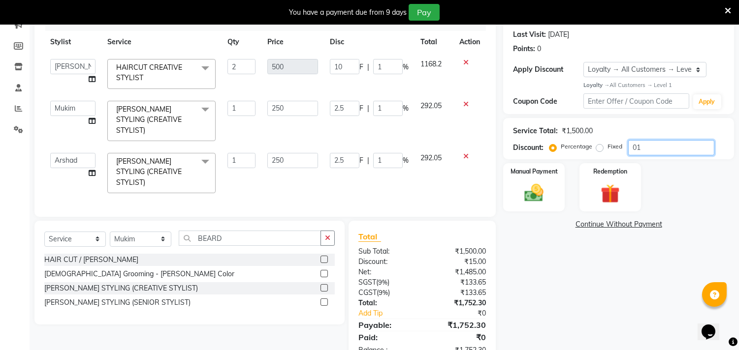
type input "15"
type input "37.5"
type input "15"
type input "37.5"
type input "15"
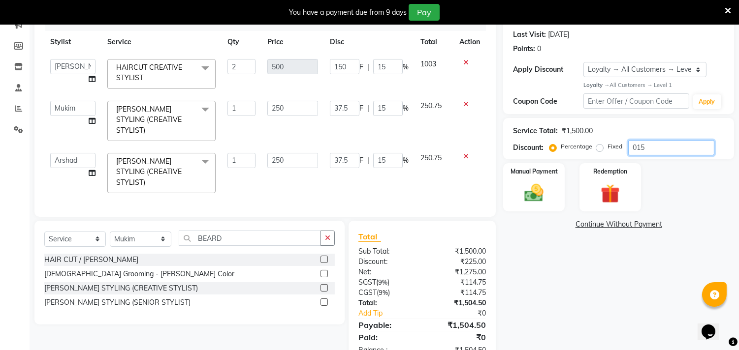
type input "015.2"
type input "152"
type input "15.2"
type input "38"
type input "15.2"
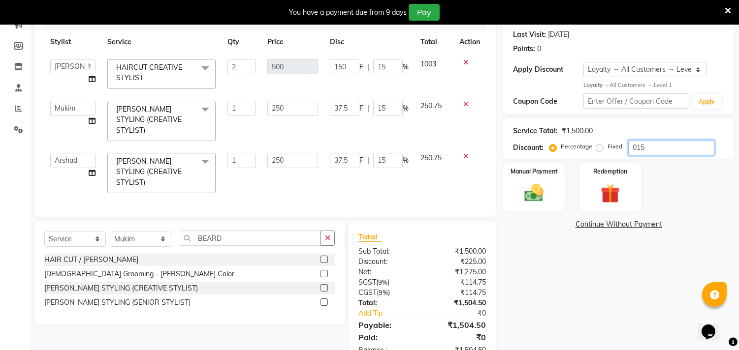
type input "38"
type input "15.2"
type input "015.25"
type input "152.5"
type input "15.25"
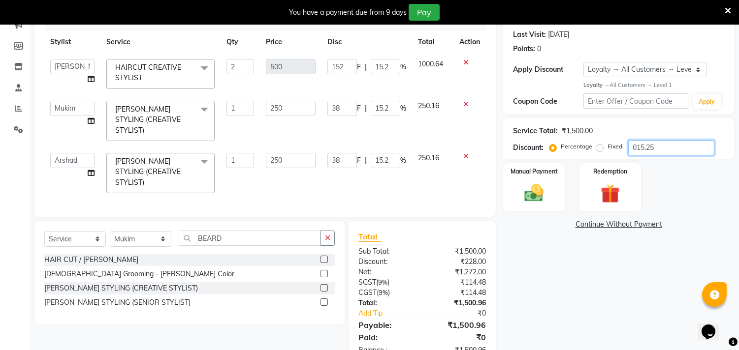
type input "38.13"
type input "15.25"
type input "38.13"
type input "15.25"
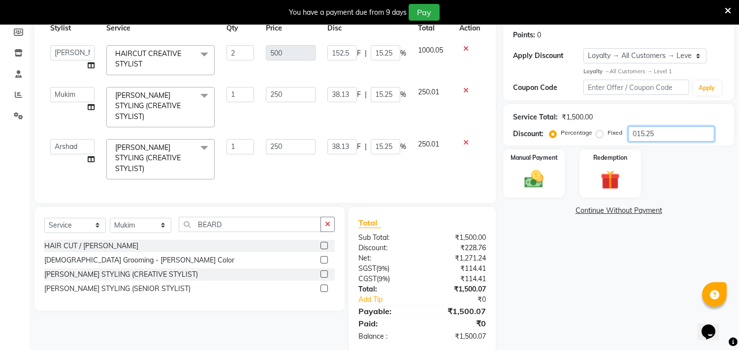
scroll to position [151, 0]
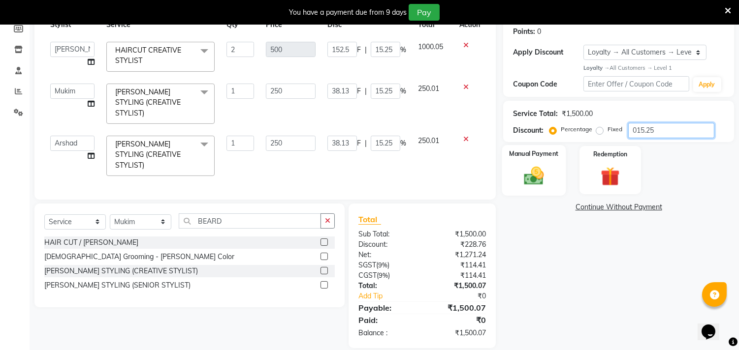
type input "015.25"
click at [543, 167] on img at bounding box center [534, 175] width 32 height 23
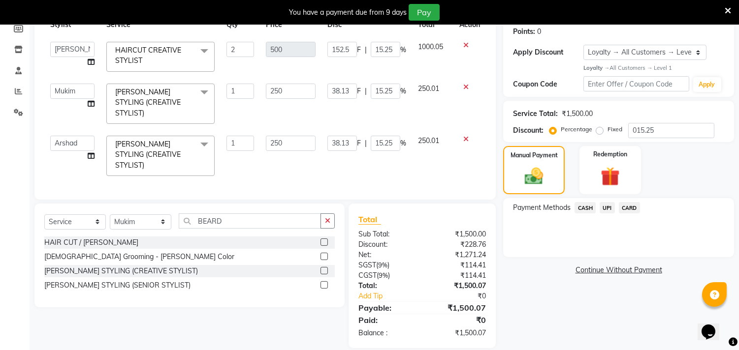
click at [607, 207] on span "UPI" at bounding box center [606, 207] width 15 height 11
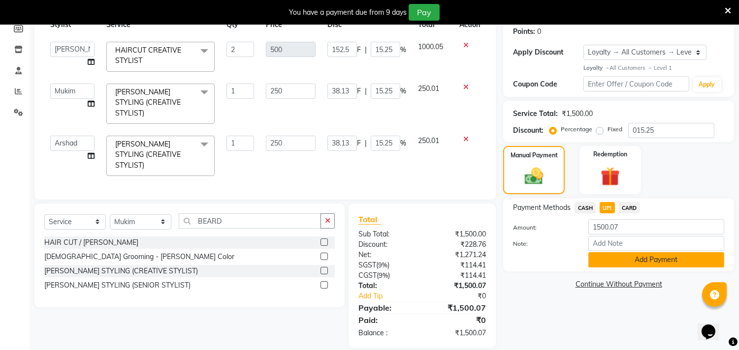
click at [637, 256] on button "Add Payment" at bounding box center [656, 259] width 136 height 15
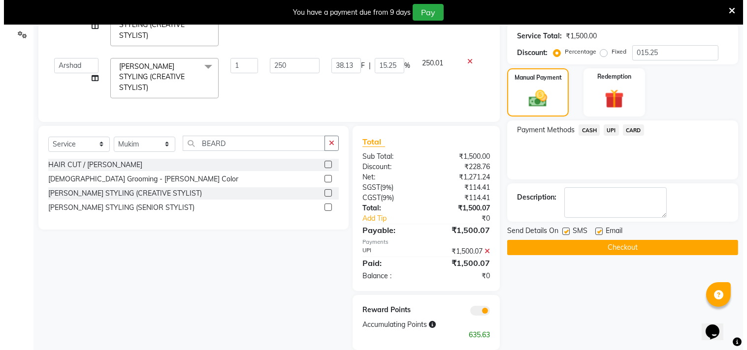
scroll to position [231, 0]
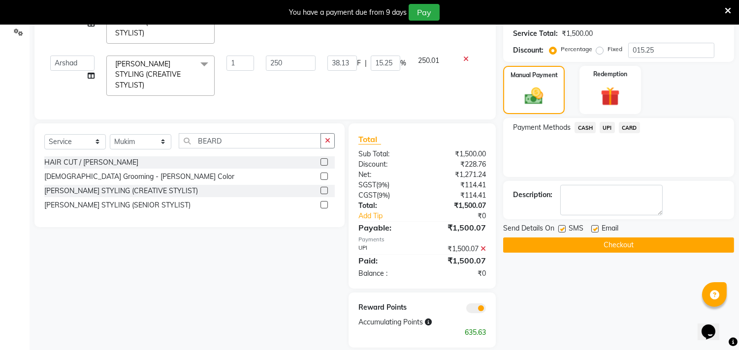
click at [477, 304] on span at bounding box center [476, 309] width 20 height 10
click at [486, 310] on input "checkbox" at bounding box center [486, 310] width 0 height 0
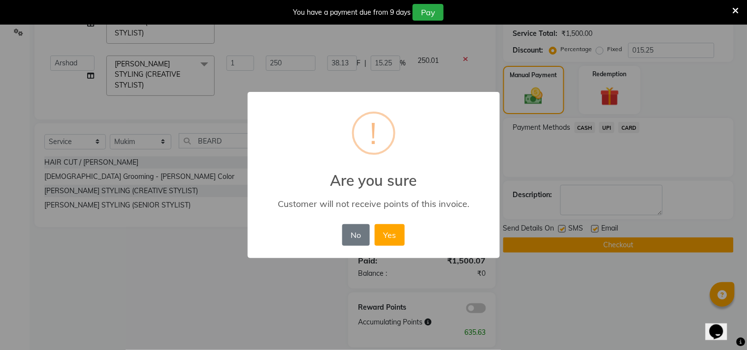
drag, startPoint x: 386, startPoint y: 234, endPoint x: 479, endPoint y: 220, distance: 94.0
click at [388, 234] on button "Yes" at bounding box center [390, 235] width 30 height 22
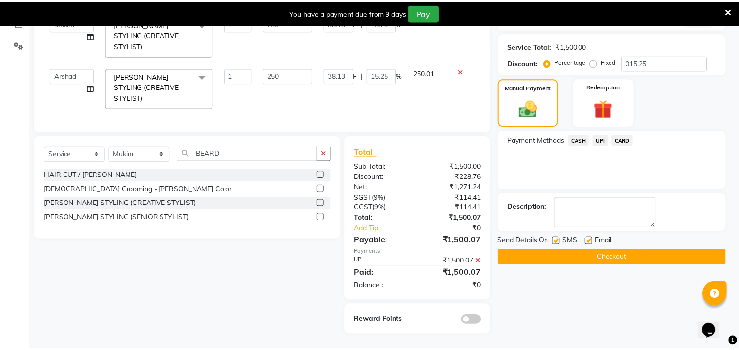
scroll to position [207, 0]
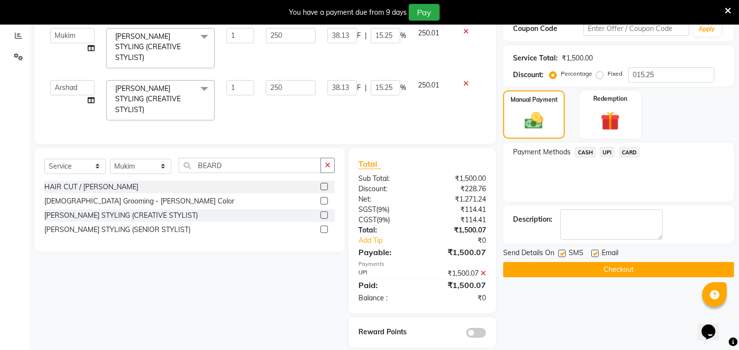
click at [631, 272] on button "Checkout" at bounding box center [618, 269] width 231 height 15
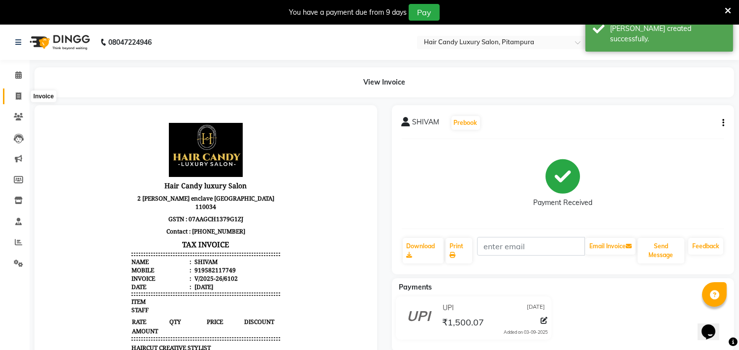
click at [13, 96] on span at bounding box center [18, 96] width 17 height 11
select select "service"
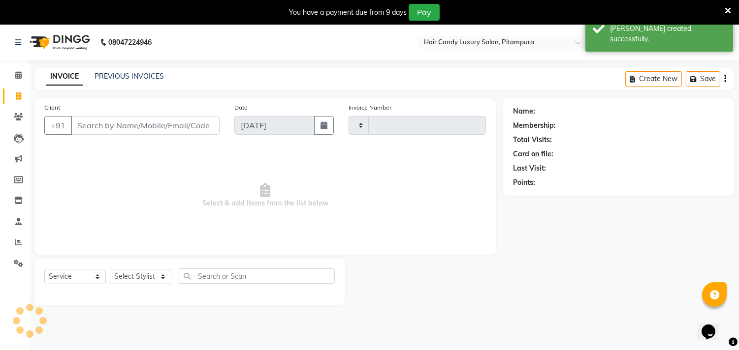
scroll to position [25, 0]
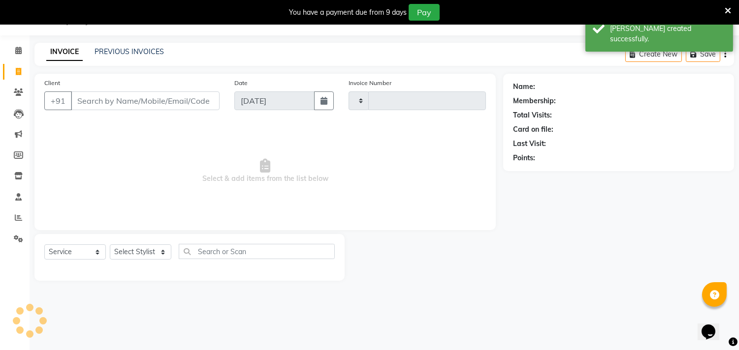
type input "6103"
select select "4720"
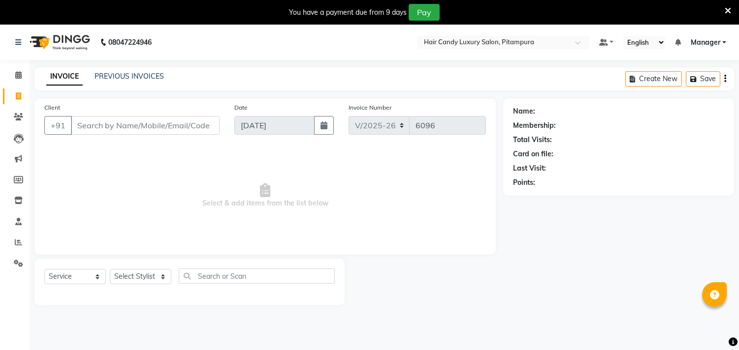
select select "4720"
select select "service"
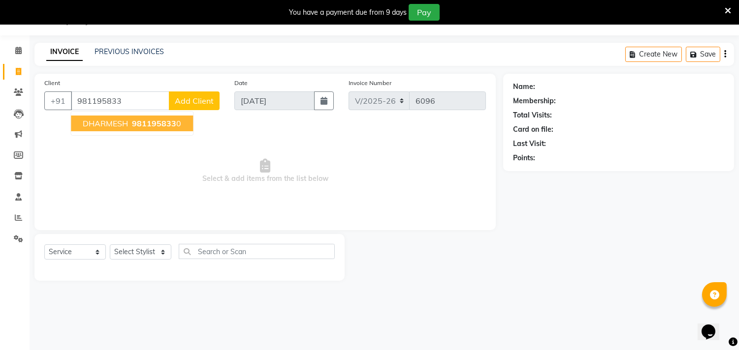
click at [134, 124] on span "981195833" at bounding box center [154, 124] width 44 height 10
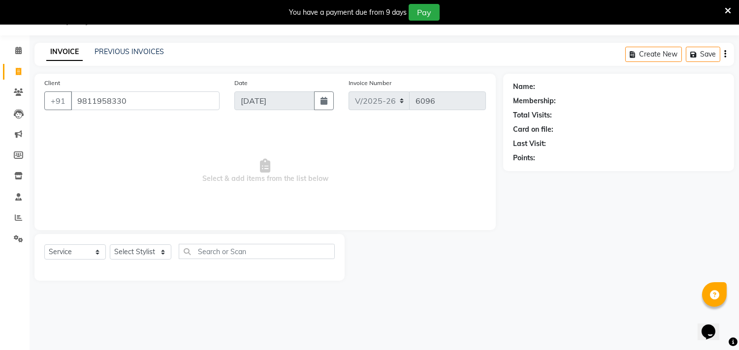
type input "9811958330"
select select "1: Object"
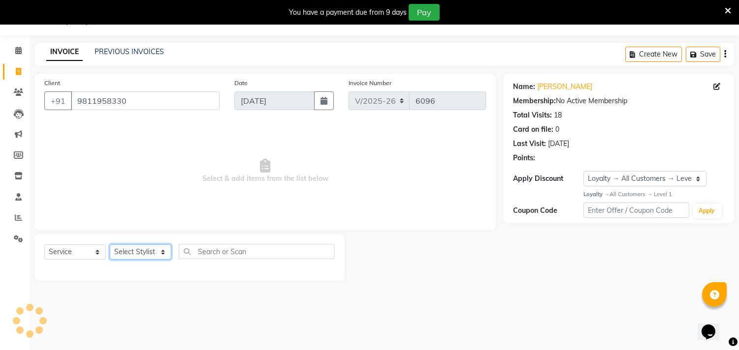
click at [130, 251] on select "Select Stylist [PERSON_NAME] [PERSON_NAME] [PERSON_NAME] [PERSON_NAME] [PERSON_…" at bounding box center [141, 252] width 62 height 15
click at [110, 245] on select "Select Stylist [PERSON_NAME] [PERSON_NAME] [PERSON_NAME] [PERSON_NAME] [PERSON_…" at bounding box center [141, 252] width 62 height 15
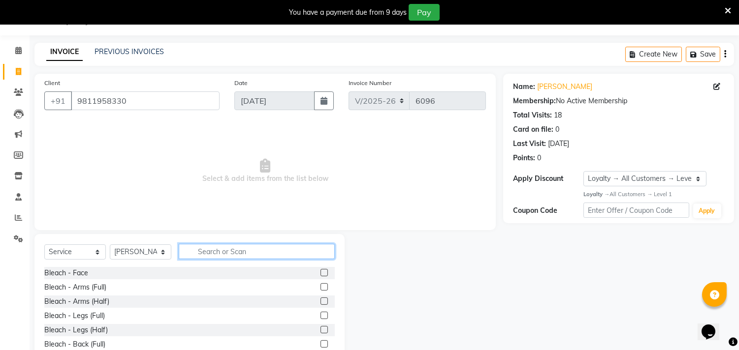
click at [223, 250] on input "text" at bounding box center [257, 251] width 156 height 15
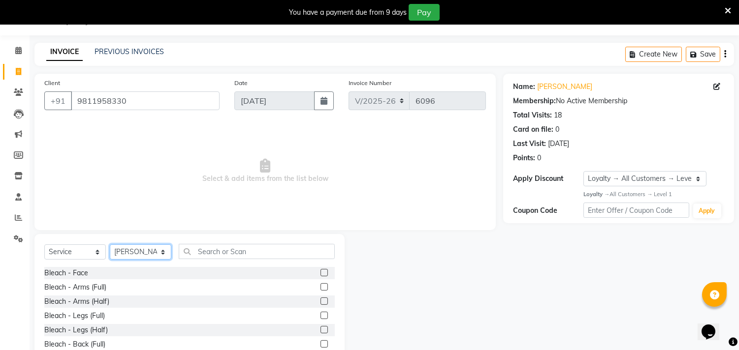
click at [130, 251] on select "Select Stylist [PERSON_NAME] [PERSON_NAME] [PERSON_NAME] [PERSON_NAME] [PERSON_…" at bounding box center [141, 252] width 62 height 15
select select "28016"
click at [110, 245] on select "Select Stylist [PERSON_NAME] [PERSON_NAME] [PERSON_NAME] [PERSON_NAME] [PERSON_…" at bounding box center [141, 252] width 62 height 15
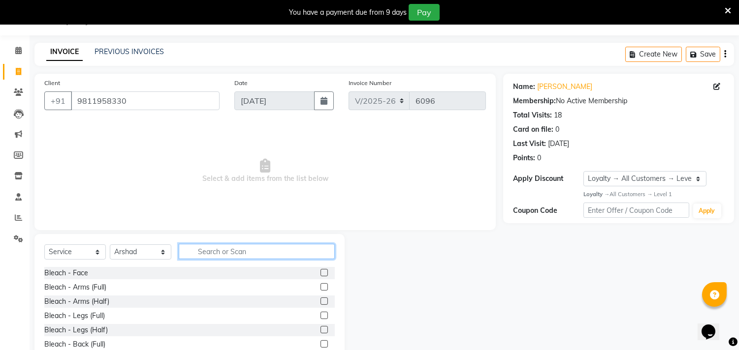
click at [234, 248] on input "text" at bounding box center [257, 251] width 156 height 15
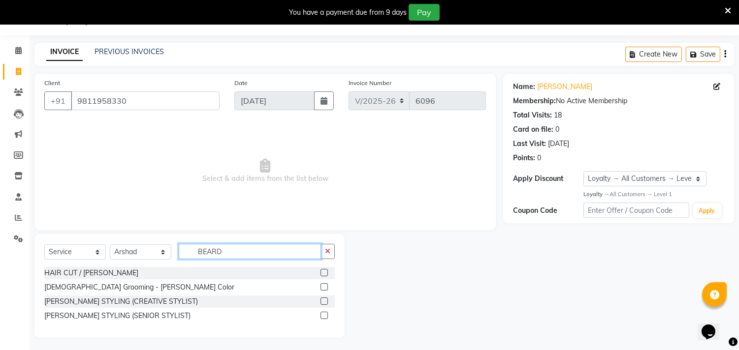
type input "BEARD"
click at [321, 304] on label at bounding box center [323, 301] width 7 height 7
click at [321, 304] on input "checkbox" at bounding box center [323, 302] width 6 height 6
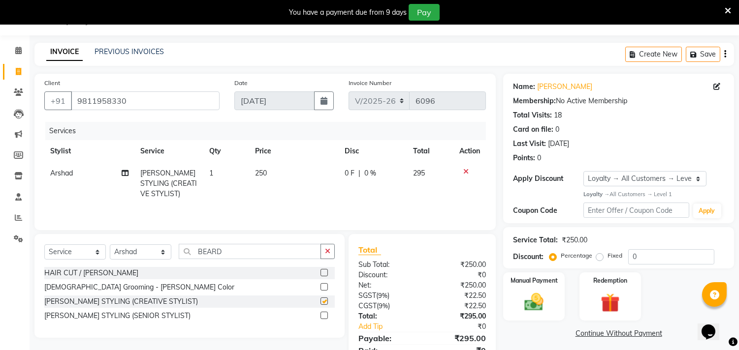
checkbox input "false"
click at [243, 251] on input "BEARD" at bounding box center [250, 251] width 142 height 15
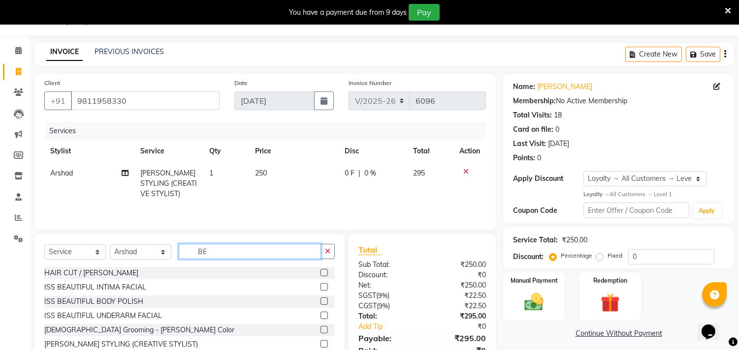
type input "B"
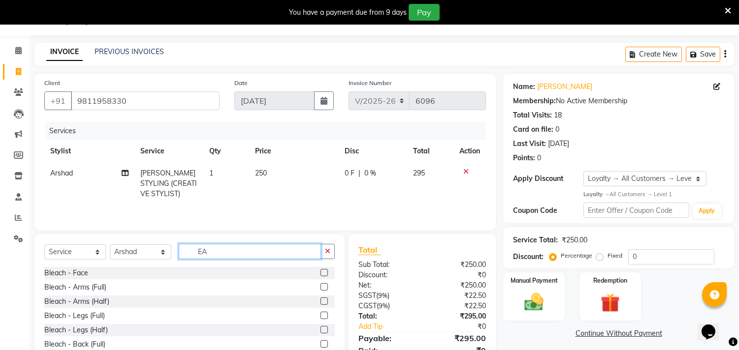
type input "E"
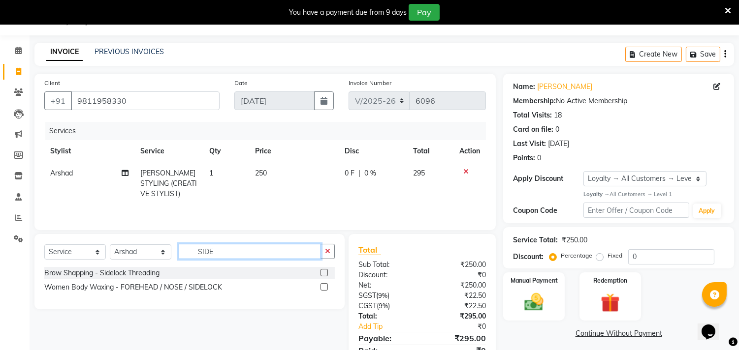
type input "SIDE"
click at [325, 288] on label at bounding box center [323, 286] width 7 height 7
click at [325, 288] on input "checkbox" at bounding box center [323, 287] width 6 height 6
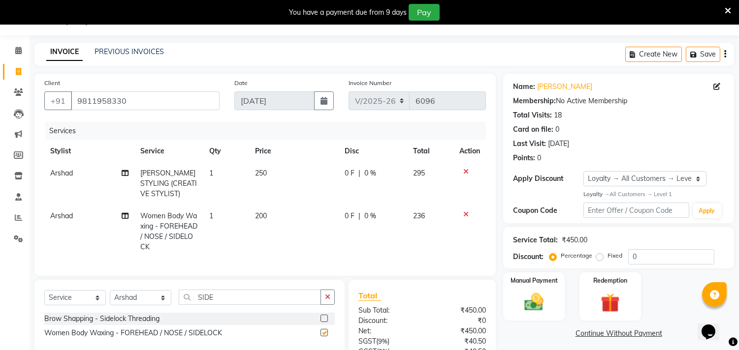
checkbox input "false"
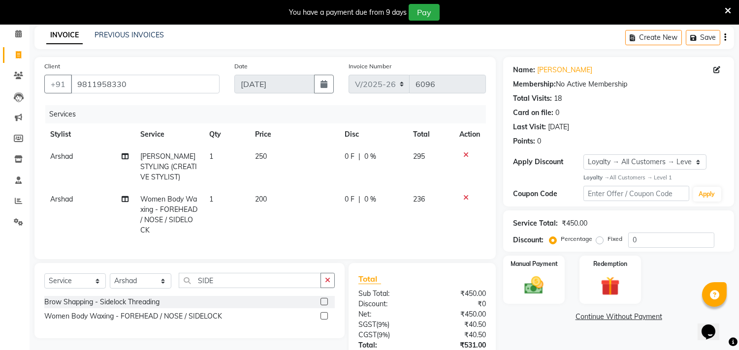
scroll to position [67, 0]
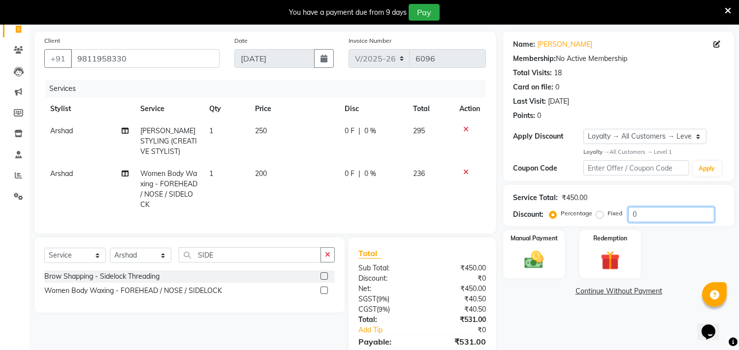
click at [675, 219] on input "0" at bounding box center [671, 214] width 86 height 15
type input "015.25"
click at [62, 175] on span "Arshad" at bounding box center [61, 173] width 23 height 9
select select "28016"
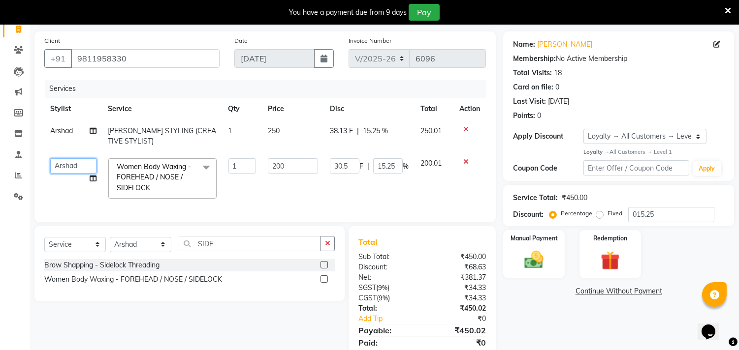
click at [67, 163] on select "Aarif AMAN ANJALI Arman Arshad ARSHAD SALMANI ASHU FAIZ gaurav Hanish harshit J…" at bounding box center [73, 165] width 46 height 15
select select "90662"
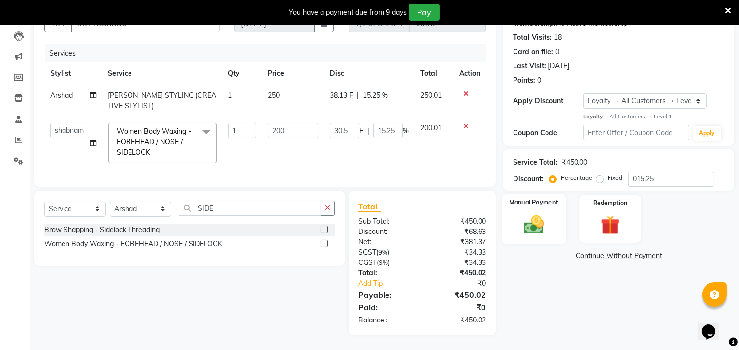
click at [534, 220] on img at bounding box center [534, 224] width 32 height 23
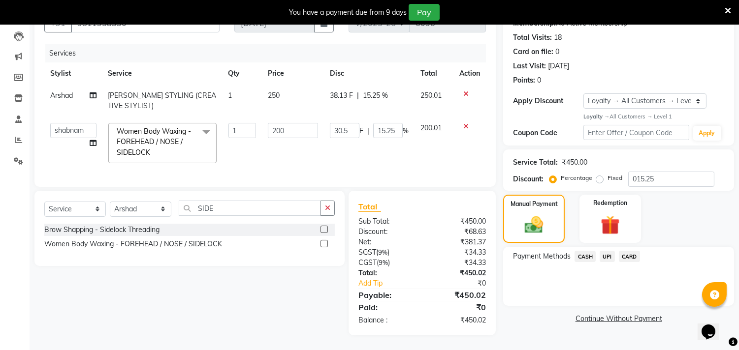
click at [600, 251] on span "UPI" at bounding box center [606, 256] width 15 height 11
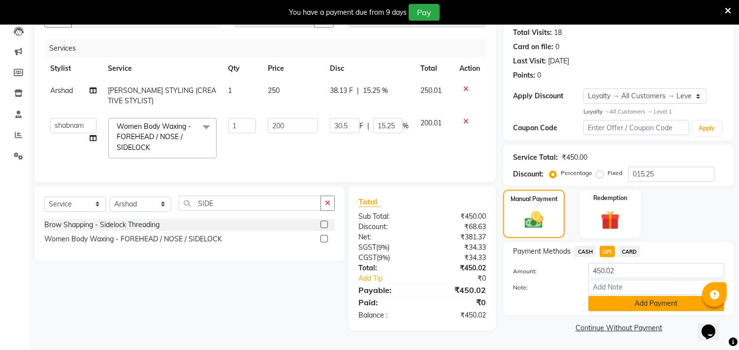
click at [625, 301] on button "Add Payment" at bounding box center [656, 303] width 136 height 15
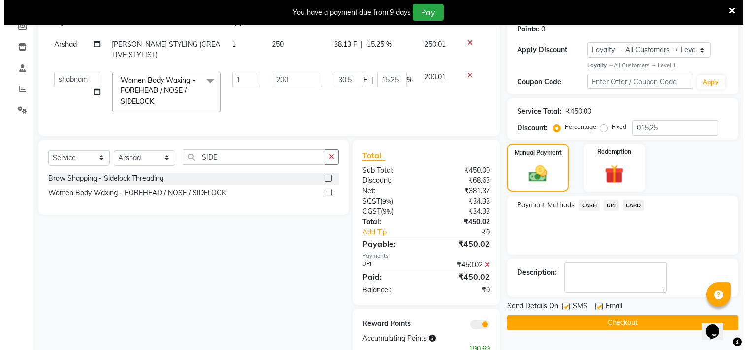
scroll to position [190, 0]
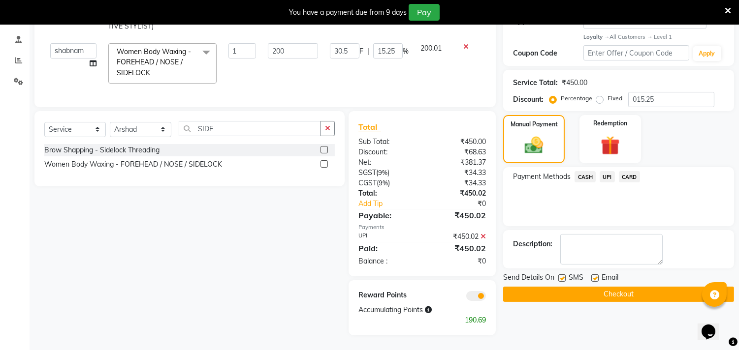
click at [479, 298] on span at bounding box center [476, 296] width 20 height 10
click at [486, 298] on input "checkbox" at bounding box center [486, 298] width 0 height 0
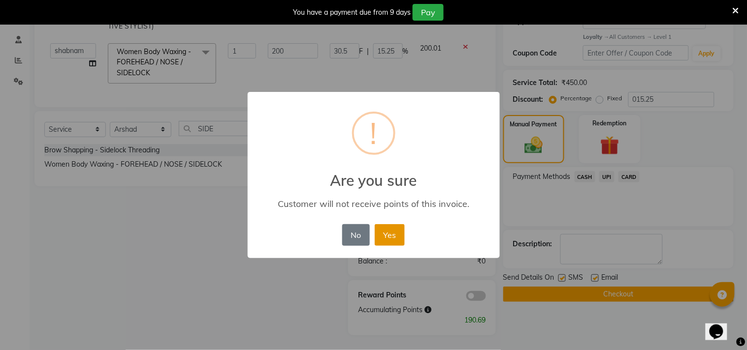
click at [391, 239] on button "Yes" at bounding box center [390, 235] width 30 height 22
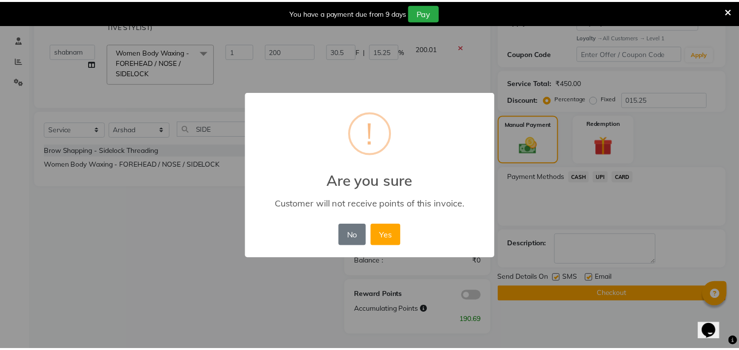
scroll to position [165, 0]
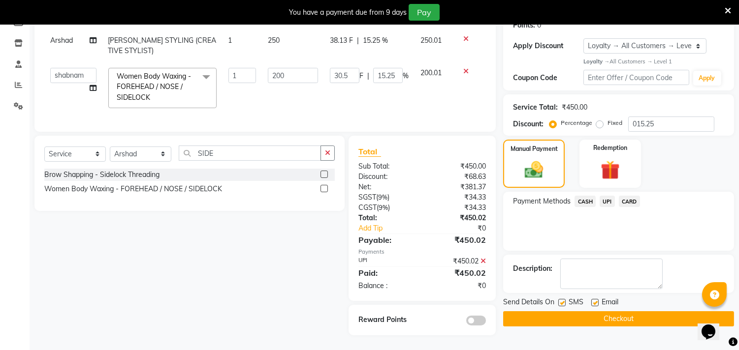
click at [533, 313] on button "Checkout" at bounding box center [618, 319] width 231 height 15
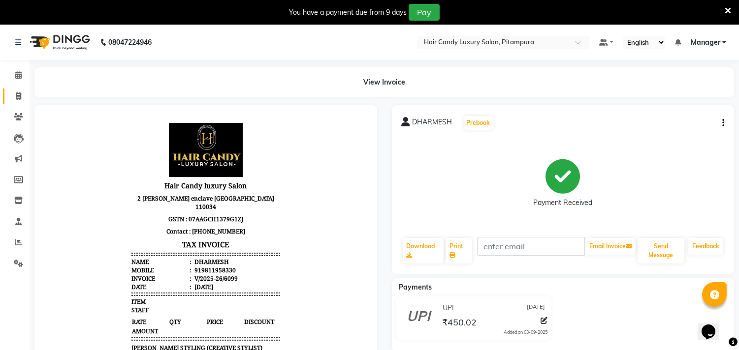
click at [18, 97] on icon at bounding box center [18, 96] width 5 height 7
select select "service"
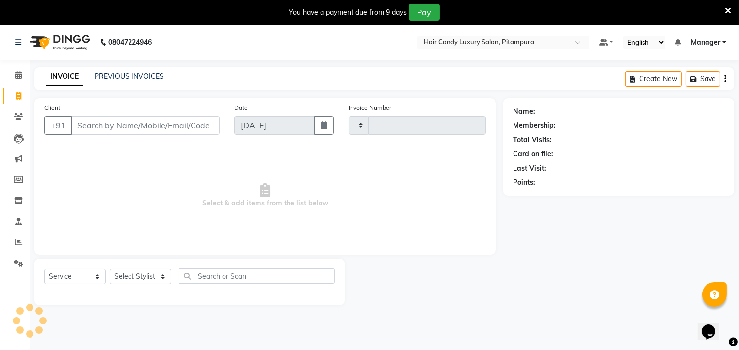
scroll to position [25, 0]
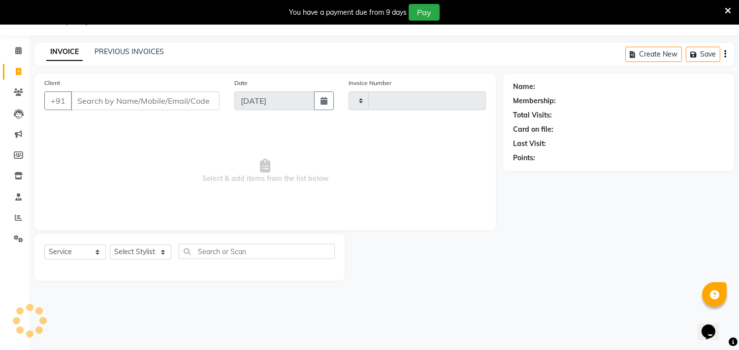
type input "6100"
select select "4720"
click at [22, 219] on span at bounding box center [18, 218] width 17 height 11
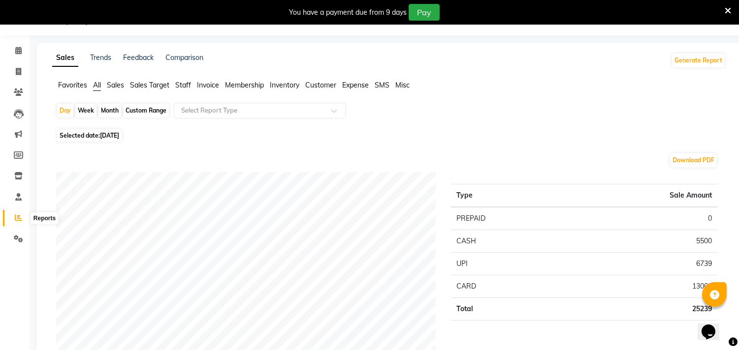
click at [19, 216] on icon at bounding box center [18, 217] width 7 height 7
click at [16, 68] on icon at bounding box center [18, 71] width 5 height 7
select select "service"
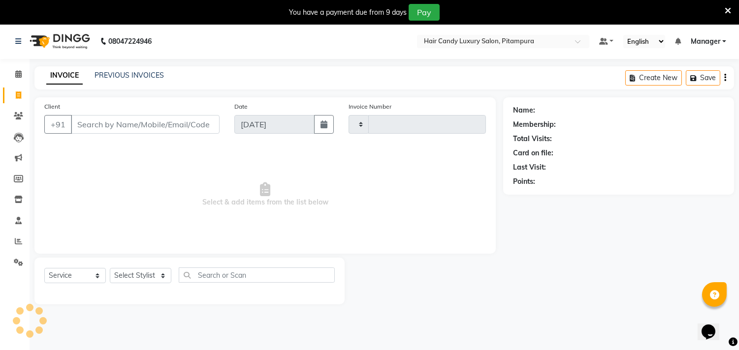
type input "6101"
select select "4720"
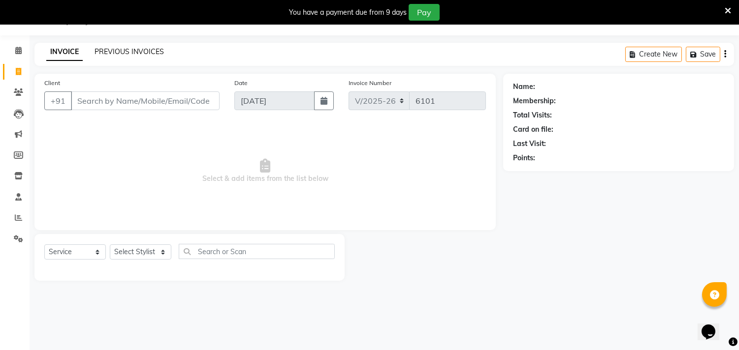
click at [126, 53] on link "PREVIOUS INVOICES" at bounding box center [128, 51] width 69 height 9
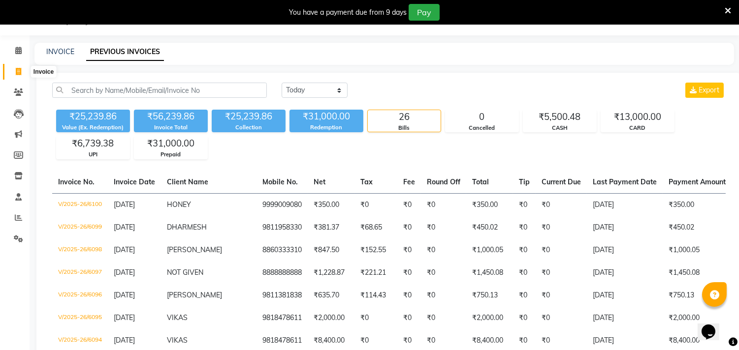
click at [17, 74] on icon at bounding box center [18, 71] width 5 height 7
select select "service"
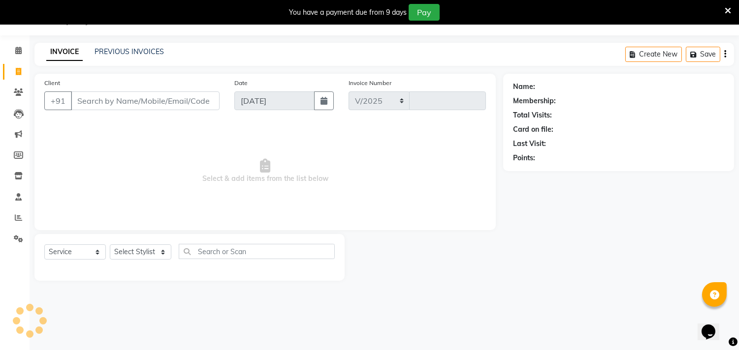
select select "4720"
type input "6101"
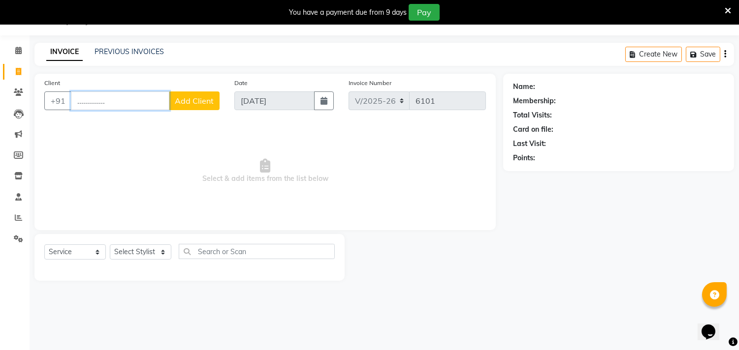
type input ".............."
click at [22, 71] on span at bounding box center [18, 71] width 17 height 11
select select "service"
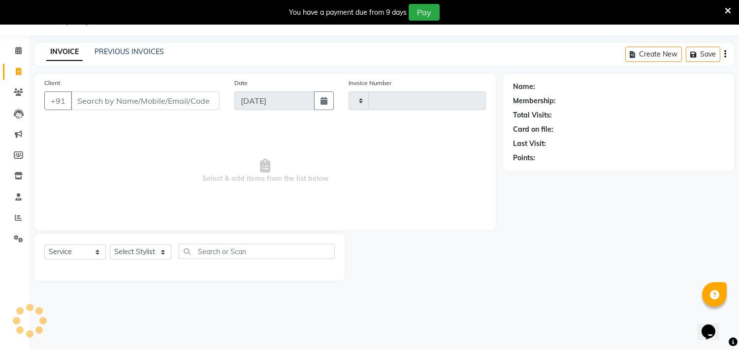
type input "6101"
select select "4720"
click at [21, 74] on span at bounding box center [18, 71] width 17 height 11
select select "service"
select select "4720"
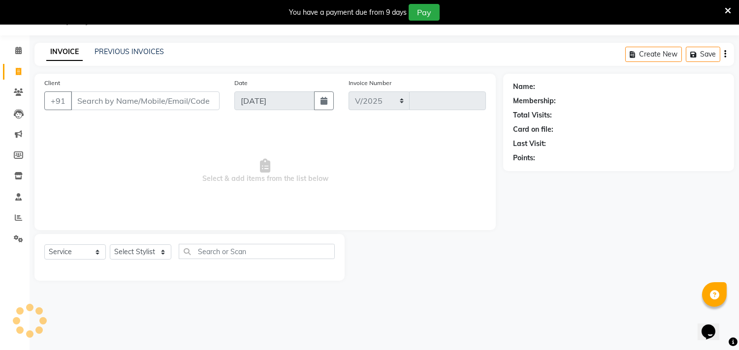
type input "6101"
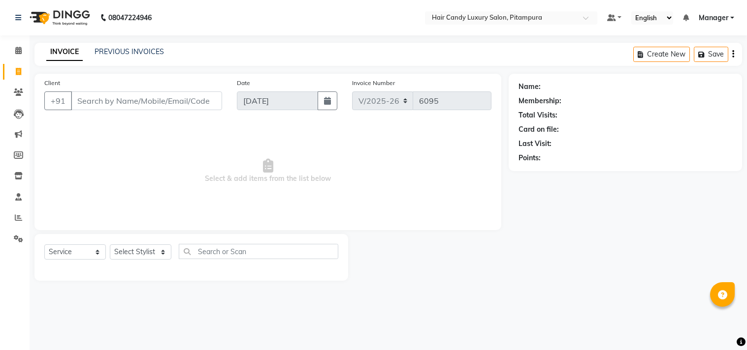
select select "4720"
select select "service"
click at [127, 50] on link "PREVIOUS INVOICES" at bounding box center [128, 51] width 69 height 9
